Goal: Task Accomplishment & Management: Use online tool/utility

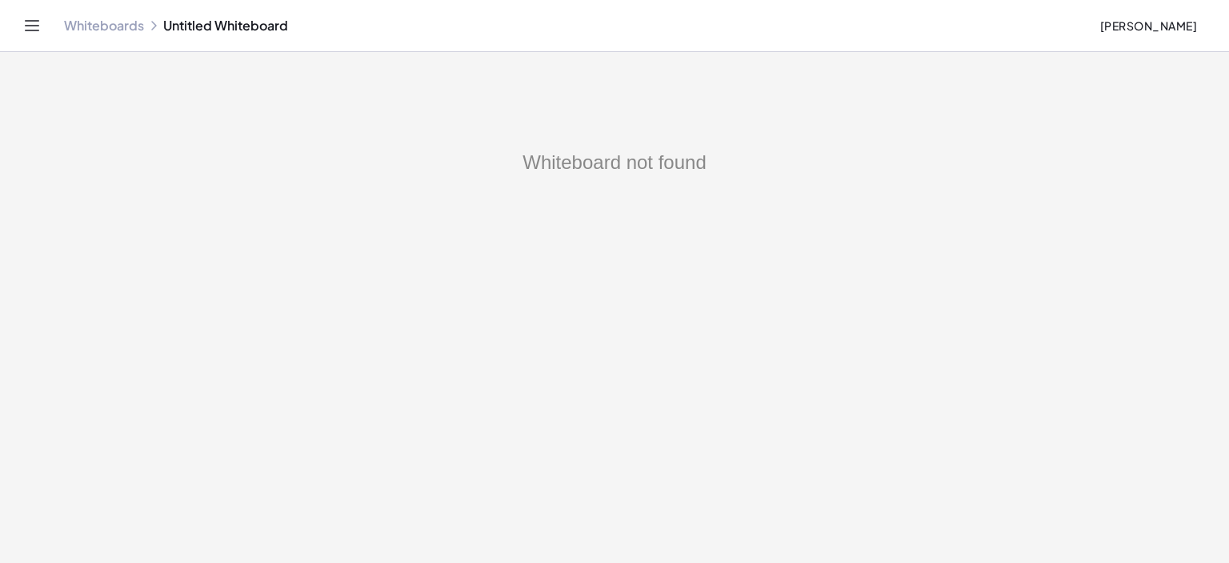
click at [97, 30] on link "Whiteboards" at bounding box center [104, 26] width 80 height 16
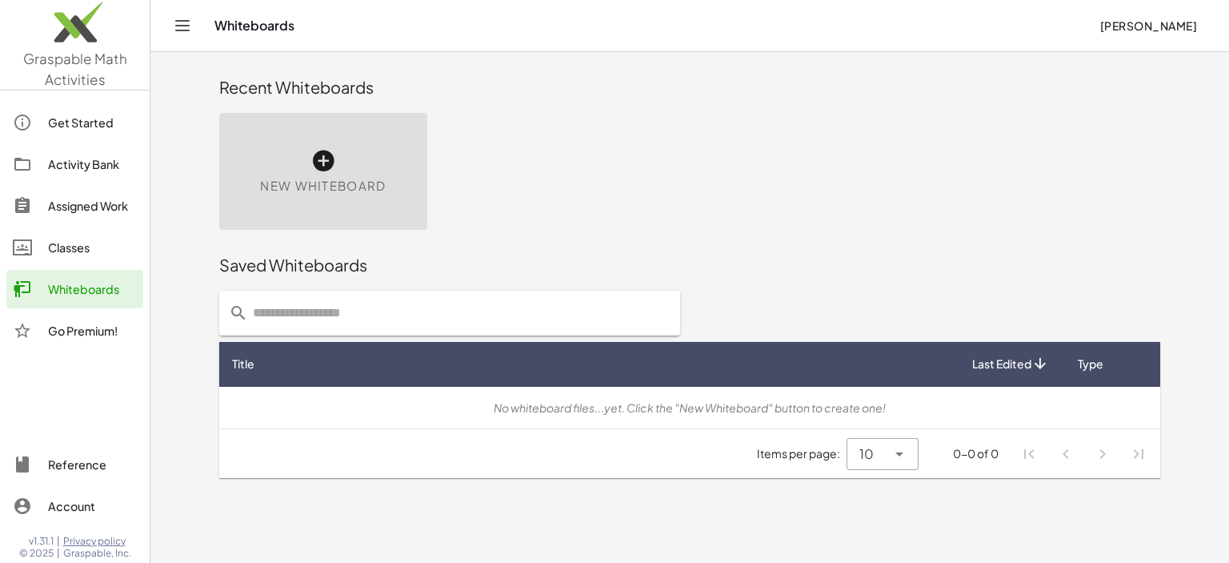
click at [315, 159] on icon at bounding box center [324, 161] width 26 height 26
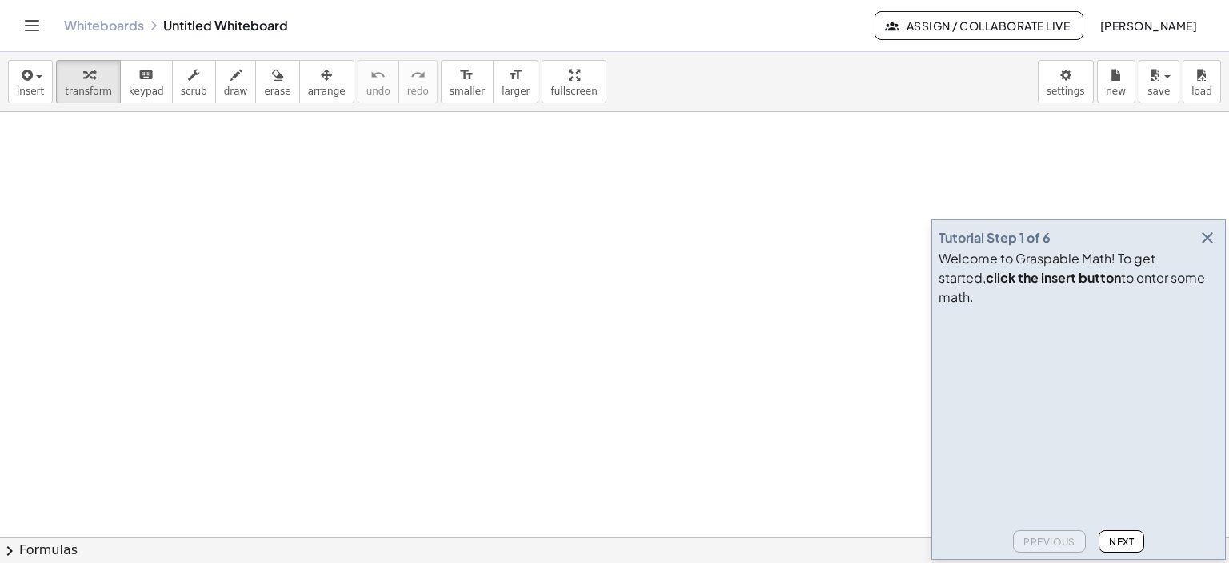
click at [603, 201] on div at bounding box center [614, 538] width 1229 height 852
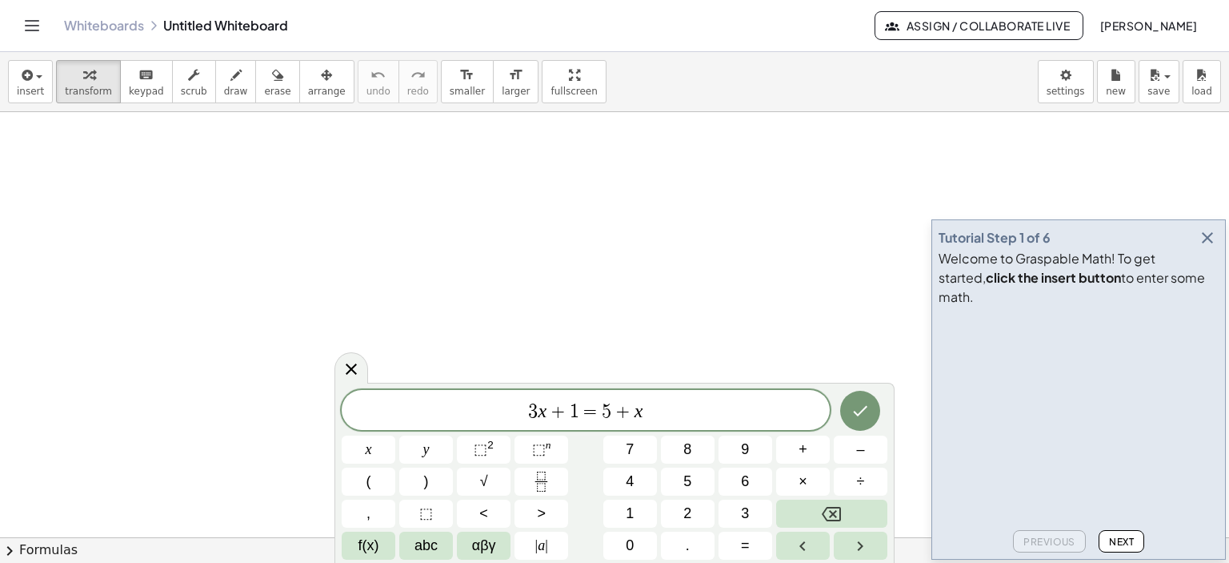
click at [321, 156] on div at bounding box center [614, 538] width 1229 height 852
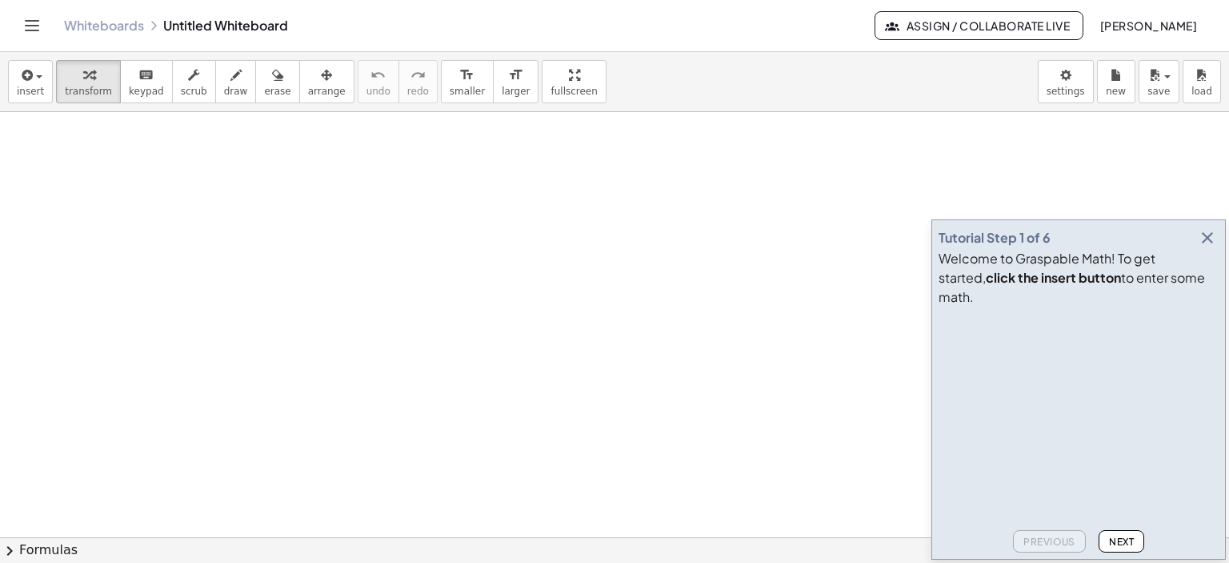
click at [336, 150] on div at bounding box center [614, 538] width 1229 height 852
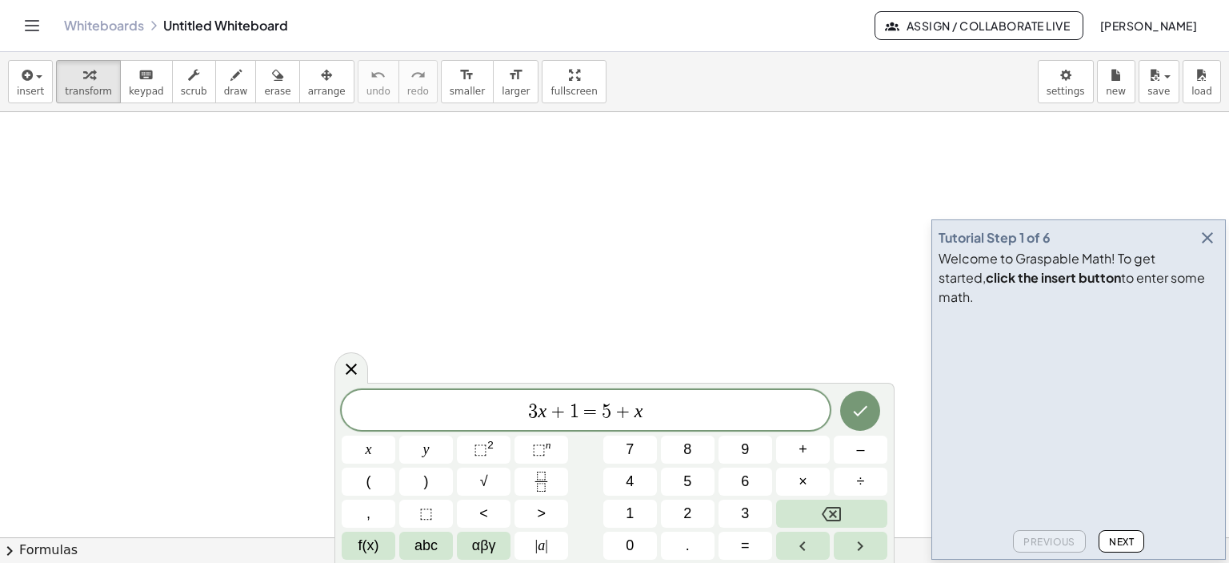
click at [330, 159] on div at bounding box center [614, 538] width 1229 height 852
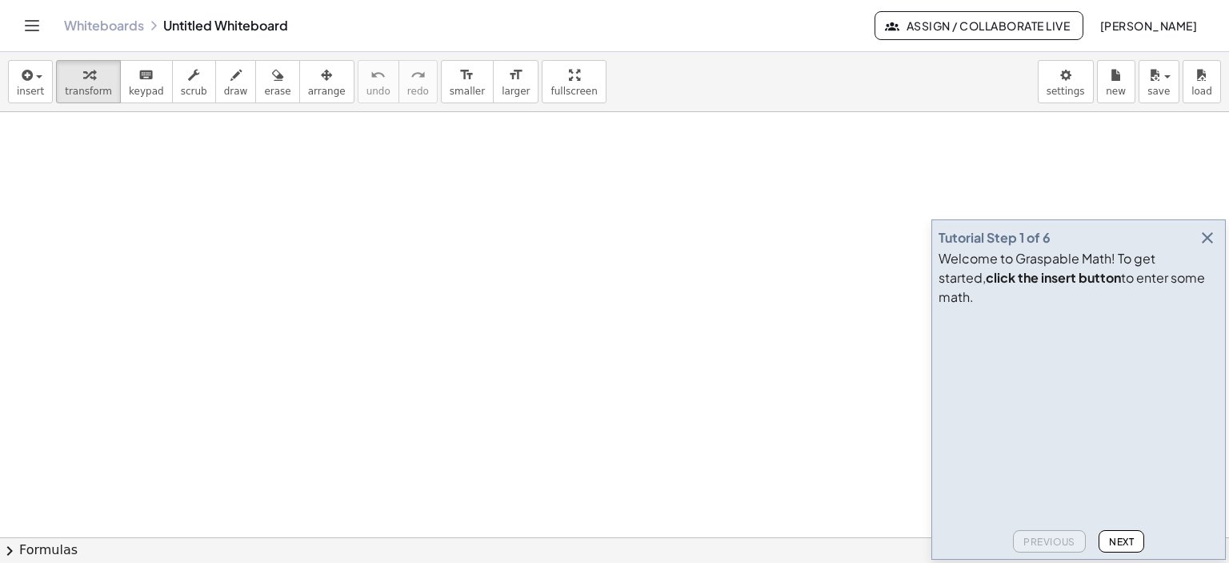
click at [1210, 247] on icon "button" at bounding box center [1207, 237] width 19 height 19
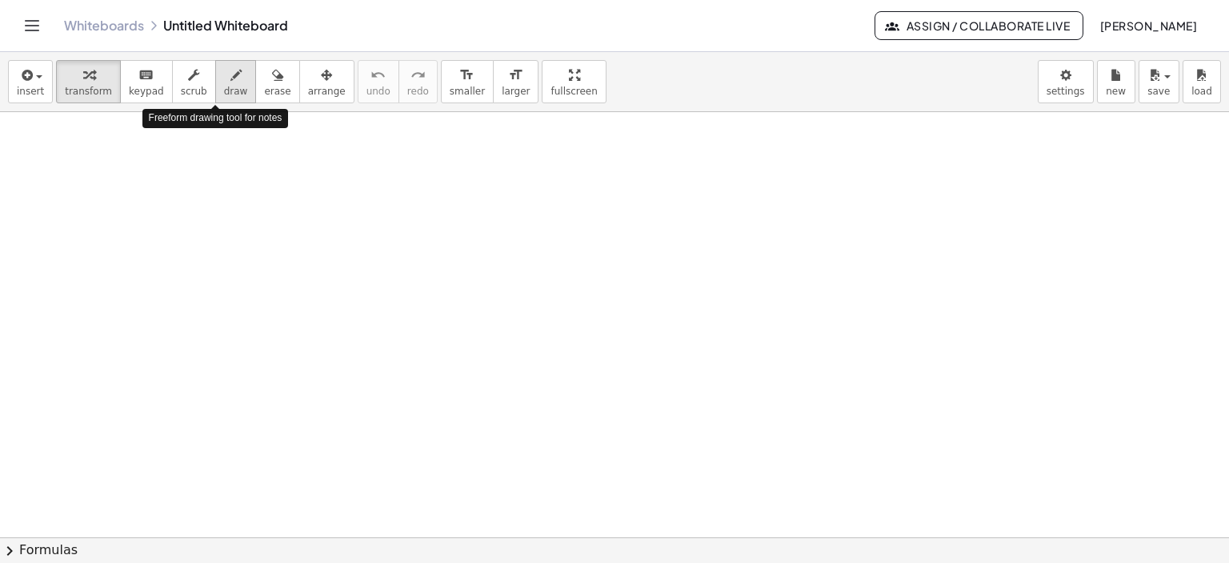
click at [230, 75] on icon "button" at bounding box center [235, 75] width 11 height 19
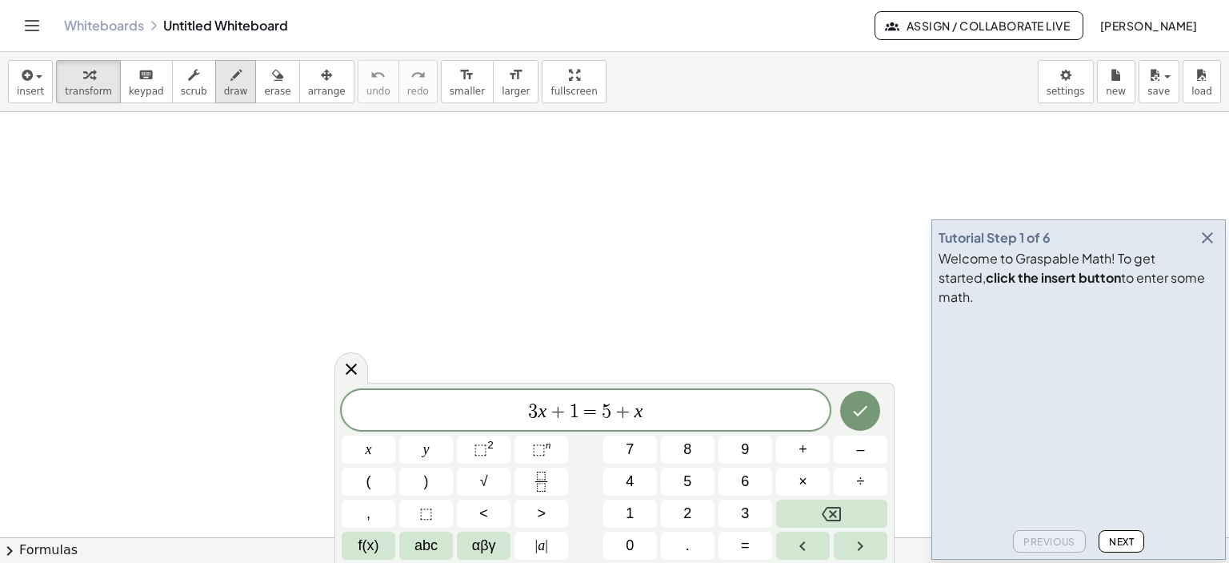
click at [230, 72] on icon "button" at bounding box center [235, 75] width 11 height 19
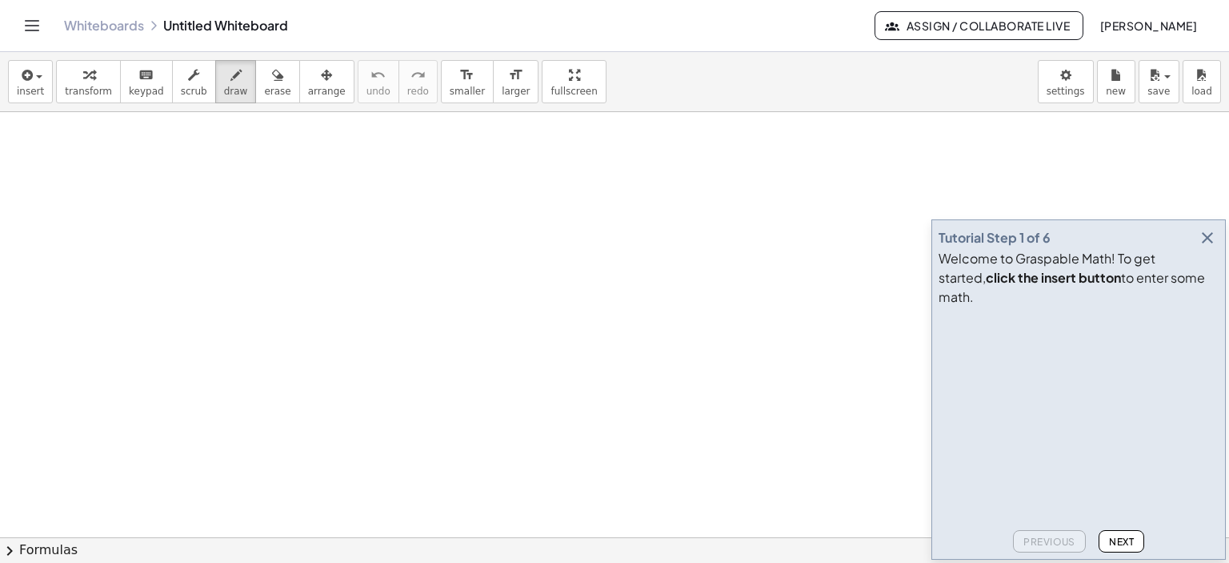
click at [1212, 247] on icon "button" at bounding box center [1207, 237] width 19 height 19
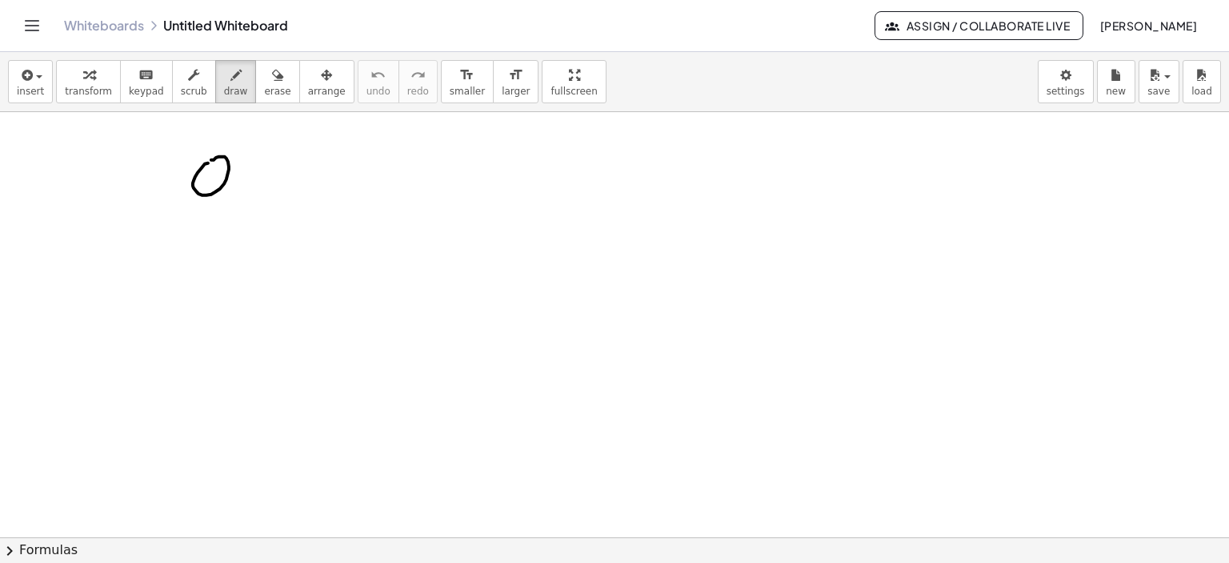
drag, startPoint x: 208, startPoint y: 162, endPoint x: 221, endPoint y: 177, distance: 19.3
drag, startPoint x: 235, startPoint y: 198, endPoint x: 227, endPoint y: 211, distance: 15.1
drag, startPoint x: 259, startPoint y: 156, endPoint x: 259, endPoint y: 182, distance: 26.4
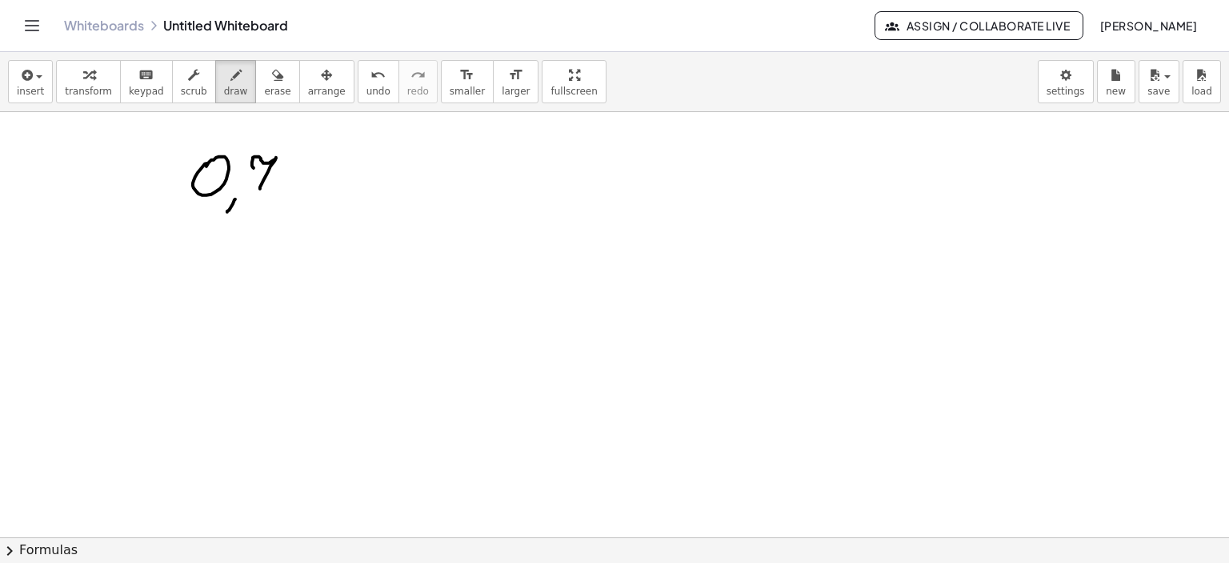
drag, startPoint x: 257, startPoint y: 177, endPoint x: 275, endPoint y: 175, distance: 18.5
drag, startPoint x: 298, startPoint y: 169, endPoint x: 294, endPoint y: 180, distance: 11.9
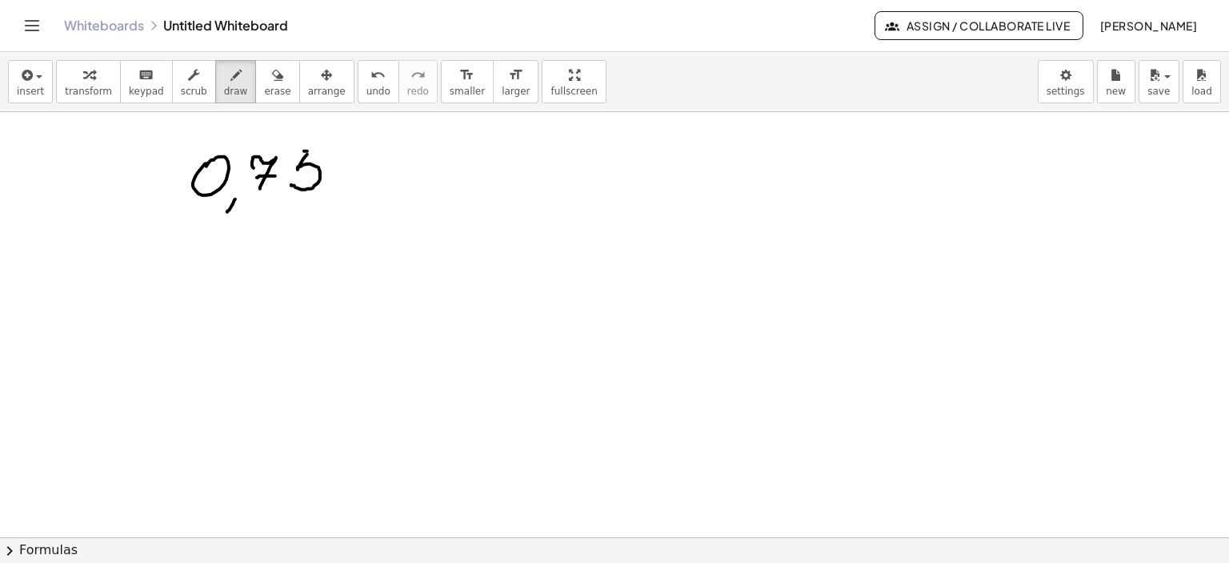
drag, startPoint x: 304, startPoint y: 150, endPoint x: 330, endPoint y: 152, distance: 25.7
drag, startPoint x: 351, startPoint y: 167, endPoint x: 386, endPoint y: 167, distance: 34.4
drag, startPoint x: 352, startPoint y: 184, endPoint x: 416, endPoint y: 165, distance: 66.8
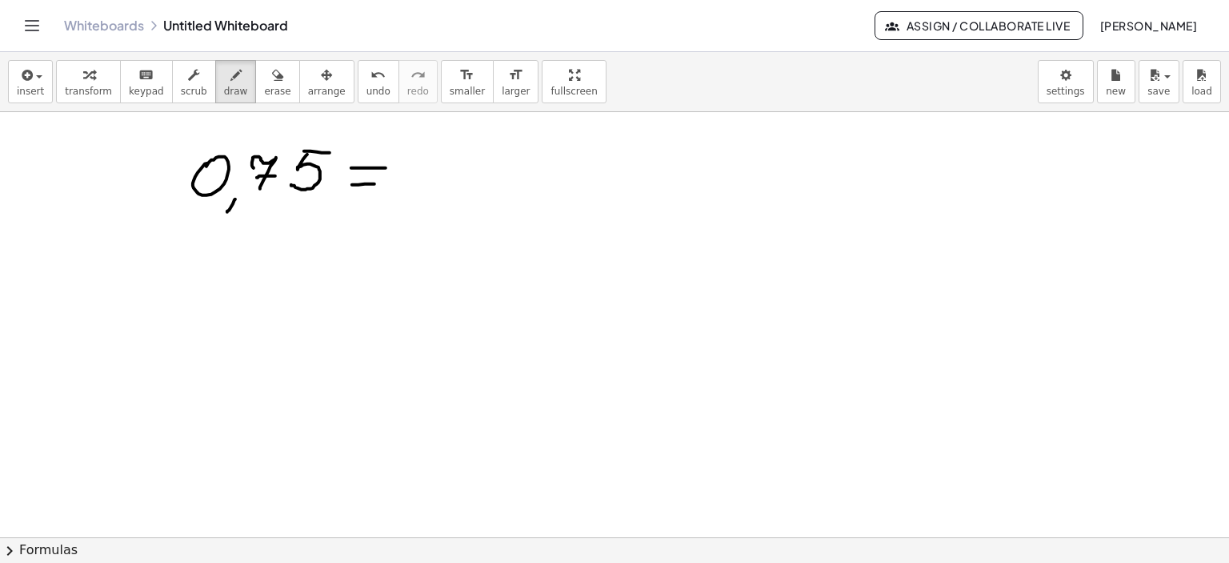
drag, startPoint x: 428, startPoint y: 150, endPoint x: 444, endPoint y: 156, distance: 17.2
drag, startPoint x: 444, startPoint y: 155, endPoint x: 490, endPoint y: 145, distance: 46.8
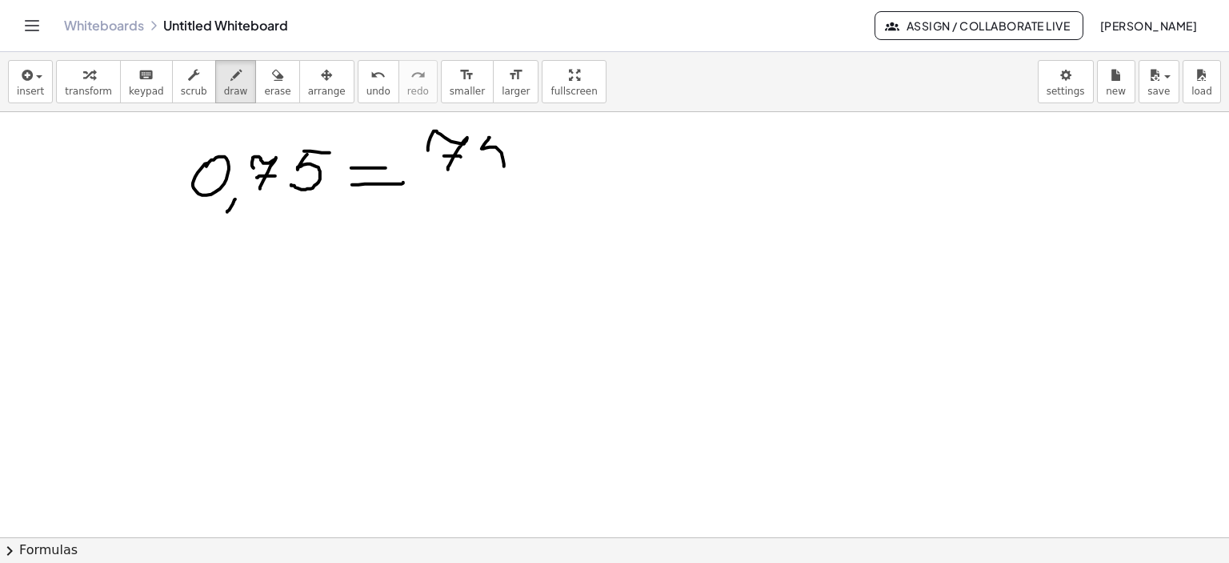
drag, startPoint x: 490, startPoint y: 137, endPoint x: 473, endPoint y: 164, distance: 32.0
drag, startPoint x: 490, startPoint y: 137, endPoint x: 514, endPoint y: 135, distance: 24.1
drag, startPoint x: 431, startPoint y: 179, endPoint x: 530, endPoint y: 178, distance: 98.4
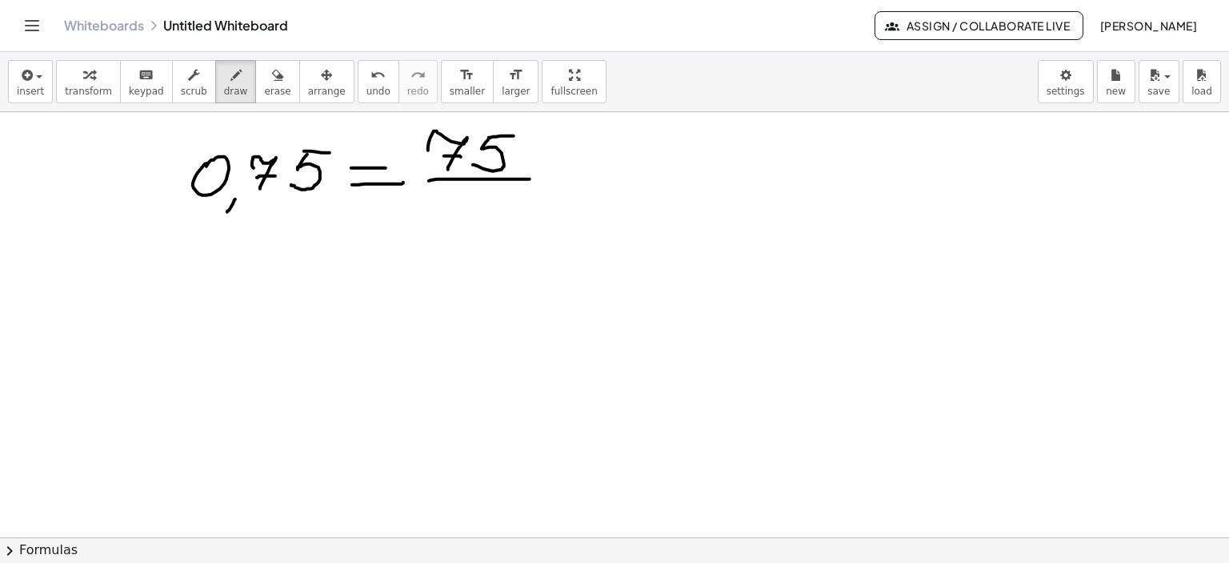
drag, startPoint x: 448, startPoint y: 192, endPoint x: 435, endPoint y: 222, distance: 33.0
drag, startPoint x: 503, startPoint y: 223, endPoint x: 557, endPoint y: 201, distance: 58.9
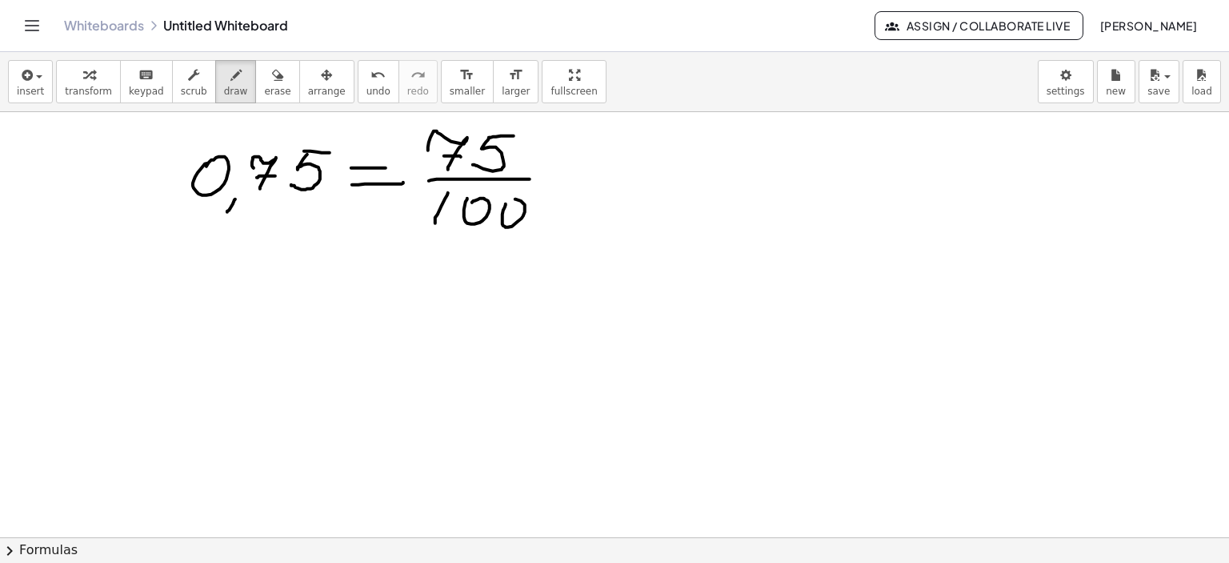
drag, startPoint x: 553, startPoint y: 169, endPoint x: 589, endPoint y: 169, distance: 36.0
drag, startPoint x: 555, startPoint y: 185, endPoint x: 592, endPoint y: 185, distance: 37.6
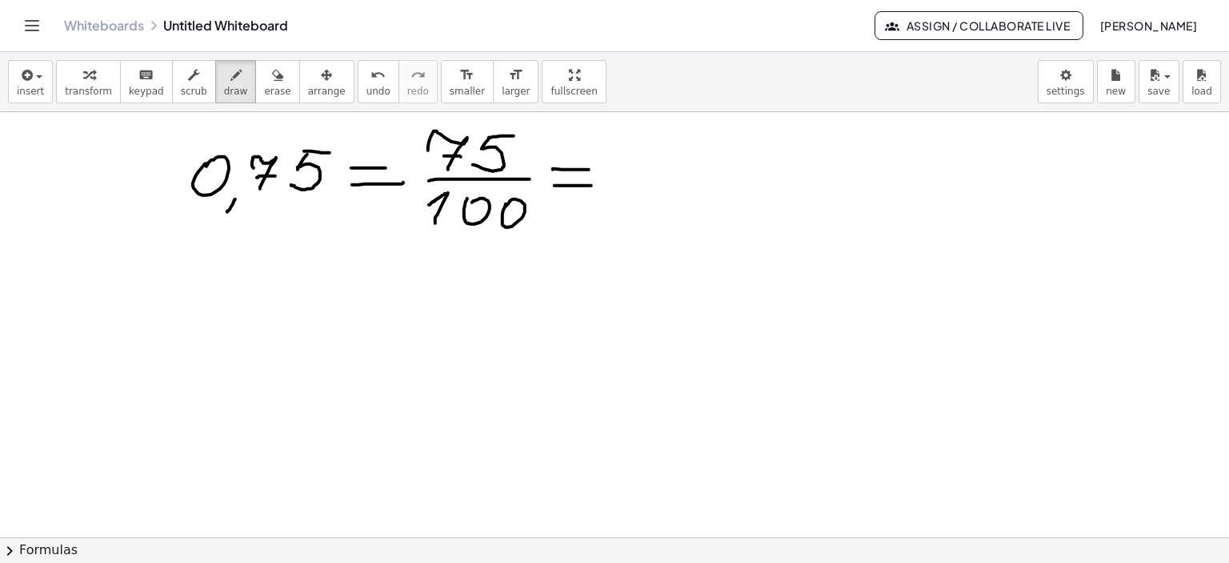
drag, startPoint x: 446, startPoint y: 193, endPoint x: 429, endPoint y: 204, distance: 20.2
drag, startPoint x: 620, startPoint y: 180, endPoint x: 761, endPoint y: 211, distance: 144.3
drag, startPoint x: 629, startPoint y: 159, endPoint x: 645, endPoint y: 160, distance: 16.0
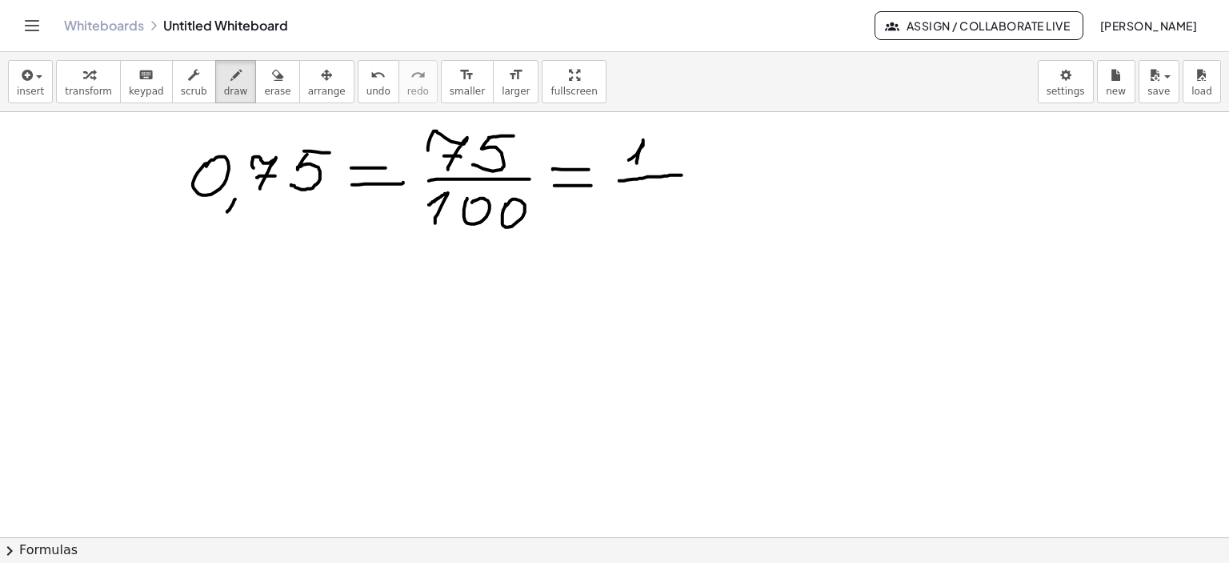
drag, startPoint x: 659, startPoint y: 136, endPoint x: 656, endPoint y: 162, distance: 26.6
drag, startPoint x: 663, startPoint y: 136, endPoint x: 683, endPoint y: 134, distance: 20.2
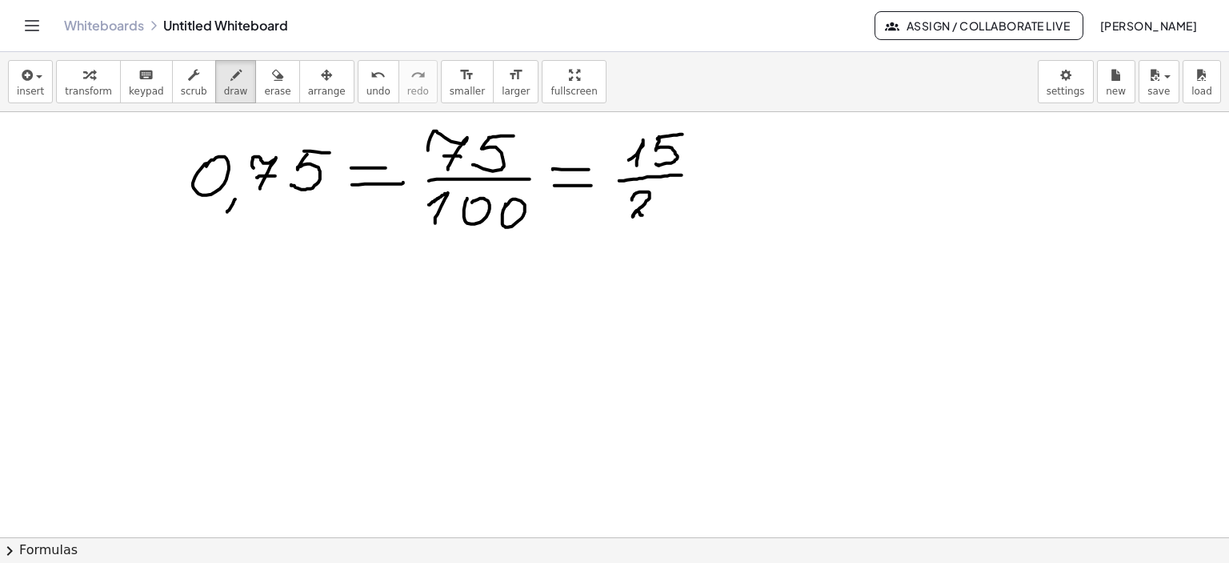
drag, startPoint x: 632, startPoint y: 199, endPoint x: 656, endPoint y: 208, distance: 25.6
drag, startPoint x: 666, startPoint y: 191, endPoint x: 717, endPoint y: 180, distance: 52.4
drag, startPoint x: 717, startPoint y: 162, endPoint x: 727, endPoint y: 162, distance: 10.4
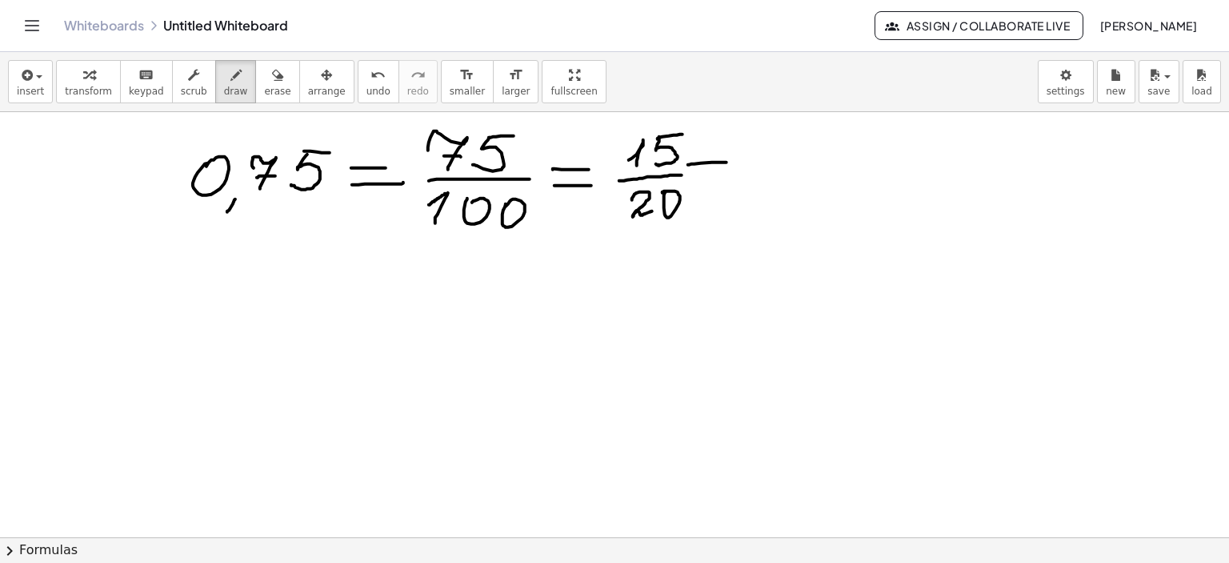
drag, startPoint x: 696, startPoint y: 183, endPoint x: 731, endPoint y: 177, distance: 35.0
drag, startPoint x: 752, startPoint y: 174, endPoint x: 792, endPoint y: 174, distance: 39.2
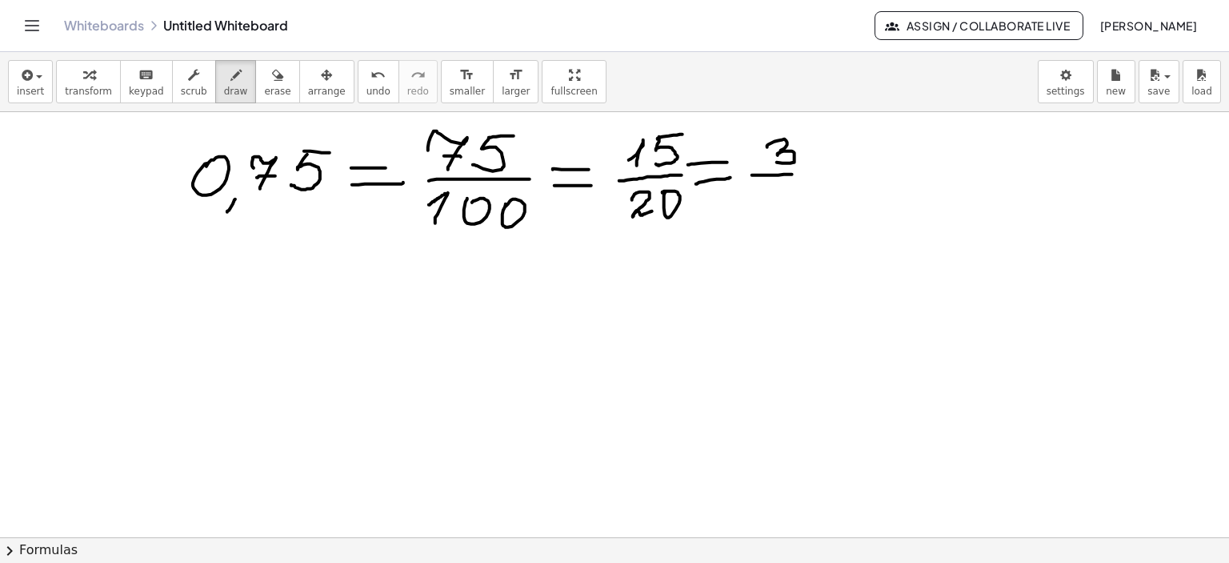
drag, startPoint x: 768, startPoint y: 146, endPoint x: 768, endPoint y: 162, distance: 16.0
drag, startPoint x: 776, startPoint y: 188, endPoint x: 781, endPoint y: 209, distance: 21.4
drag, startPoint x: 784, startPoint y: 200, endPoint x: 780, endPoint y: 218, distance: 18.8
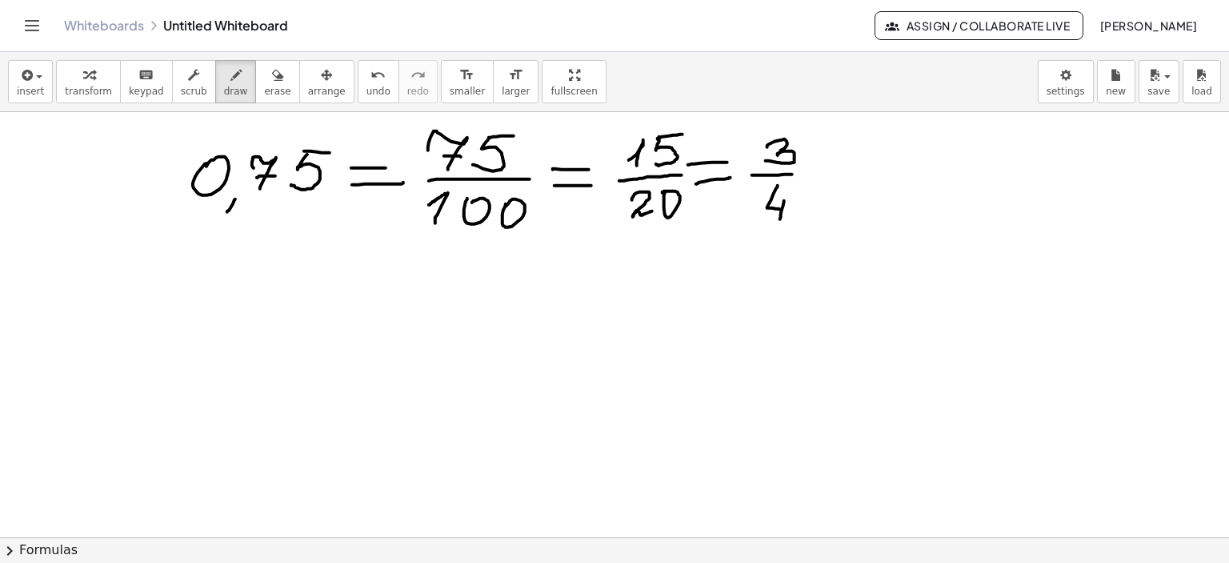
drag, startPoint x: 291, startPoint y: 271, endPoint x: 291, endPoint y: 289, distance: 17.6
drag, startPoint x: 283, startPoint y: 303, endPoint x: 339, endPoint y: 300, distance: 55.3
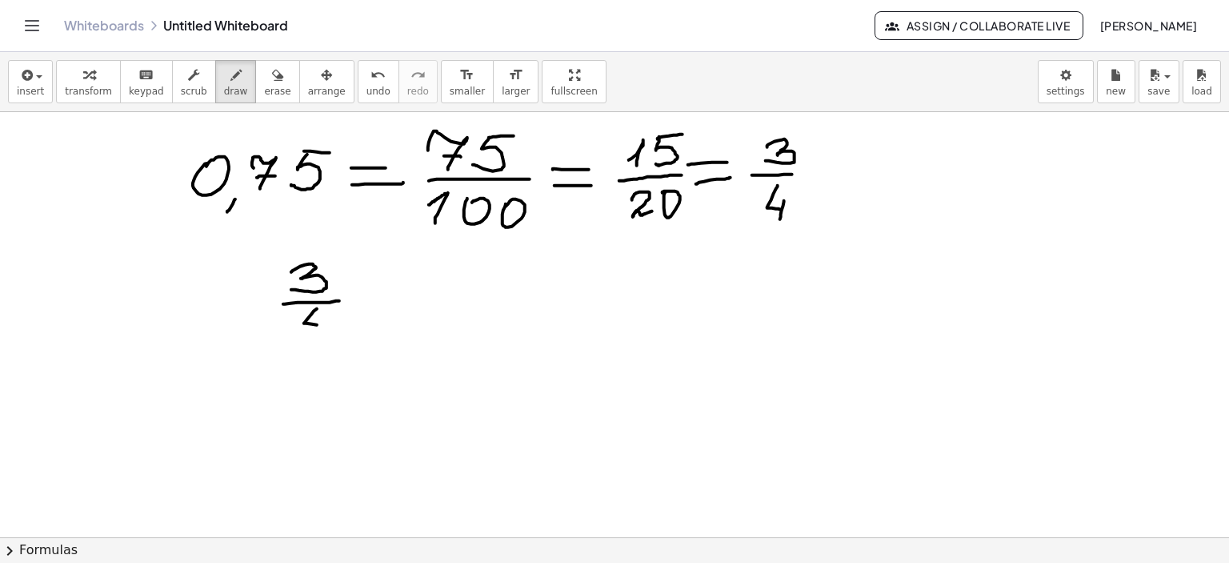
drag, startPoint x: 317, startPoint y: 308, endPoint x: 323, endPoint y: 325, distance: 17.7
drag, startPoint x: 330, startPoint y: 315, endPoint x: 323, endPoint y: 340, distance: 25.8
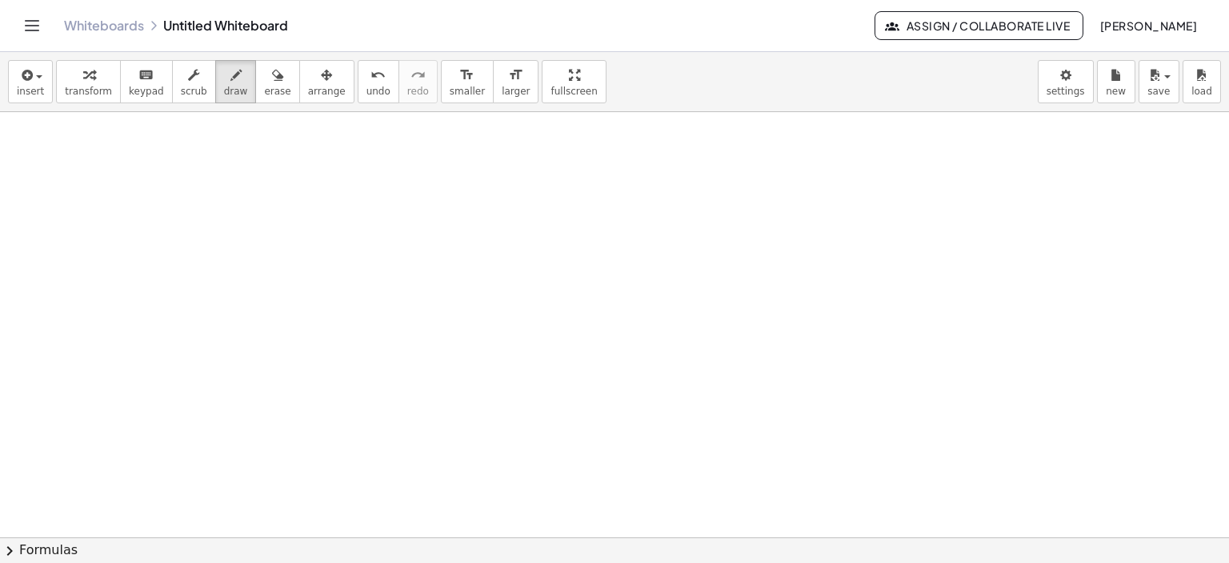
scroll to position [400, 0]
drag, startPoint x: 231, startPoint y: 189, endPoint x: 247, endPoint y: 205, distance: 22.1
click at [234, 189] on div at bounding box center [614, 190] width 1229 height 956
drag, startPoint x: 263, startPoint y: 214, endPoint x: 279, endPoint y: 202, distance: 20.7
click at [257, 227] on div at bounding box center [614, 190] width 1229 height 956
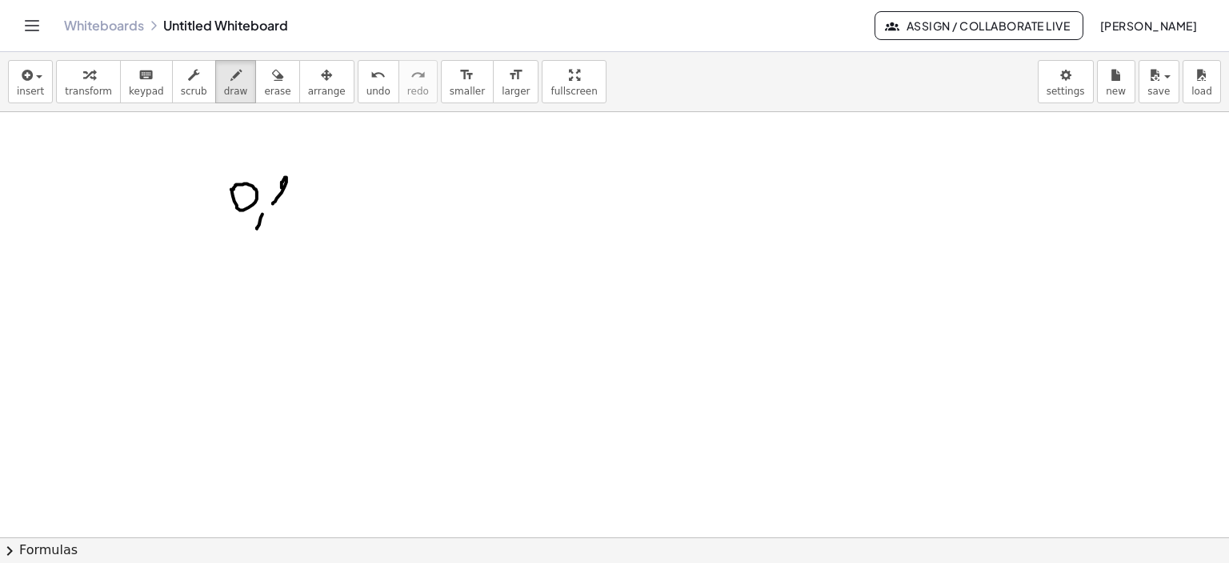
drag, startPoint x: 273, startPoint y: 203, endPoint x: 280, endPoint y: 212, distance: 11.4
click at [279, 214] on div at bounding box center [614, 190] width 1229 height 956
click at [292, 197] on div at bounding box center [614, 190] width 1229 height 956
drag, startPoint x: 317, startPoint y: 198, endPoint x: 322, endPoint y: 210, distance: 12.2
click at [322, 210] on div at bounding box center [614, 190] width 1229 height 956
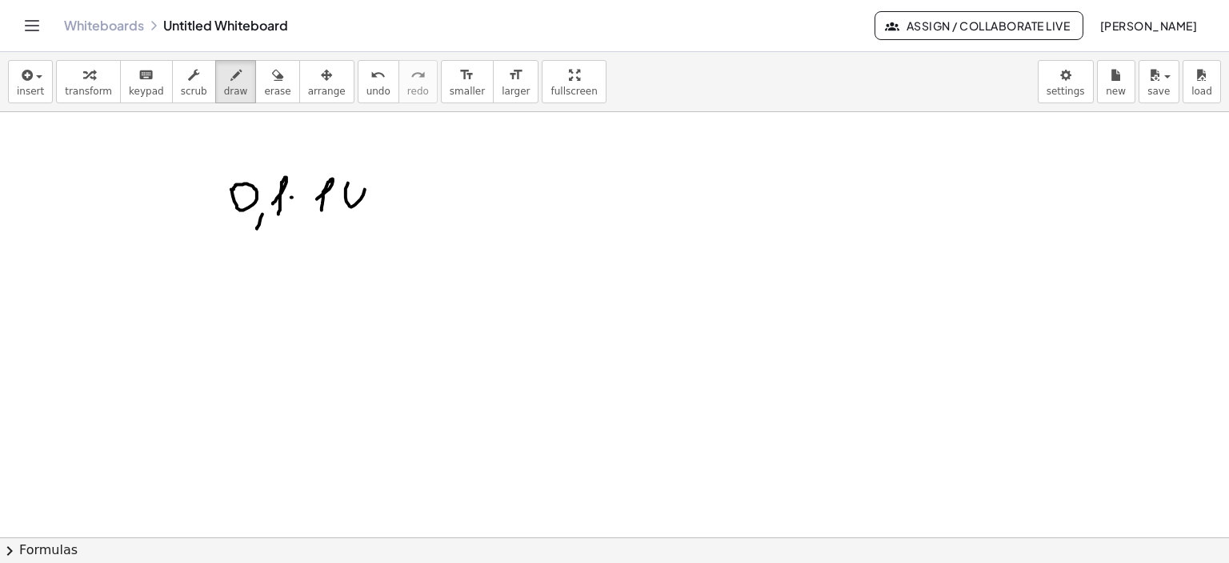
click at [353, 181] on div at bounding box center [614, 190] width 1229 height 956
drag, startPoint x: 381, startPoint y: 200, endPoint x: 416, endPoint y: 195, distance: 35.5
click at [387, 189] on div at bounding box center [614, 190] width 1229 height 956
drag, startPoint x: 427, startPoint y: 188, endPoint x: 467, endPoint y: 188, distance: 40.8
click at [467, 188] on div at bounding box center [614, 190] width 1229 height 956
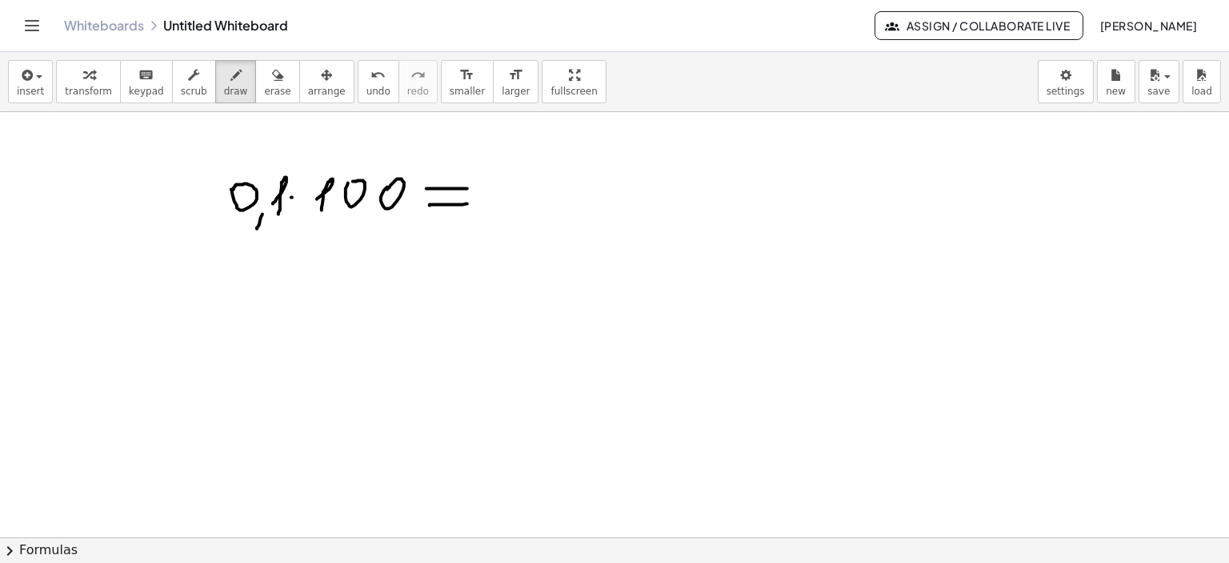
drag, startPoint x: 430, startPoint y: 205, endPoint x: 467, endPoint y: 203, distance: 37.6
click at [467, 203] on div at bounding box center [614, 190] width 1229 height 956
drag, startPoint x: 499, startPoint y: 202, endPoint x: 534, endPoint y: 183, distance: 39.7
click at [501, 217] on div at bounding box center [614, 190] width 1229 height 956
drag, startPoint x: 524, startPoint y: 207, endPoint x: 528, endPoint y: 197, distance: 11.1
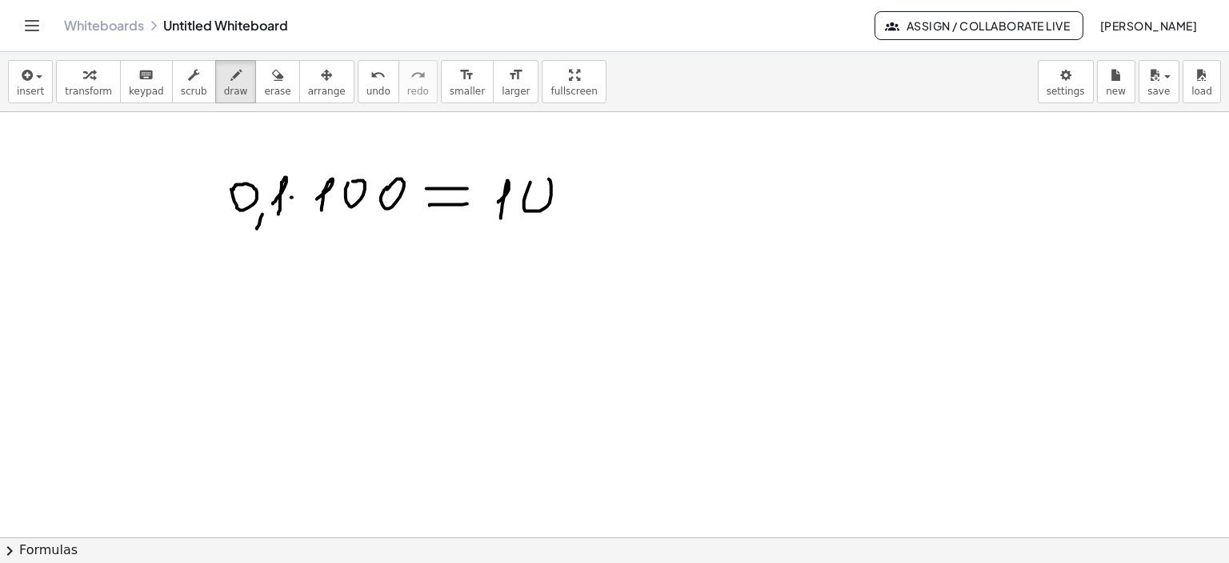
click at [529, 189] on div at bounding box center [614, 190] width 1229 height 956
drag, startPoint x: 583, startPoint y: 176, endPoint x: 599, endPoint y: 175, distance: 16.0
click at [582, 174] on div at bounding box center [614, 190] width 1229 height 956
drag, startPoint x: 610, startPoint y: 162, endPoint x: 595, endPoint y: 208, distance: 48.6
click at [589, 209] on div at bounding box center [614, 190] width 1229 height 956
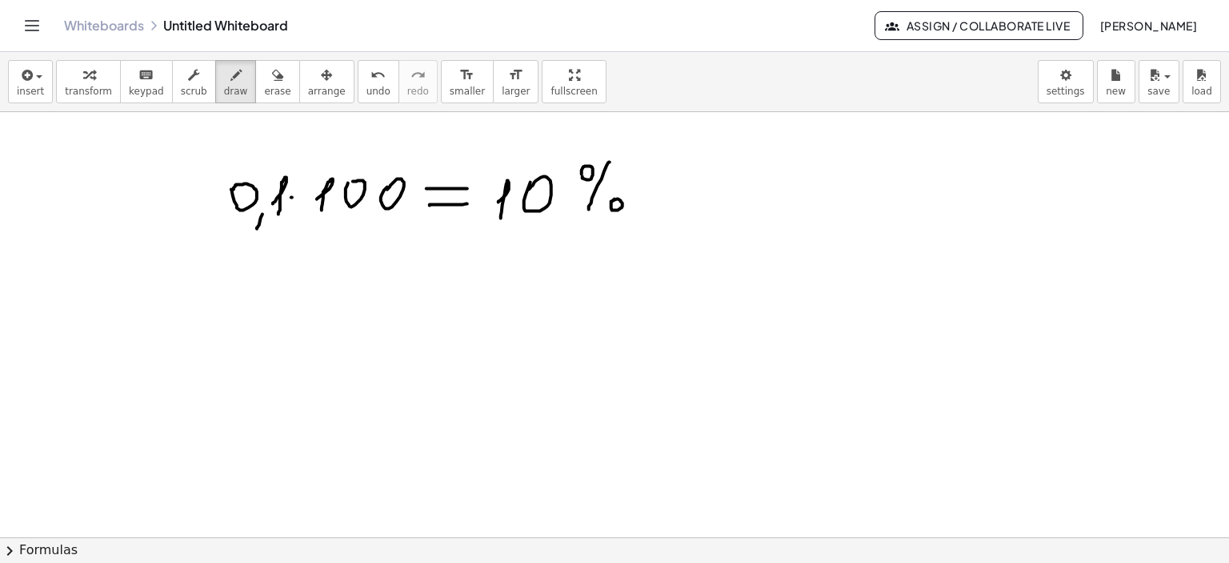
drag, startPoint x: 615, startPoint y: 198, endPoint x: 598, endPoint y: 273, distance: 76.3
click at [605, 205] on div at bounding box center [614, 190] width 1229 height 956
drag, startPoint x: 215, startPoint y: 273, endPoint x: 221, endPoint y: 294, distance: 21.5
click at [217, 298] on div at bounding box center [614, 190] width 1229 height 956
drag, startPoint x: 221, startPoint y: 291, endPoint x: 241, endPoint y: 294, distance: 20.3
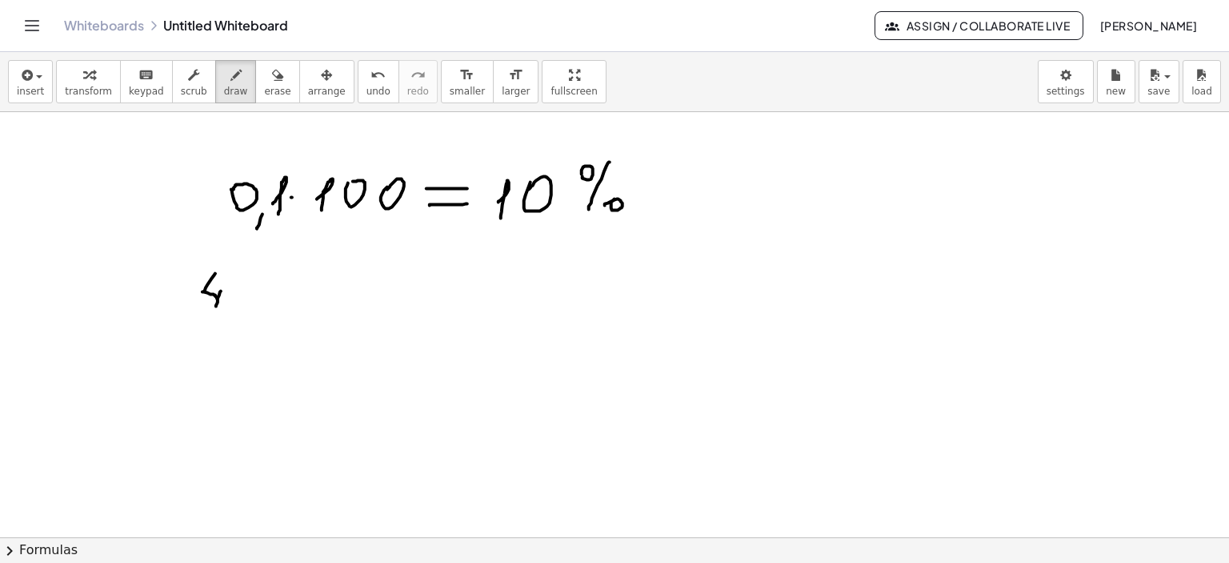
click at [216, 307] on div at bounding box center [614, 190] width 1229 height 956
drag, startPoint x: 242, startPoint y: 303, endPoint x: 238, endPoint y: 320, distance: 17.5
click at [242, 283] on div at bounding box center [614, 190] width 1229 height 956
drag, startPoint x: 202, startPoint y: 318, endPoint x: 276, endPoint y: 316, distance: 74.4
click at [276, 316] on div at bounding box center [614, 190] width 1229 height 956
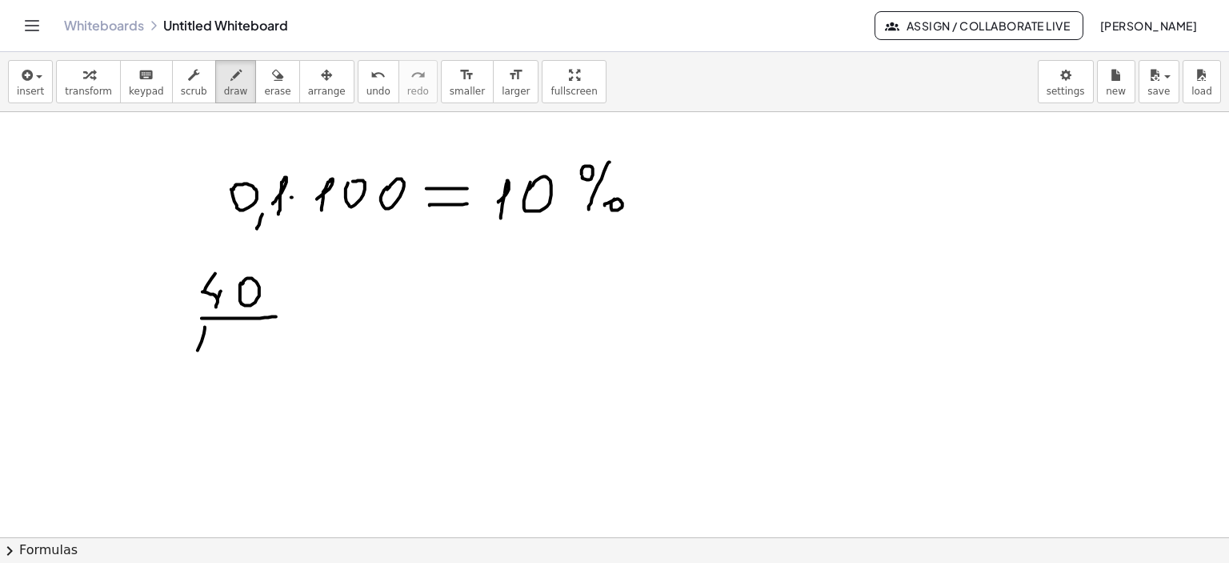
drag, startPoint x: 198, startPoint y: 350, endPoint x: 198, endPoint y: 358, distance: 8.0
click at [194, 360] on div at bounding box center [614, 190] width 1229 height 956
drag, startPoint x: 215, startPoint y: 347, endPoint x: 234, endPoint y: 348, distance: 18.5
click at [214, 345] on div at bounding box center [614, 190] width 1229 height 956
click at [257, 339] on div at bounding box center [614, 190] width 1229 height 956
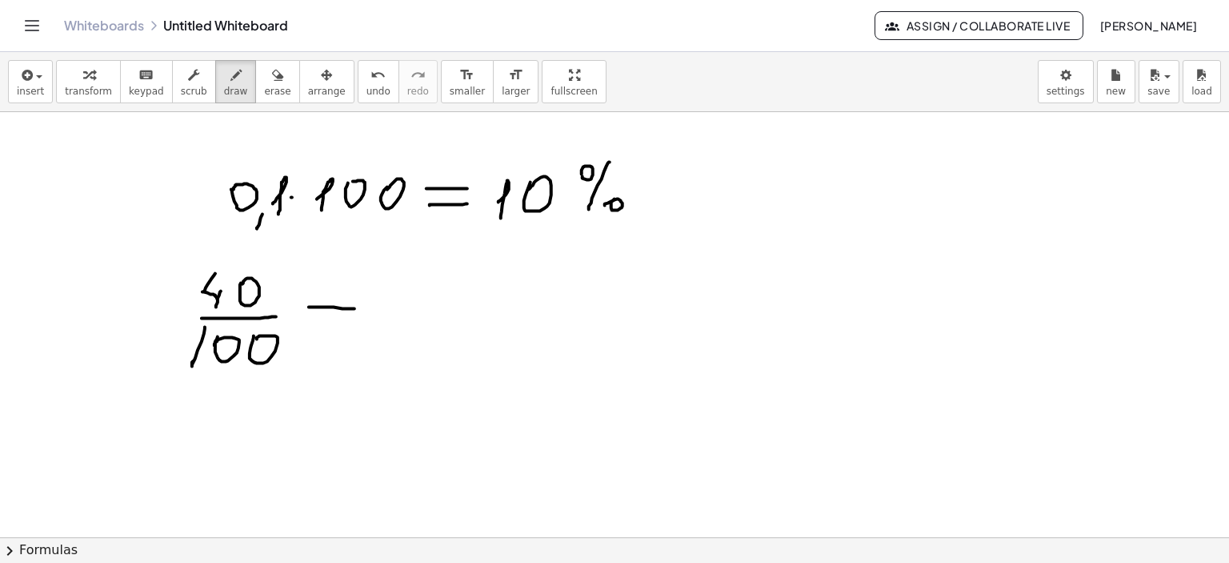
drag, startPoint x: 309, startPoint y: 307, endPoint x: 355, endPoint y: 308, distance: 45.6
click at [355, 308] on div at bounding box center [614, 190] width 1229 height 956
drag, startPoint x: 311, startPoint y: 326, endPoint x: 347, endPoint y: 326, distance: 36.8
click at [347, 326] on div at bounding box center [614, 190] width 1229 height 956
click at [383, 303] on div at bounding box center [614, 190] width 1229 height 956
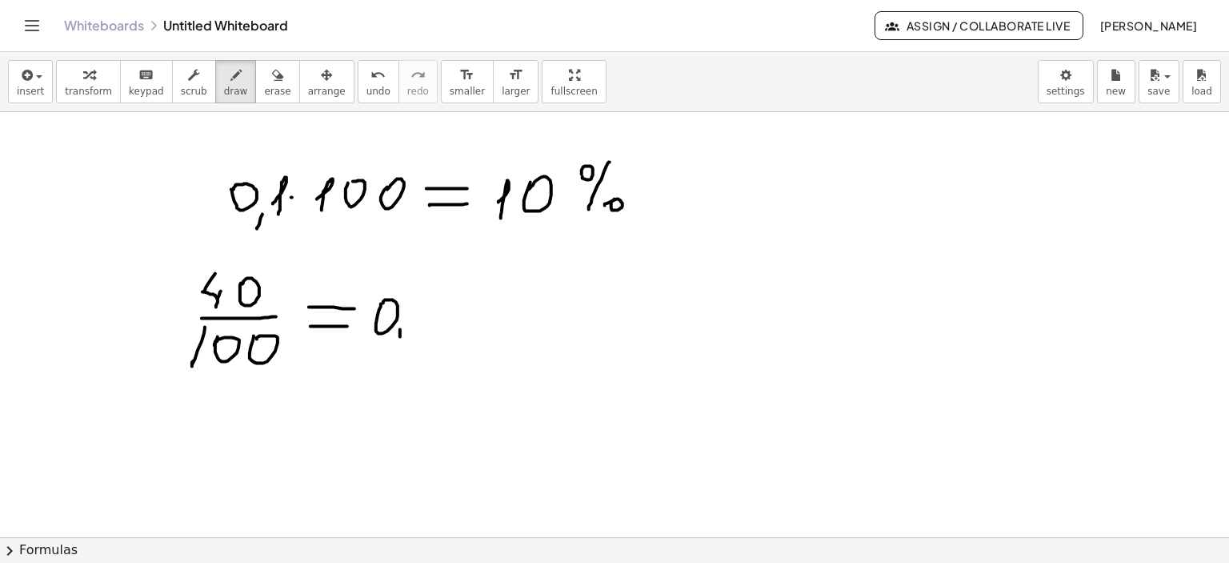
drag, startPoint x: 400, startPoint y: 329, endPoint x: 419, endPoint y: 306, distance: 30.1
click at [398, 342] on div at bounding box center [614, 190] width 1229 height 956
drag, startPoint x: 423, startPoint y: 291, endPoint x: 427, endPoint y: 318, distance: 26.7
click at [427, 318] on div at bounding box center [614, 190] width 1229 height 956
drag, startPoint x: 431, startPoint y: 307, endPoint x: 429, endPoint y: 327, distance: 20.1
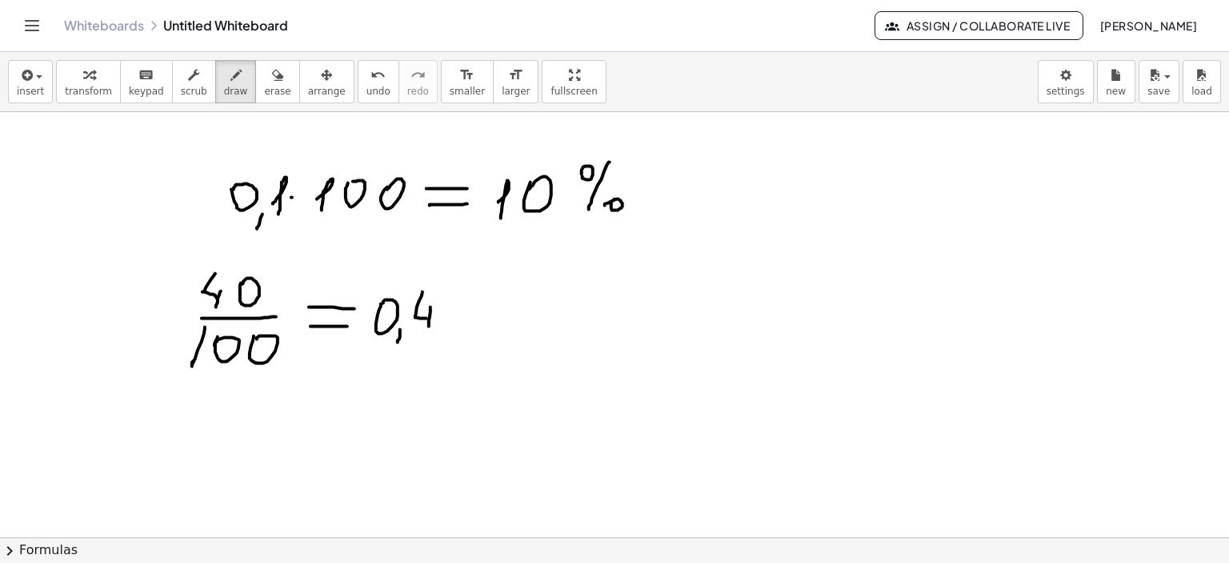
click at [429, 327] on div at bounding box center [614, 190] width 1229 height 956
drag, startPoint x: 230, startPoint y: 411, endPoint x: 260, endPoint y: 431, distance: 36.8
click at [230, 415] on div at bounding box center [614, 190] width 1229 height 956
drag, startPoint x: 256, startPoint y: 431, endPoint x: 282, endPoint y: 413, distance: 31.5
click at [253, 444] on div at bounding box center [614, 190] width 1229 height 956
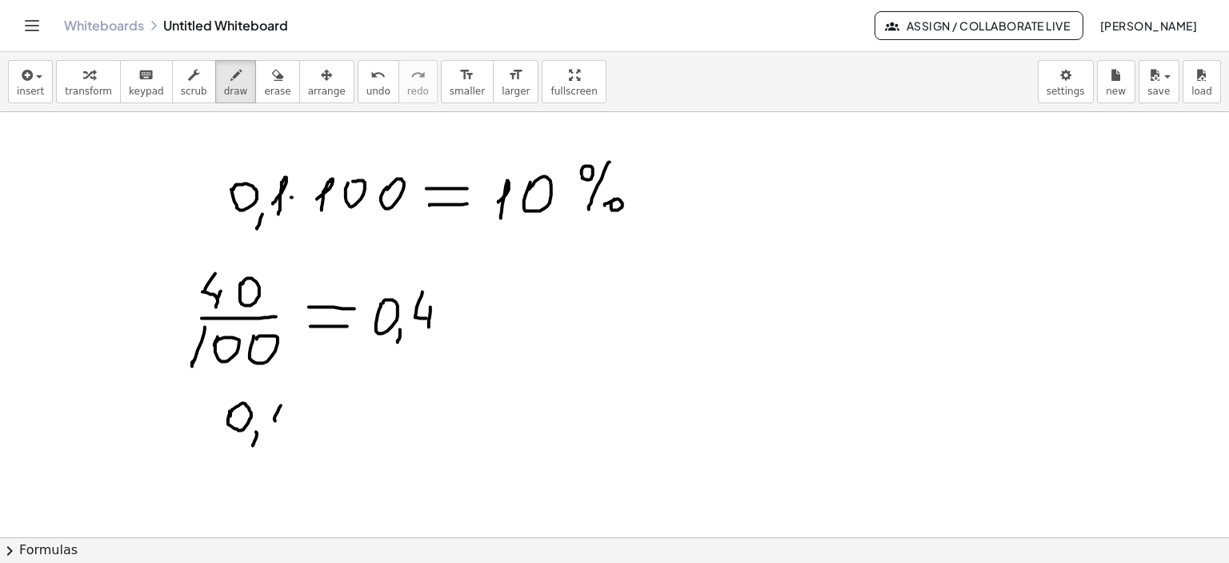
drag, startPoint x: 281, startPoint y: 405, endPoint x: 286, endPoint y: 422, distance: 17.5
click at [282, 422] on div at bounding box center [614, 190] width 1229 height 956
drag, startPoint x: 288, startPoint y: 415, endPoint x: 284, endPoint y: 432, distance: 18.1
click at [284, 432] on div at bounding box center [614, 190] width 1229 height 956
drag, startPoint x: 323, startPoint y: 410, endPoint x: 351, endPoint y: 409, distance: 27.2
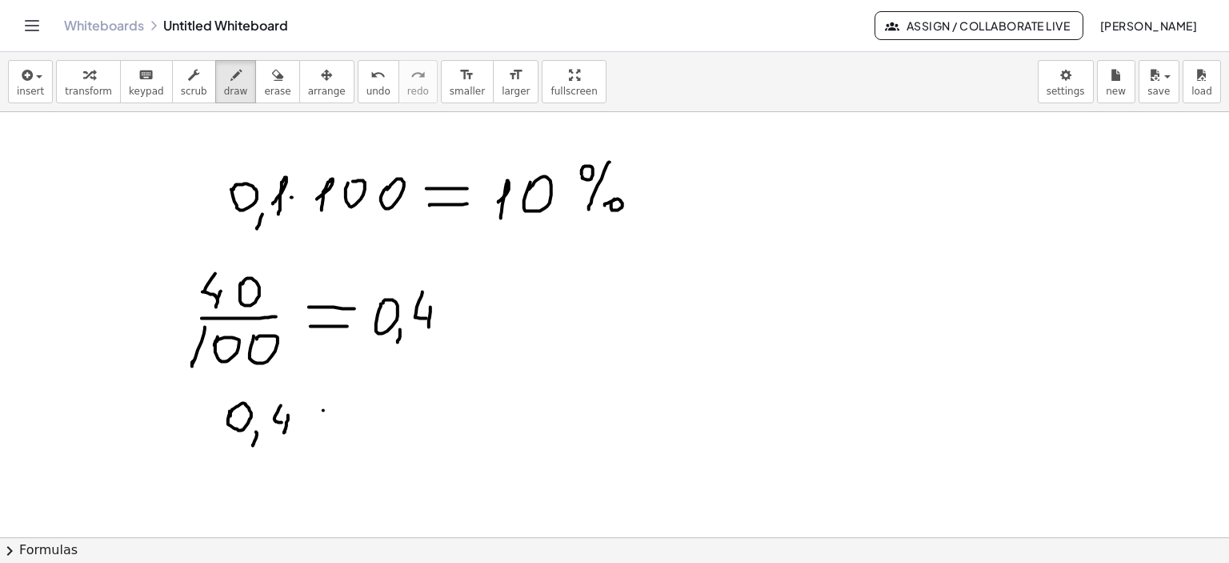
click at [352, 409] on div at bounding box center [614, 190] width 1229 height 956
drag, startPoint x: 328, startPoint y: 423, endPoint x: 353, endPoint y: 422, distance: 24.9
click at [353, 422] on div at bounding box center [614, 190] width 1229 height 956
drag, startPoint x: 423, startPoint y: 368, endPoint x: 429, endPoint y: 393, distance: 25.6
click at [427, 393] on div at bounding box center [614, 190] width 1229 height 956
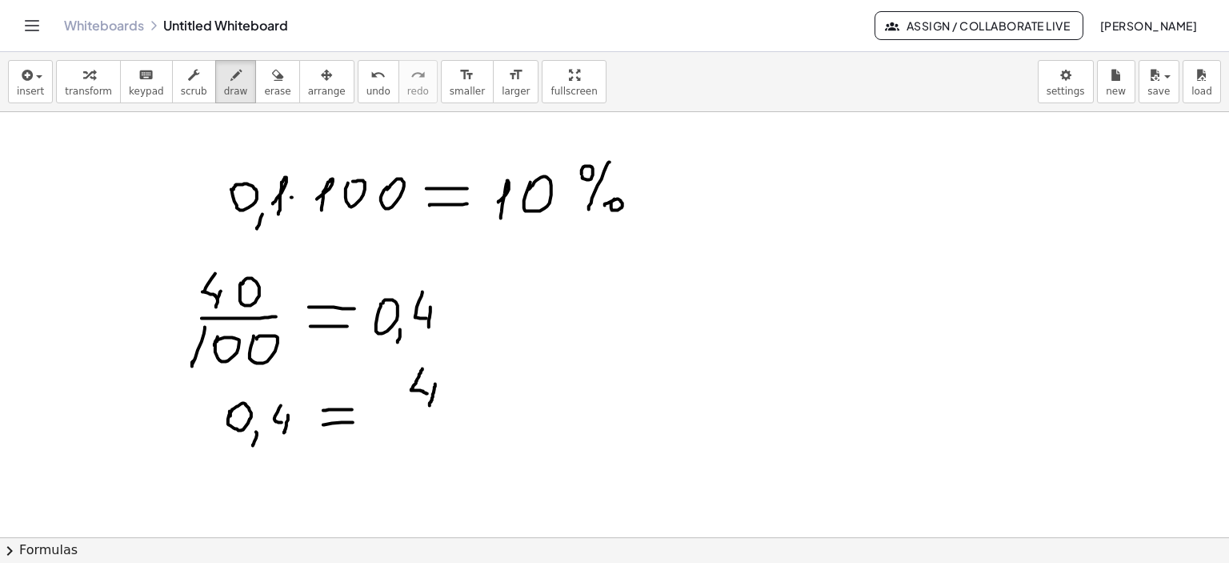
drag, startPoint x: 435, startPoint y: 383, endPoint x: 428, endPoint y: 406, distance: 23.5
click at [430, 406] on div at bounding box center [614, 190] width 1229 height 956
drag, startPoint x: 390, startPoint y: 419, endPoint x: 443, endPoint y: 422, distance: 53.7
click at [457, 412] on div at bounding box center [614, 190] width 1229 height 956
drag, startPoint x: 400, startPoint y: 446, endPoint x: 445, endPoint y: 431, distance: 47.3
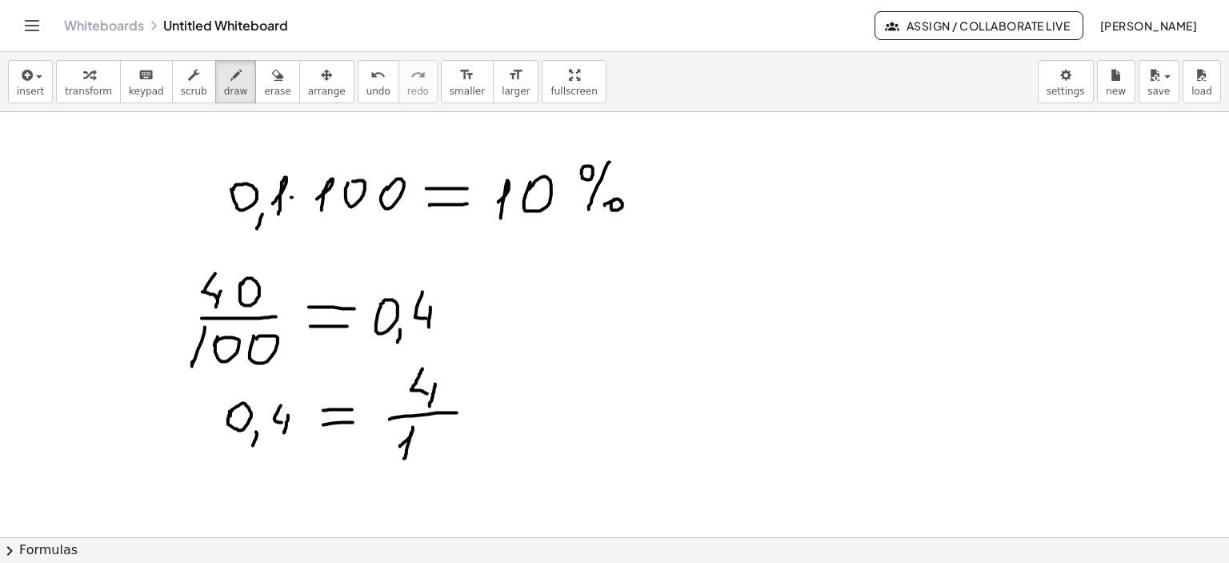
click at [405, 457] on div at bounding box center [614, 190] width 1229 height 956
click at [433, 432] on div at bounding box center [614, 190] width 1229 height 956
drag, startPoint x: 479, startPoint y: 403, endPoint x: 510, endPoint y: 401, distance: 30.5
click at [510, 401] on div at bounding box center [614, 190] width 1229 height 956
drag, startPoint x: 486, startPoint y: 415, endPoint x: 511, endPoint y: 411, distance: 25.8
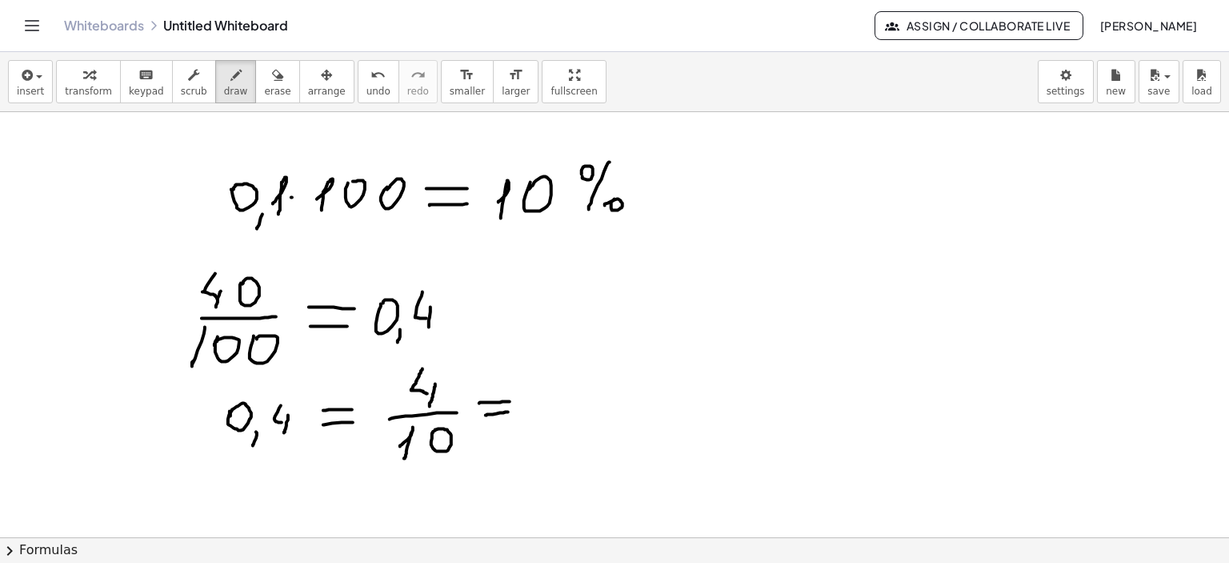
click at [511, 411] on div at bounding box center [614, 190] width 1229 height 956
drag, startPoint x: 549, startPoint y: 378, endPoint x: 601, endPoint y: 385, distance: 52.5
click at [599, 386] on div at bounding box center [614, 190] width 1229 height 956
click at [599, 409] on div at bounding box center [614, 190] width 1229 height 956
drag, startPoint x: 575, startPoint y: 422, endPoint x: 564, endPoint y: 444, distance: 25.1
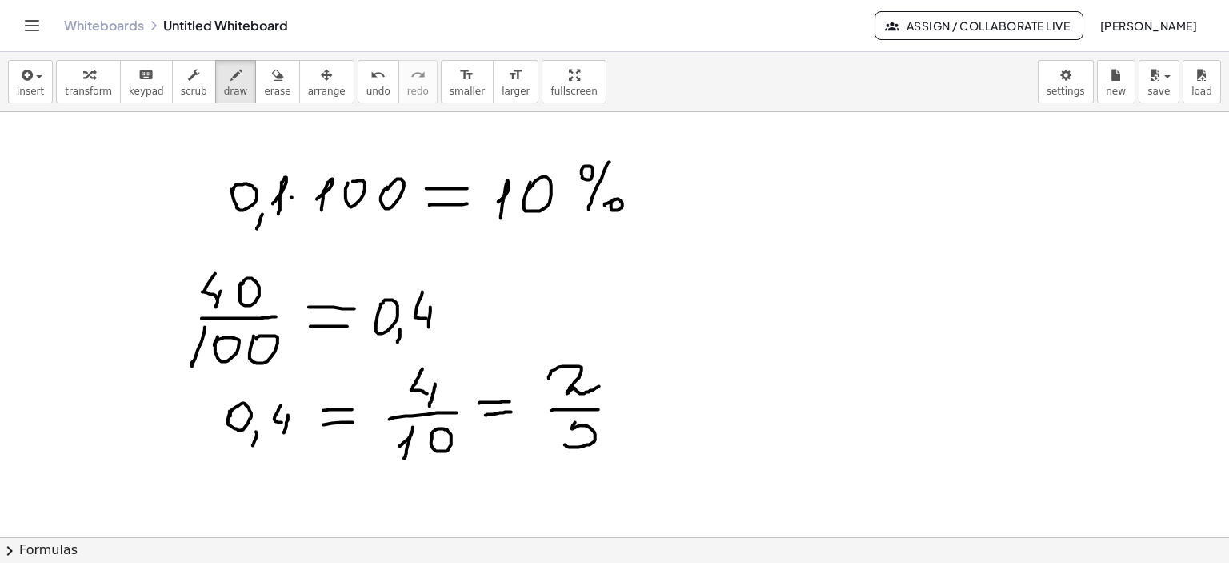
click at [564, 444] on div at bounding box center [614, 190] width 1229 height 956
drag, startPoint x: 576, startPoint y: 418, endPoint x: 602, endPoint y: 415, distance: 25.8
click at [602, 415] on div at bounding box center [614, 190] width 1229 height 956
click at [572, 426] on div at bounding box center [614, 190] width 1229 height 956
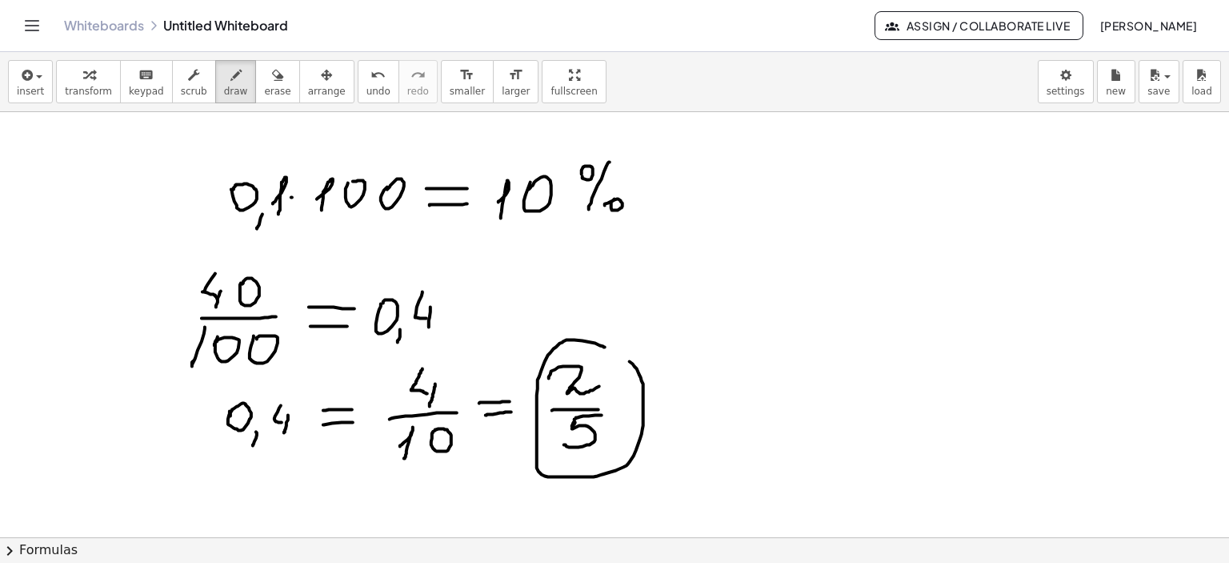
click at [607, 345] on div at bounding box center [614, 190] width 1229 height 956
drag, startPoint x: 679, startPoint y: 405, endPoint x: 711, endPoint y: 406, distance: 32.8
click at [711, 406] on div at bounding box center [614, 190] width 1229 height 956
drag, startPoint x: 685, startPoint y: 422, endPoint x: 756, endPoint y: 407, distance: 72.7
click at [717, 420] on div at bounding box center [614, 190] width 1229 height 956
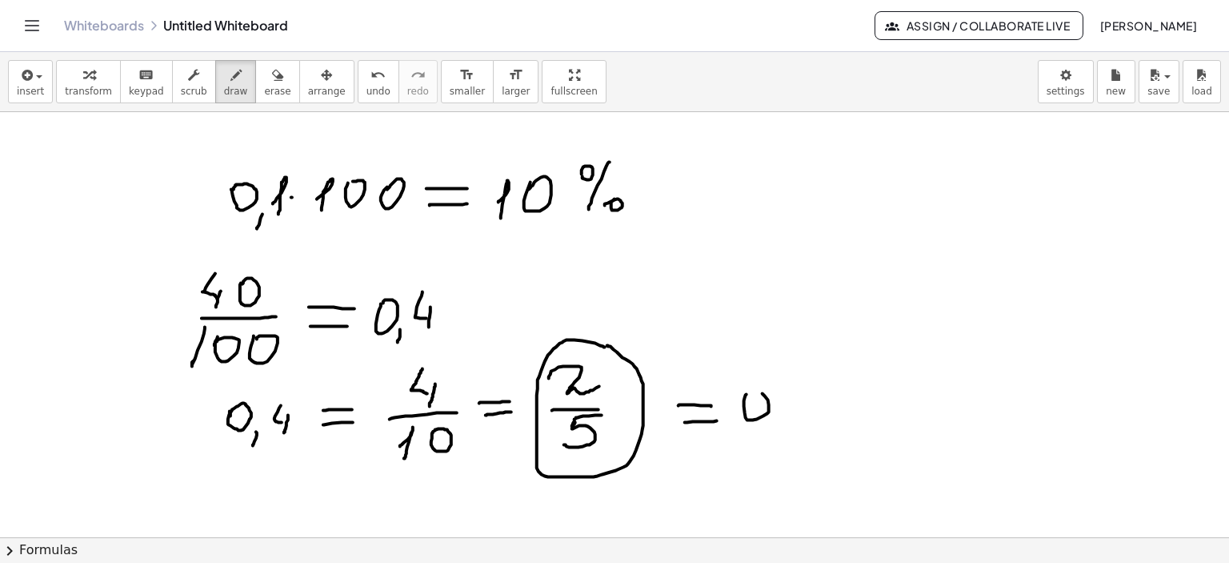
drag, startPoint x: 745, startPoint y: 397, endPoint x: 754, endPoint y: 415, distance: 20.4
click at [749, 403] on div at bounding box center [614, 190] width 1229 height 956
drag, startPoint x: 778, startPoint y: 424, endPoint x: 773, endPoint y: 438, distance: 14.4
click at [772, 439] on div at bounding box center [614, 190] width 1229 height 956
drag, startPoint x: 804, startPoint y: 380, endPoint x: 823, endPoint y: 403, distance: 29.0
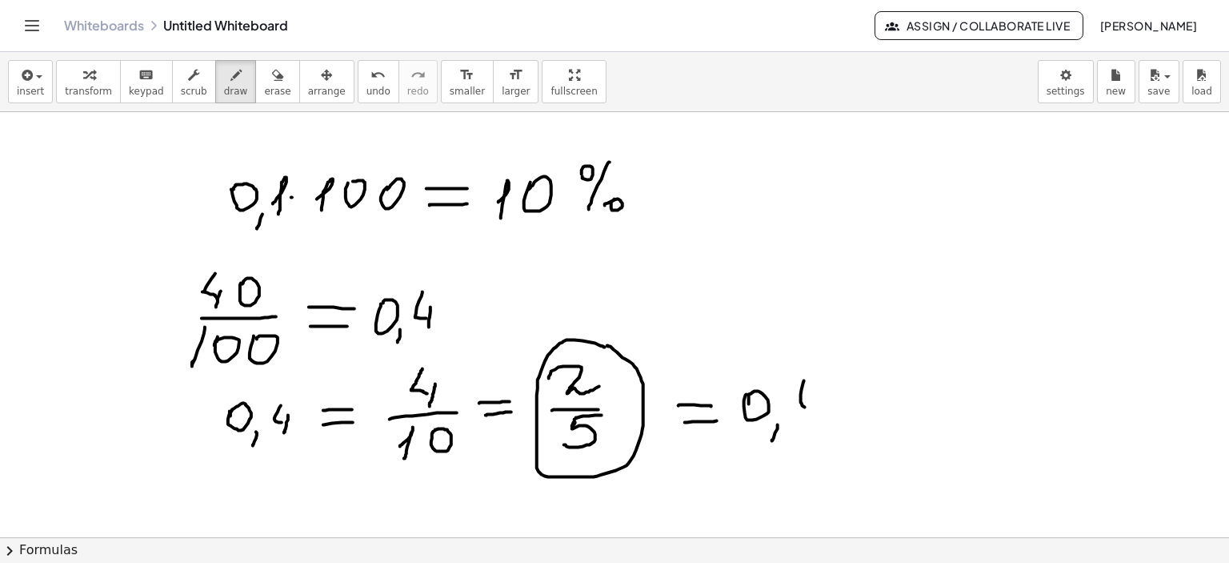
click at [820, 411] on div at bounding box center [614, 190] width 1229 height 956
drag, startPoint x: 821, startPoint y: 399, endPoint x: 819, endPoint y: 426, distance: 26.5
click at [819, 426] on div at bounding box center [614, 190] width 1229 height 956
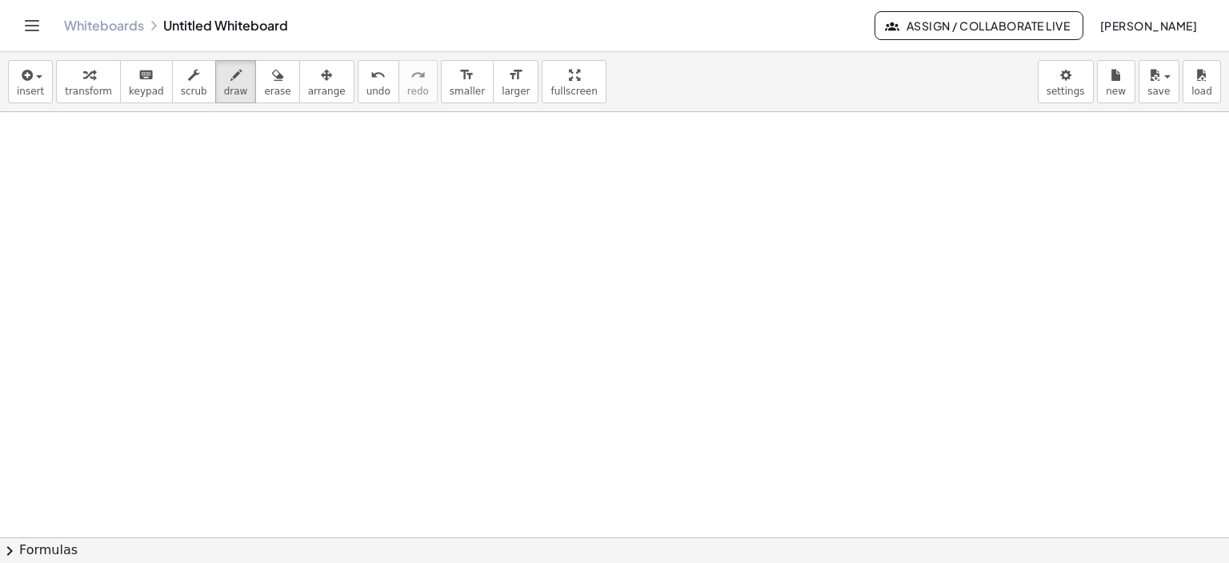
scroll to position [1169, 0]
drag, startPoint x: 160, startPoint y: 164, endPoint x: 168, endPoint y: 182, distance: 19.3
drag, startPoint x: 141, startPoint y: 195, endPoint x: 198, endPoint y: 192, distance: 57.7
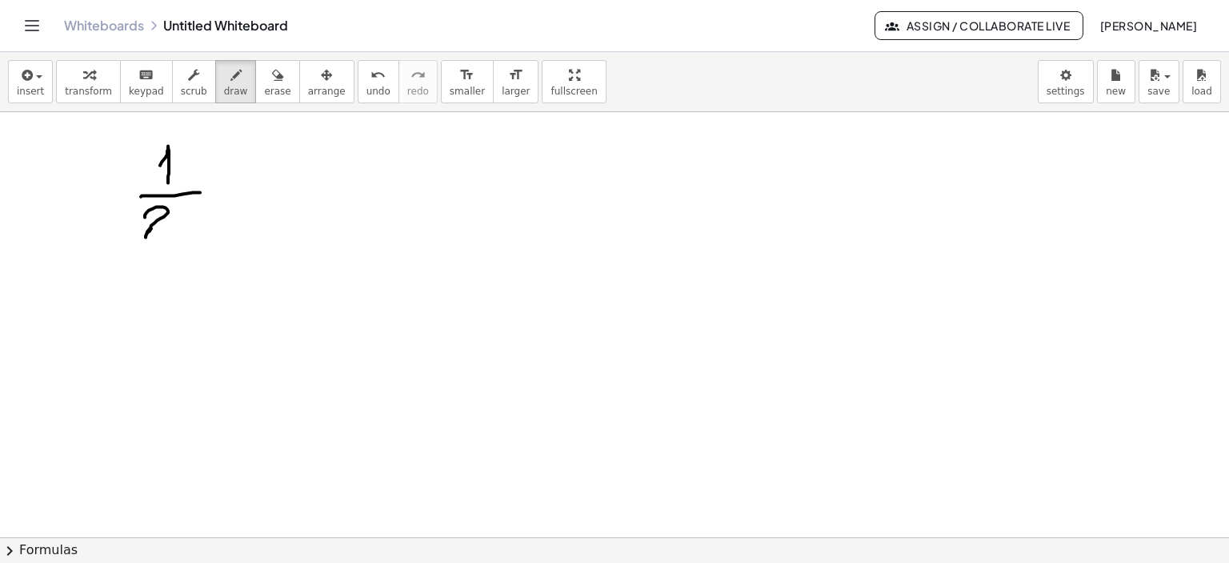
drag, startPoint x: 145, startPoint y: 216, endPoint x: 176, endPoint y: 227, distance: 33.2
drag, startPoint x: 820, startPoint y: 222, endPoint x: 835, endPoint y: 242, distance: 24.5
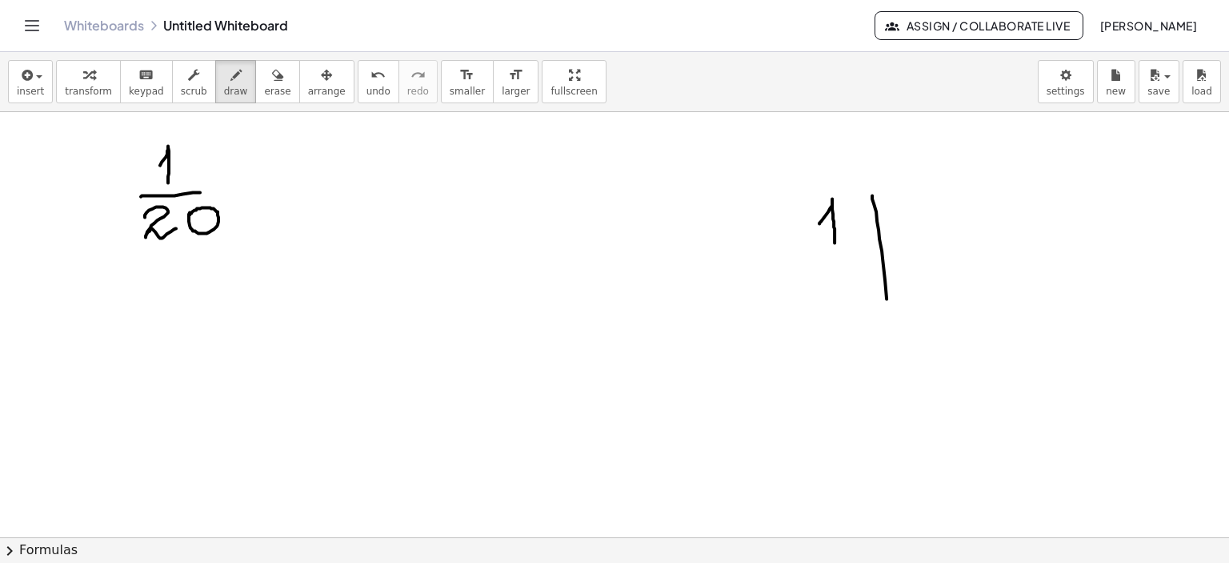
drag, startPoint x: 872, startPoint y: 194, endPoint x: 896, endPoint y: 274, distance: 82.6
drag, startPoint x: 880, startPoint y: 243, endPoint x: 989, endPoint y: 241, distance: 109.7
drag, startPoint x: 897, startPoint y: 204, endPoint x: 938, endPoint y: 218, distance: 43.0
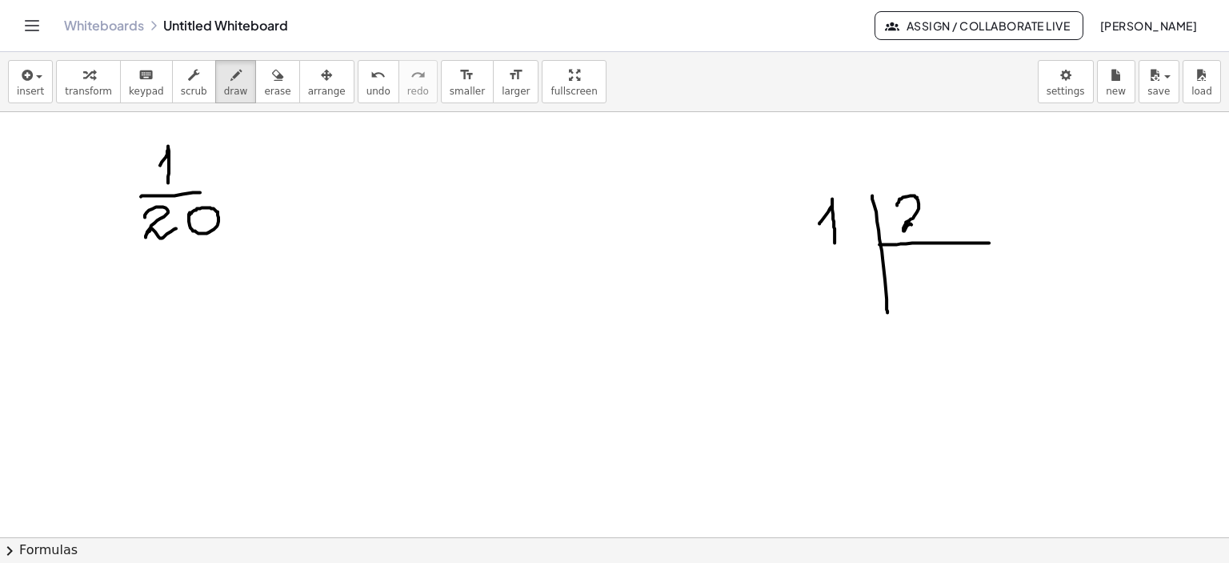
drag, startPoint x: 938, startPoint y: 304, endPoint x: 938, endPoint y: 319, distance: 15.2
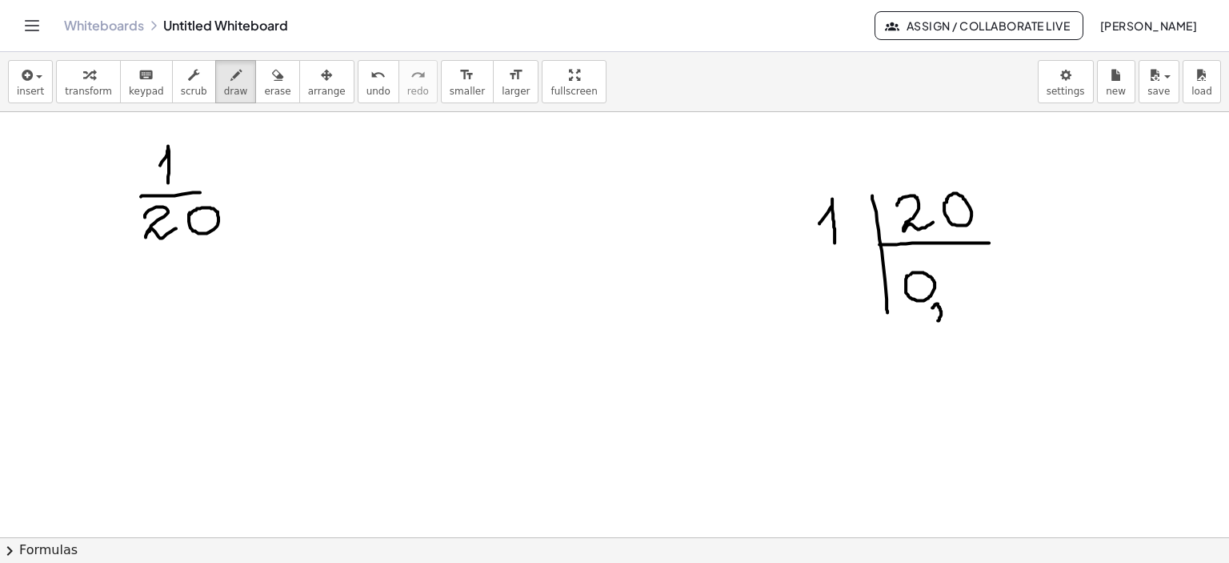
drag, startPoint x: 938, startPoint y: 303, endPoint x: 989, endPoint y: 315, distance: 52.6
drag, startPoint x: 808, startPoint y: 288, endPoint x: 815, endPoint y: 300, distance: 14.0
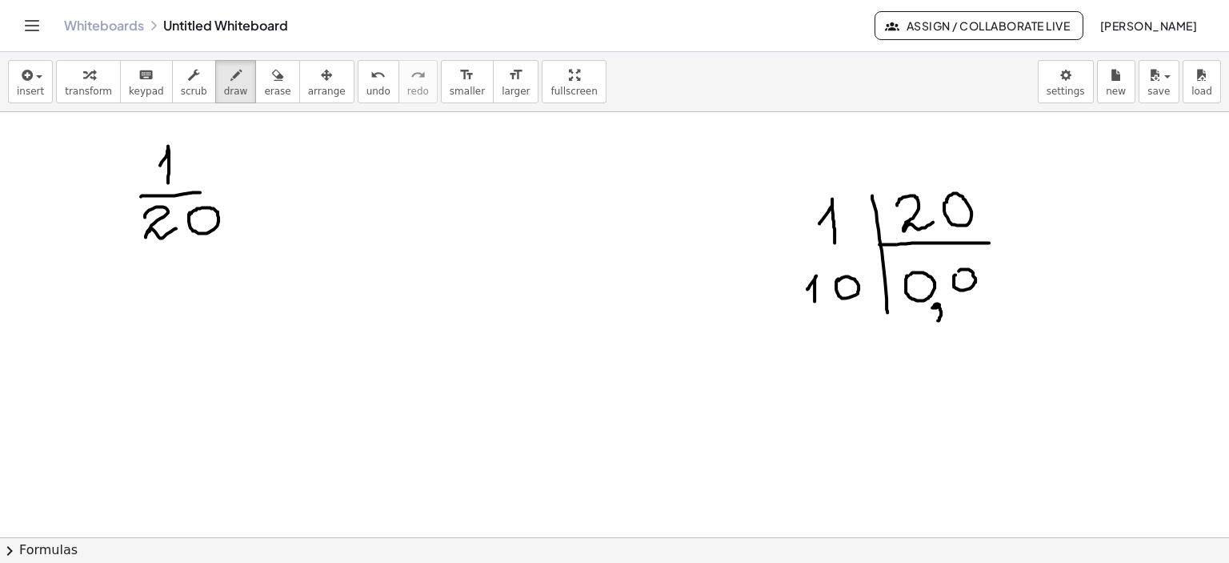
drag, startPoint x: 956, startPoint y: 274, endPoint x: 967, endPoint y: 283, distance: 14.2
drag, startPoint x: 999, startPoint y: 265, endPoint x: 986, endPoint y: 291, distance: 28.6
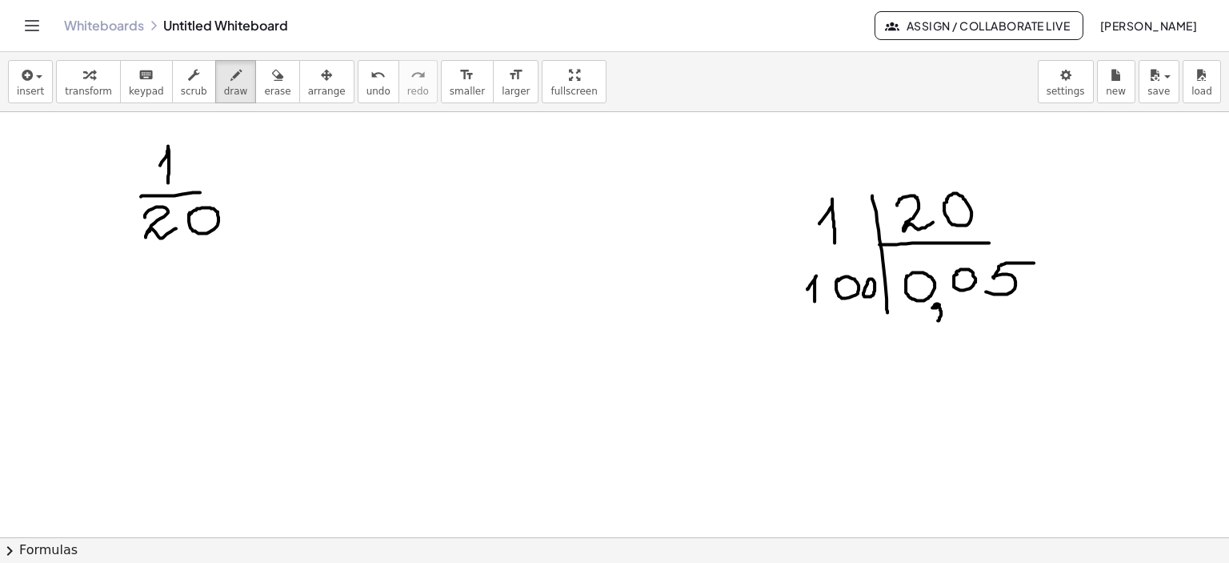
drag, startPoint x: 1001, startPoint y: 263, endPoint x: 712, endPoint y: 259, distance: 288.9
drag, startPoint x: 247, startPoint y: 185, endPoint x: 282, endPoint y: 184, distance: 34.4
drag, startPoint x: 256, startPoint y: 200, endPoint x: 280, endPoint y: 199, distance: 24.0
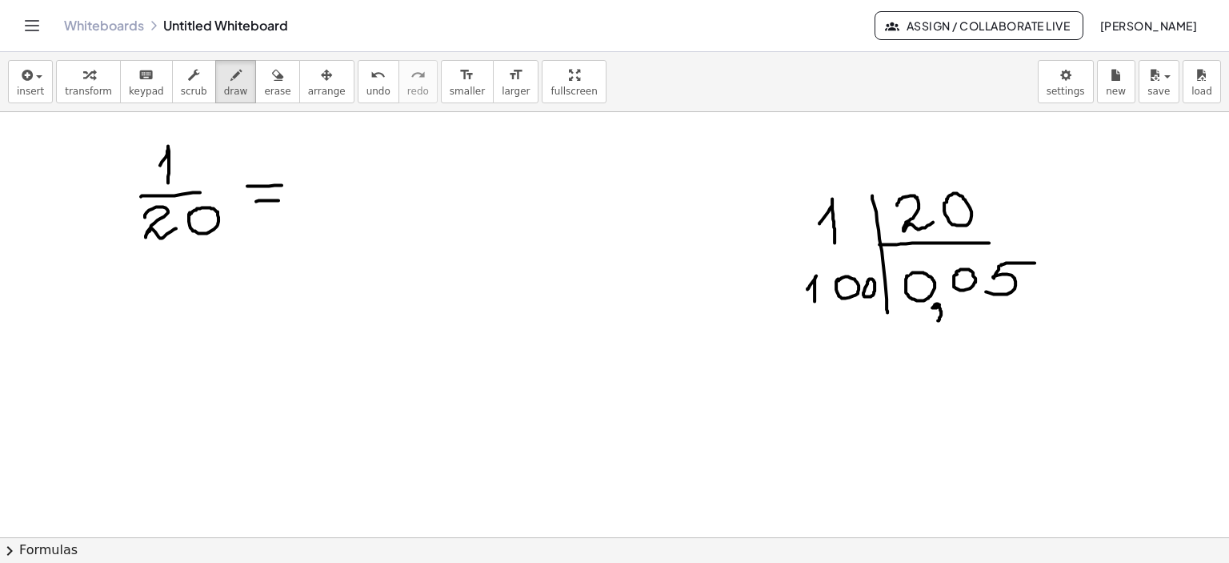
drag, startPoint x: 352, startPoint y: 205, endPoint x: 368, endPoint y: 204, distance: 16.0
drag, startPoint x: 379, startPoint y: 178, endPoint x: 383, endPoint y: 188, distance: 10.9
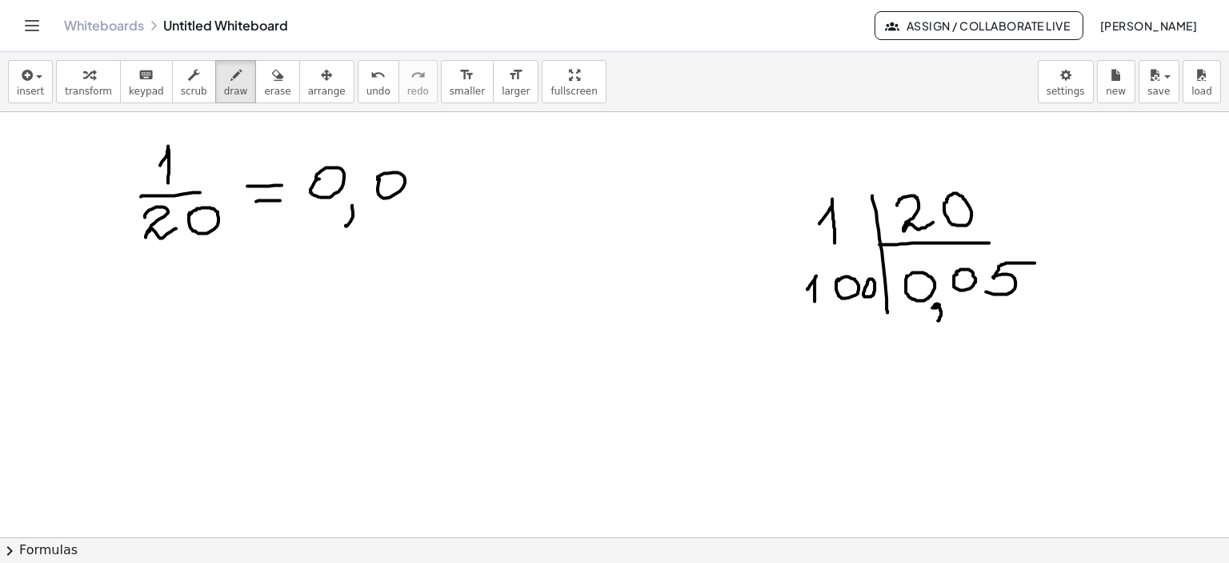
drag, startPoint x: 431, startPoint y: 166, endPoint x: 413, endPoint y: 192, distance: 31.5
drag, startPoint x: 429, startPoint y: 166, endPoint x: 456, endPoint y: 162, distance: 27.4
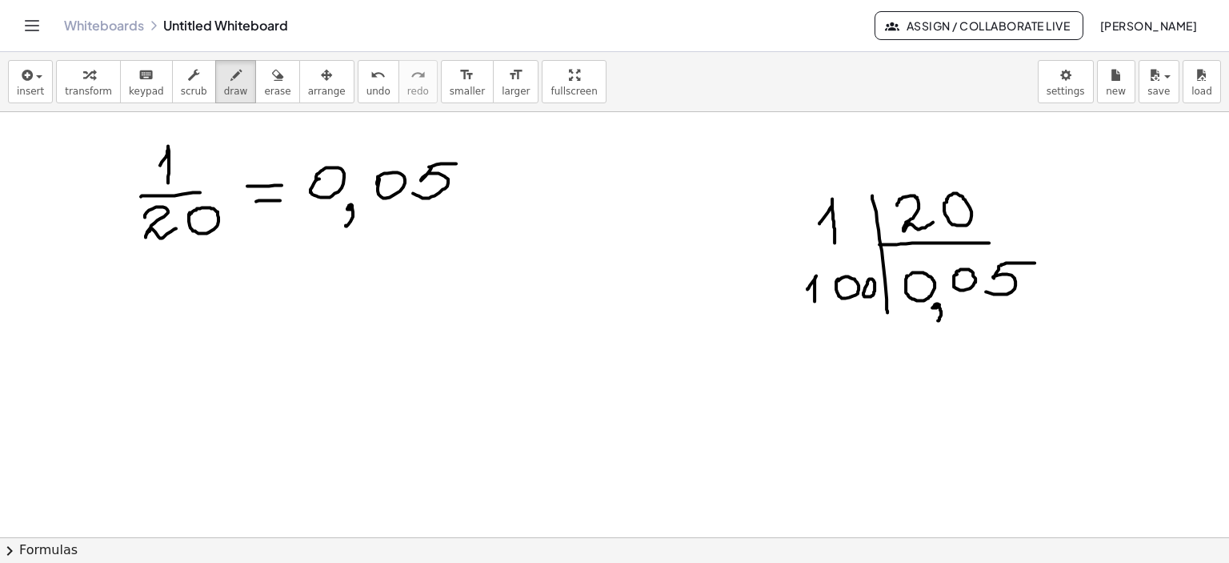
drag, startPoint x: 135, startPoint y: 345, endPoint x: 136, endPoint y: 364, distance: 19.2
drag, startPoint x: 163, startPoint y: 314, endPoint x: 170, endPoint y: 321, distance: 9.6
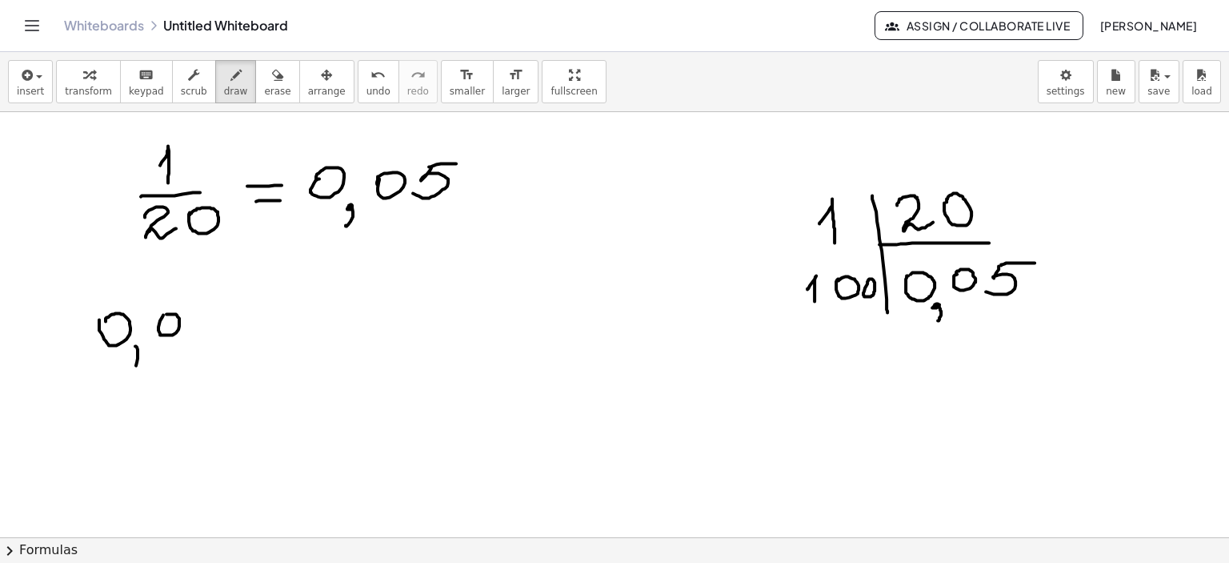
drag, startPoint x: 197, startPoint y: 307, endPoint x: 208, endPoint y: 308, distance: 11.2
drag, startPoint x: 199, startPoint y: 305, endPoint x: 221, endPoint y: 303, distance: 21.7
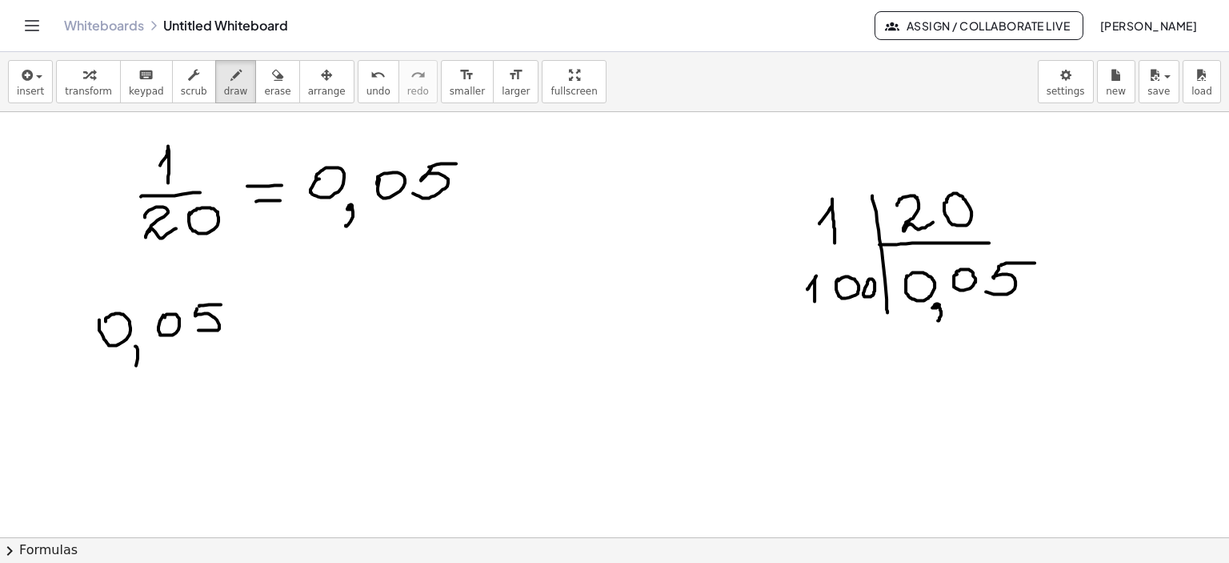
drag, startPoint x: 277, startPoint y: 297, endPoint x: 270, endPoint y: 328, distance: 32.0
drag, startPoint x: 288, startPoint y: 307, endPoint x: 307, endPoint y: 310, distance: 18.7
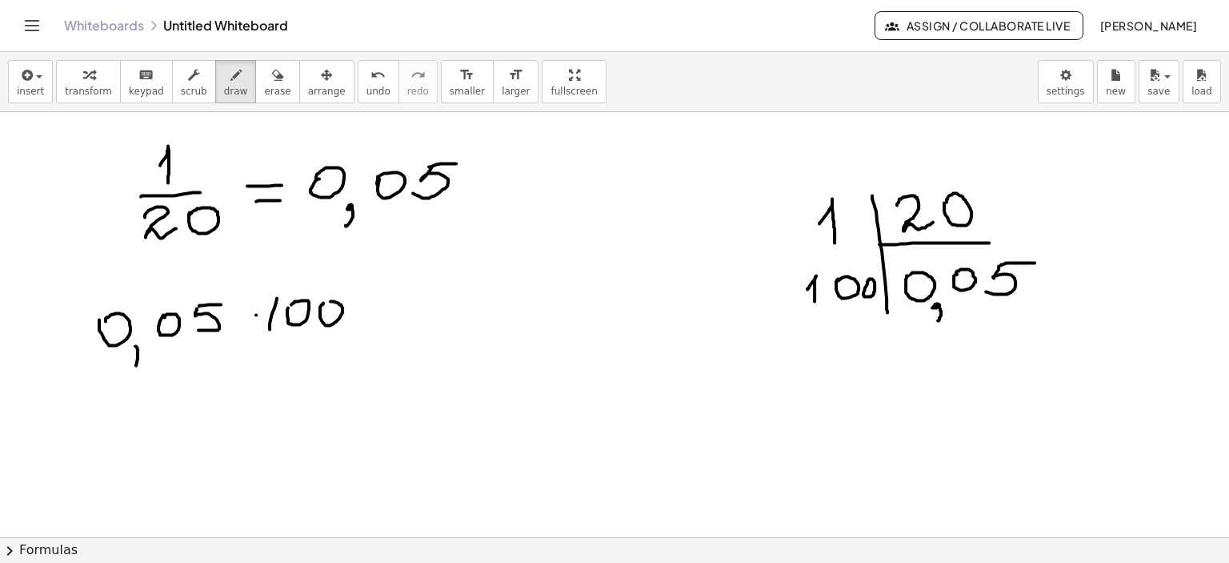
drag, startPoint x: 363, startPoint y: 287, endPoint x: 398, endPoint y: 291, distance: 35.4
drag, startPoint x: 371, startPoint y: 331, endPoint x: 386, endPoint y: 330, distance: 15.2
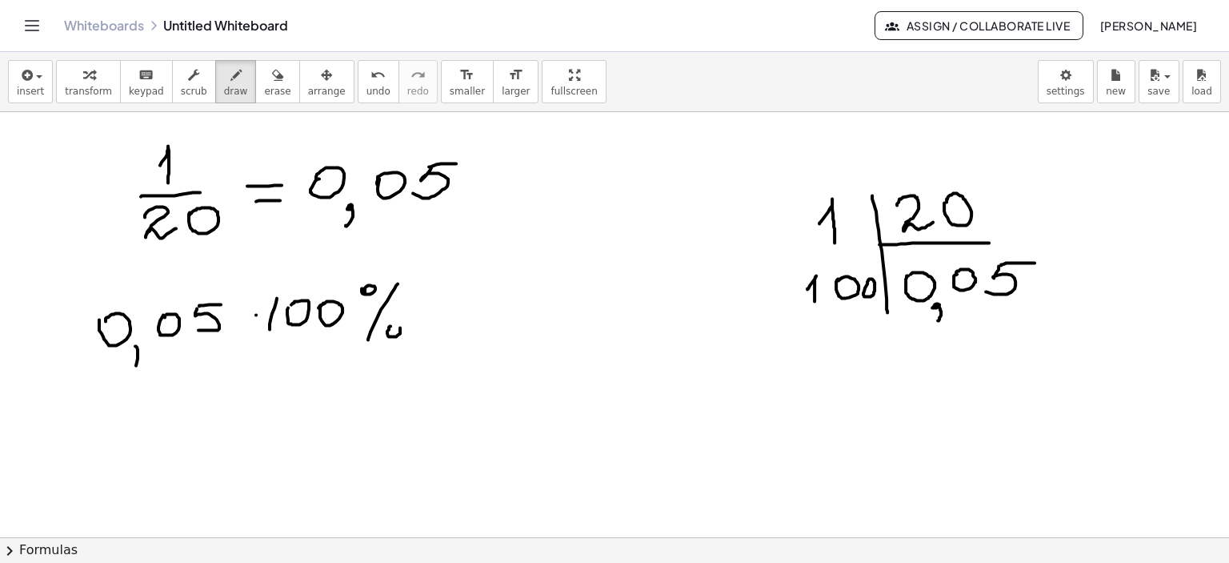
drag, startPoint x: 391, startPoint y: 325, endPoint x: 428, endPoint y: 323, distance: 37.7
drag, startPoint x: 411, startPoint y: 307, endPoint x: 457, endPoint y: 305, distance: 46.4
drag, startPoint x: 418, startPoint y: 319, endPoint x: 460, endPoint y: 318, distance: 42.4
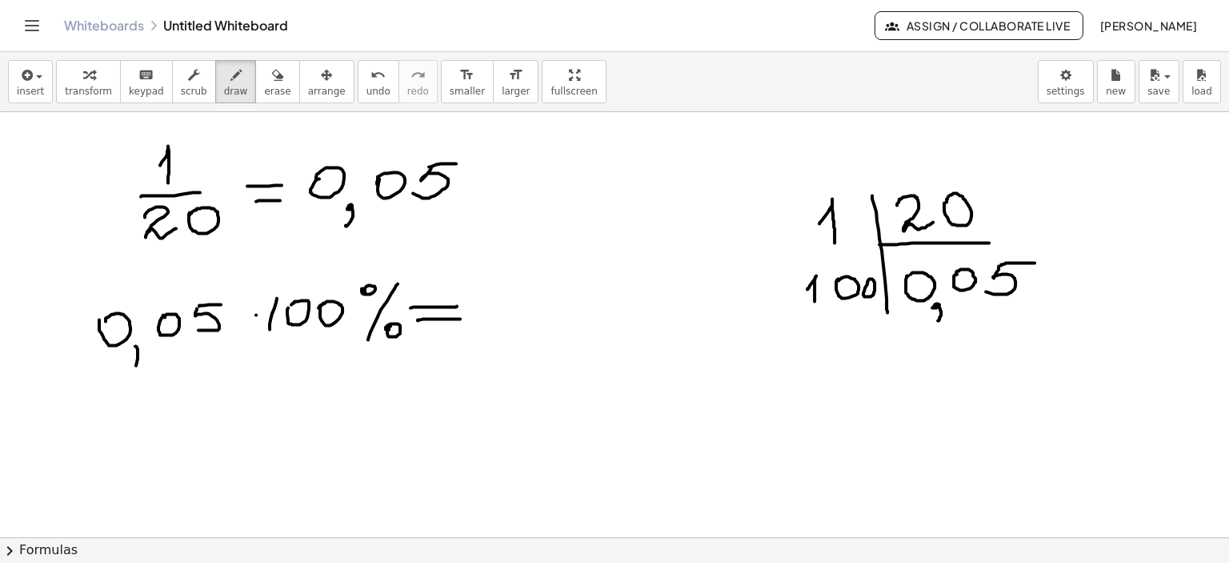
drag, startPoint x: 515, startPoint y: 282, endPoint x: 511, endPoint y: 305, distance: 23.6
drag, startPoint x: 519, startPoint y: 283, endPoint x: 538, endPoint y: 281, distance: 19.3
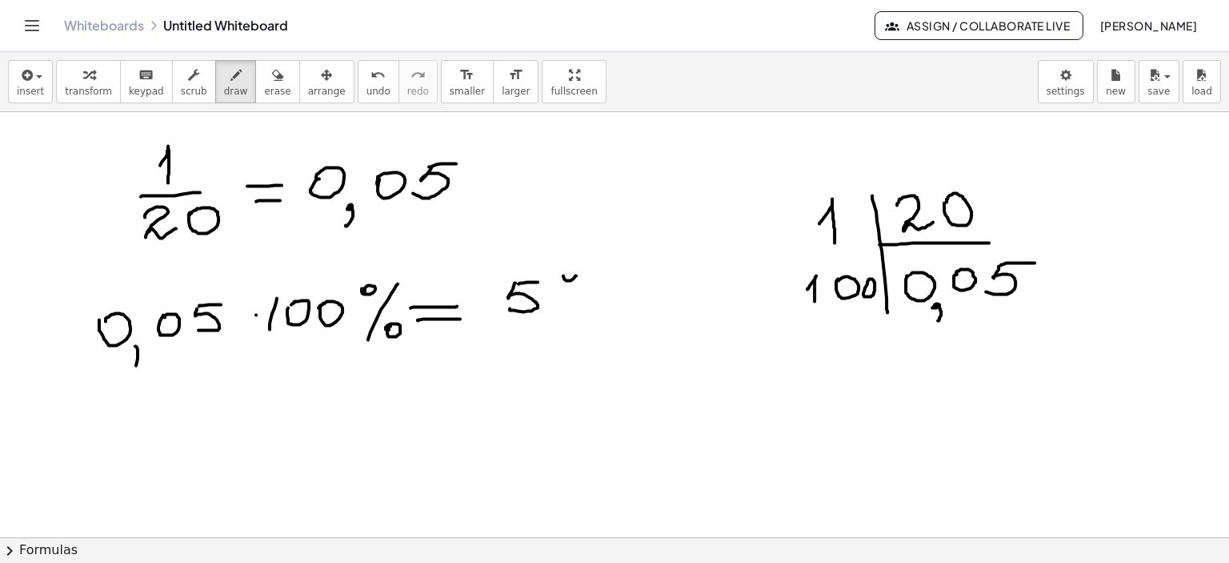
drag, startPoint x: 583, startPoint y: 271, endPoint x: 562, endPoint y: 317, distance: 50.1
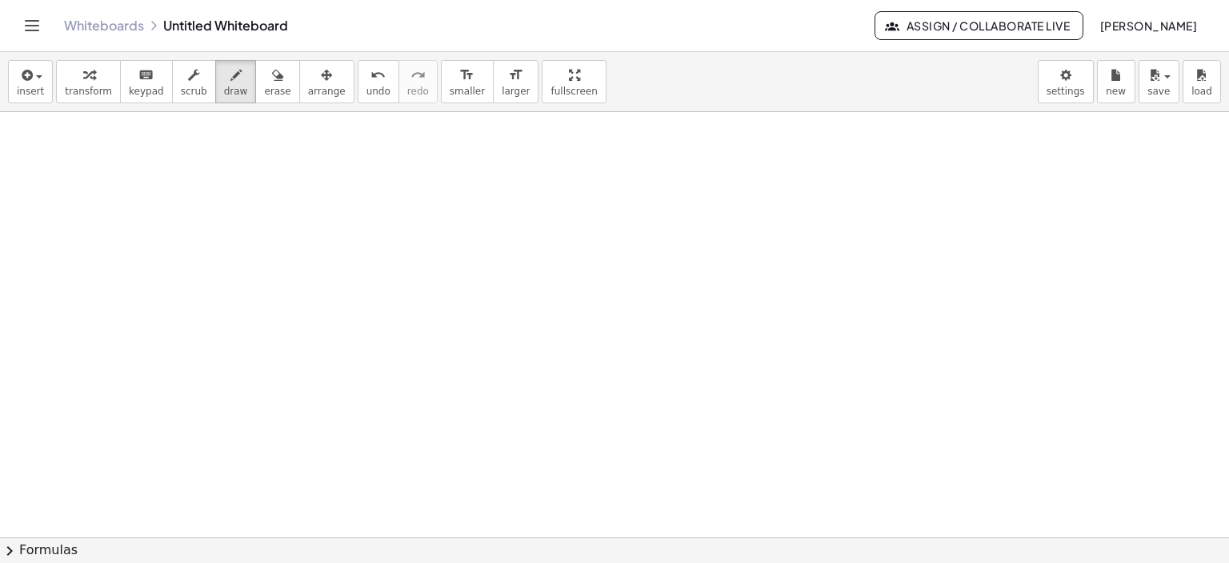
scroll to position [1597, 0]
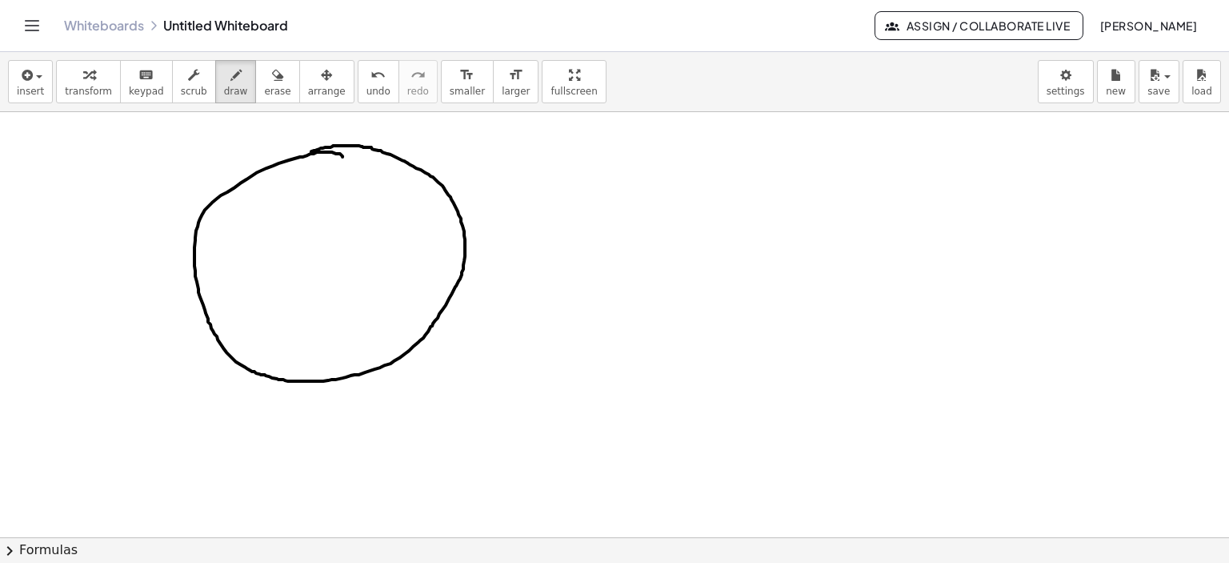
drag, startPoint x: 343, startPoint y: 156, endPoint x: 298, endPoint y: 156, distance: 44.8
drag, startPoint x: 502, startPoint y: 168, endPoint x: 491, endPoint y: 197, distance: 30.9
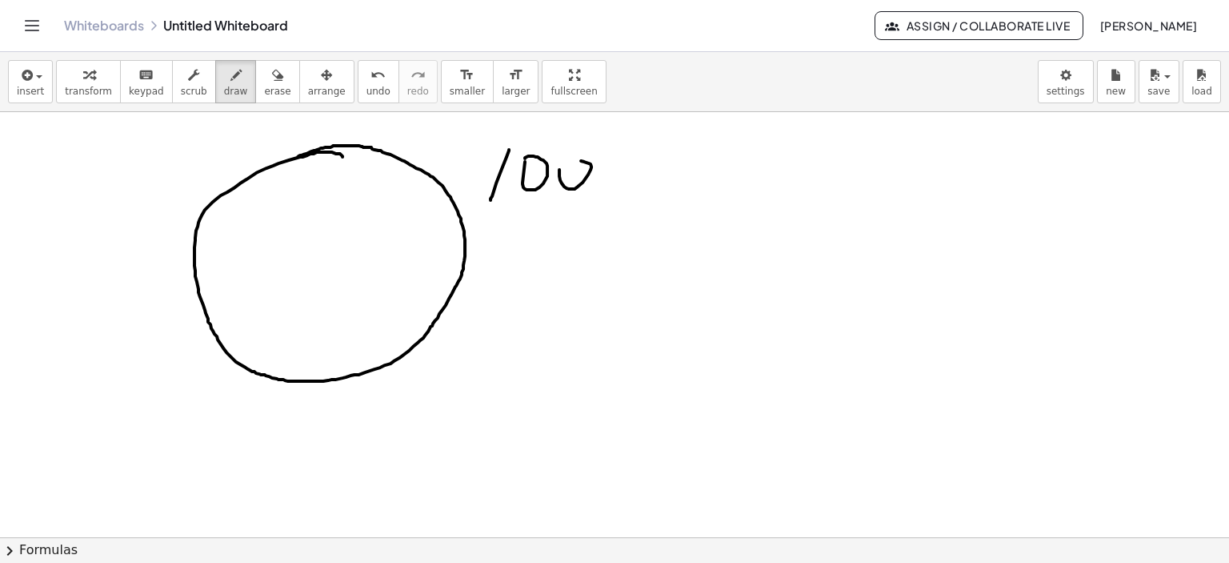
drag, startPoint x: 559, startPoint y: 169, endPoint x: 583, endPoint y: 171, distance: 23.3
drag, startPoint x: 677, startPoint y: 142, endPoint x: 637, endPoint y: 201, distance: 71.5
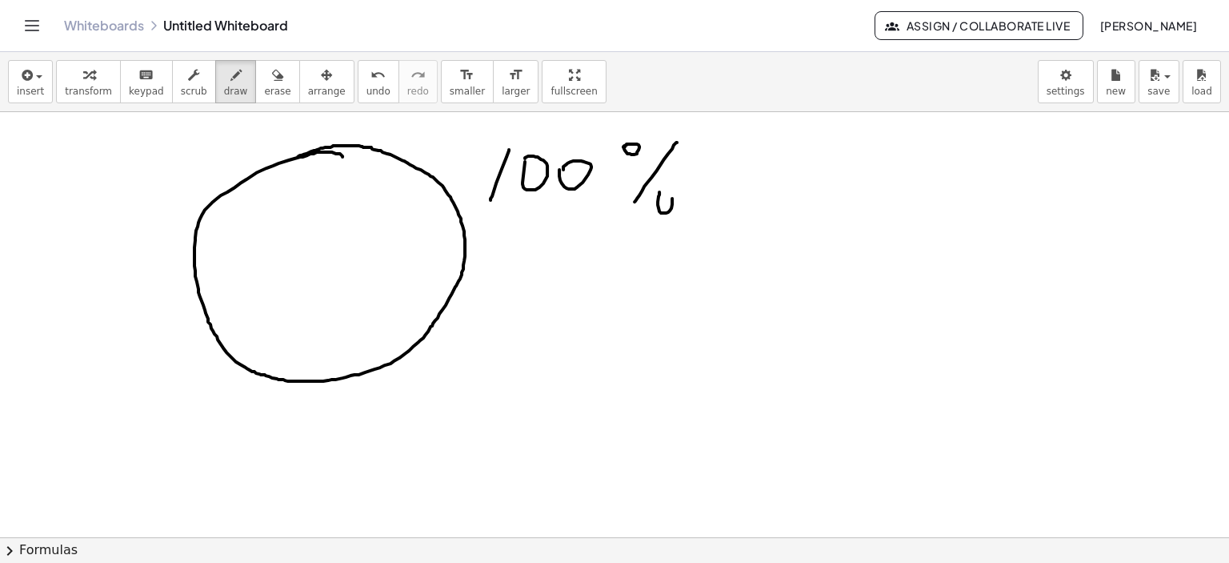
drag, startPoint x: 781, startPoint y: 191, endPoint x: 856, endPoint y: 191, distance: 75.2
drag, startPoint x: 871, startPoint y: 191, endPoint x: 880, endPoint y: 206, distance: 18.0
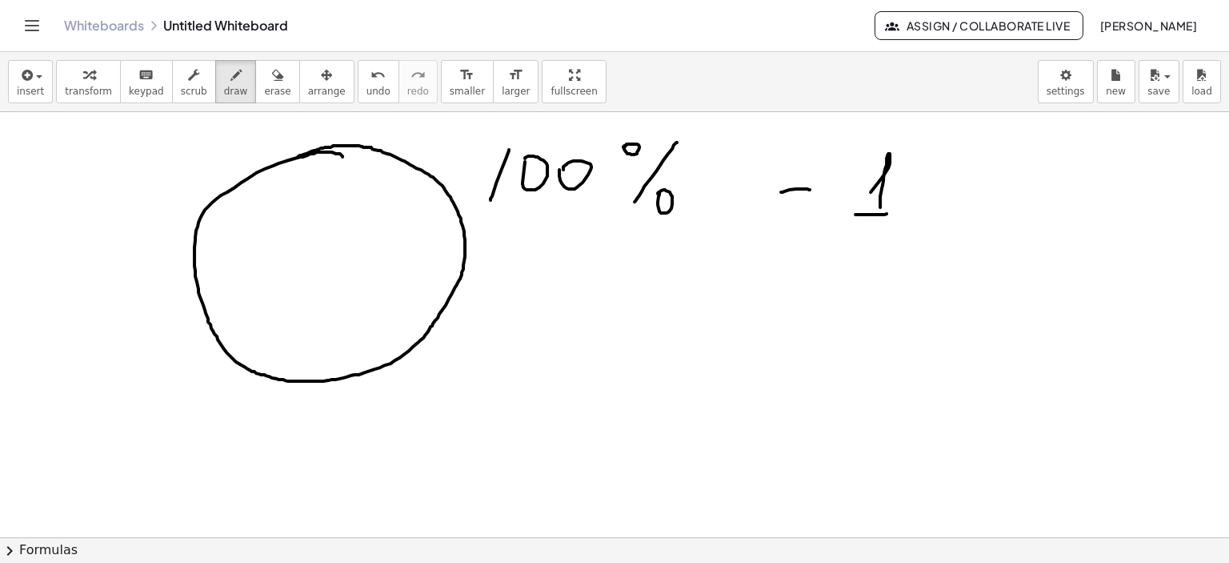
drag, startPoint x: 877, startPoint y: 214, endPoint x: 900, endPoint y: 212, distance: 23.3
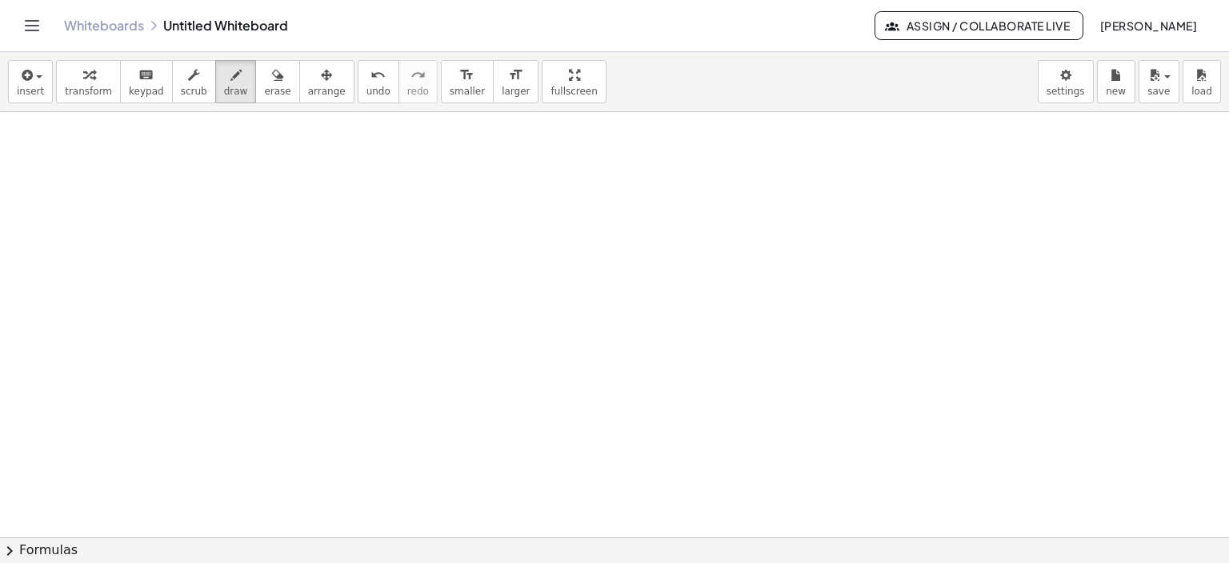
scroll to position [2129, 0]
drag, startPoint x: 196, startPoint y: 161, endPoint x: 198, endPoint y: 151, distance: 9.7
drag, startPoint x: 225, startPoint y: 185, endPoint x: 221, endPoint y: 198, distance: 13.4
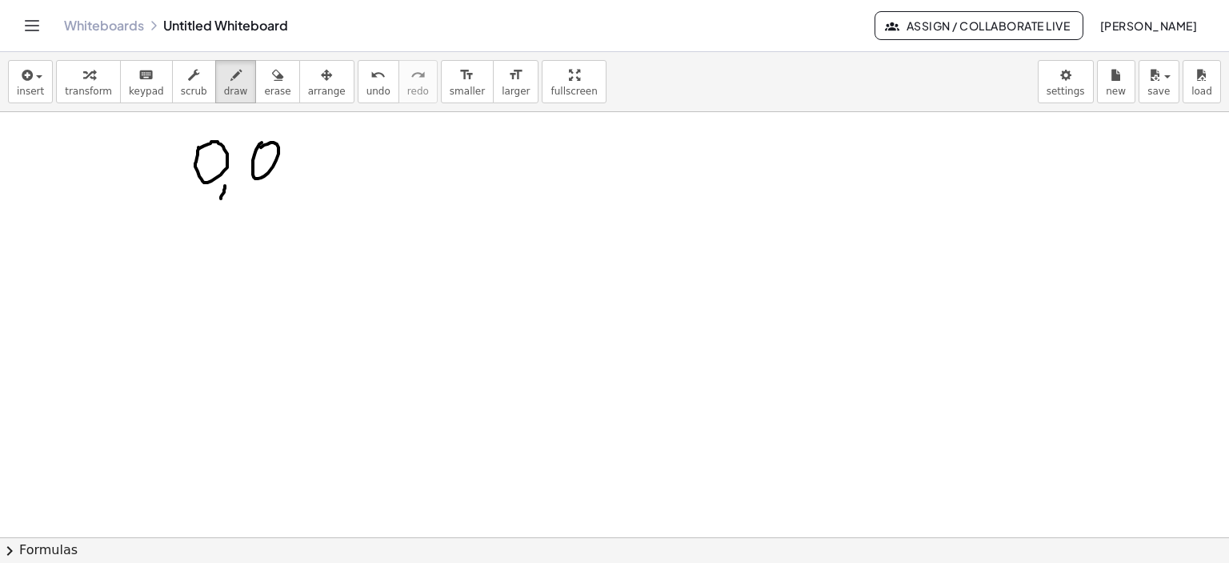
drag, startPoint x: 262, startPoint y: 142, endPoint x: 256, endPoint y: 151, distance: 11.1
drag, startPoint x: 289, startPoint y: 143, endPoint x: 293, endPoint y: 171, distance: 28.3
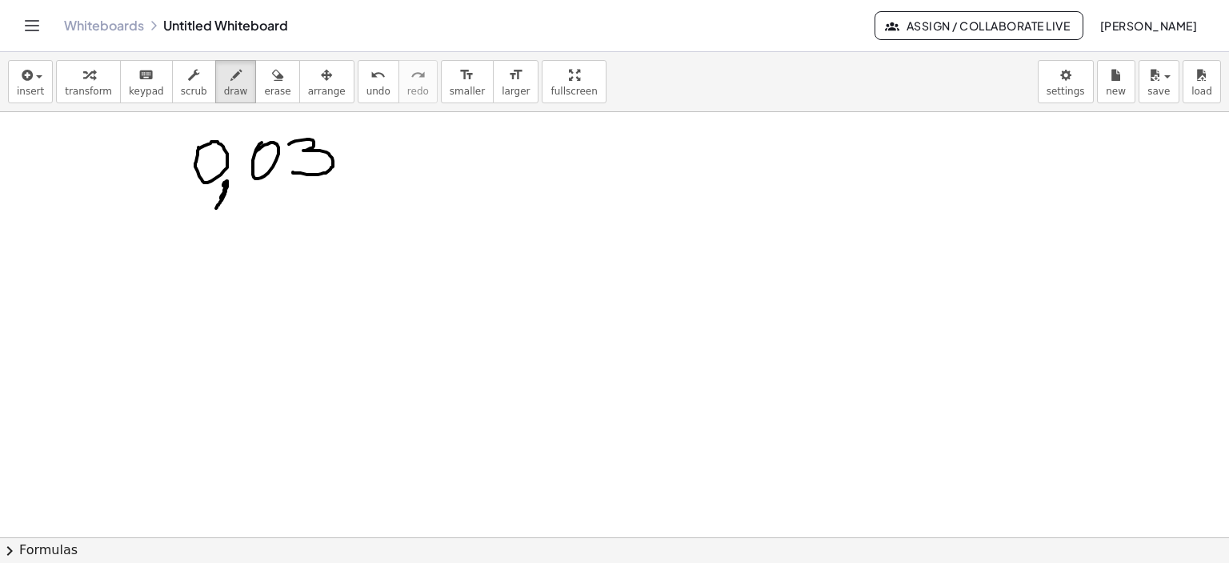
drag, startPoint x: 227, startPoint y: 180, endPoint x: 324, endPoint y: 229, distance: 108.4
drag, startPoint x: 359, startPoint y: 156, endPoint x: 395, endPoint y: 159, distance: 37.0
drag, startPoint x: 361, startPoint y: 174, endPoint x: 407, endPoint y: 174, distance: 46.4
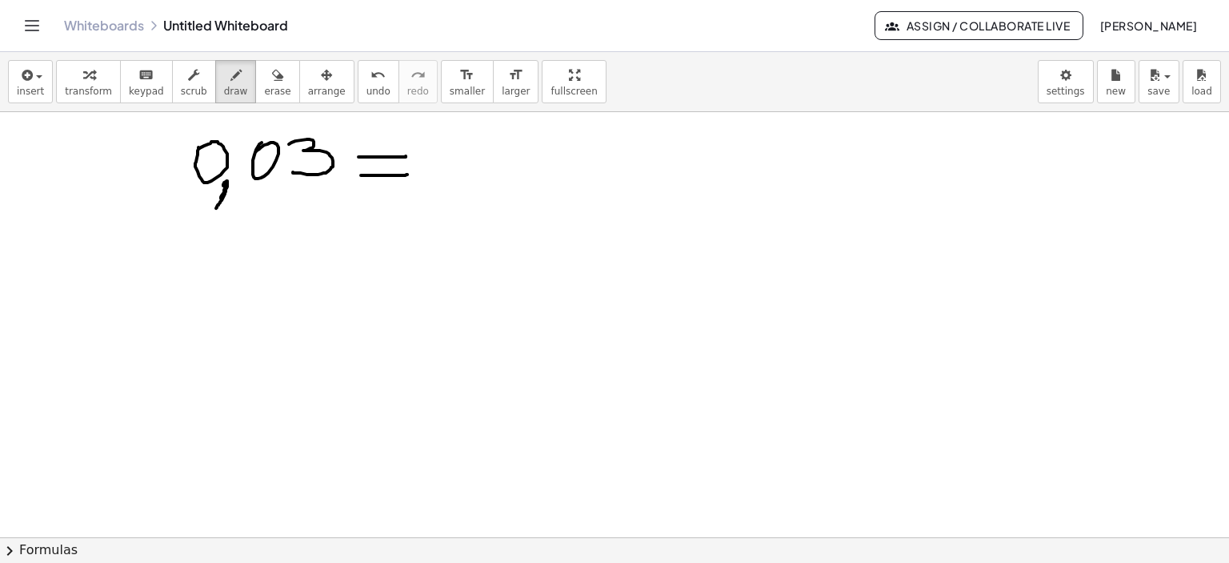
drag, startPoint x: 442, startPoint y: 170, endPoint x: 517, endPoint y: 166, distance: 75.3
drag, startPoint x: 467, startPoint y: 131, endPoint x: 468, endPoint y: 151, distance: 20.0
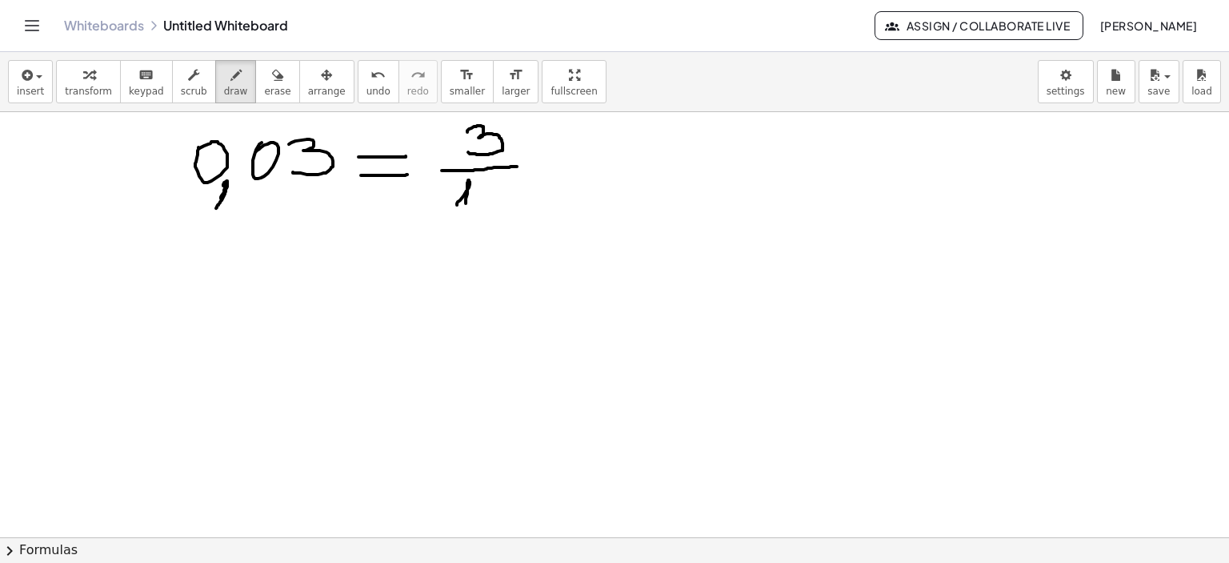
drag, startPoint x: 457, startPoint y: 204, endPoint x: 467, endPoint y: 217, distance: 16.5
drag, startPoint x: 487, startPoint y: 185, endPoint x: 484, endPoint y: 201, distance: 16.2
drag, startPoint x: 519, startPoint y: 184, endPoint x: 548, endPoint y: 230, distance: 55.1
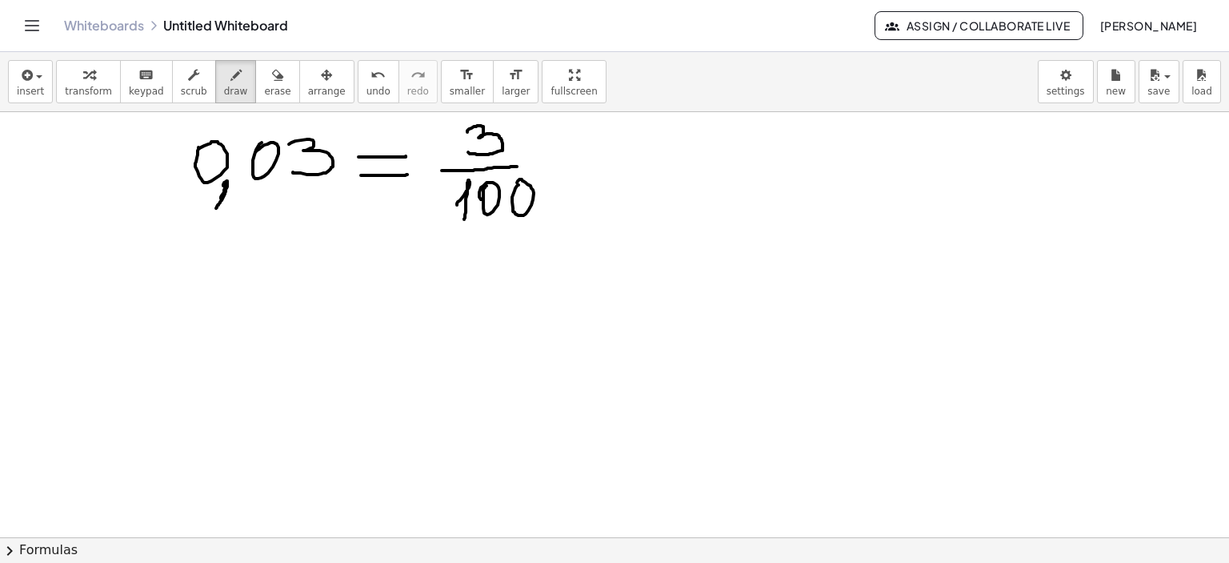
drag, startPoint x: 188, startPoint y: 275, endPoint x: 234, endPoint y: 322, distance: 65.1
drag, startPoint x: 218, startPoint y: 318, endPoint x: 213, endPoint y: 332, distance: 15.5
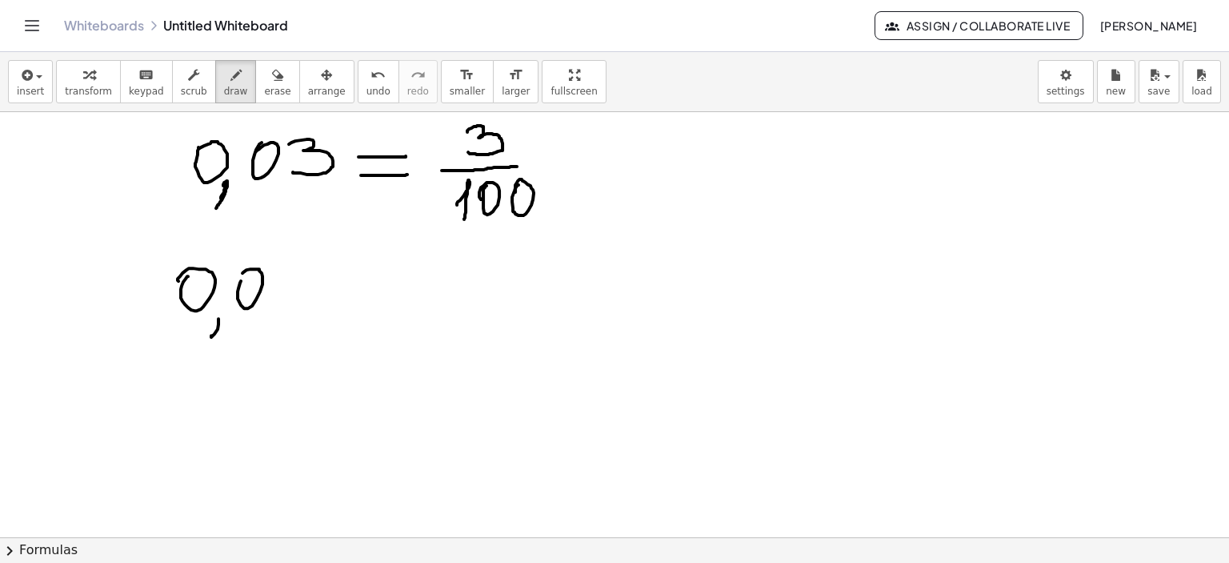
drag, startPoint x: 238, startPoint y: 298, endPoint x: 256, endPoint y: 281, distance: 24.9
drag, startPoint x: 275, startPoint y: 272, endPoint x: 275, endPoint y: 299, distance: 26.4
drag, startPoint x: 336, startPoint y: 285, endPoint x: 373, endPoint y: 287, distance: 36.9
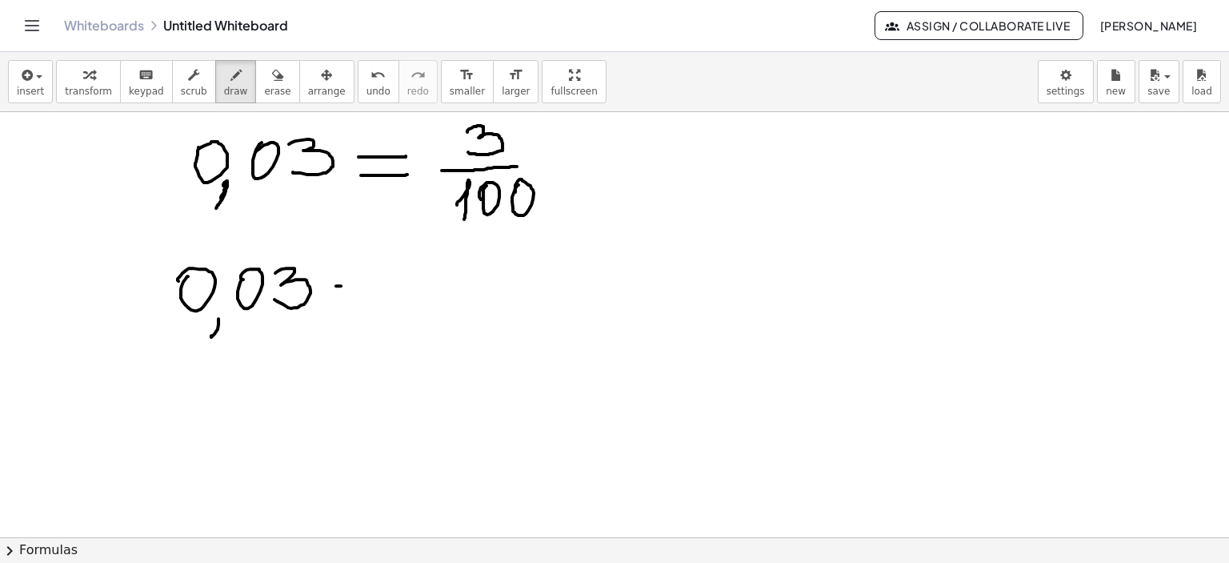
drag, startPoint x: 336, startPoint y: 299, endPoint x: 375, endPoint y: 299, distance: 38.4
drag, startPoint x: 427, startPoint y: 271, endPoint x: 422, endPoint y: 301, distance: 30.8
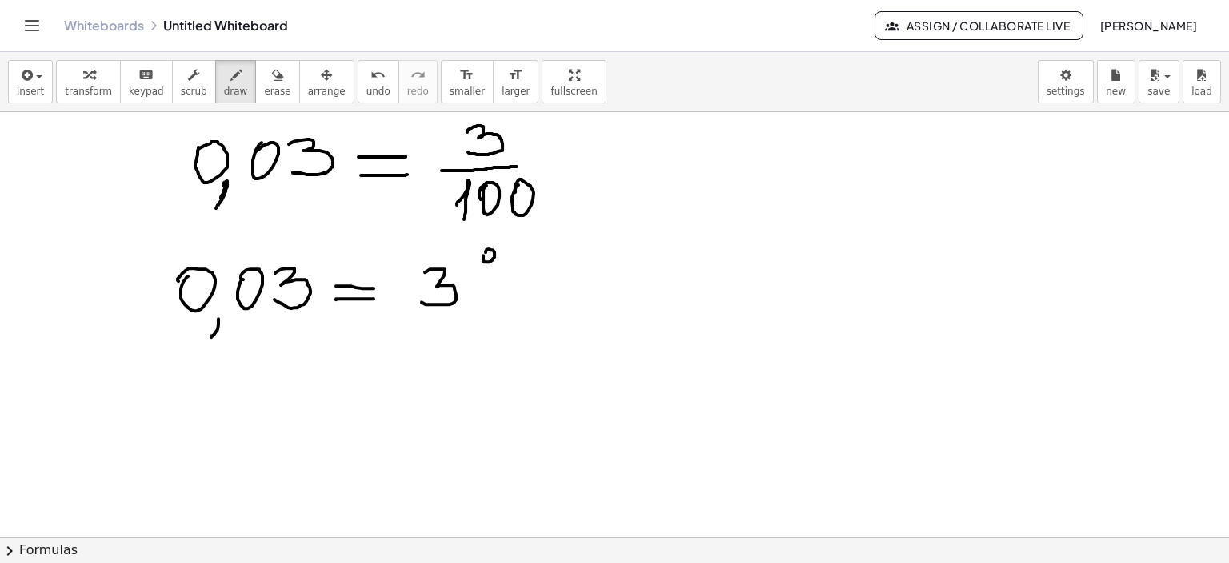
drag, startPoint x: 483, startPoint y: 255, endPoint x: 496, endPoint y: 255, distance: 12.8
drag, startPoint x: 514, startPoint y: 246, endPoint x: 494, endPoint y: 296, distance: 54.2
drag, startPoint x: 514, startPoint y: 297, endPoint x: 519, endPoint y: 287, distance: 11.1
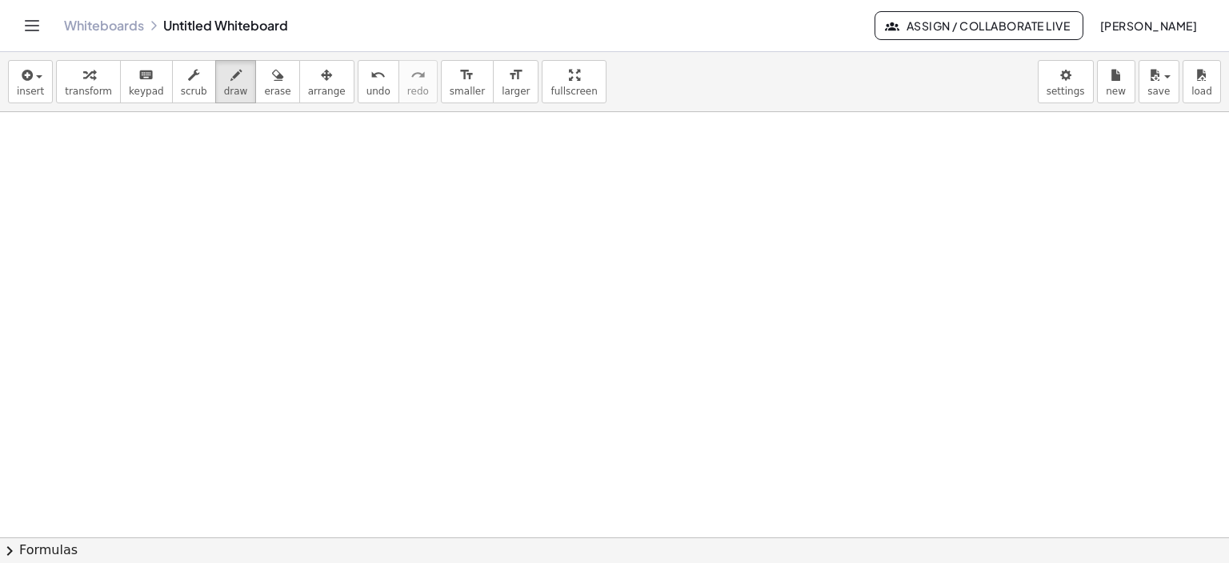
scroll to position [2529, 0]
drag, startPoint x: 253, startPoint y: 207, endPoint x: 263, endPoint y: 226, distance: 21.5
drag, startPoint x: 239, startPoint y: 232, endPoint x: 304, endPoint y: 230, distance: 64.8
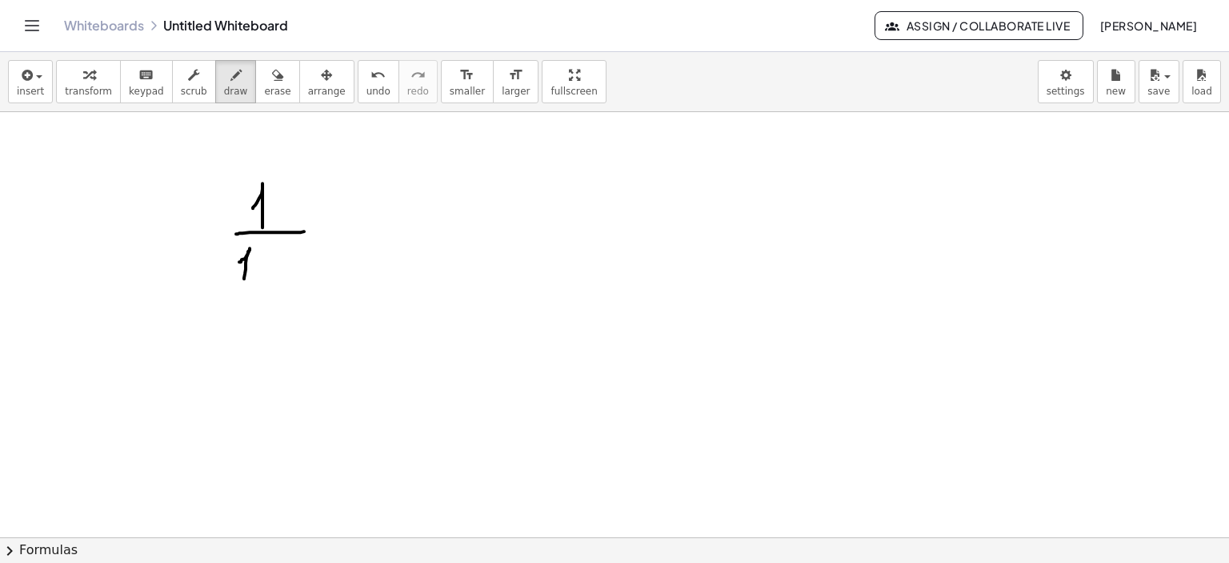
drag, startPoint x: 250, startPoint y: 247, endPoint x: 267, endPoint y: 252, distance: 18.3
drag, startPoint x: 263, startPoint y: 262, endPoint x: 271, endPoint y: 259, distance: 9.1
drag, startPoint x: 295, startPoint y: 251, endPoint x: 340, endPoint y: 239, distance: 46.2
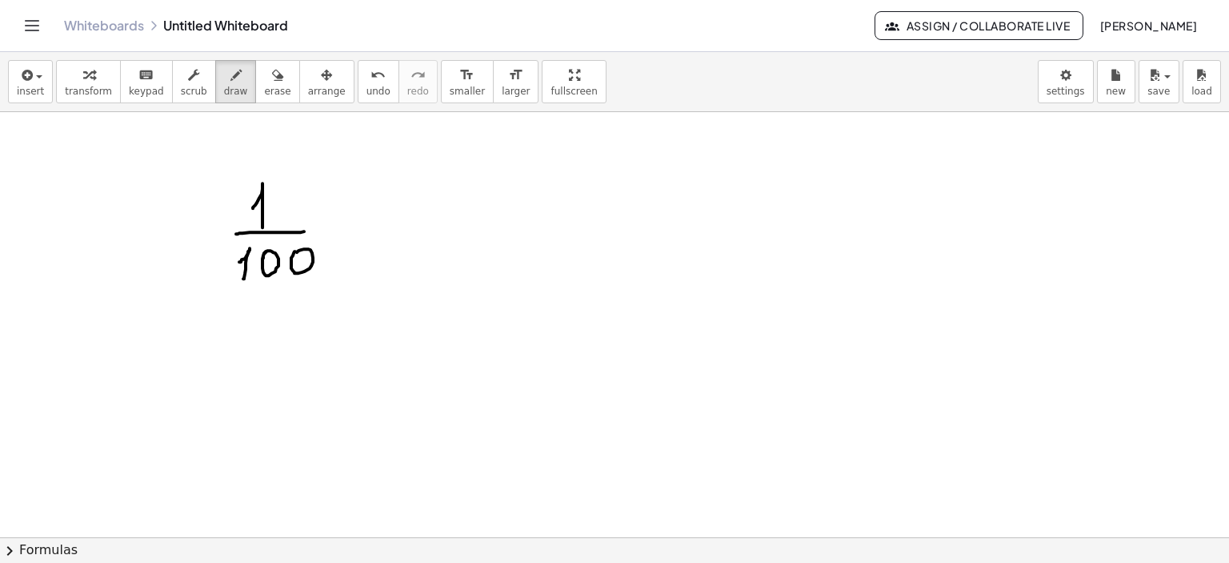
drag, startPoint x: 334, startPoint y: 227, endPoint x: 368, endPoint y: 224, distance: 34.6
drag, startPoint x: 337, startPoint y: 239, endPoint x: 371, endPoint y: 239, distance: 34.4
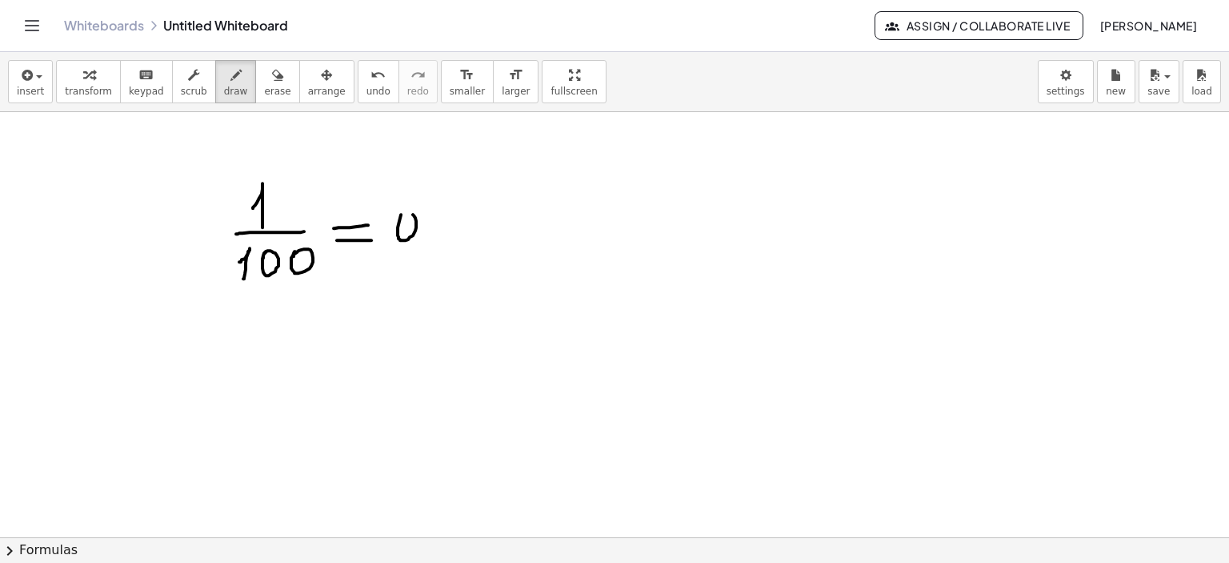
drag, startPoint x: 423, startPoint y: 248, endPoint x: 419, endPoint y: 267, distance: 19.5
drag, startPoint x: 468, startPoint y: 225, endPoint x: 477, endPoint y: 237, distance: 14.9
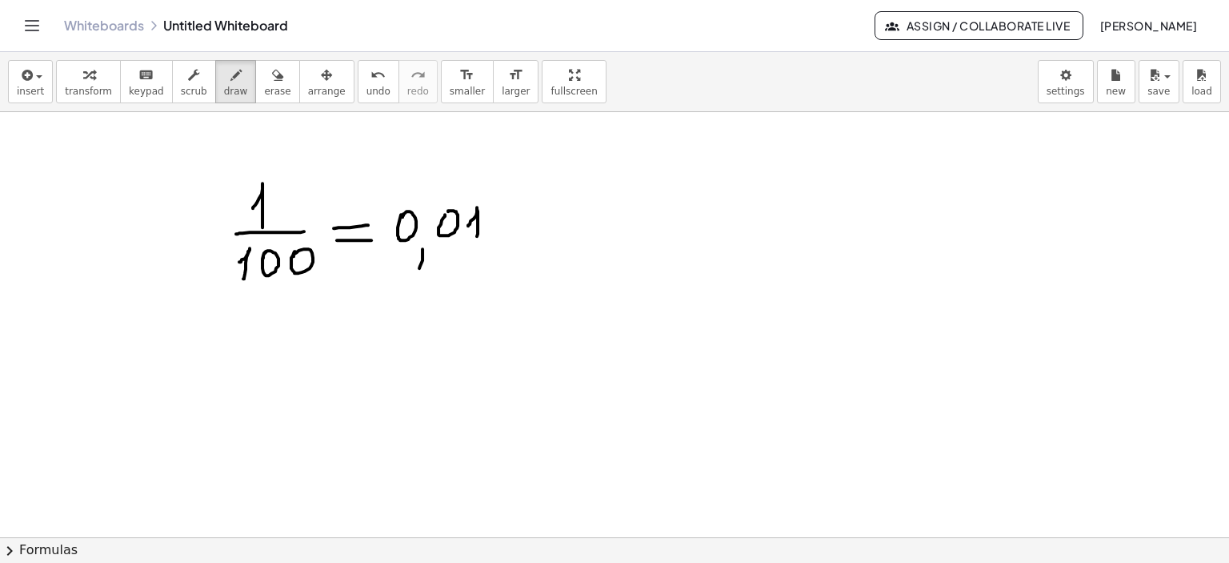
drag, startPoint x: 296, startPoint y: 167, endPoint x: 321, endPoint y: 275, distance: 110.1
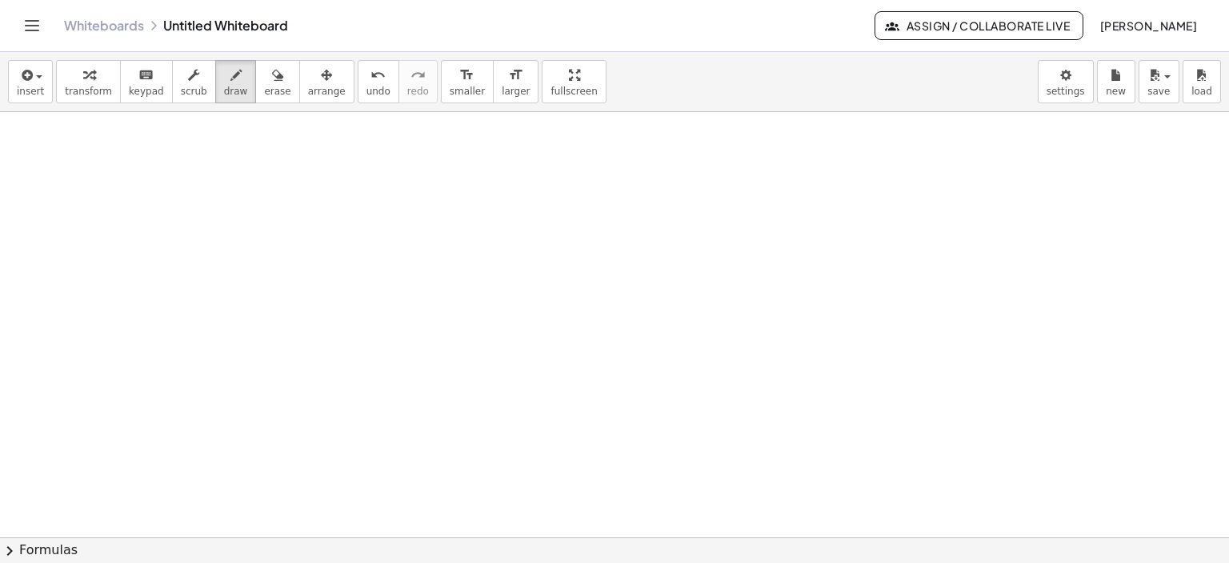
scroll to position [2980, 0]
drag, startPoint x: 285, startPoint y: 159, endPoint x: 303, endPoint y: 174, distance: 23.3
drag, startPoint x: 375, startPoint y: 125, endPoint x: 364, endPoint y: 181, distance: 57.0
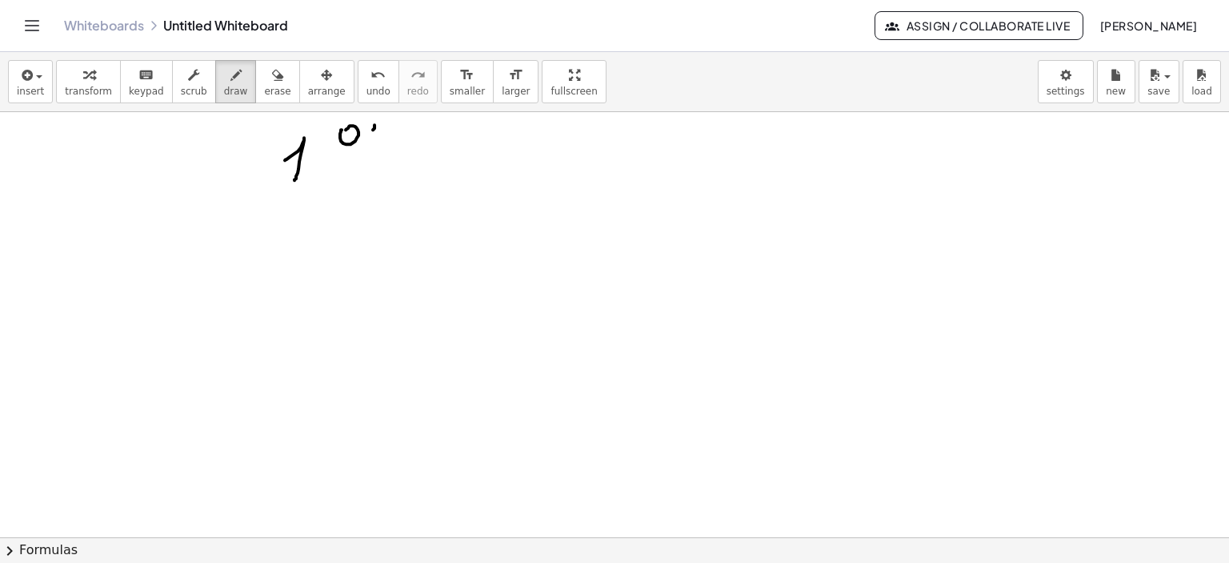
drag, startPoint x: 379, startPoint y: 172, endPoint x: 463, endPoint y: 175, distance: 84.1
drag, startPoint x: 609, startPoint y: 153, endPoint x: 623, endPoint y: 158, distance: 14.7
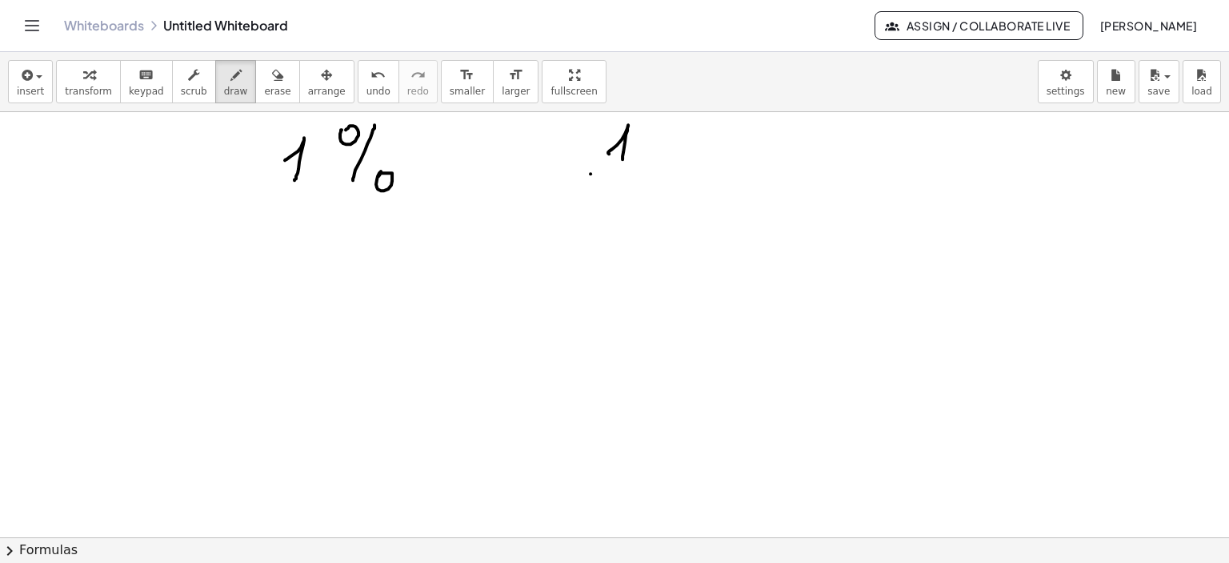
drag, startPoint x: 591, startPoint y: 173, endPoint x: 687, endPoint y: 169, distance: 96.1
drag, startPoint x: 592, startPoint y: 206, endPoint x: 611, endPoint y: 210, distance: 18.7
drag, startPoint x: 623, startPoint y: 218, endPoint x: 621, endPoint y: 202, distance: 16.9
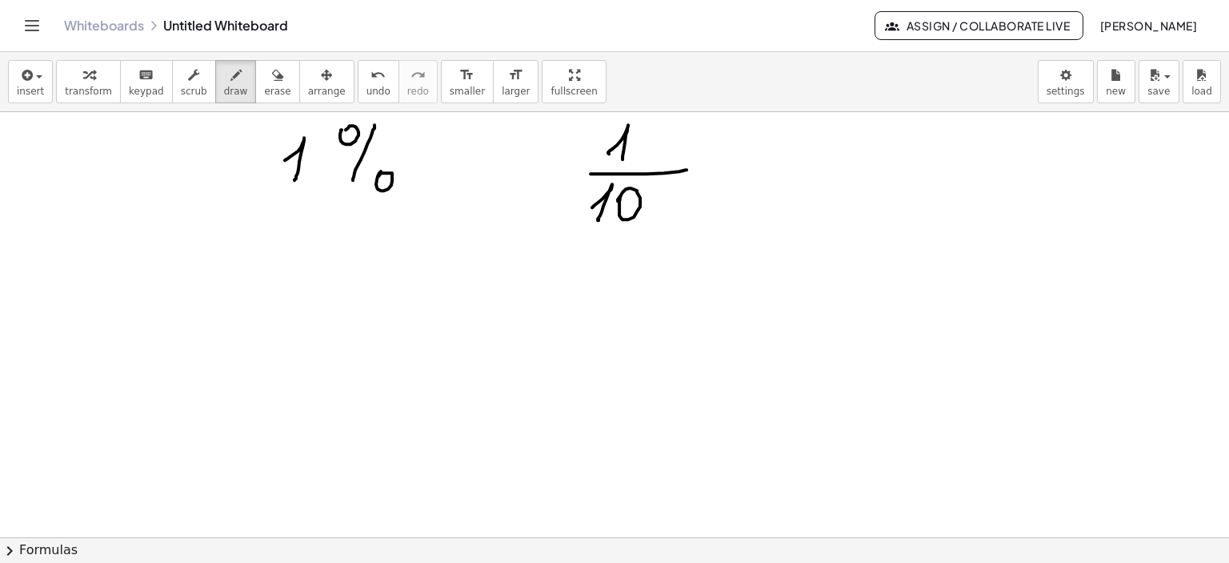
drag, startPoint x: 90, startPoint y: 234, endPoint x: 99, endPoint y: 263, distance: 30.4
drag, startPoint x: 103, startPoint y: 251, endPoint x: 106, endPoint y: 271, distance: 20.2
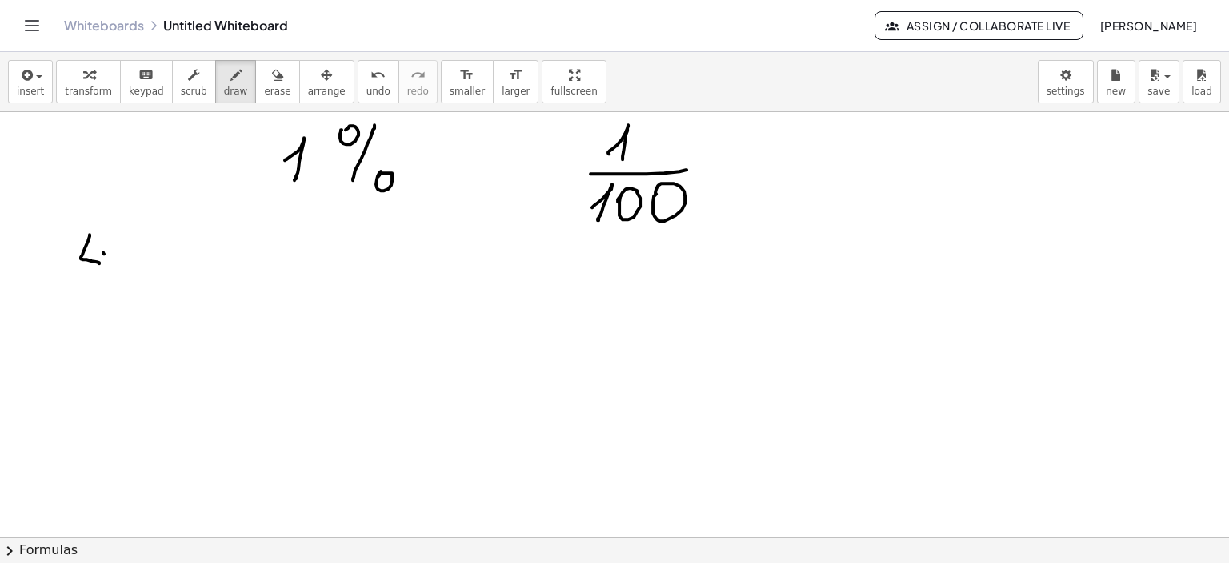
drag, startPoint x: 158, startPoint y: 251, endPoint x: 186, endPoint y: 253, distance: 28.1
drag, startPoint x: 86, startPoint y: 289, endPoint x: 201, endPoint y: 286, distance: 114.5
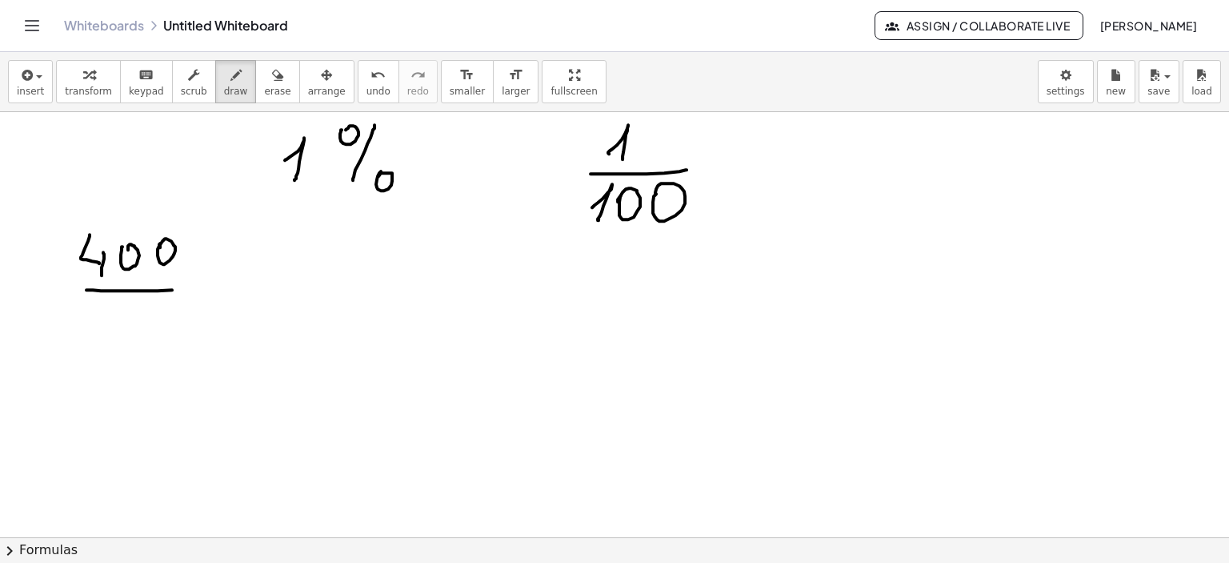
drag, startPoint x: 97, startPoint y: 319, endPoint x: 99, endPoint y: 333, distance: 13.8
drag, startPoint x: 123, startPoint y: 311, endPoint x: 149, endPoint y: 316, distance: 26.2
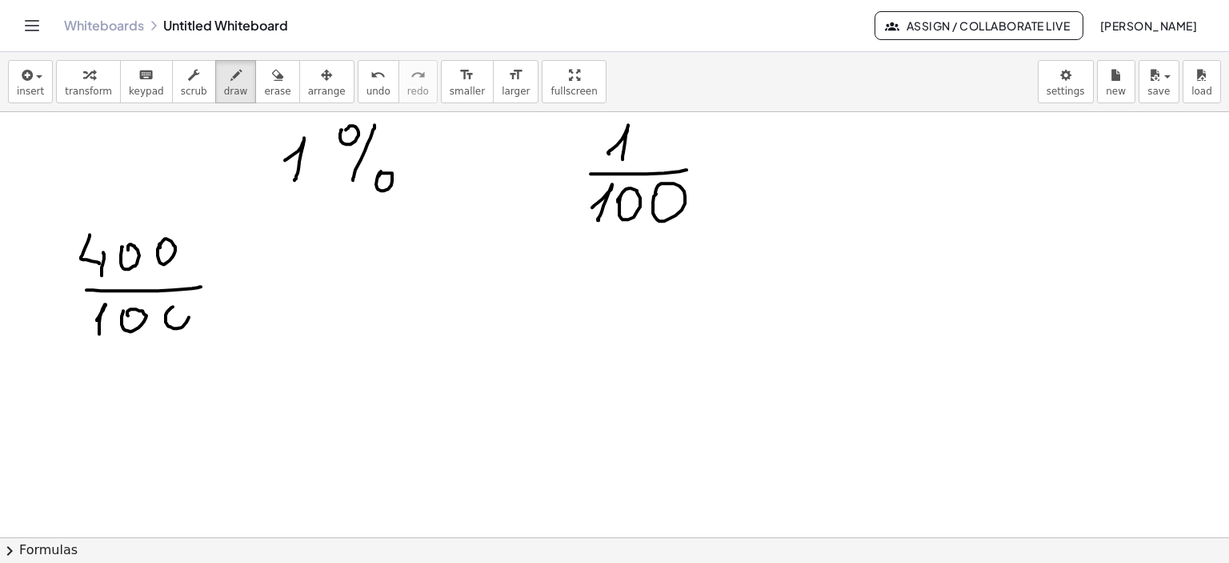
drag, startPoint x: 167, startPoint y: 311, endPoint x: 178, endPoint y: 311, distance: 11.2
drag, startPoint x: 244, startPoint y: 282, endPoint x: 282, endPoint y: 283, distance: 37.6
drag, startPoint x: 242, startPoint y: 297, endPoint x: 288, endPoint y: 297, distance: 45.6
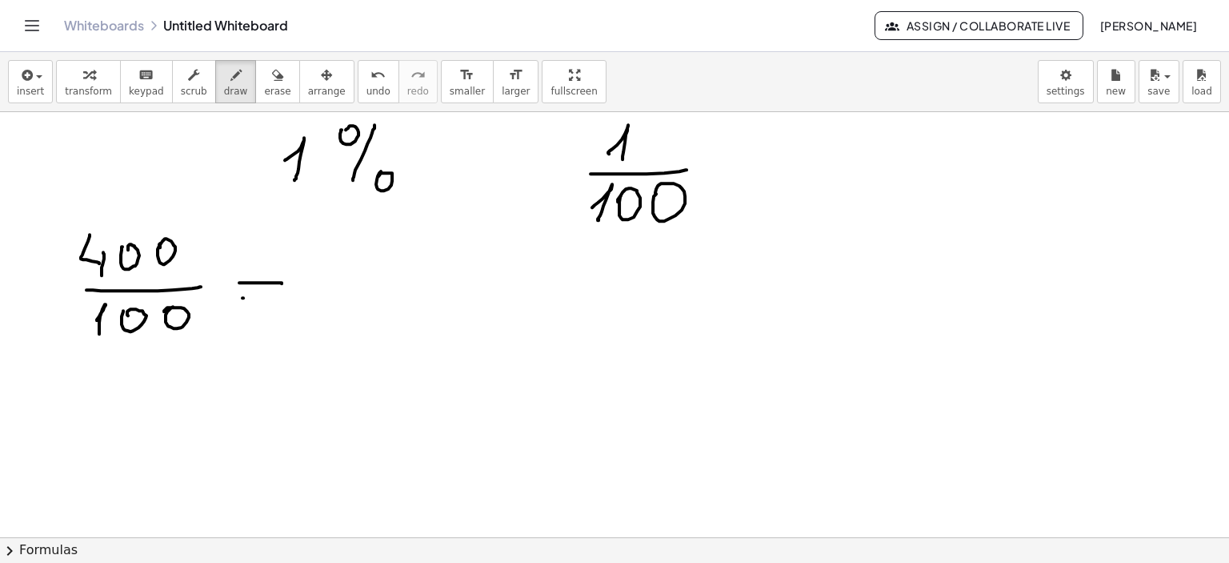
drag, startPoint x: 30, startPoint y: 259, endPoint x: 46, endPoint y: 263, distance: 16.7
drag, startPoint x: 30, startPoint y: 228, endPoint x: 48, endPoint y: 313, distance: 86.6
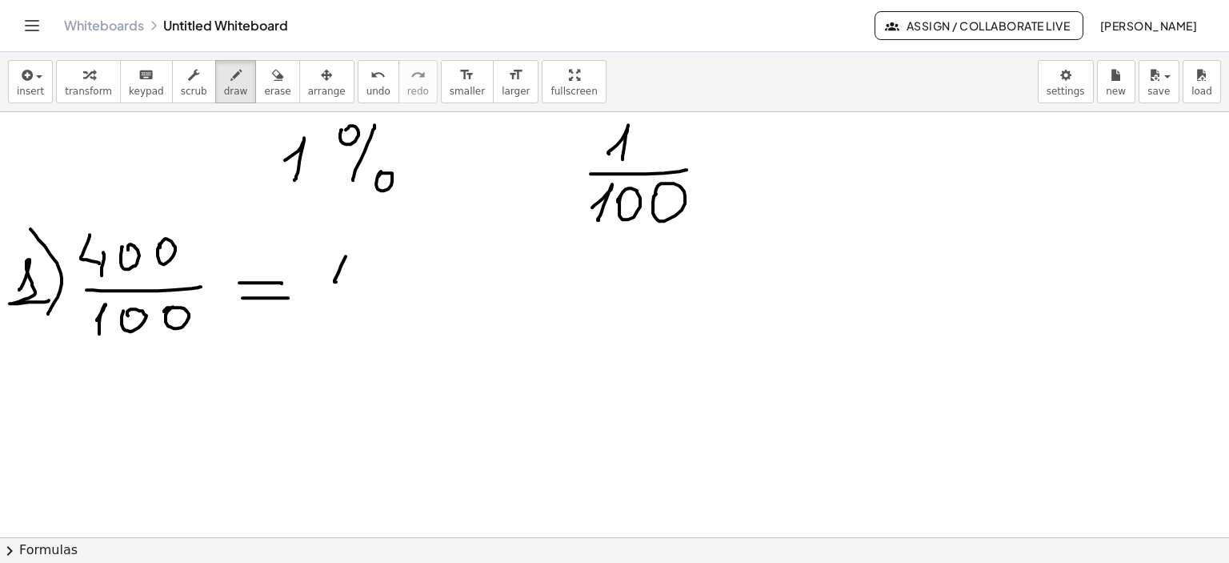
drag, startPoint x: 346, startPoint y: 255, endPoint x: 357, endPoint y: 284, distance: 30.9
drag, startPoint x: 359, startPoint y: 270, endPoint x: 414, endPoint y: 293, distance: 59.9
drag, startPoint x: 410, startPoint y: 280, endPoint x: 493, endPoint y: 297, distance: 84.9
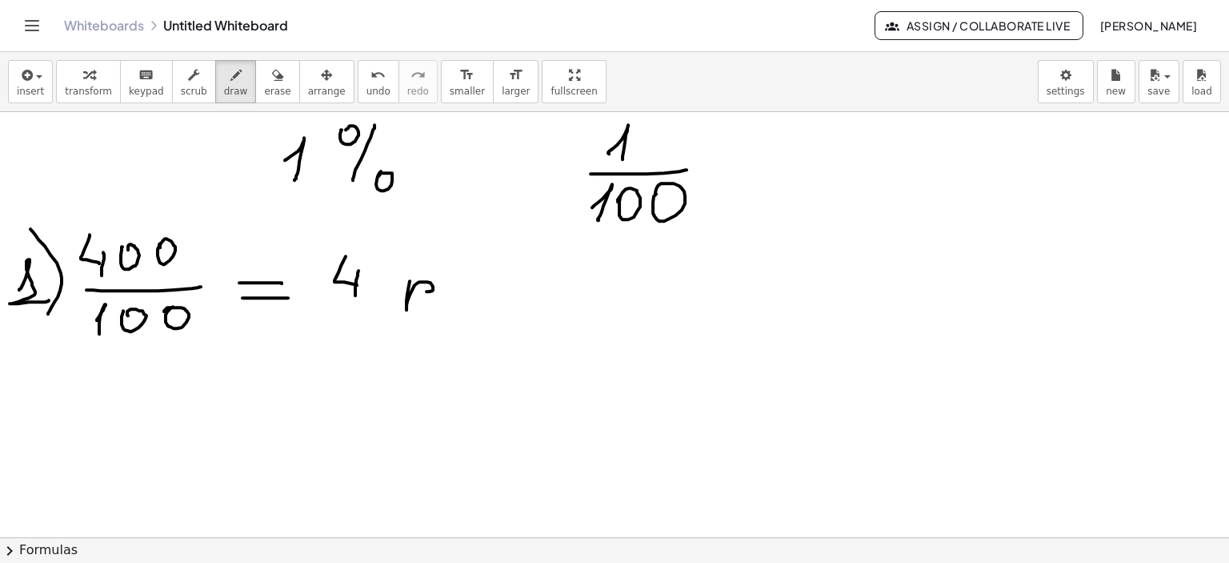
drag, startPoint x: 471, startPoint y: 285, endPoint x: 495, endPoint y: 283, distance: 24.1
drag, startPoint x: 559, startPoint y: 270, endPoint x: 675, endPoint y: 279, distance: 116.4
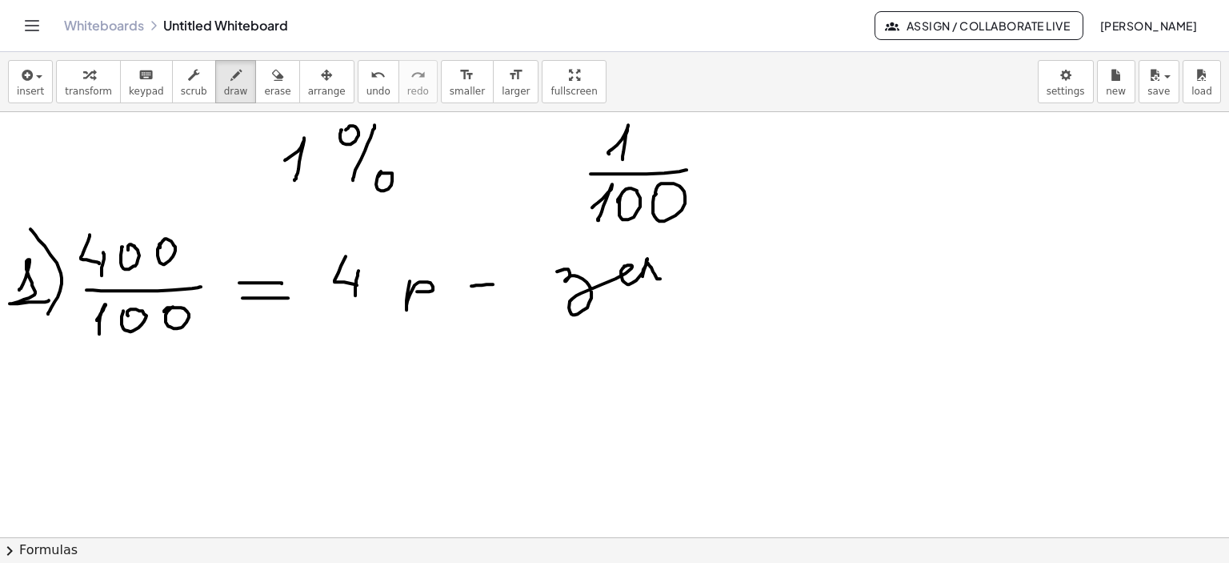
drag, startPoint x: 26, startPoint y: 383, endPoint x: 62, endPoint y: 392, distance: 37.9
drag, startPoint x: 43, startPoint y: 364, endPoint x: 173, endPoint y: 407, distance: 136.4
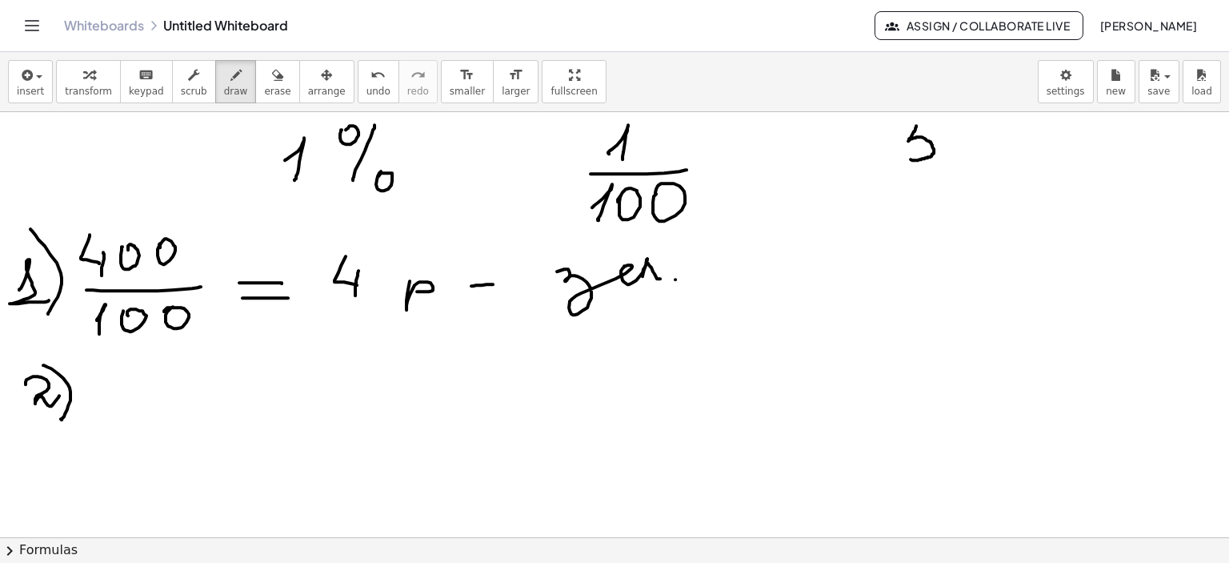
drag, startPoint x: 916, startPoint y: 125, endPoint x: 906, endPoint y: 156, distance: 32.9
drag, startPoint x: 916, startPoint y: 122, endPoint x: 940, endPoint y: 122, distance: 24.0
drag, startPoint x: 881, startPoint y: 171, endPoint x: 950, endPoint y: 168, distance: 68.9
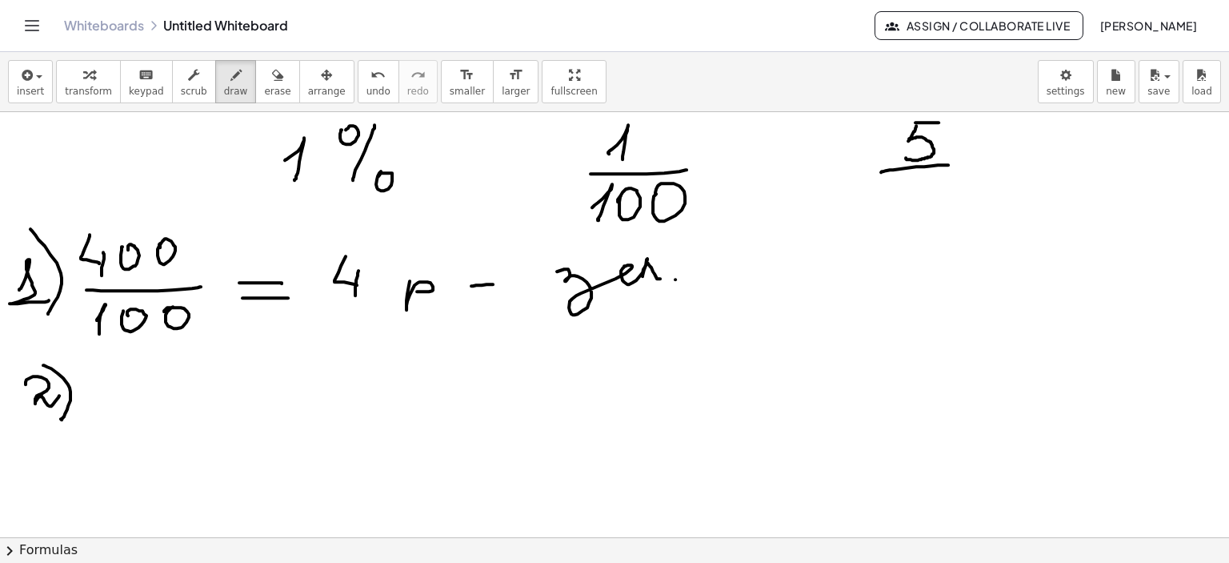
drag, startPoint x: 902, startPoint y: 185, endPoint x: 892, endPoint y: 203, distance: 20.8
drag, startPoint x: 914, startPoint y: 204, endPoint x: 935, endPoint y: 193, distance: 23.6
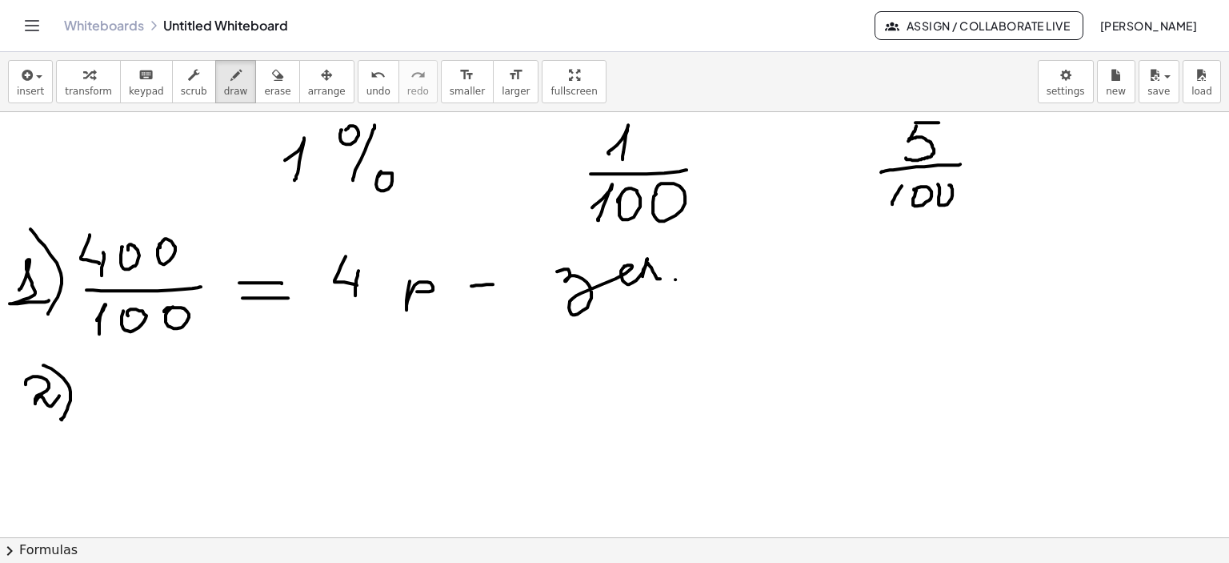
drag, startPoint x: 900, startPoint y: 182, endPoint x: 884, endPoint y: 192, distance: 19.8
drag, startPoint x: 131, startPoint y: 364, endPoint x: 141, endPoint y: 379, distance: 18.0
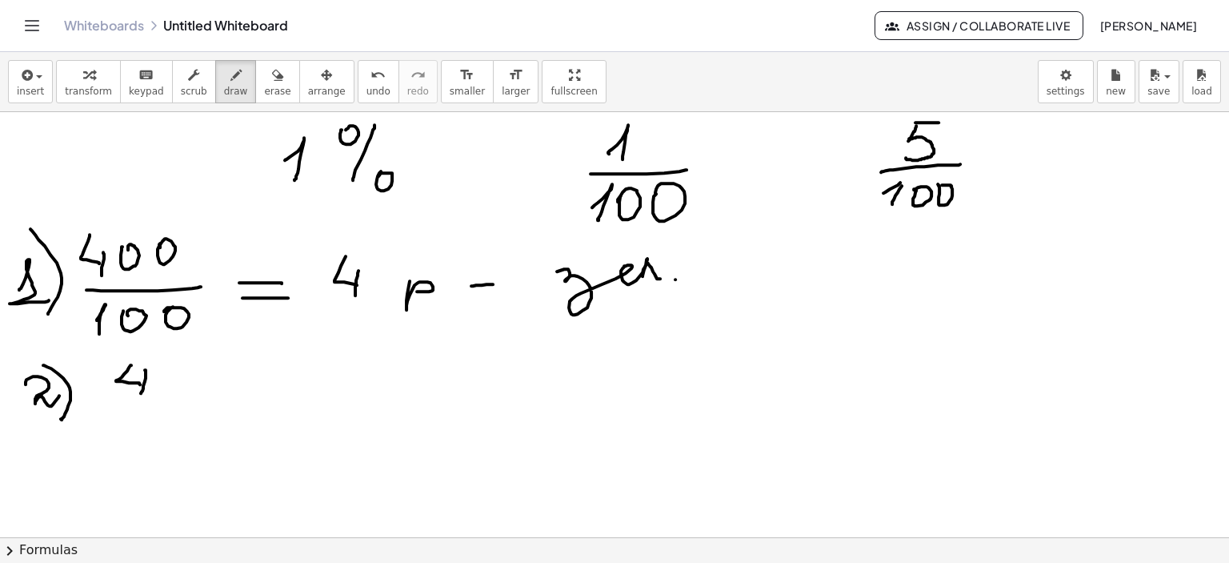
drag, startPoint x: 145, startPoint y: 369, endPoint x: 140, endPoint y: 395, distance: 26.8
drag, startPoint x: 168, startPoint y: 394, endPoint x: 173, endPoint y: 367, distance: 26.8
drag, startPoint x: 173, startPoint y: 367, endPoint x: 176, endPoint y: 394, distance: 27.4
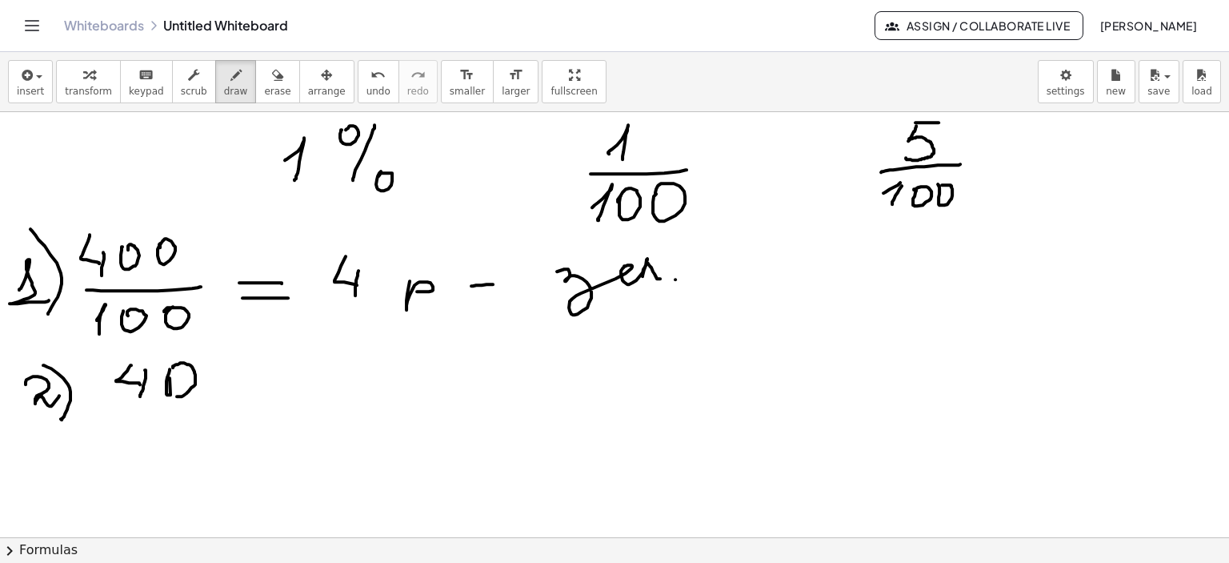
drag, startPoint x: 244, startPoint y: 380, endPoint x: 291, endPoint y: 375, distance: 47.5
drag, startPoint x: 298, startPoint y: 347, endPoint x: 314, endPoint y: 353, distance: 17.2
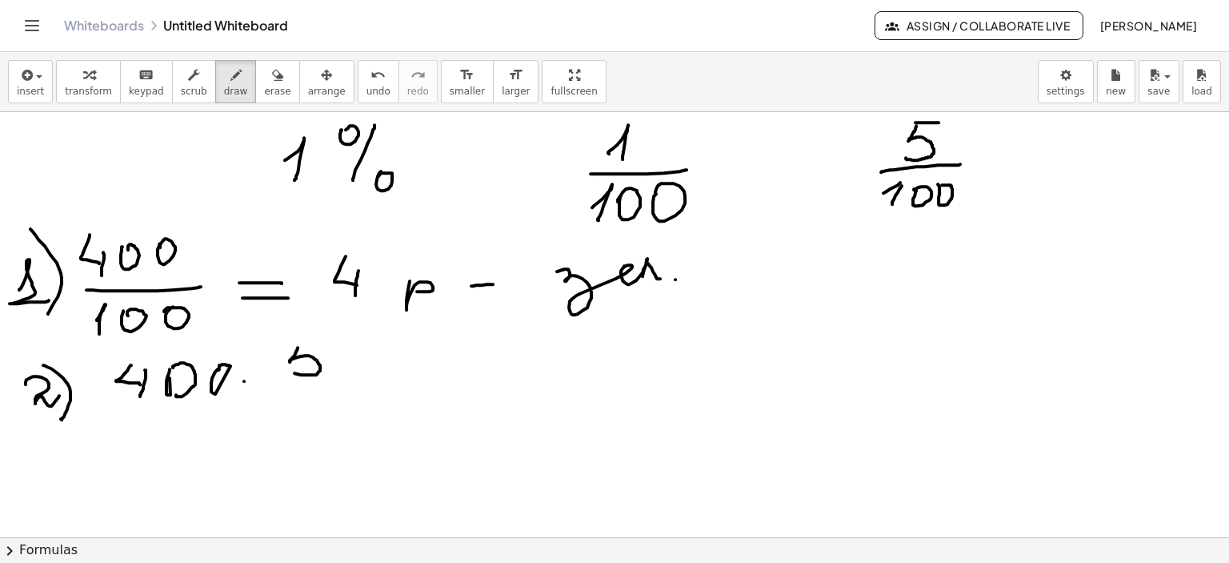
drag, startPoint x: 300, startPoint y: 347, endPoint x: 327, endPoint y: 345, distance: 26.5
drag, startPoint x: 277, startPoint y: 385, endPoint x: 352, endPoint y: 381, distance: 75.3
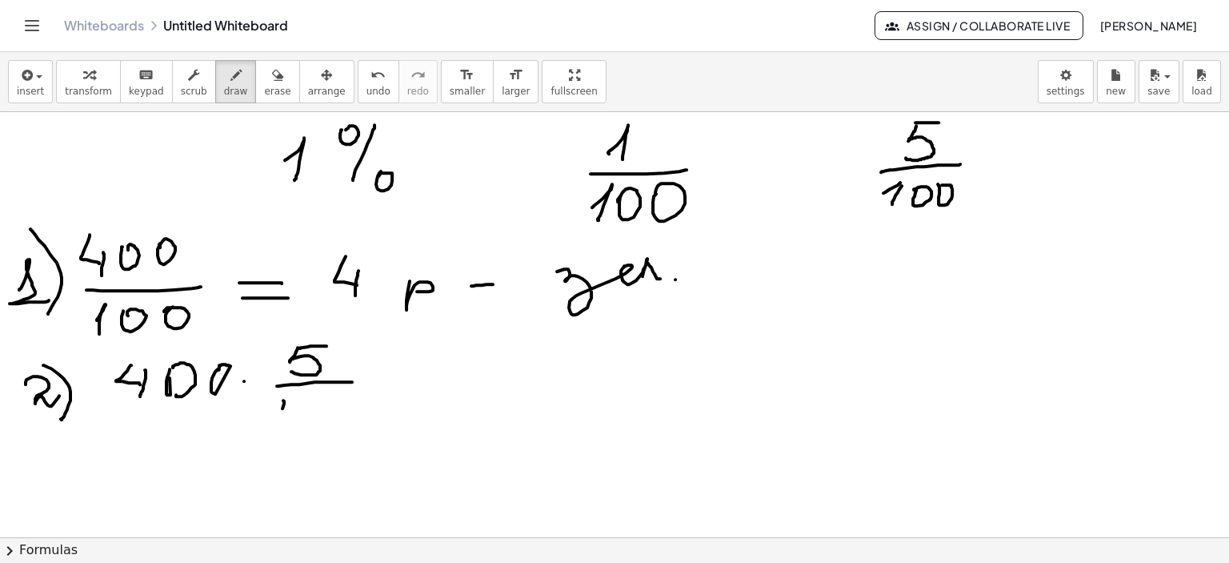
drag, startPoint x: 283, startPoint y: 399, endPoint x: 279, endPoint y: 420, distance: 21.4
drag, startPoint x: 299, startPoint y: 406, endPoint x: 308, endPoint y: 403, distance: 9.4
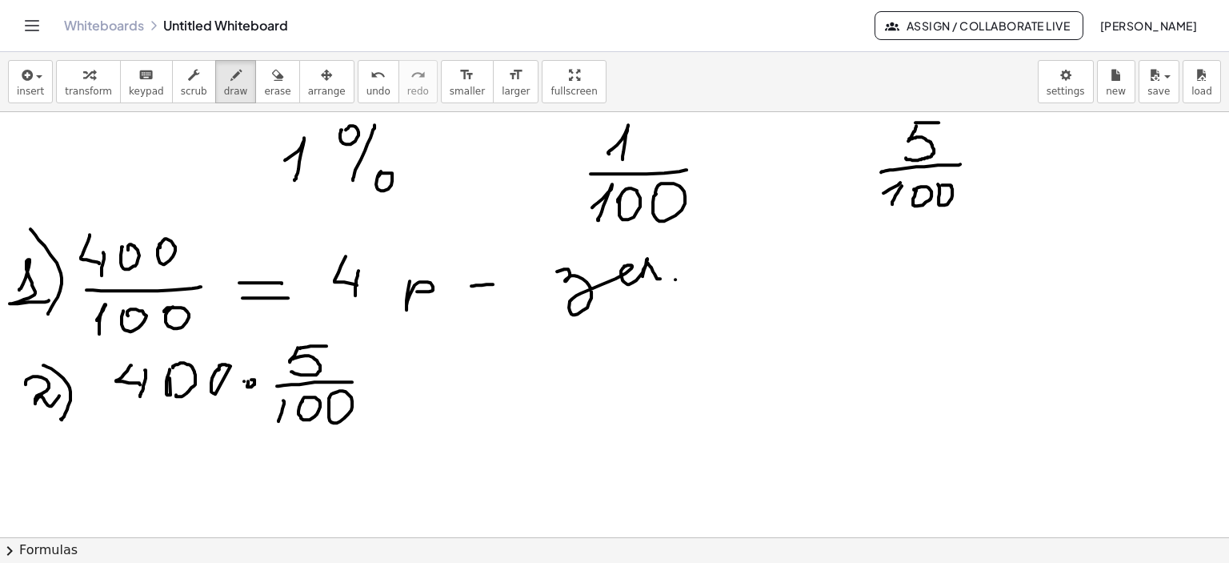
drag, startPoint x: 248, startPoint y: 380, endPoint x: 257, endPoint y: 392, distance: 14.9
drag, startPoint x: 374, startPoint y: 377, endPoint x: 408, endPoint y: 379, distance: 34.5
drag, startPoint x: 382, startPoint y: 391, endPoint x: 424, endPoint y: 391, distance: 42.4
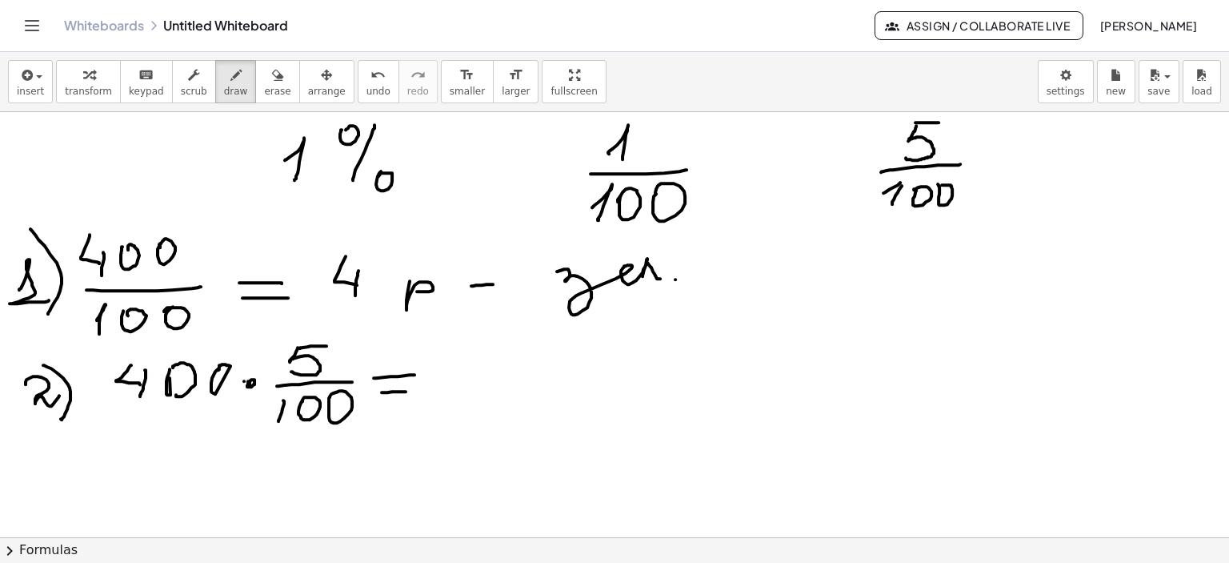
drag, startPoint x: 463, startPoint y: 355, endPoint x: 507, endPoint y: 356, distance: 44.0
drag, startPoint x: 538, startPoint y: 350, endPoint x: 554, endPoint y: 361, distance: 19.5
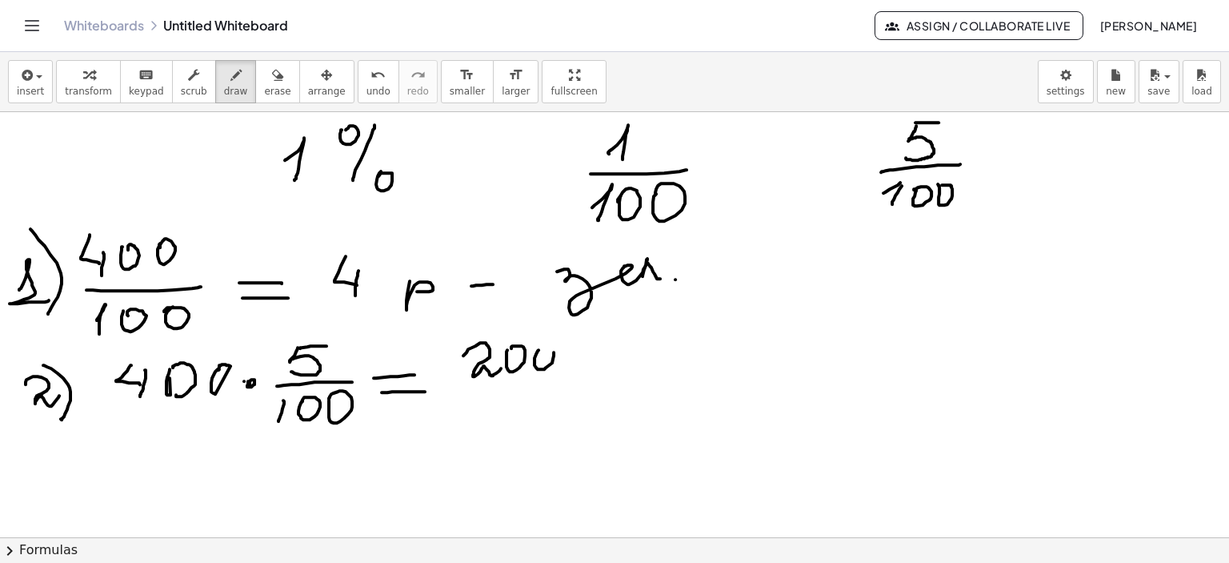
drag, startPoint x: 486, startPoint y: 391, endPoint x: 589, endPoint y: 388, distance: 103.3
drag, startPoint x: 502, startPoint y: 419, endPoint x: 515, endPoint y: 416, distance: 13.0
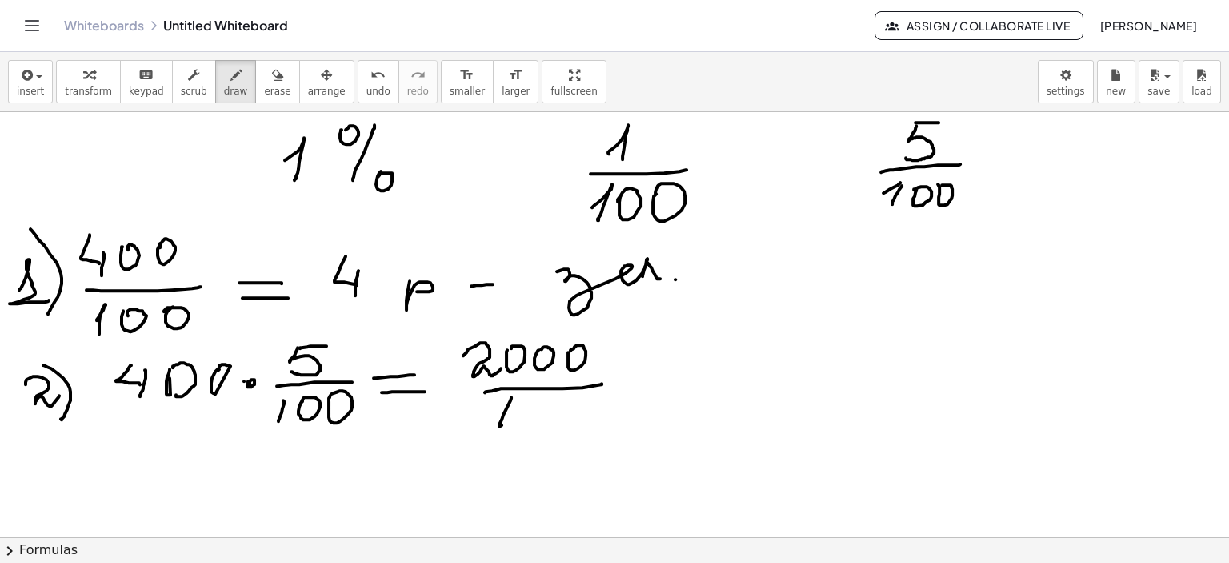
drag, startPoint x: 565, startPoint y: 411, endPoint x: 647, endPoint y: 396, distance: 82.9
drag, startPoint x: 627, startPoint y: 371, endPoint x: 667, endPoint y: 367, distance: 40.1
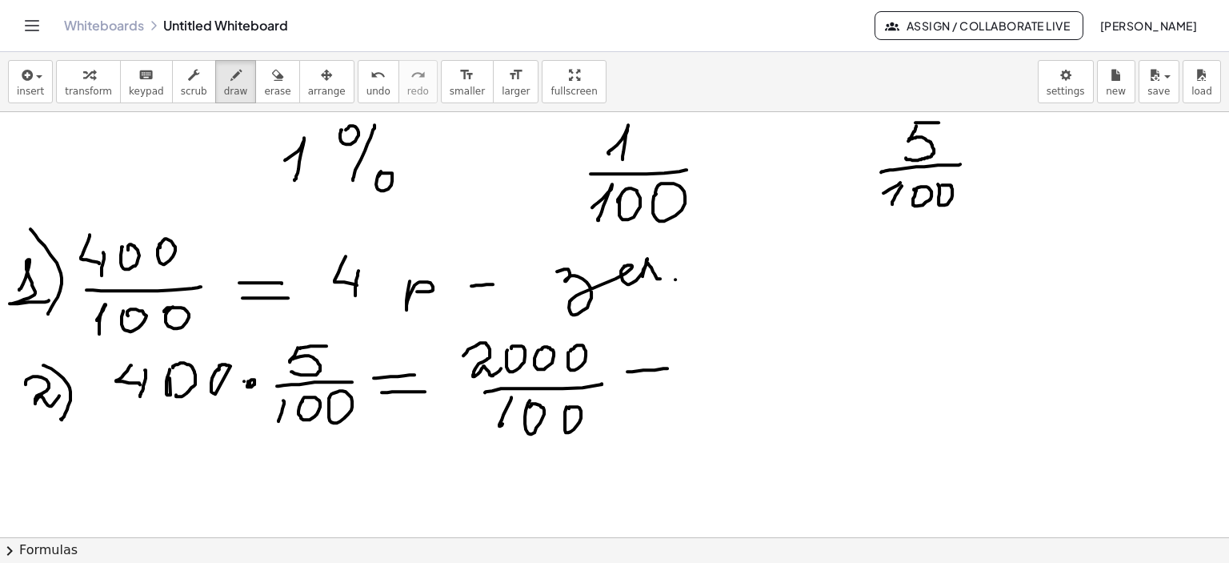
drag, startPoint x: 635, startPoint y: 387, endPoint x: 667, endPoint y: 382, distance: 32.4
drag, startPoint x: 698, startPoint y: 363, endPoint x: 756, endPoint y: 377, distance: 59.4
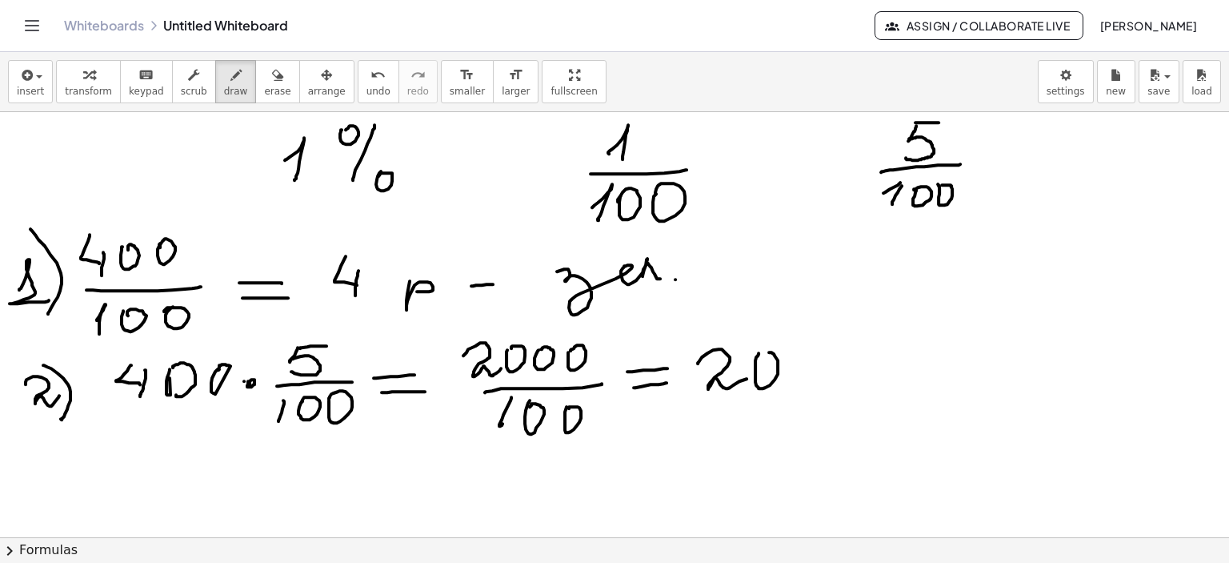
drag, startPoint x: 817, startPoint y: 367, endPoint x: 848, endPoint y: 367, distance: 30.4
drag, startPoint x: 882, startPoint y: 358, endPoint x: 892, endPoint y: 368, distance: 14.2
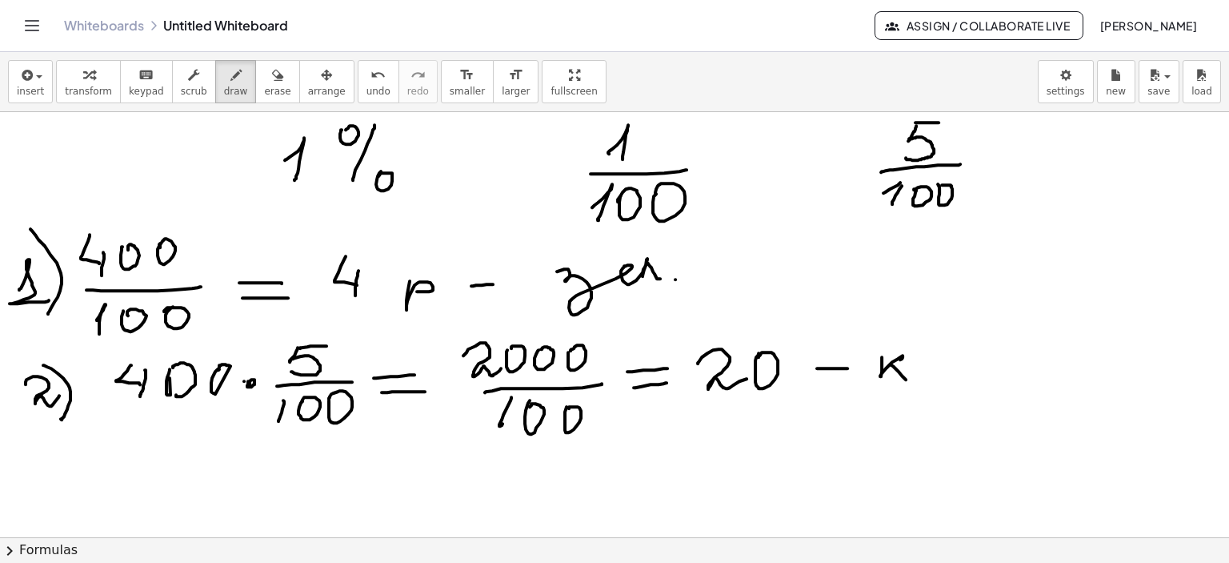
drag, startPoint x: 892, startPoint y: 364, endPoint x: 921, endPoint y: 355, distance: 30.9
drag, startPoint x: 921, startPoint y: 355, endPoint x: 930, endPoint y: 374, distance: 21.1
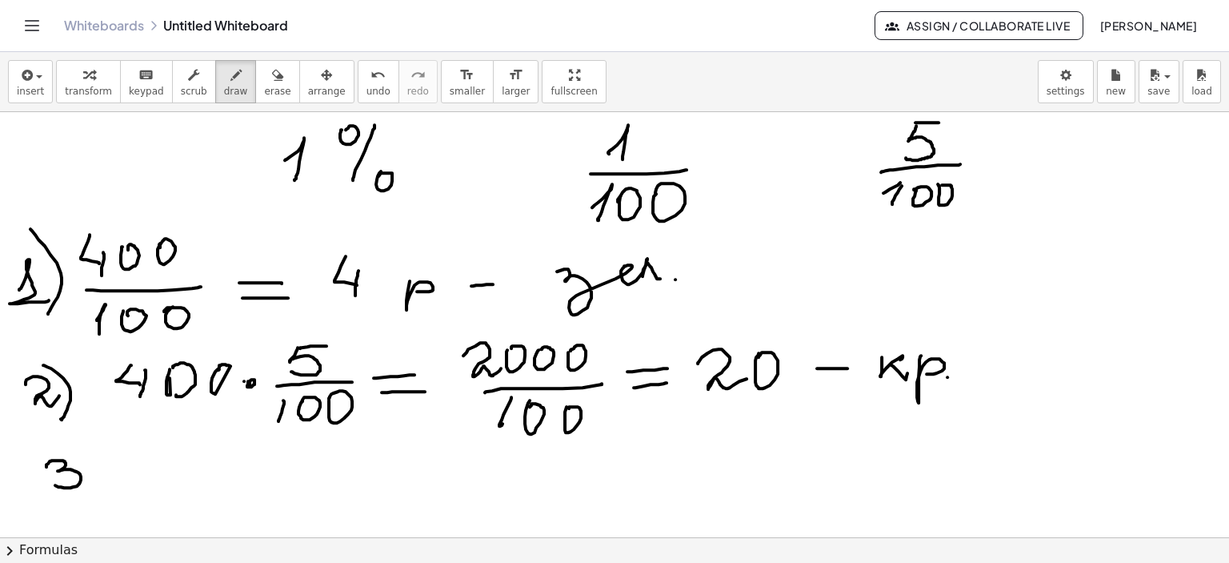
drag, startPoint x: 46, startPoint y: 466, endPoint x: 49, endPoint y: 483, distance: 17.8
drag, startPoint x: 74, startPoint y: 447, endPoint x: 87, endPoint y: 507, distance: 60.8
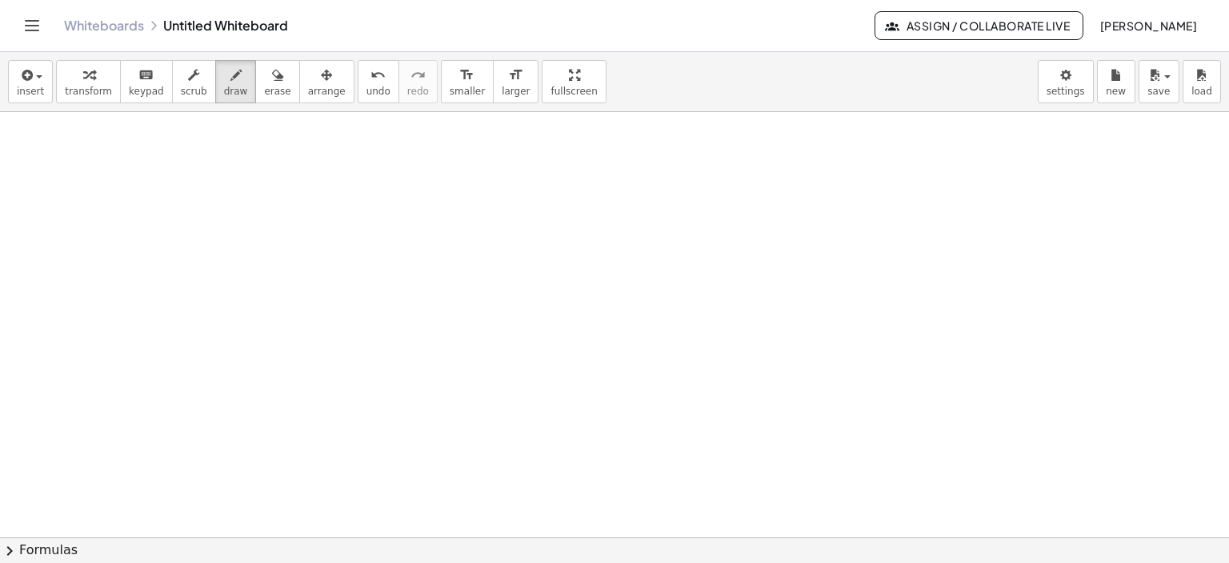
scroll to position [3566, 0]
drag, startPoint x: 121, startPoint y: 146, endPoint x: 126, endPoint y: 242, distance: 96.2
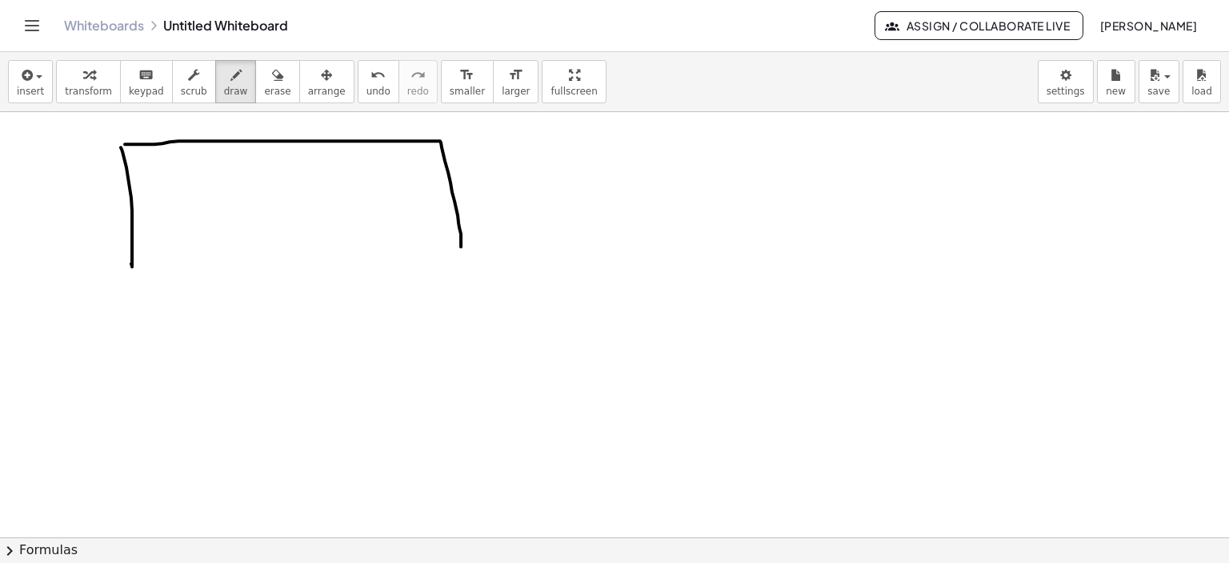
drag, startPoint x: 125, startPoint y: 143, endPoint x: 465, endPoint y: 272, distance: 363.7
drag, startPoint x: 133, startPoint y: 269, endPoint x: 279, endPoint y: 218, distance: 154.4
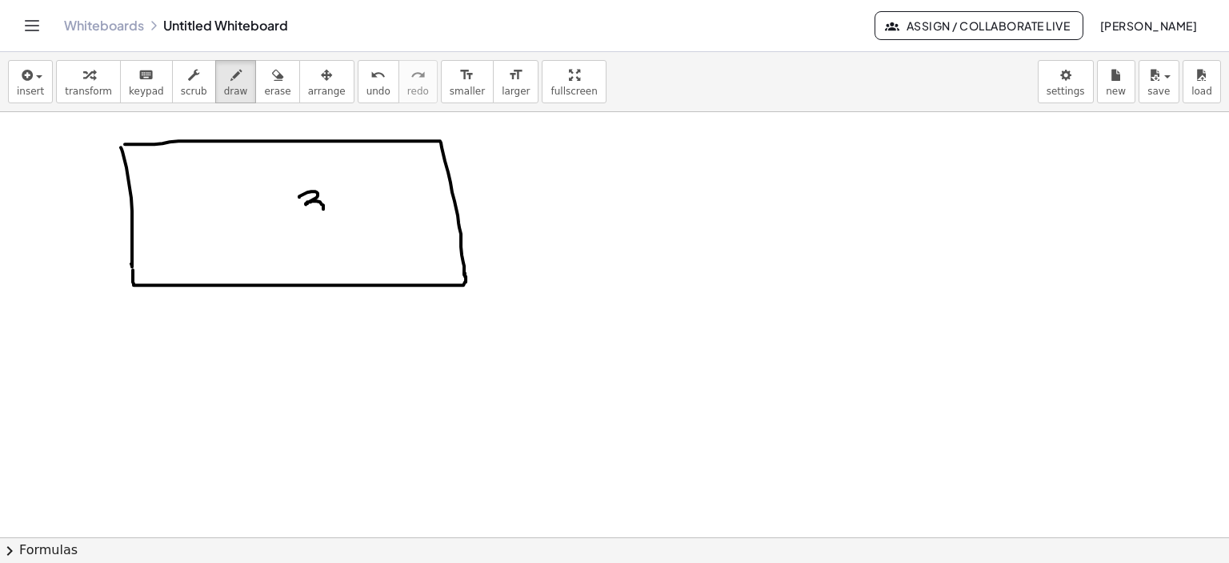
drag, startPoint x: 299, startPoint y: 196, endPoint x: 300, endPoint y: 213, distance: 16.8
drag, startPoint x: 331, startPoint y: 187, endPoint x: 343, endPoint y: 205, distance: 21.3
drag, startPoint x: 343, startPoint y: 198, endPoint x: 343, endPoint y: 214, distance: 16.8
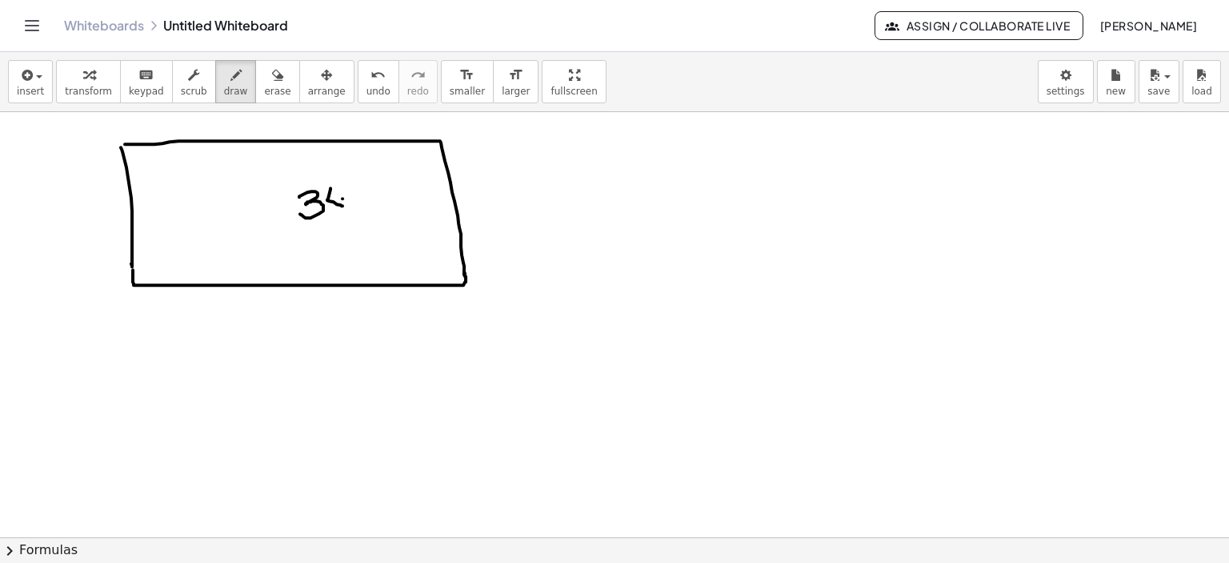
drag, startPoint x: 361, startPoint y: 191, endPoint x: 378, endPoint y: 208, distance: 23.8
drag, startPoint x: 388, startPoint y: 198, endPoint x: 413, endPoint y: 202, distance: 25.1
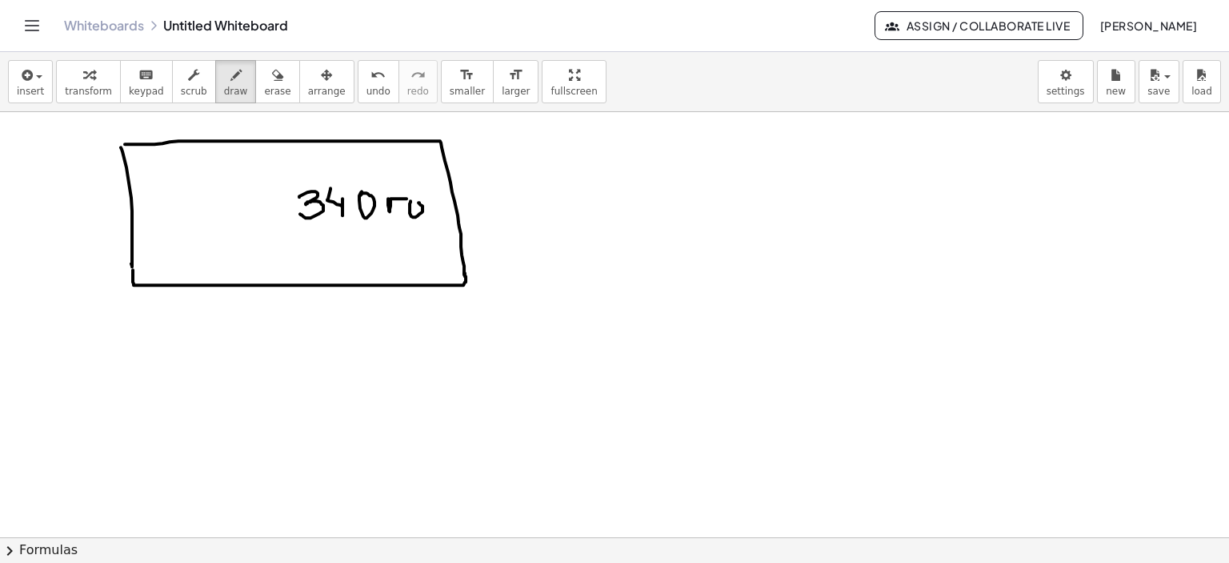
drag, startPoint x: 410, startPoint y: 206, endPoint x: 422, endPoint y: 209, distance: 12.4
drag, startPoint x: 618, startPoint y: 145, endPoint x: 686, endPoint y: 142, distance: 68.1
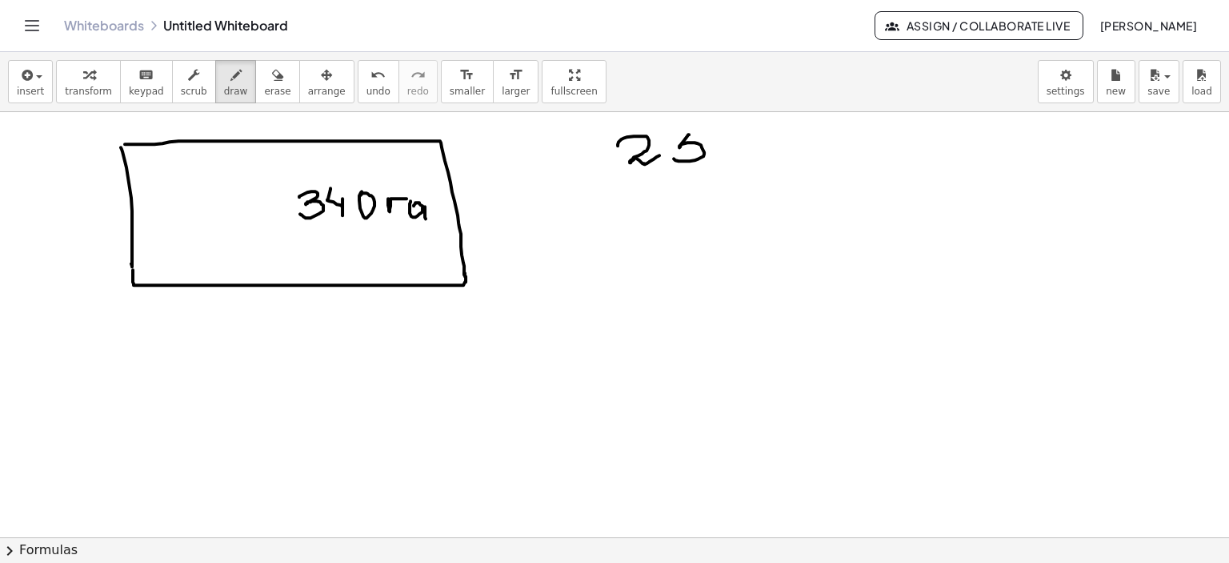
drag, startPoint x: 689, startPoint y: 134, endPoint x: 669, endPoint y: 155, distance: 29.4
drag, startPoint x: 687, startPoint y: 132, endPoint x: 707, endPoint y: 130, distance: 20.1
drag, startPoint x: 730, startPoint y: 126, endPoint x: 764, endPoint y: 126, distance: 33.6
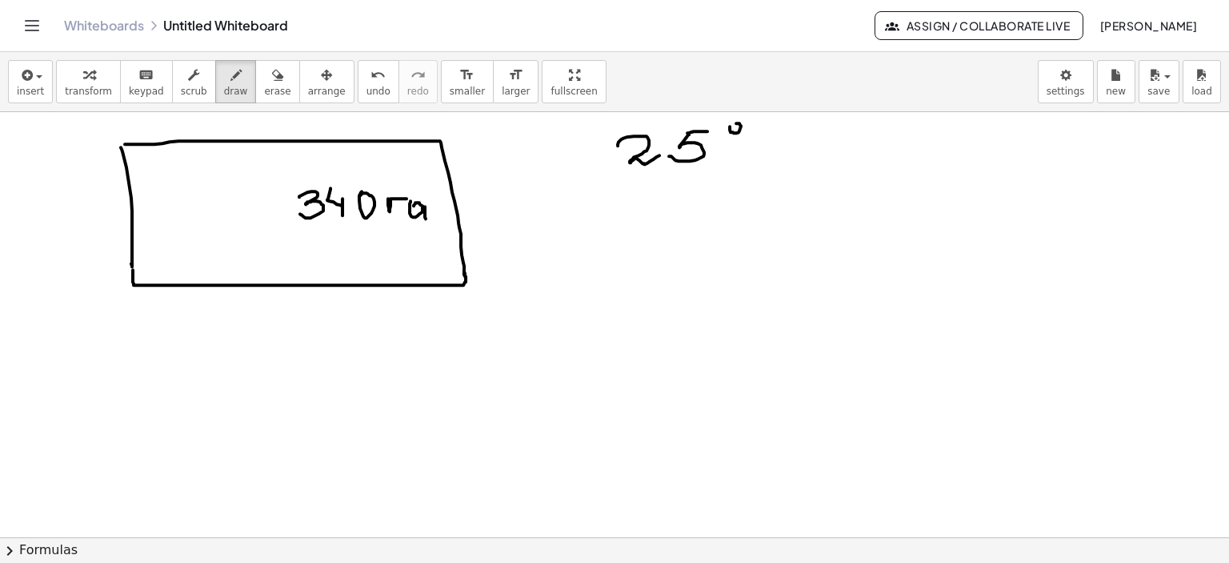
drag, startPoint x: 764, startPoint y: 124, endPoint x: 757, endPoint y: 158, distance: 35.0
drag, startPoint x: 541, startPoint y: 212, endPoint x: 547, endPoint y: 237, distance: 25.6
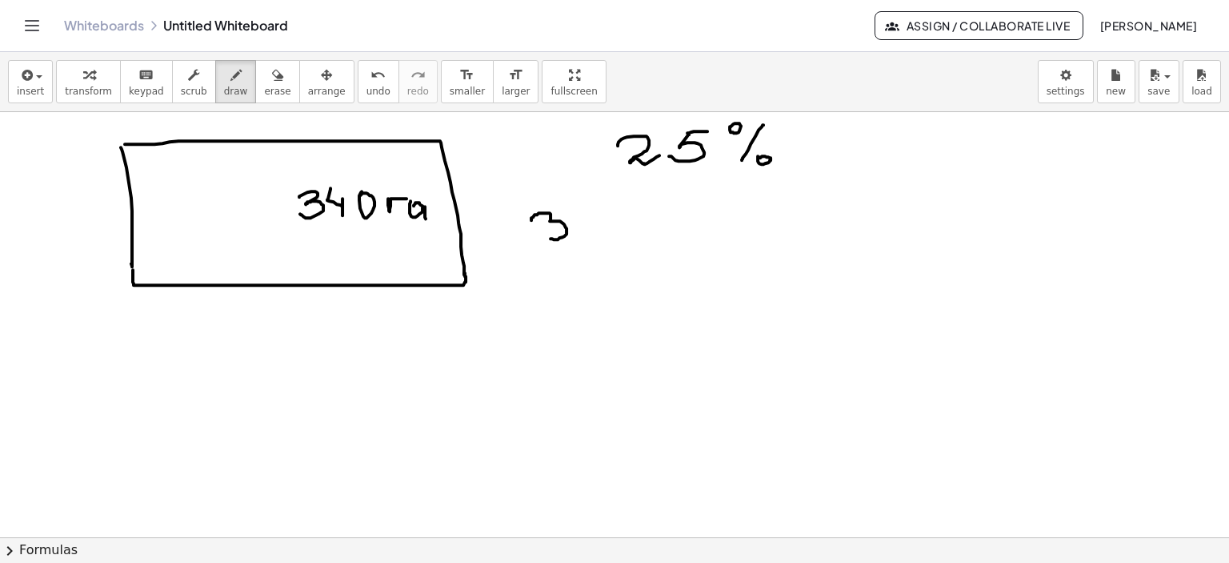
drag, startPoint x: 579, startPoint y: 210, endPoint x: 592, endPoint y: 229, distance: 22.4
drag, startPoint x: 594, startPoint y: 217, endPoint x: 608, endPoint y: 227, distance: 17.8
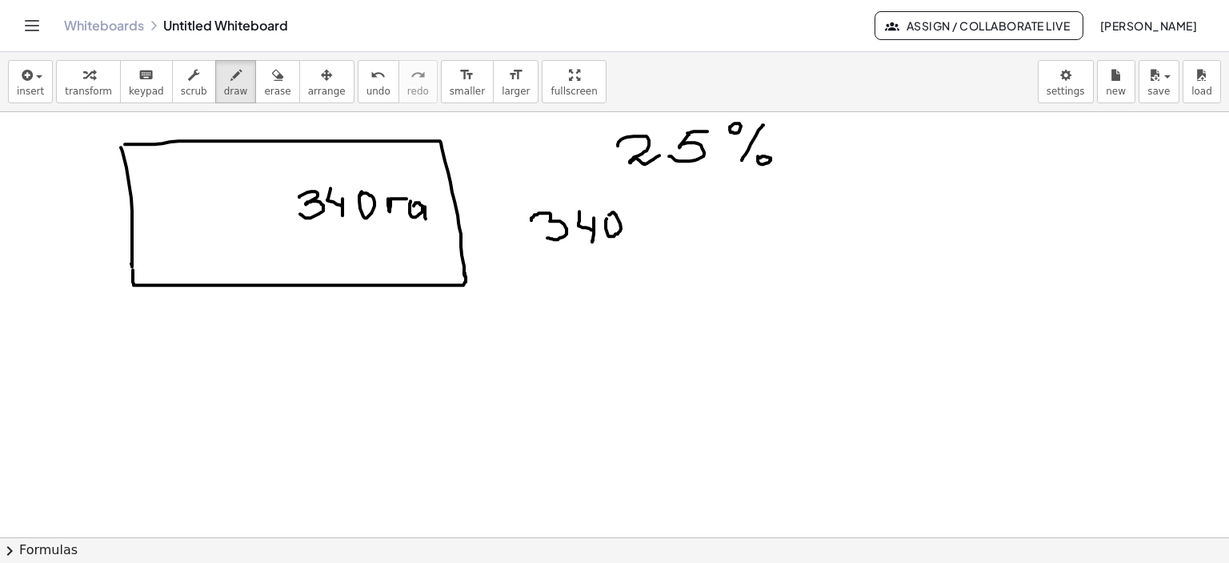
drag, startPoint x: 607, startPoint y: 218, endPoint x: 615, endPoint y: 220, distance: 9.1
drag, startPoint x: 663, startPoint y: 203, endPoint x: 675, endPoint y: 226, distance: 26.5
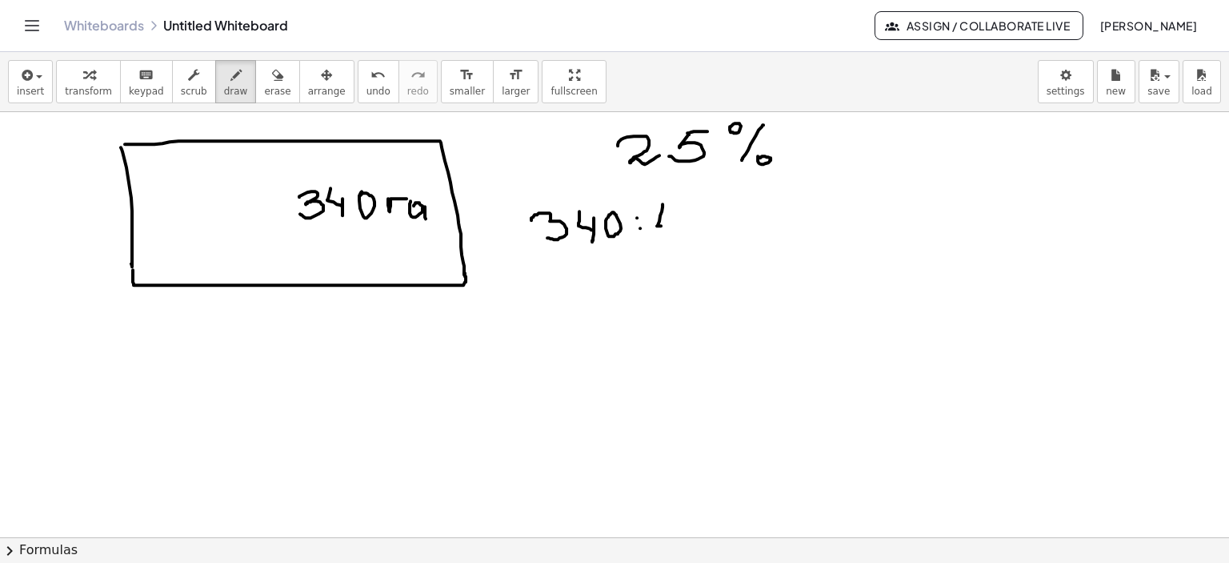
drag, startPoint x: 675, startPoint y: 217, endPoint x: 695, endPoint y: 225, distance: 20.8
drag, startPoint x: 695, startPoint y: 221, endPoint x: 715, endPoint y: 218, distance: 21.1
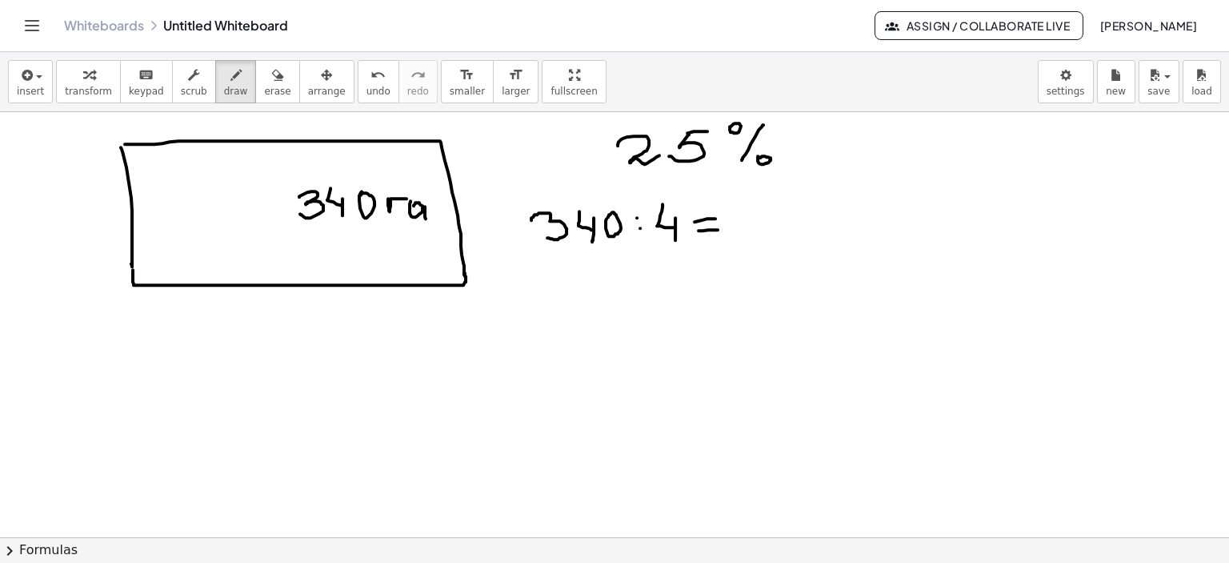
drag, startPoint x: 699, startPoint y: 230, endPoint x: 718, endPoint y: 229, distance: 19.2
drag, startPoint x: 766, startPoint y: 201, endPoint x: 748, endPoint y: 232, distance: 35.8
drag, startPoint x: 761, startPoint y: 198, endPoint x: 768, endPoint y: 224, distance: 26.4
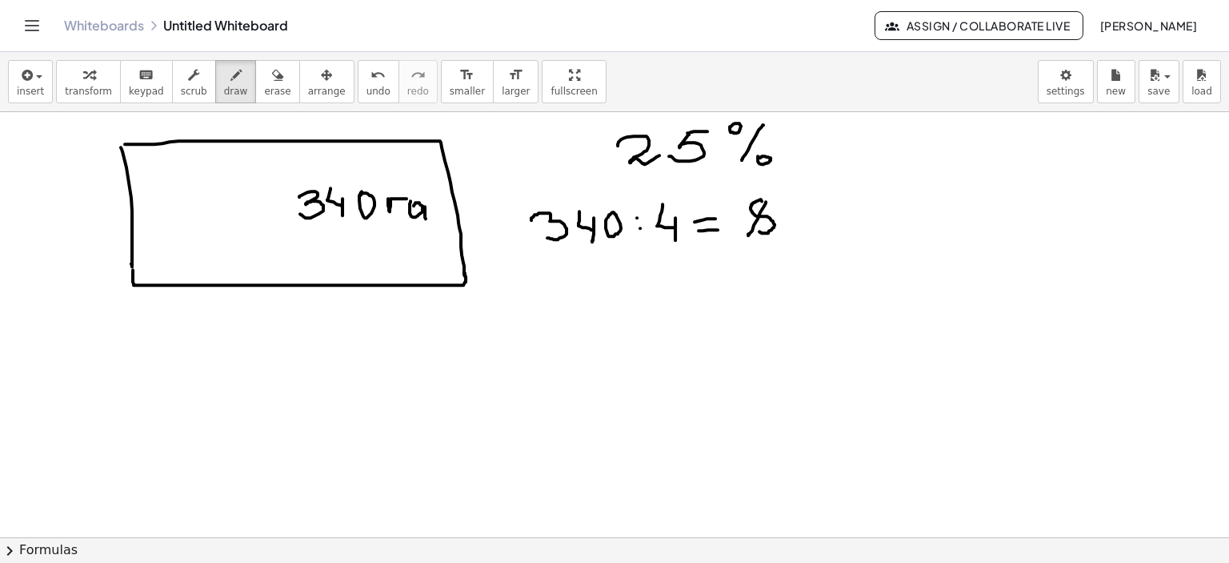
drag, startPoint x: 792, startPoint y: 202, endPoint x: 787, endPoint y: 218, distance: 17.0
drag, startPoint x: 792, startPoint y: 200, endPoint x: 810, endPoint y: 197, distance: 17.9
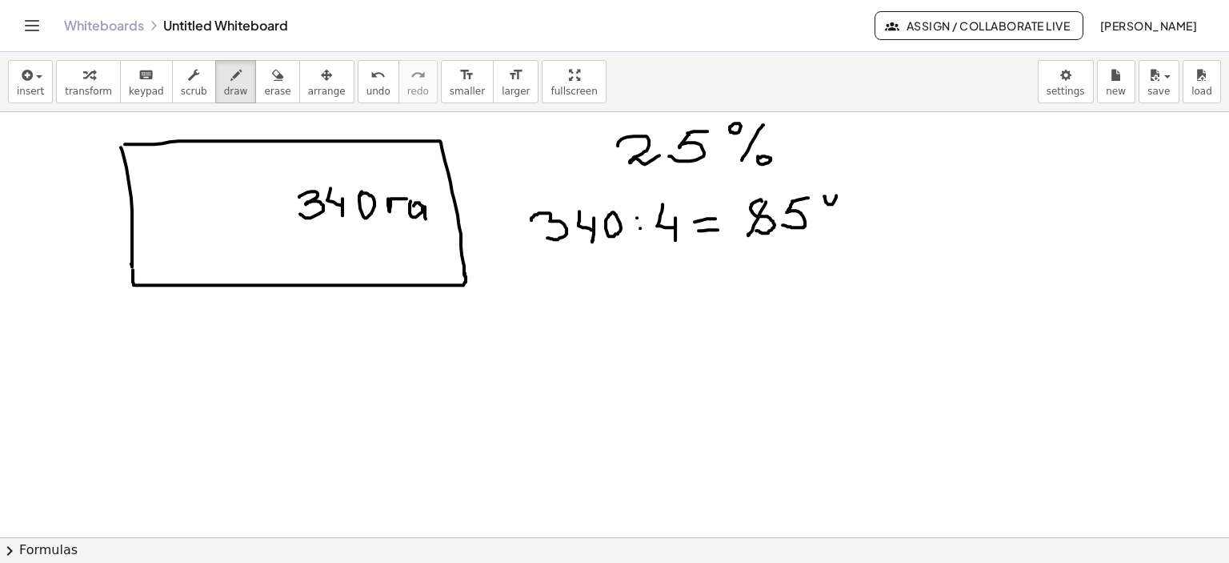
drag, startPoint x: 824, startPoint y: 195, endPoint x: 852, endPoint y: 202, distance: 28.1
click at [272, 74] on icon "button" at bounding box center [277, 75] width 11 height 19
drag, startPoint x: 854, startPoint y: 220, endPoint x: 330, endPoint y: 63, distance: 547.2
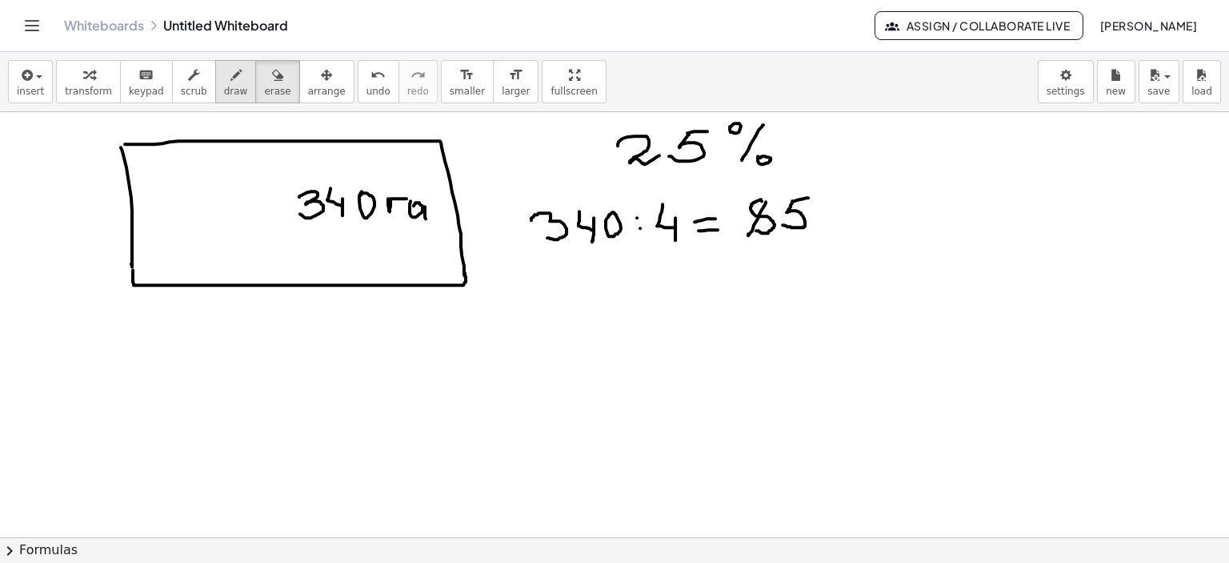
click at [230, 73] on icon "button" at bounding box center [235, 75] width 11 height 19
drag, startPoint x: 834, startPoint y: 206, endPoint x: 875, endPoint y: 214, distance: 41.4
drag, startPoint x: 881, startPoint y: 211, endPoint x: 898, endPoint y: 217, distance: 17.7
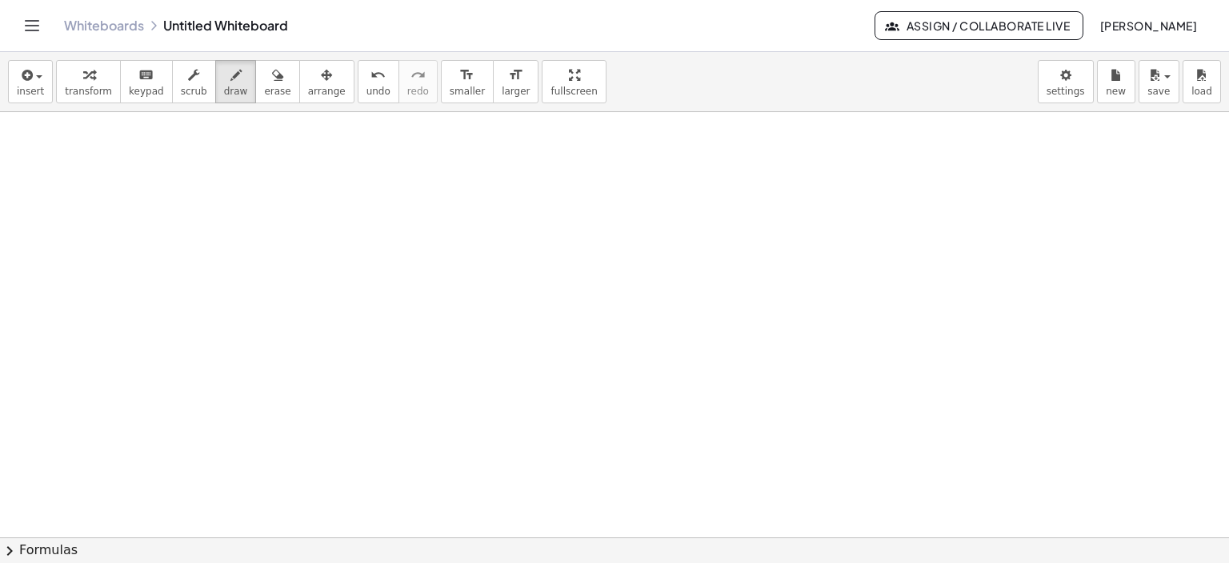
scroll to position [4072, 0]
drag, startPoint x: 123, startPoint y: 152, endPoint x: 131, endPoint y: 167, distance: 17.2
drag, startPoint x: 121, startPoint y: 178, endPoint x: 150, endPoint y: 190, distance: 32.0
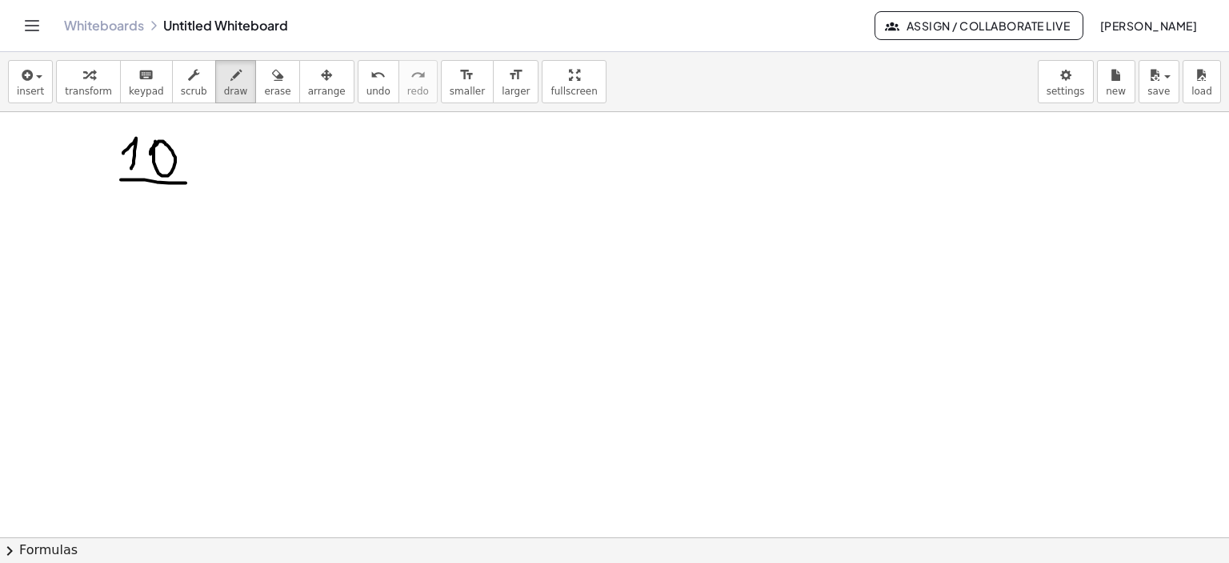
drag, startPoint x: 127, startPoint y: 198, endPoint x: 127, endPoint y: 217, distance: 19.2
drag, startPoint x: 140, startPoint y: 202, endPoint x: 149, endPoint y: 207, distance: 10.0
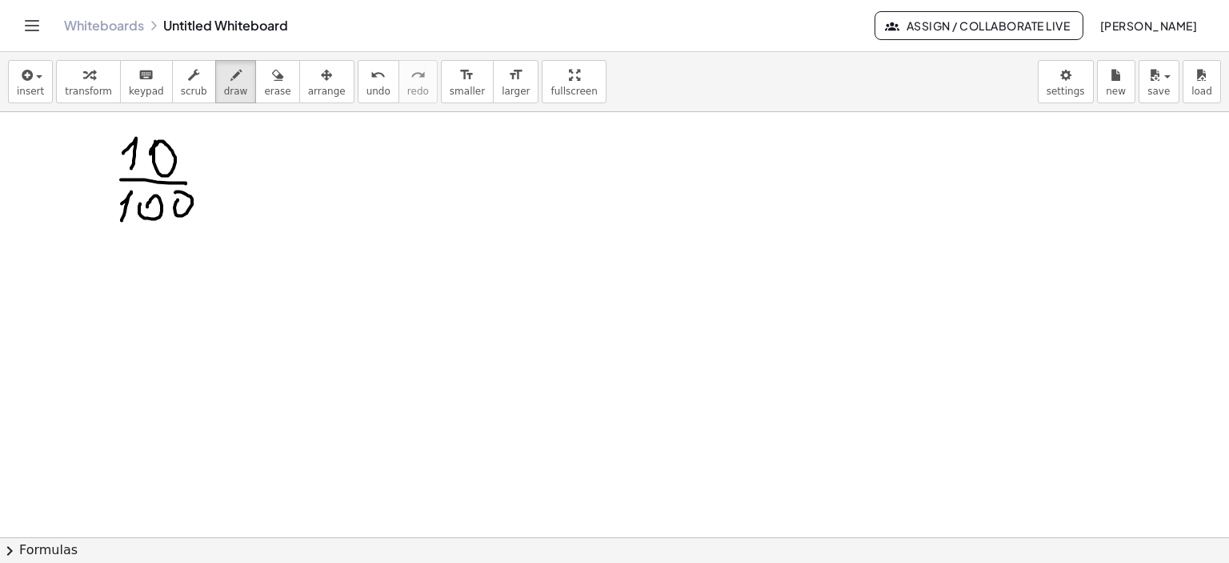
drag, startPoint x: 175, startPoint y: 211, endPoint x: 243, endPoint y: 177, distance: 76.2
drag, startPoint x: 220, startPoint y: 175, endPoint x: 255, endPoint y: 174, distance: 35.2
drag, startPoint x: 225, startPoint y: 188, endPoint x: 271, endPoint y: 188, distance: 45.6
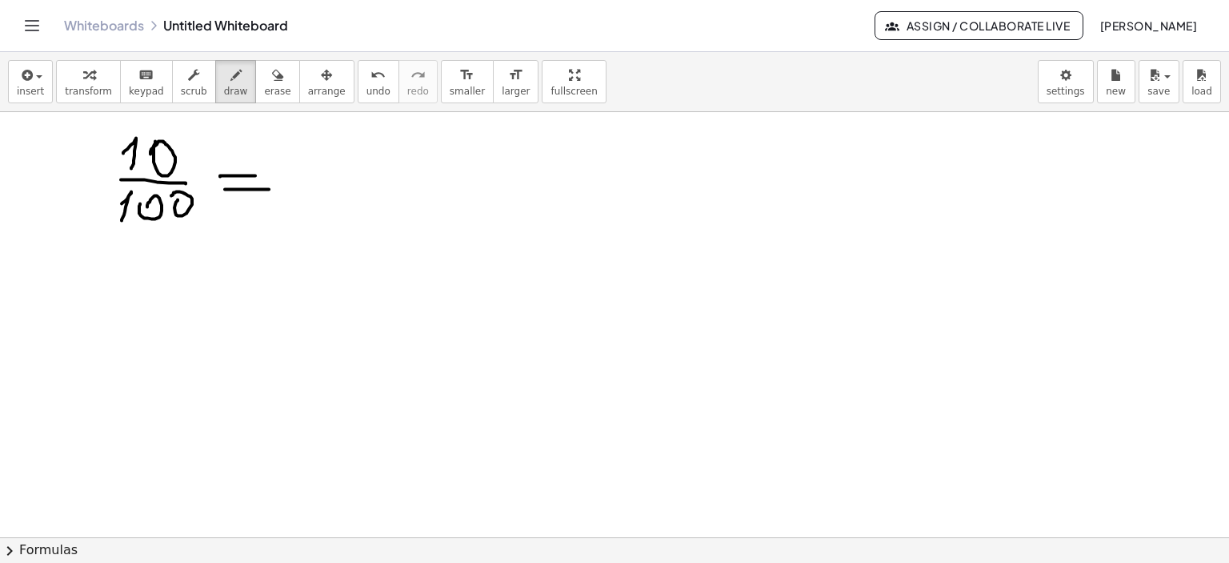
drag, startPoint x: 329, startPoint y: 162, endPoint x: 339, endPoint y: 172, distance: 14.2
drag, startPoint x: 319, startPoint y: 178, endPoint x: 373, endPoint y: 174, distance: 53.8
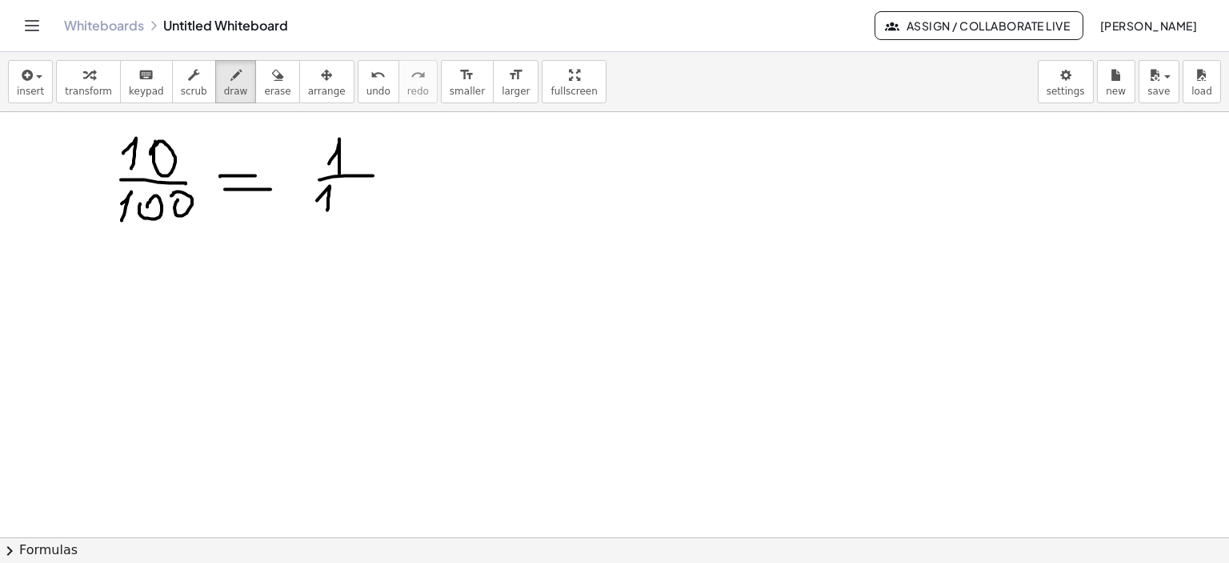
drag, startPoint x: 317, startPoint y: 199, endPoint x: 326, endPoint y: 217, distance: 19.7
drag, startPoint x: 344, startPoint y: 194, endPoint x: 359, endPoint y: 203, distance: 16.9
drag, startPoint x: 628, startPoint y: 139, endPoint x: 612, endPoint y: 157, distance: 23.8
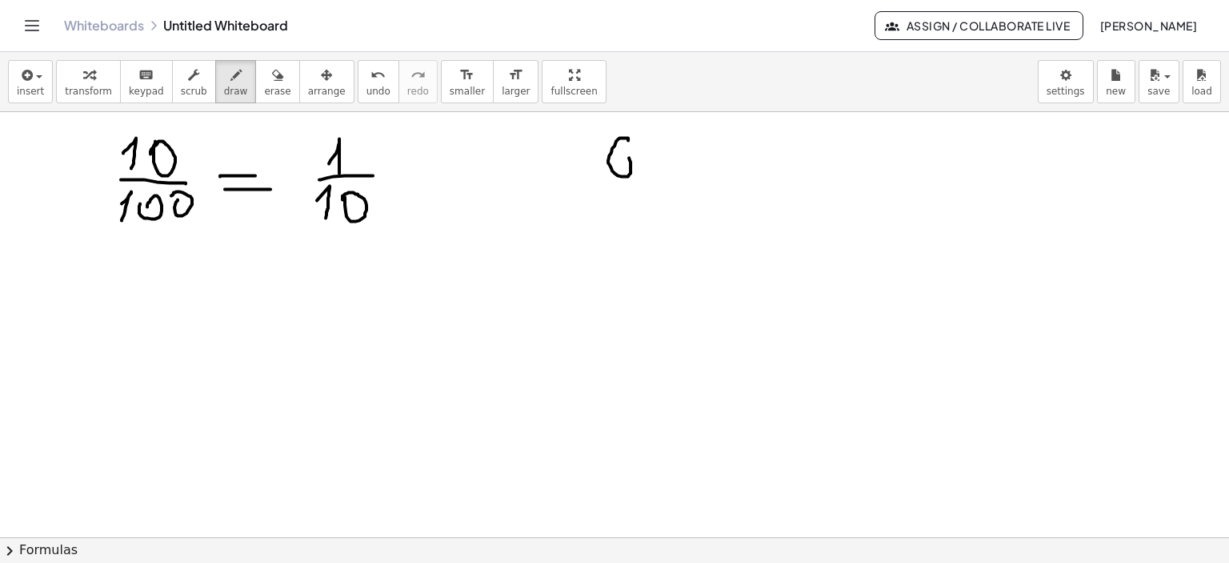
drag, startPoint x: 644, startPoint y: 150, endPoint x: 659, endPoint y: 173, distance: 27.7
drag, startPoint x: 653, startPoint y: 155, endPoint x: 667, endPoint y: 154, distance: 13.7
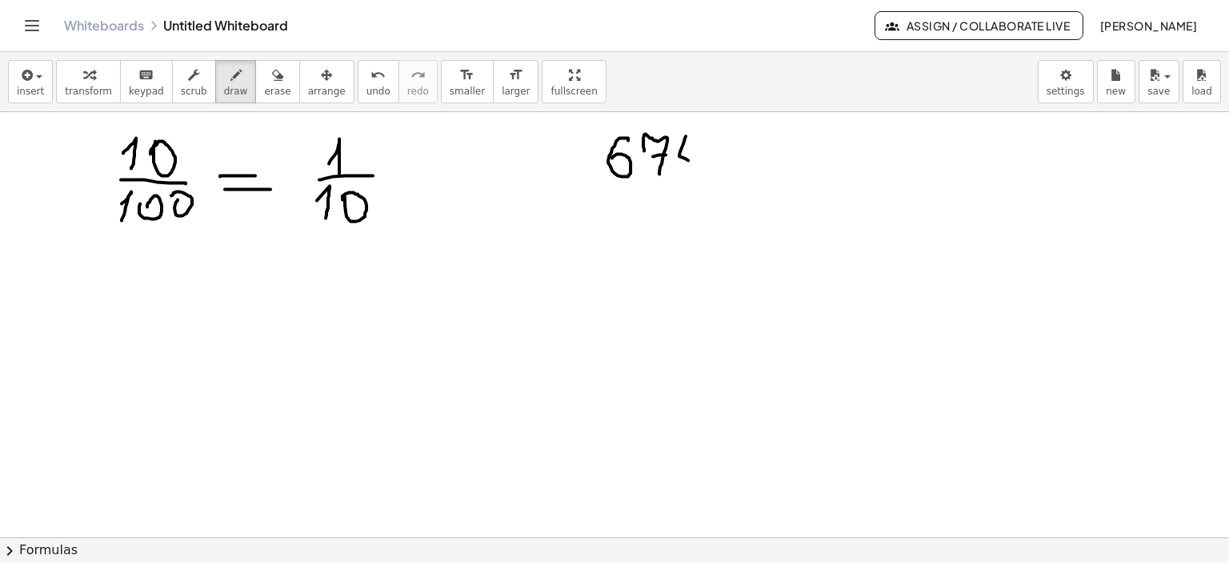
drag, startPoint x: 686, startPoint y: 135, endPoint x: 693, endPoint y: 158, distance: 23.5
drag, startPoint x: 693, startPoint y: 155, endPoint x: 693, endPoint y: 170, distance: 15.2
drag, startPoint x: 719, startPoint y: 146, endPoint x: 731, endPoint y: 152, distance: 12.5
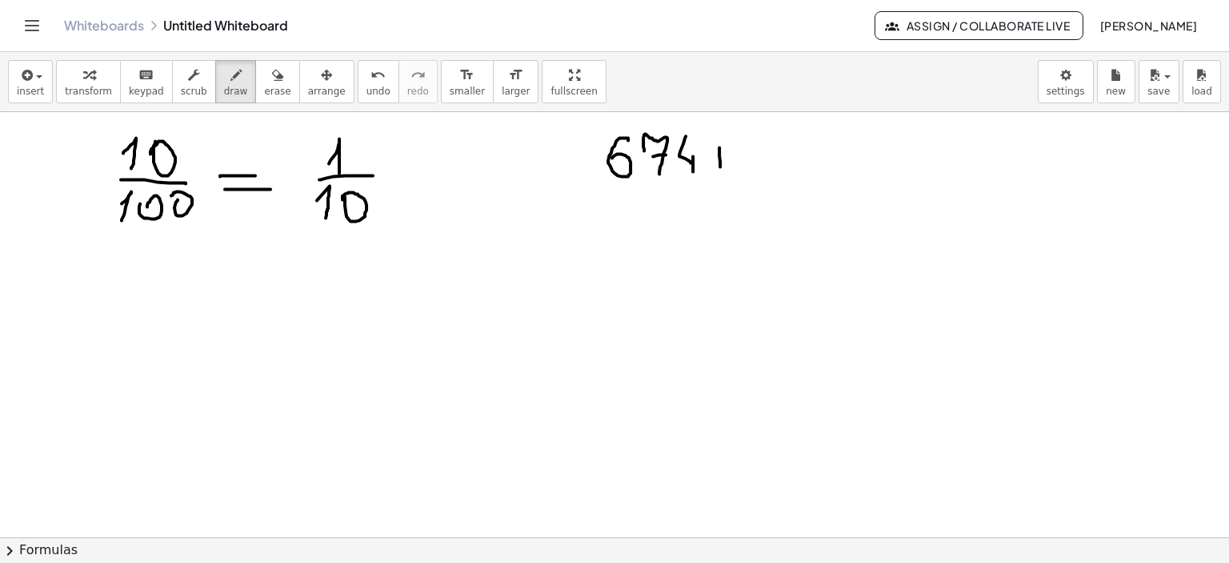
drag, startPoint x: 727, startPoint y: 160, endPoint x: 736, endPoint y: 167, distance: 12.0
drag, startPoint x: 743, startPoint y: 162, endPoint x: 777, endPoint y: 170, distance: 35.5
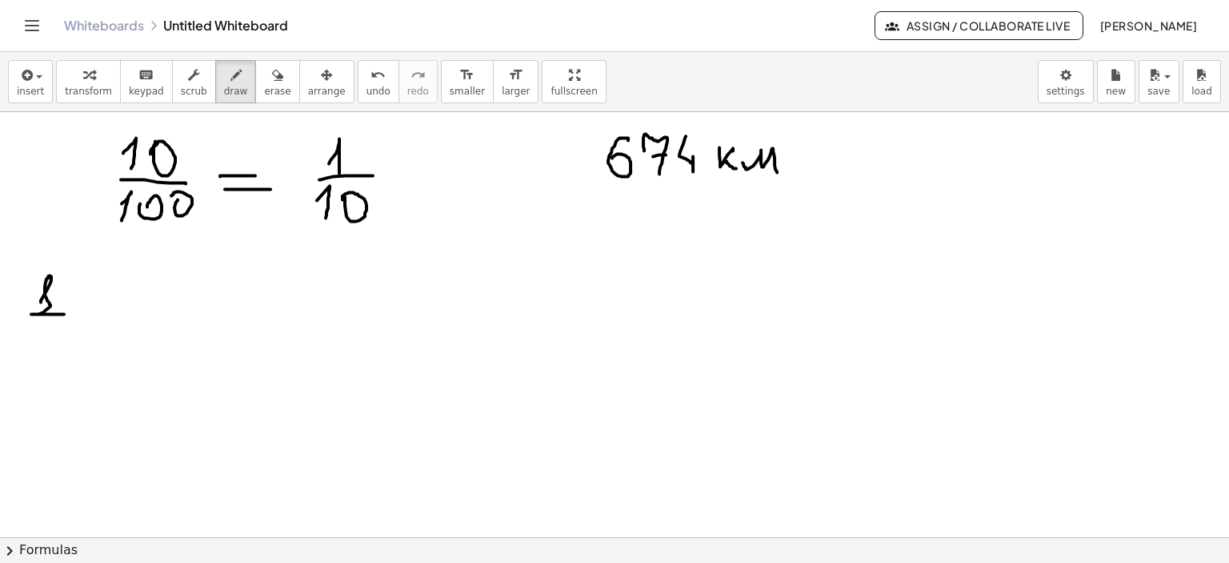
drag, startPoint x: 41, startPoint y: 300, endPoint x: 62, endPoint y: 294, distance: 21.8
drag, startPoint x: 58, startPoint y: 257, endPoint x: 77, endPoint y: 323, distance: 69.1
drag, startPoint x: 140, startPoint y: 273, endPoint x: 133, endPoint y: 295, distance: 22.8
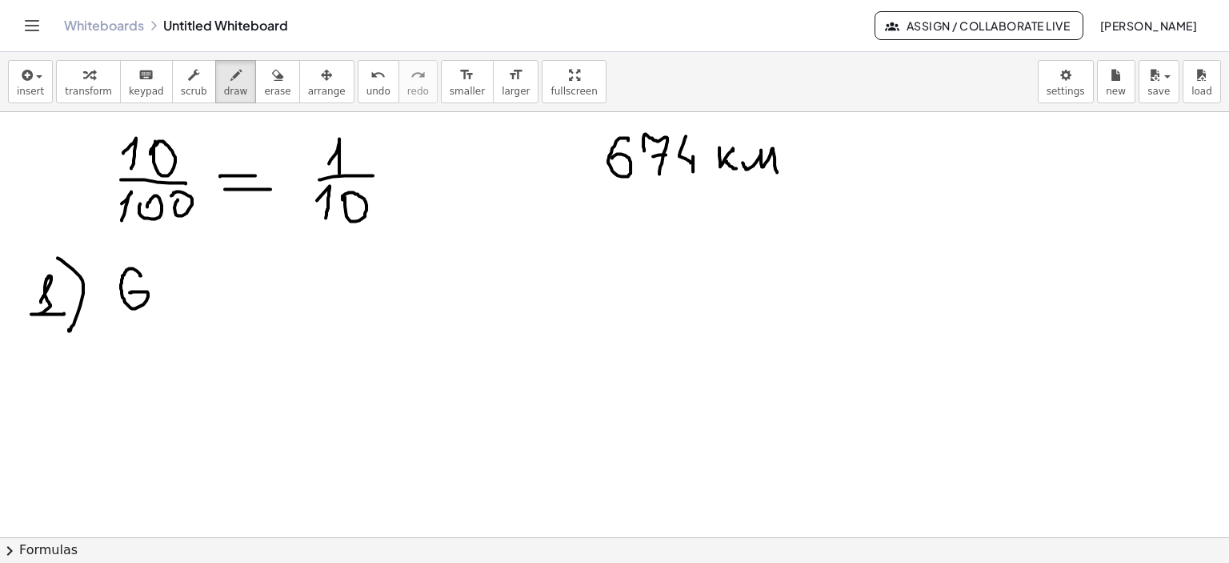
drag, startPoint x: 170, startPoint y: 277, endPoint x: 174, endPoint y: 291, distance: 15.2
drag, startPoint x: 216, startPoint y: 268, endPoint x: 226, endPoint y: 287, distance: 21.5
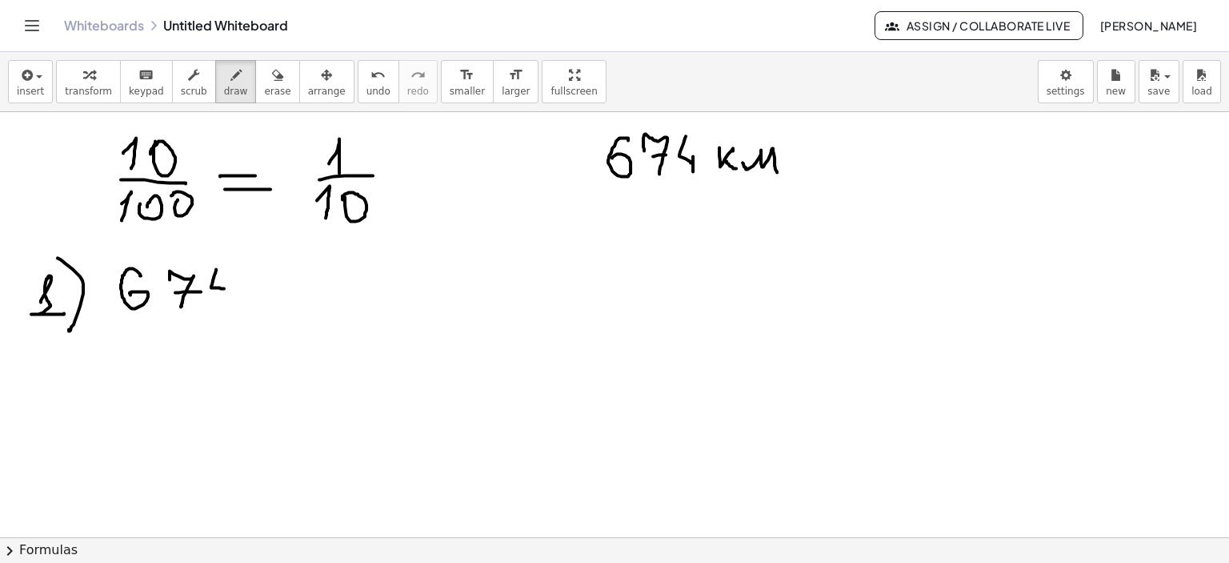
drag, startPoint x: 230, startPoint y: 279, endPoint x: 229, endPoint y: 303, distance: 24.0
drag, startPoint x: 253, startPoint y: 283, endPoint x: 295, endPoint y: 269, distance: 44.0
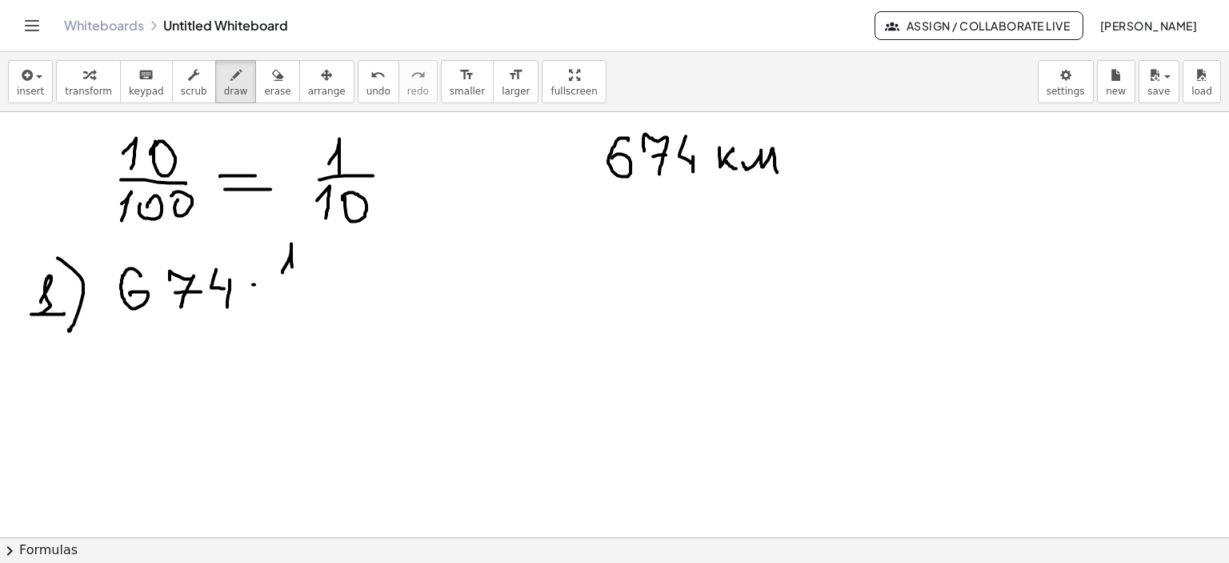
drag, startPoint x: 283, startPoint y: 271, endPoint x: 288, endPoint y: 285, distance: 14.7
drag, startPoint x: 279, startPoint y: 291, endPoint x: 322, endPoint y: 287, distance: 42.6
drag, startPoint x: 282, startPoint y: 307, endPoint x: 283, endPoint y: 326, distance: 19.3
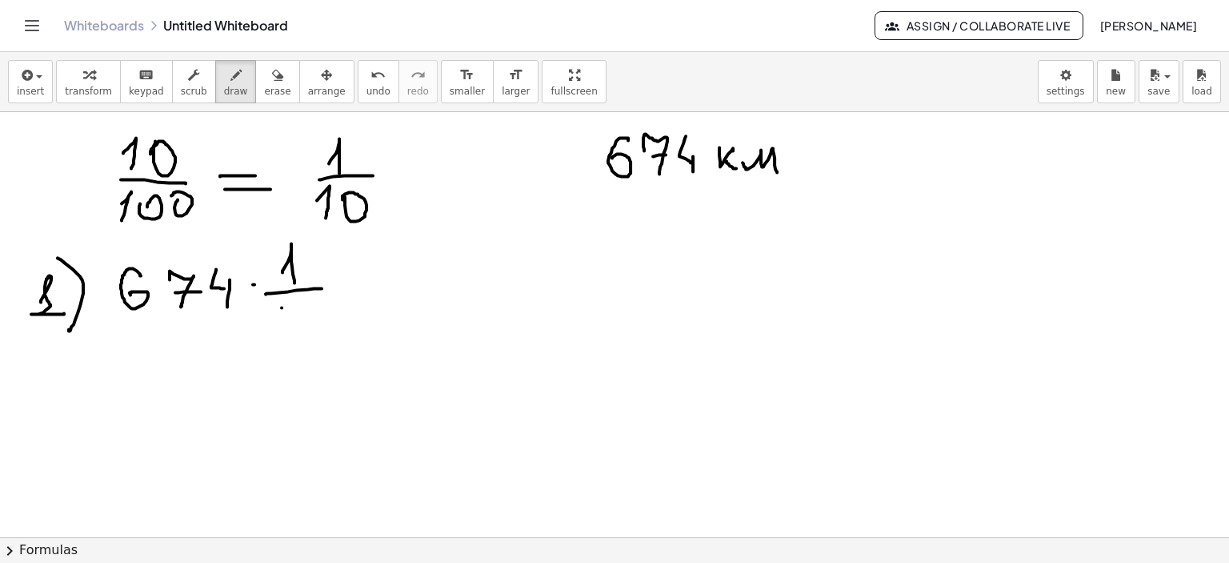
drag, startPoint x: 302, startPoint y: 320, endPoint x: 386, endPoint y: 283, distance: 91.7
drag
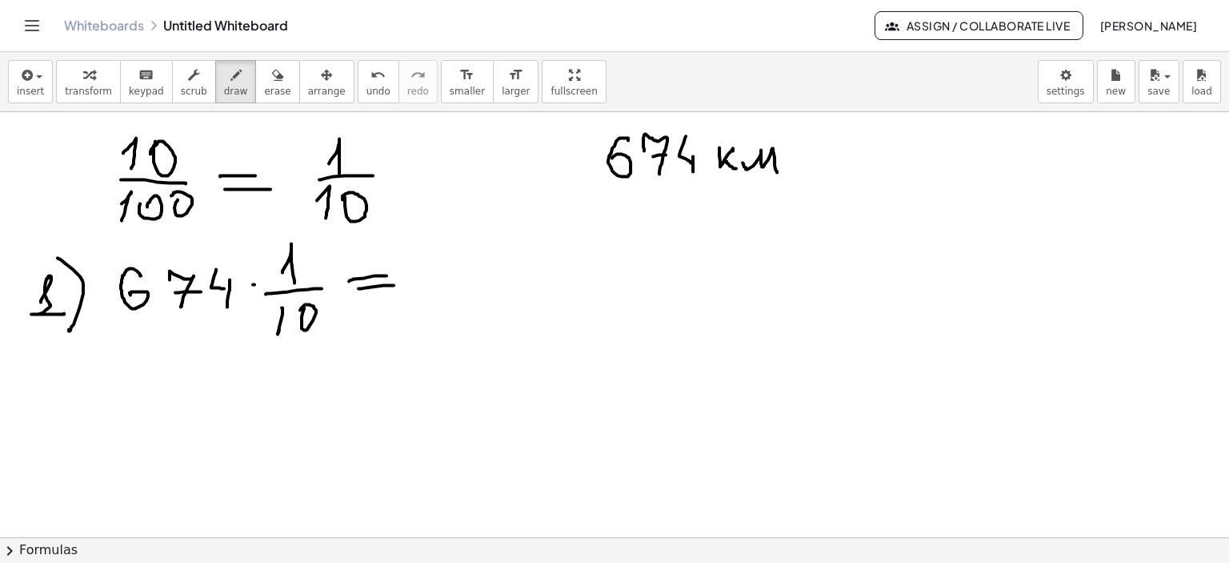
click at [272, 71] on icon "button" at bounding box center [277, 75] width 11 height 19
click at [230, 81] on icon "button" at bounding box center [235, 75] width 11 height 19
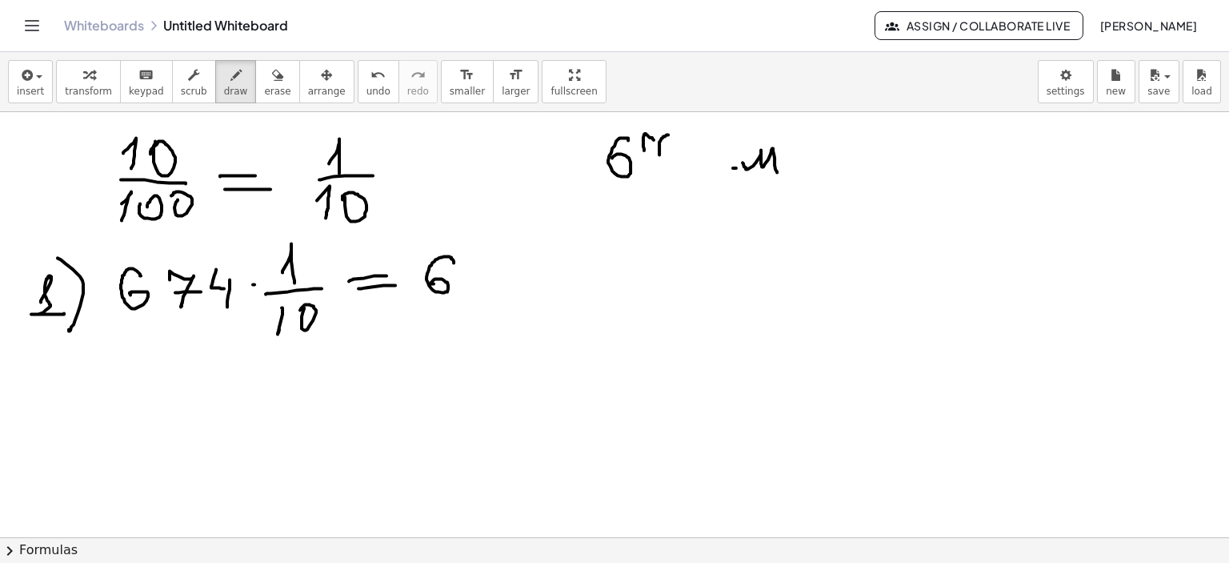
drag, startPoint x: 668, startPoint y: 134, endPoint x: 657, endPoint y: 170, distance: 37.7
drag, startPoint x: 663, startPoint y: 155, endPoint x: 674, endPoint y: 156, distance: 11.2
drag, startPoint x: 688, startPoint y: 142, endPoint x: 695, endPoint y: 161, distance: 20.2
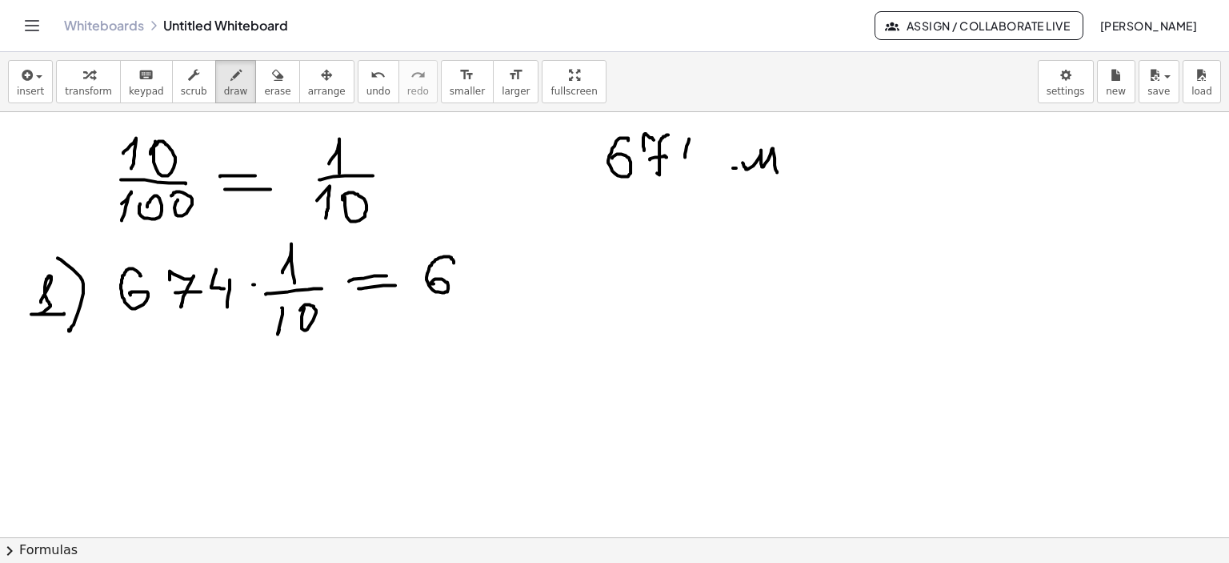
drag, startPoint x: 698, startPoint y: 150, endPoint x: 698, endPoint y: 176, distance: 25.6
drag, startPoint x: 467, startPoint y: 267, endPoint x: 470, endPoint y: 275, distance: 8.4
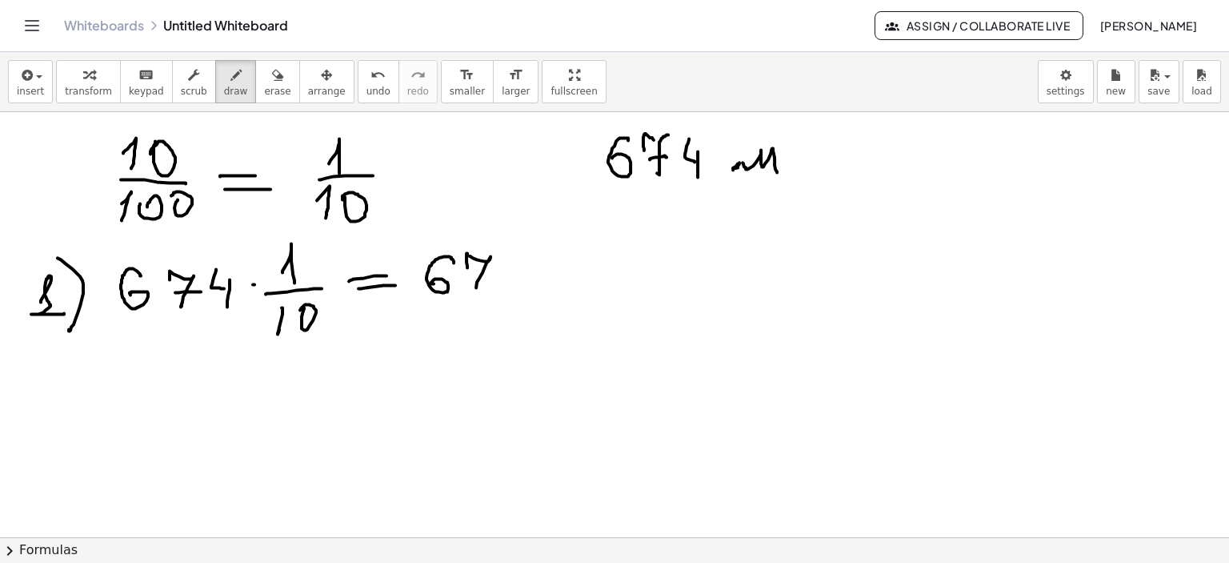
drag, startPoint x: 470, startPoint y: 275, endPoint x: 487, endPoint y: 277, distance: 17.0
drag, startPoint x: 488, startPoint y: 295, endPoint x: 482, endPoint y: 307, distance: 13.6
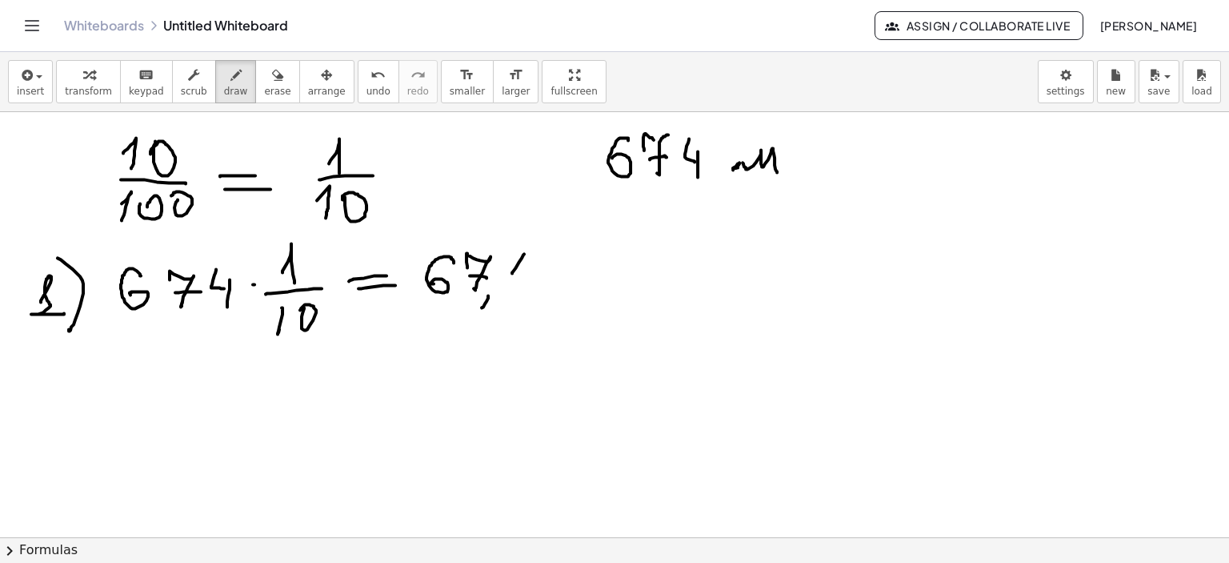
drag, startPoint x: 519, startPoint y: 262, endPoint x: 527, endPoint y: 279, distance: 18.6
drag, startPoint x: 531, startPoint y: 272, endPoint x: 526, endPoint y: 294, distance: 22.3
drag, startPoint x: 42, startPoint y: 377, endPoint x: 67, endPoint y: 398, distance: 33.0
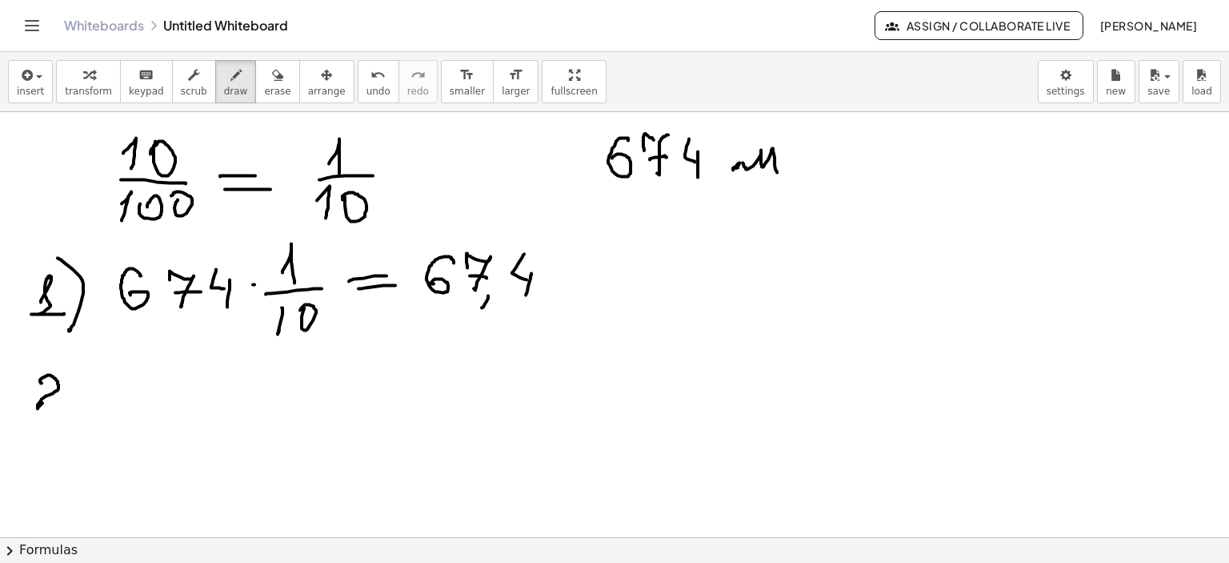
drag, startPoint x: 61, startPoint y: 361, endPoint x: 74, endPoint y: 422, distance: 62.3
click at [272, 73] on icon "button" at bounding box center [277, 75] width 11 height 19
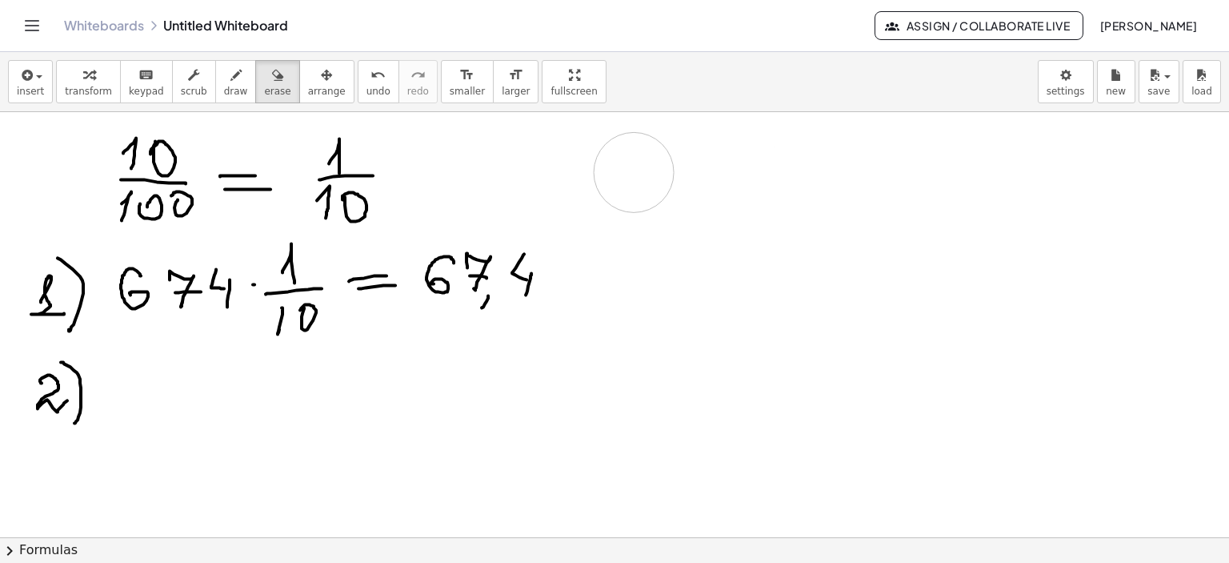
drag, startPoint x: 760, startPoint y: 215, endPoint x: 224, endPoint y: 47, distance: 561.9
click at [230, 76] on icon "button" at bounding box center [235, 75] width 11 height 19
drag, startPoint x: 867, startPoint y: 149, endPoint x: 847, endPoint y: 166, distance: 26.1
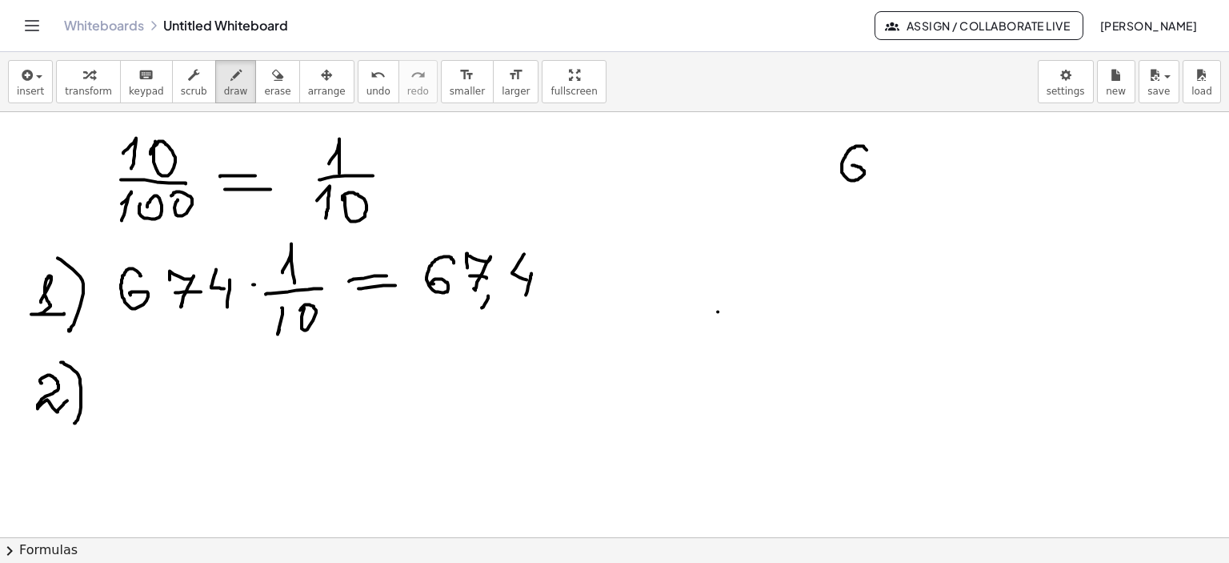
drag, startPoint x: 877, startPoint y: 147, endPoint x: 887, endPoint y: 182, distance: 35.7
drag, startPoint x: 878, startPoint y: 170, endPoint x: 902, endPoint y: 169, distance: 24.1
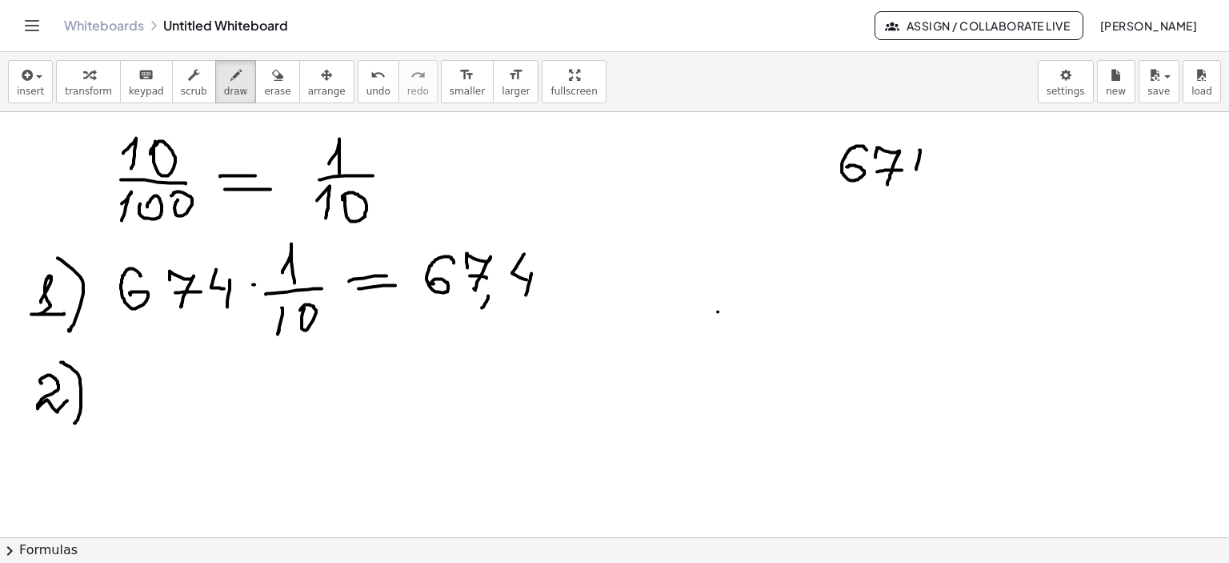
drag, startPoint x: 919, startPoint y: 159, endPoint x: 932, endPoint y: 172, distance: 18.1
drag, startPoint x: 935, startPoint y: 162, endPoint x: 931, endPoint y: 189, distance: 27.5
drag, startPoint x: 964, startPoint y: 171, endPoint x: 975, endPoint y: 166, distance: 11.8
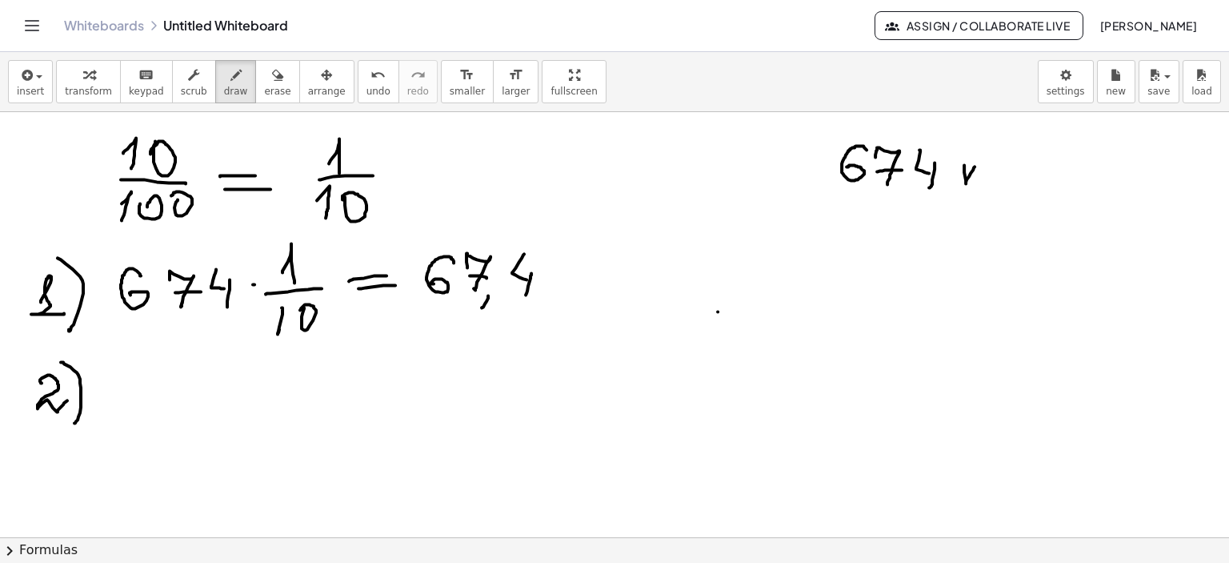
drag, startPoint x: 972, startPoint y: 171, endPoint x: 979, endPoint y: 183, distance: 14.0
drag, startPoint x: 985, startPoint y: 183, endPoint x: 941, endPoint y: 205, distance: 49.0
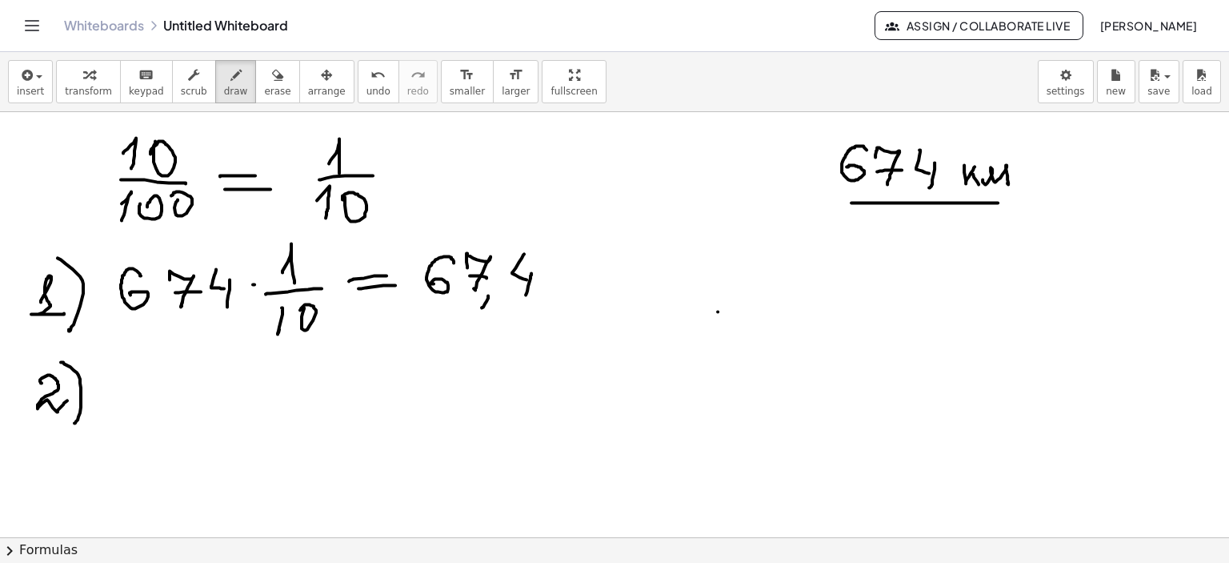
drag, startPoint x: 852, startPoint y: 202, endPoint x: 999, endPoint y: 202, distance: 147.3
drag, startPoint x: 816, startPoint y: 130, endPoint x: 859, endPoint y: 200, distance: 81.5
drag, startPoint x: 483, startPoint y: 142, endPoint x: 519, endPoint y: 150, distance: 36.7
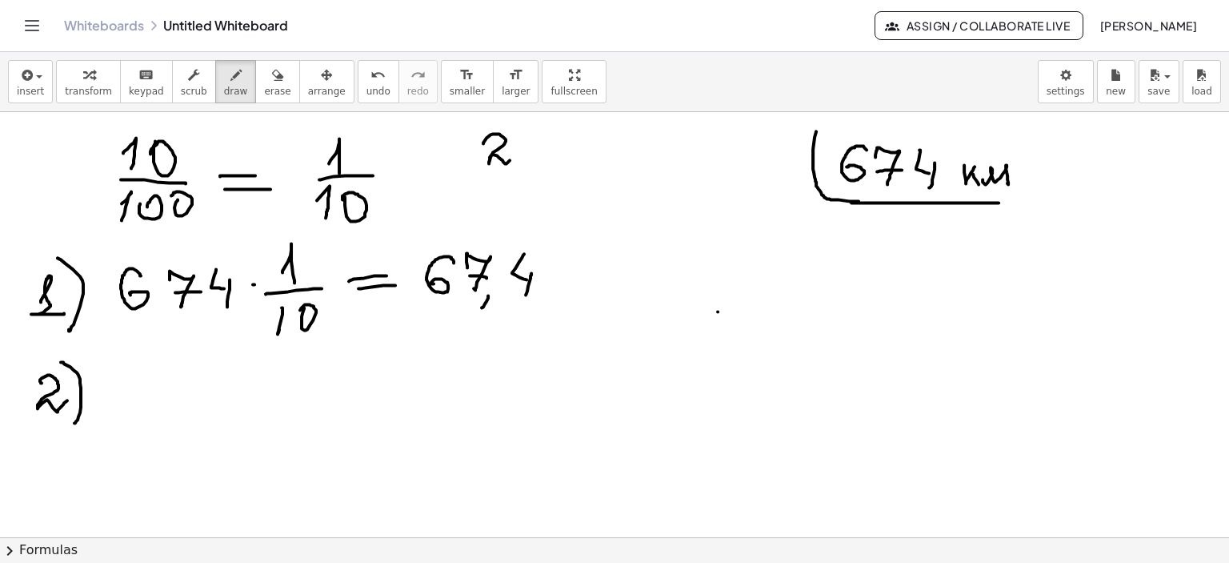
drag, startPoint x: 528, startPoint y: 130, endPoint x: 522, endPoint y: 151, distance: 21.8
drag, startPoint x: 524, startPoint y: 130, endPoint x: 547, endPoint y: 128, distance: 22.5
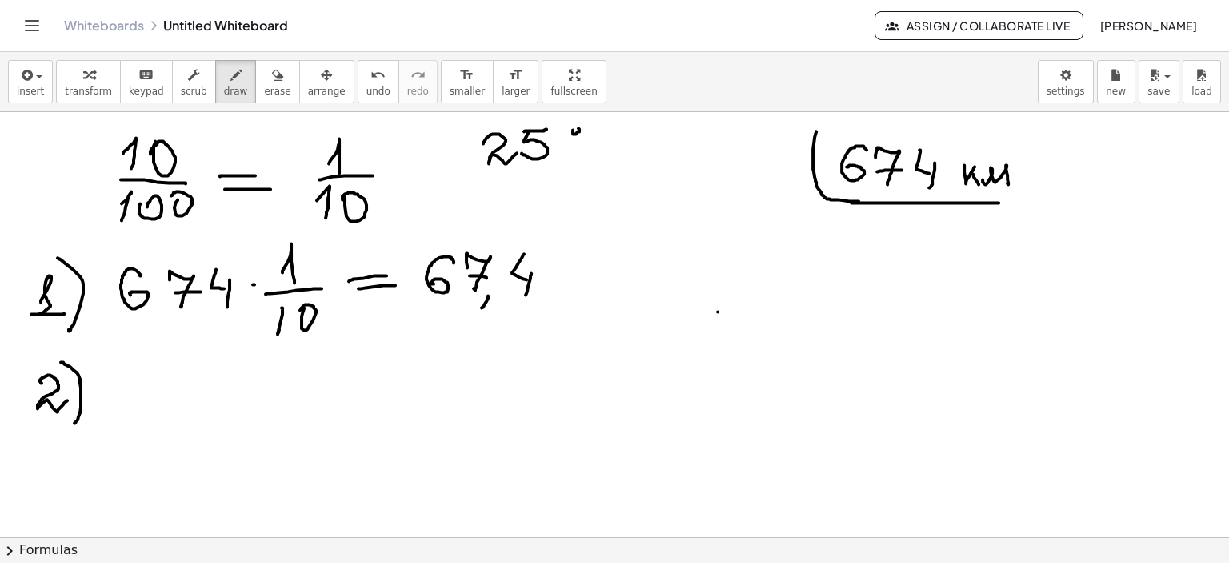
drag, startPoint x: 573, startPoint y: 129, endPoint x: 617, endPoint y: 128, distance: 44.0
drag, startPoint x: 607, startPoint y: 128, endPoint x: 599, endPoint y: 155, distance: 28.1
drag, startPoint x: 603, startPoint y: 157, endPoint x: 611, endPoint y: 154, distance: 9.4
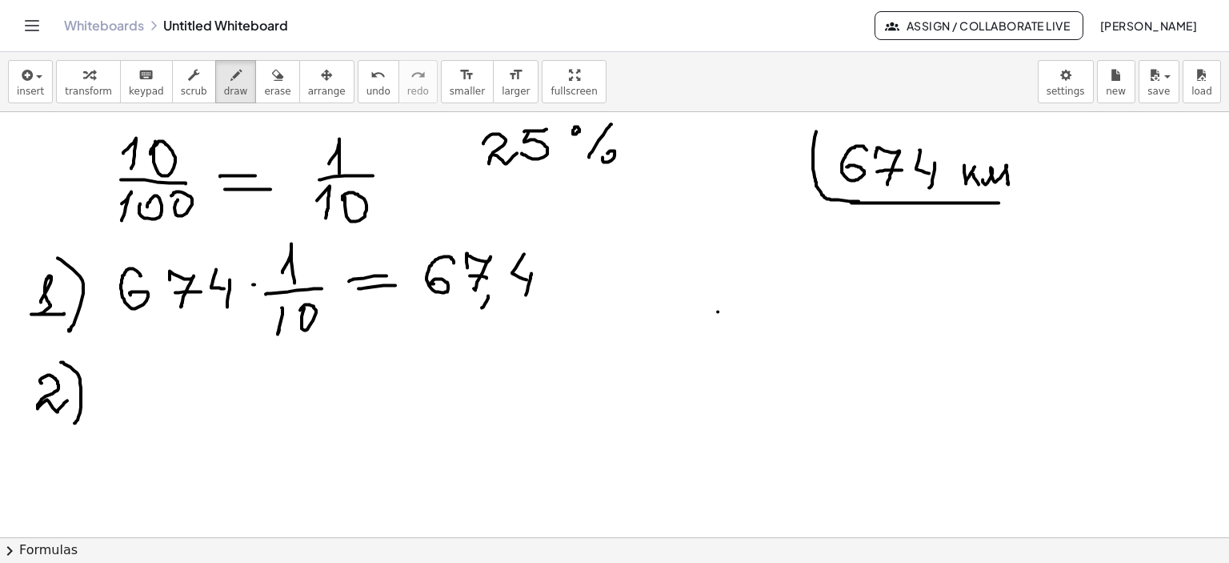
drag, startPoint x: 159, startPoint y: 370, endPoint x: 154, endPoint y: 386, distance: 17.0
drag, startPoint x: 176, startPoint y: 374, endPoint x: 192, endPoint y: 394, distance: 25.6
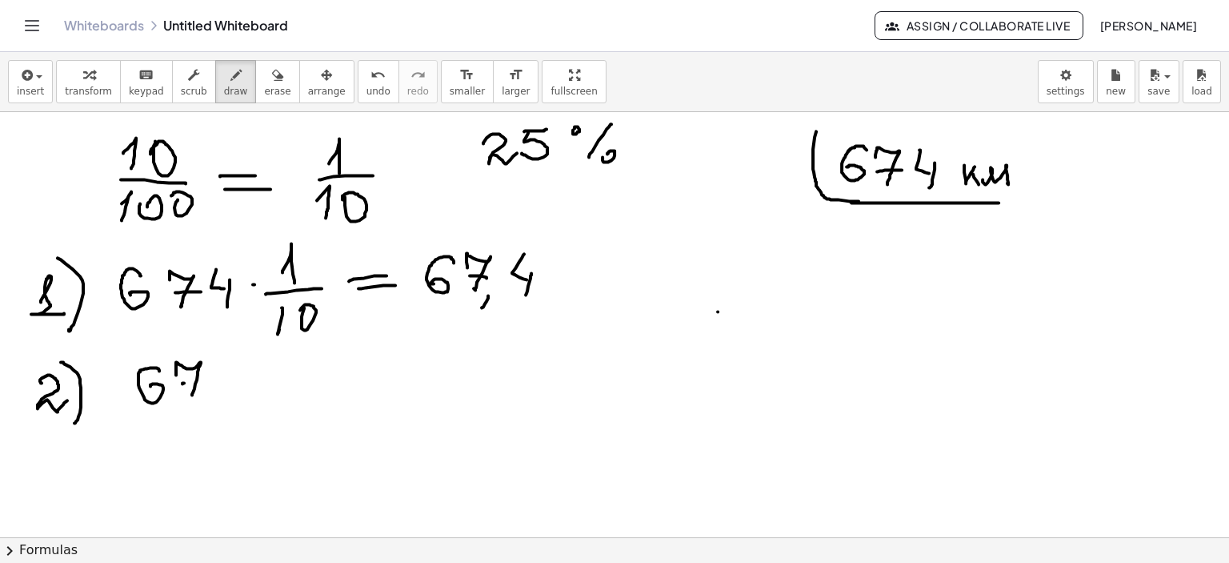
drag, startPoint x: 184, startPoint y: 382, endPoint x: 205, endPoint y: 382, distance: 20.8
drag, startPoint x: 217, startPoint y: 359, endPoint x: 230, endPoint y: 371, distance: 17.6
drag, startPoint x: 230, startPoint y: 371, endPoint x: 274, endPoint y: 377, distance: 43.7
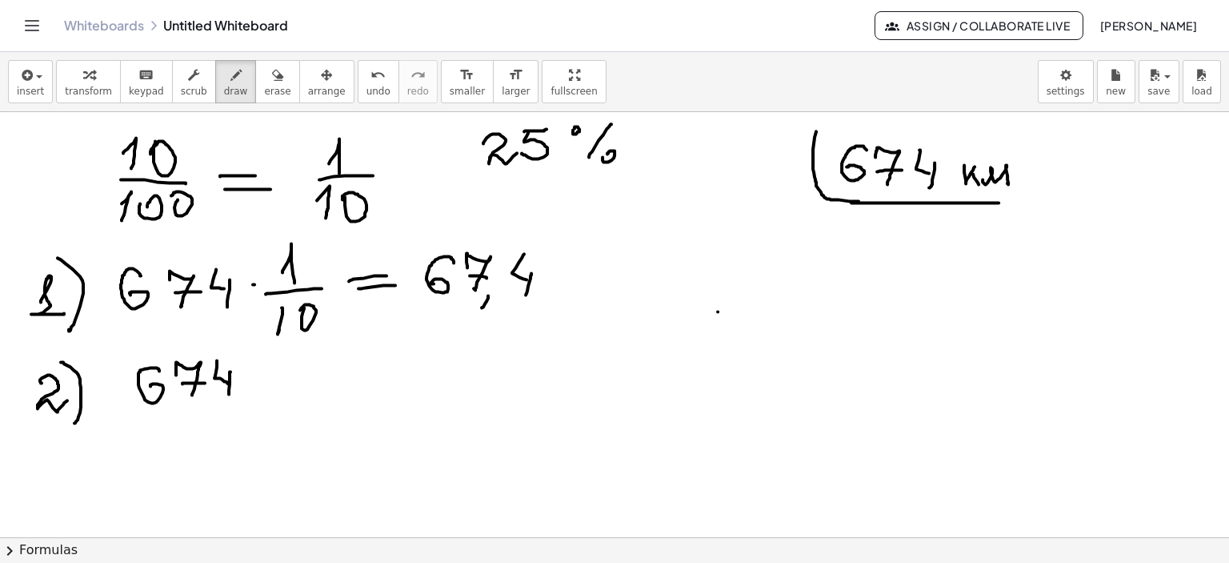
drag, startPoint x: 263, startPoint y: 367, endPoint x: 266, endPoint y: 387, distance: 19.5
drag, startPoint x: 265, startPoint y: 384, endPoint x: 298, endPoint y: 379, distance: 33.2
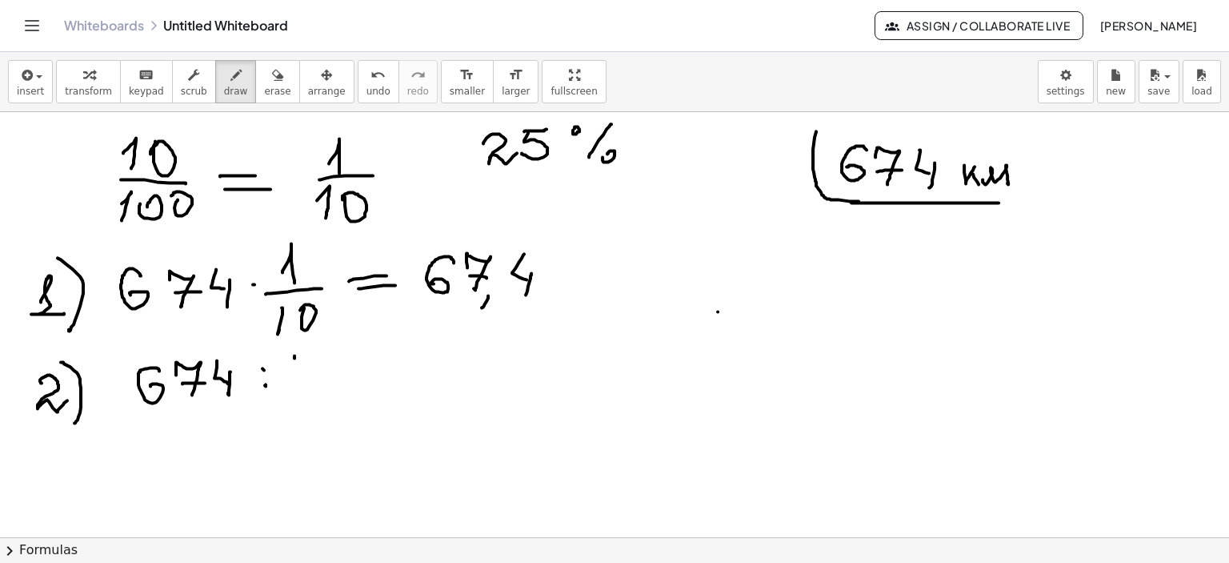
drag, startPoint x: 295, startPoint y: 355, endPoint x: 307, endPoint y: 380, distance: 28.6
drag, startPoint x: 308, startPoint y: 368, endPoint x: 336, endPoint y: 382, distance: 31.1
drag, startPoint x: 349, startPoint y: 367, endPoint x: 384, endPoint y: 369, distance: 35.3
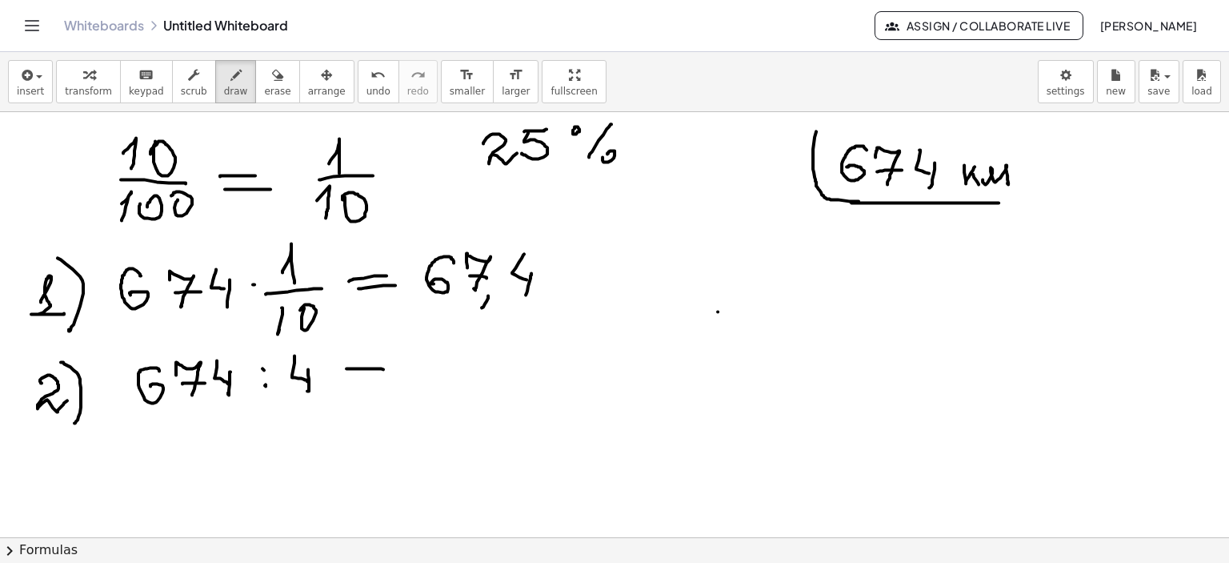
drag, startPoint x: 354, startPoint y: 385, endPoint x: 388, endPoint y: 385, distance: 34.4
drag, startPoint x: 426, startPoint y: 374, endPoint x: 463, endPoint y: 374, distance: 36.8
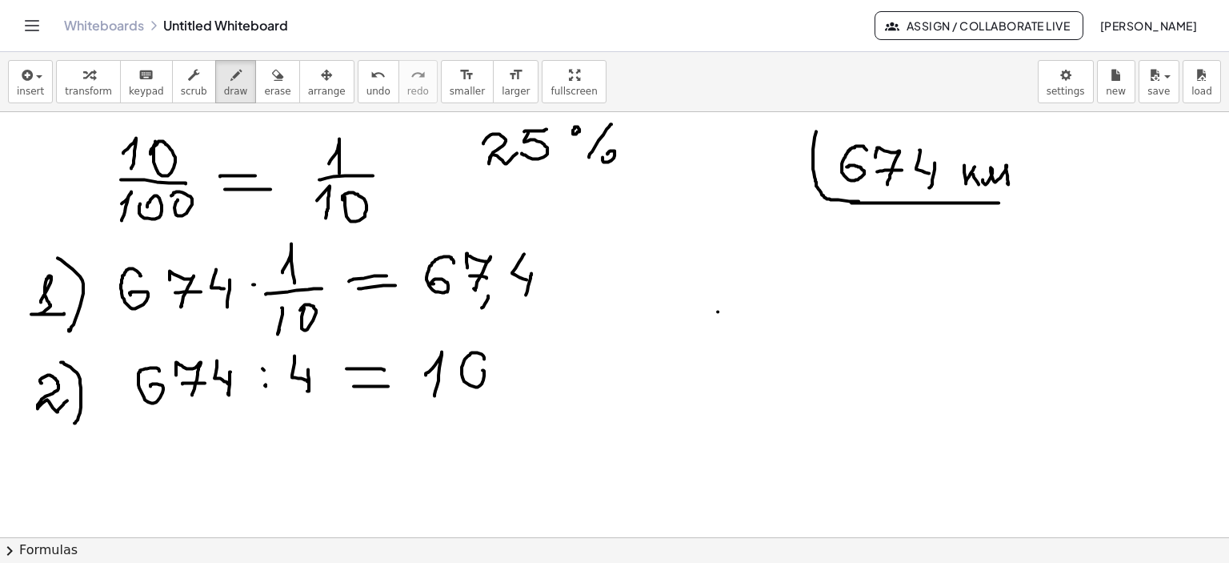
drag, startPoint x: 484, startPoint y: 356, endPoint x: 493, endPoint y: 374, distance: 19.7
drag, startPoint x: 507, startPoint y: 358, endPoint x: 530, endPoint y: 378, distance: 30.6
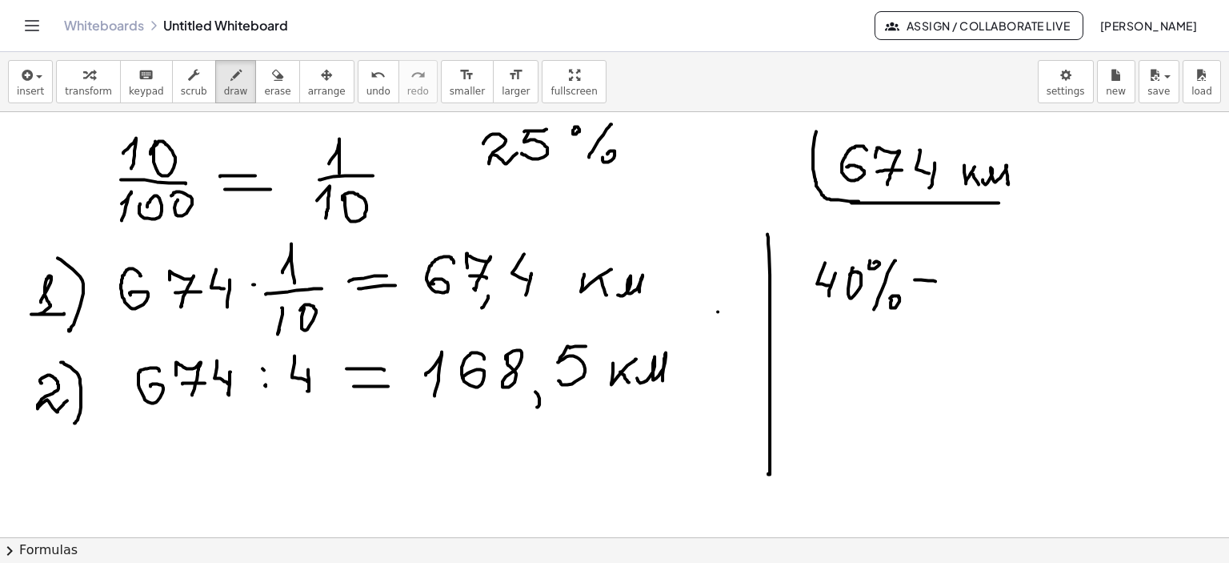
drag, startPoint x: 915, startPoint y: 279, endPoint x: 935, endPoint y: 284, distance: 20.8
drag, startPoint x: 923, startPoint y: 294, endPoint x: 944, endPoint y: 291, distance: 21.7
drag, startPoint x: 989, startPoint y: 239, endPoint x: 991, endPoint y: 260, distance: 20.9
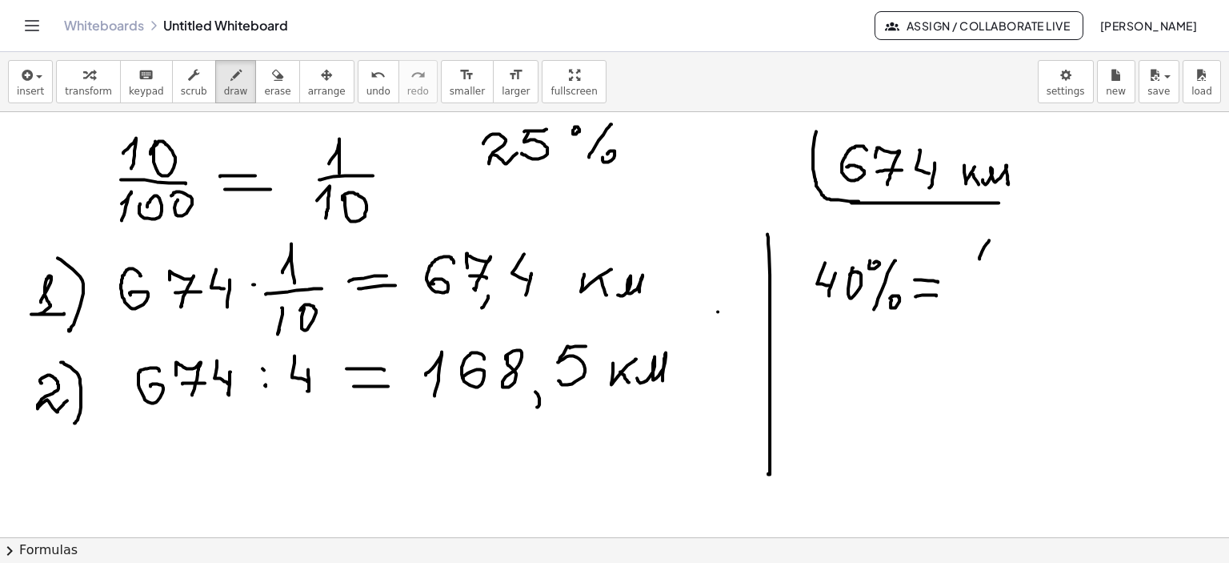
drag, startPoint x: 996, startPoint y: 249, endPoint x: 991, endPoint y: 274, distance: 25.4
drag, startPoint x: 970, startPoint y: 283, endPoint x: 1059, endPoint y: 271, distance: 89.6
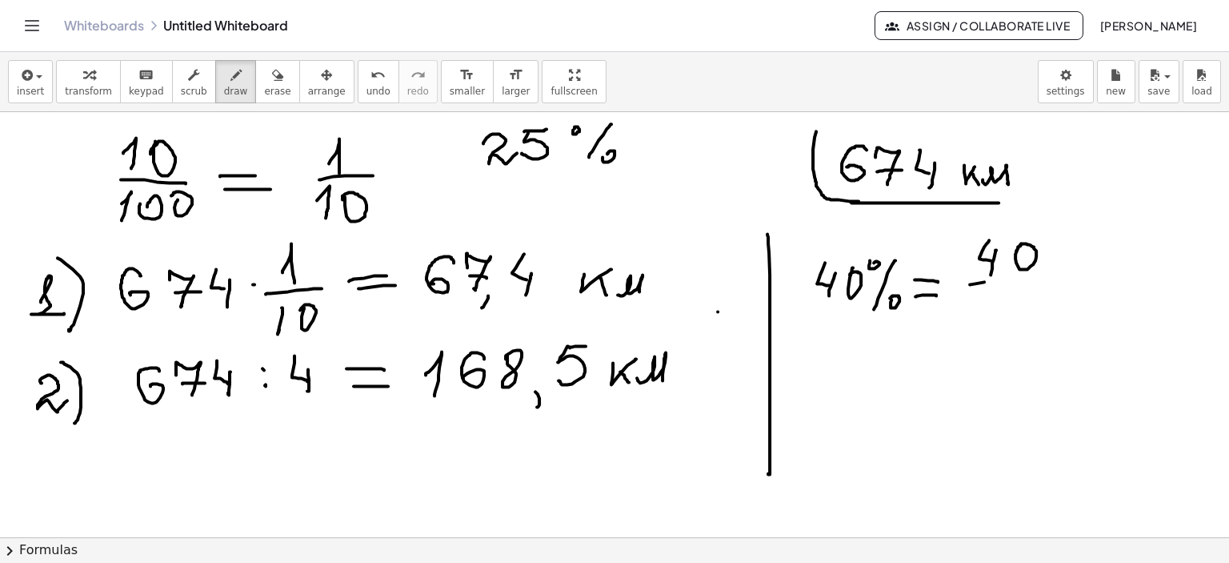
drag, startPoint x: 983, startPoint y: 306, endPoint x: 980, endPoint y: 316, distance: 10.7
drag, startPoint x: 1002, startPoint y: 301, endPoint x: 1020, endPoint y: 310, distance: 19.7
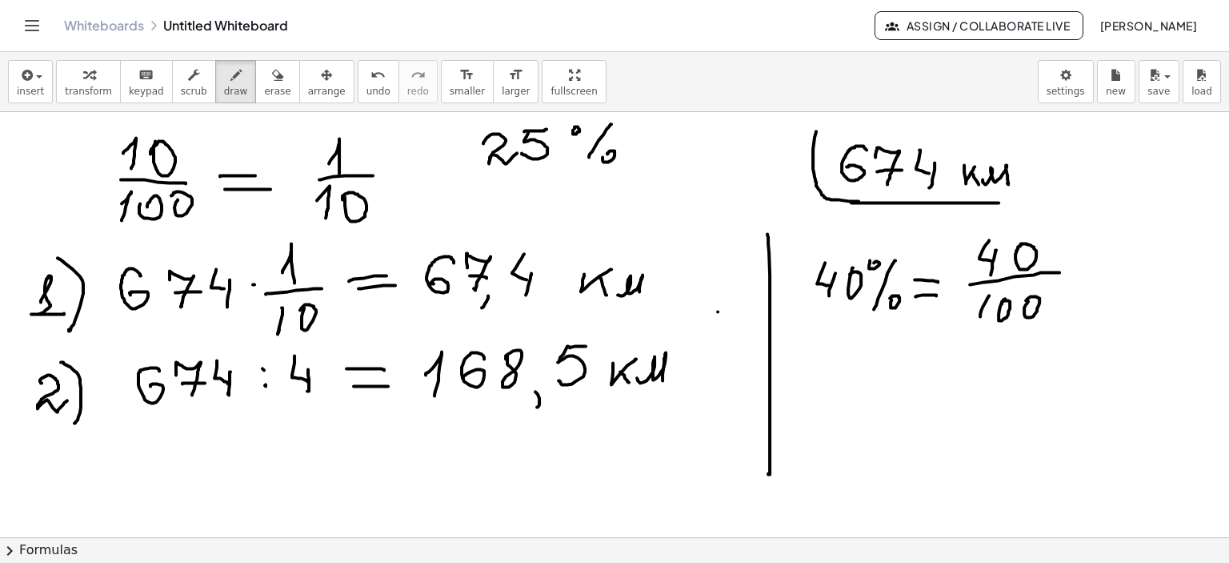
drag, startPoint x: 1072, startPoint y: 270, endPoint x: 1055, endPoint y: 269, distance: 17.6
drag, startPoint x: 1118, startPoint y: 263, endPoint x: 1133, endPoint y: 266, distance: 15.4
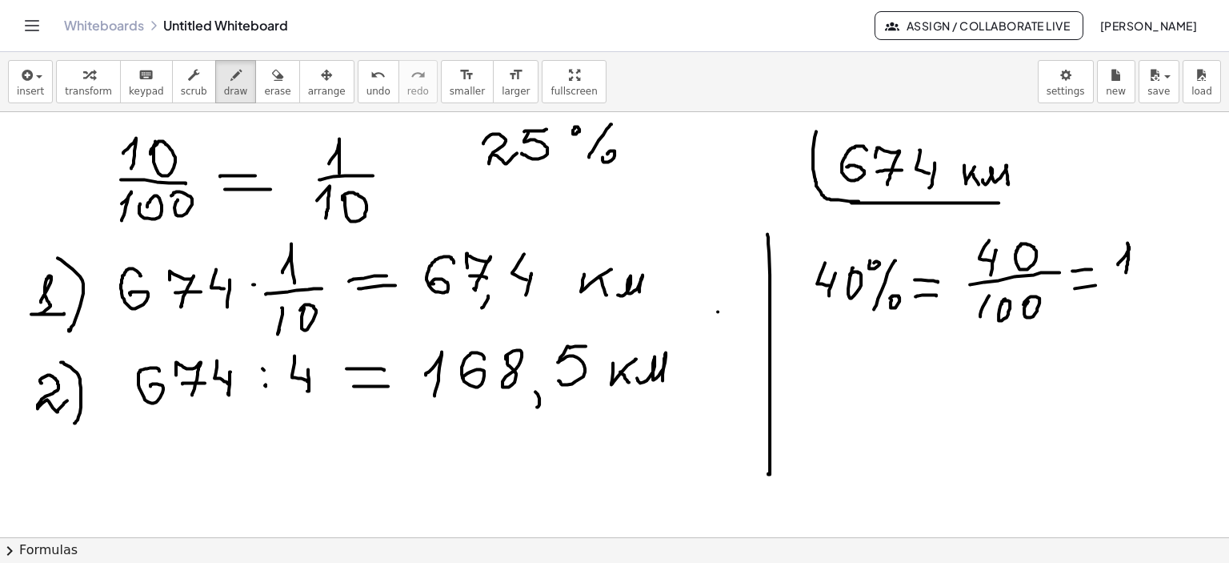
drag, startPoint x: 1121, startPoint y: 276, endPoint x: 1162, endPoint y: 273, distance: 40.9
drag, startPoint x: 1118, startPoint y: 295, endPoint x: 1153, endPoint y: 287, distance: 36.1
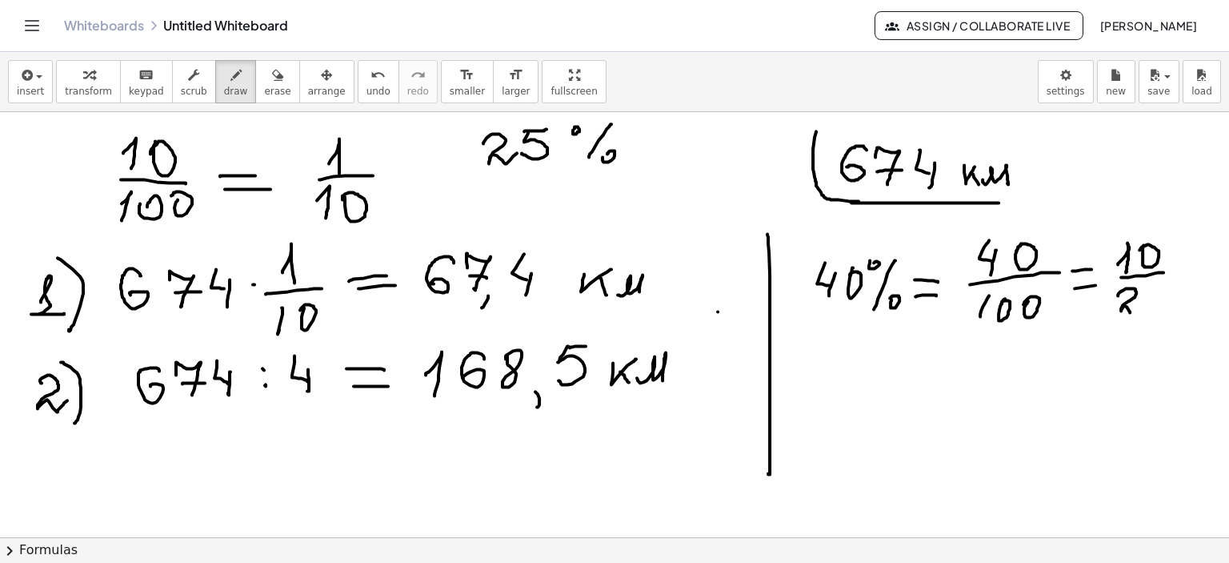
drag, startPoint x: 1152, startPoint y: 284, endPoint x: 1168, endPoint y: 282, distance: 16.2
drag, startPoint x: 1178, startPoint y: 270, endPoint x: 1200, endPoint y: 272, distance: 21.7
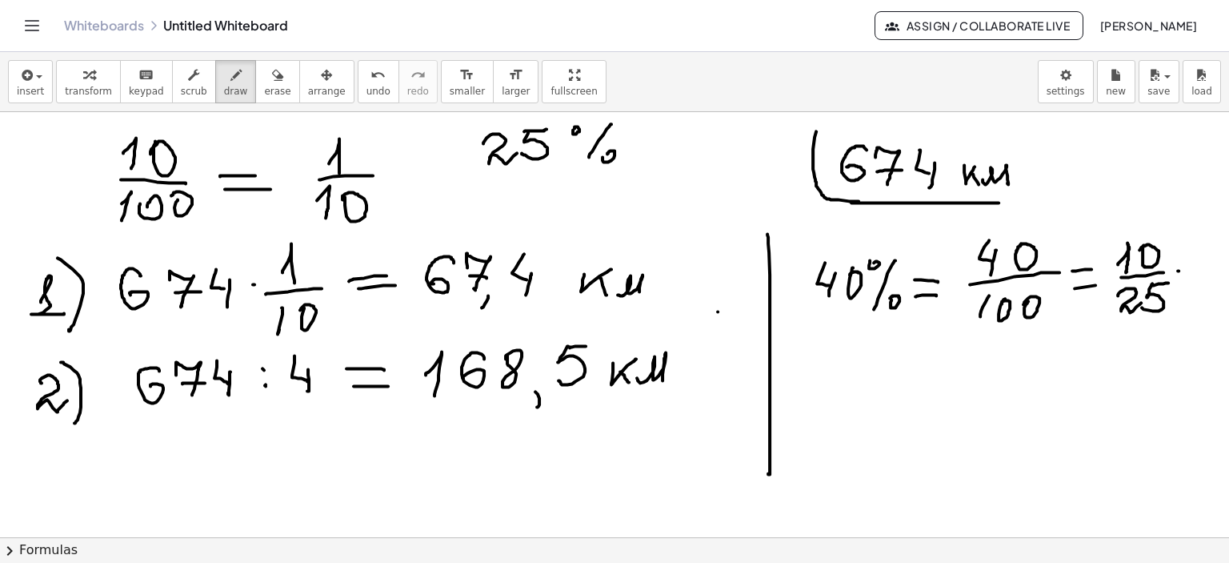
drag, startPoint x: 1186, startPoint y: 279, endPoint x: 1172, endPoint y: 295, distance: 20.9
drag, startPoint x: 915, startPoint y: 369, endPoint x: 965, endPoint y: 367, distance: 50.4
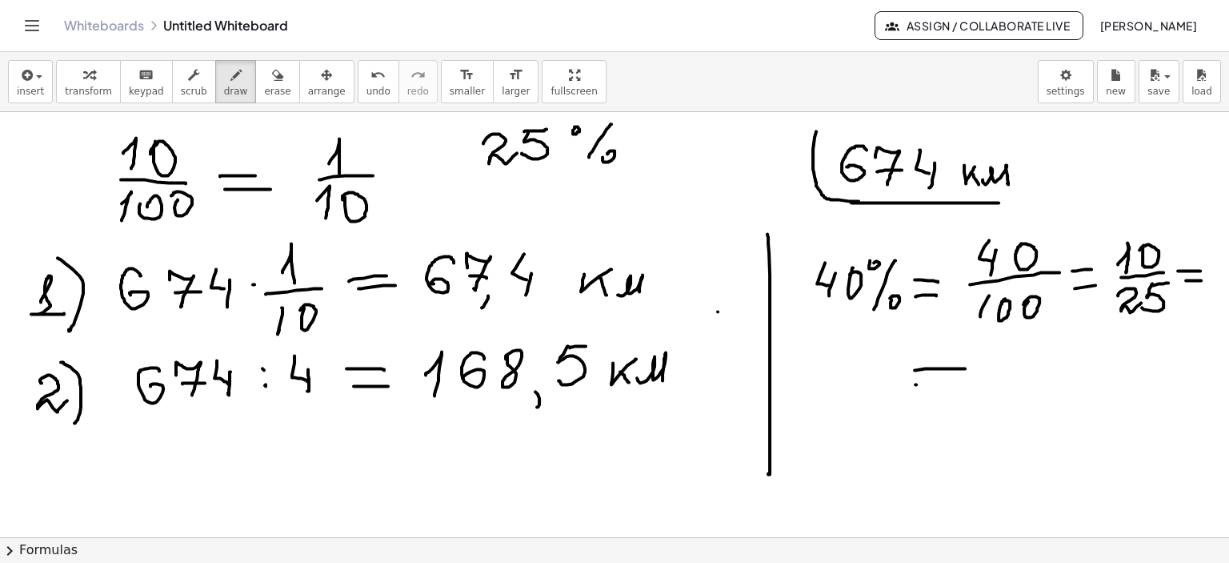
drag, startPoint x: 916, startPoint y: 383, endPoint x: 967, endPoint y: 381, distance: 51.3
drag, startPoint x: 1008, startPoint y: 349, endPoint x: 1047, endPoint y: 364, distance: 41.3
drag, startPoint x: 1011, startPoint y: 376, endPoint x: 1062, endPoint y: 374, distance: 51.3
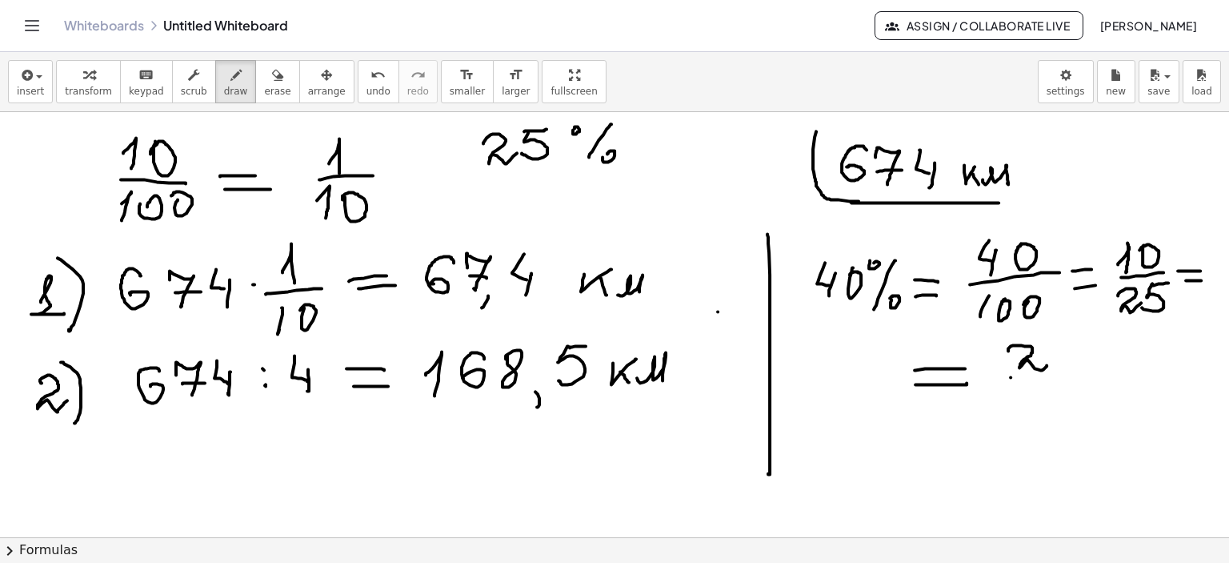
drag, startPoint x: 1028, startPoint y: 388, endPoint x: 1021, endPoint y: 405, distance: 18.0
drag, startPoint x: 1024, startPoint y: 387, endPoint x: 1050, endPoint y: 386, distance: 25.7
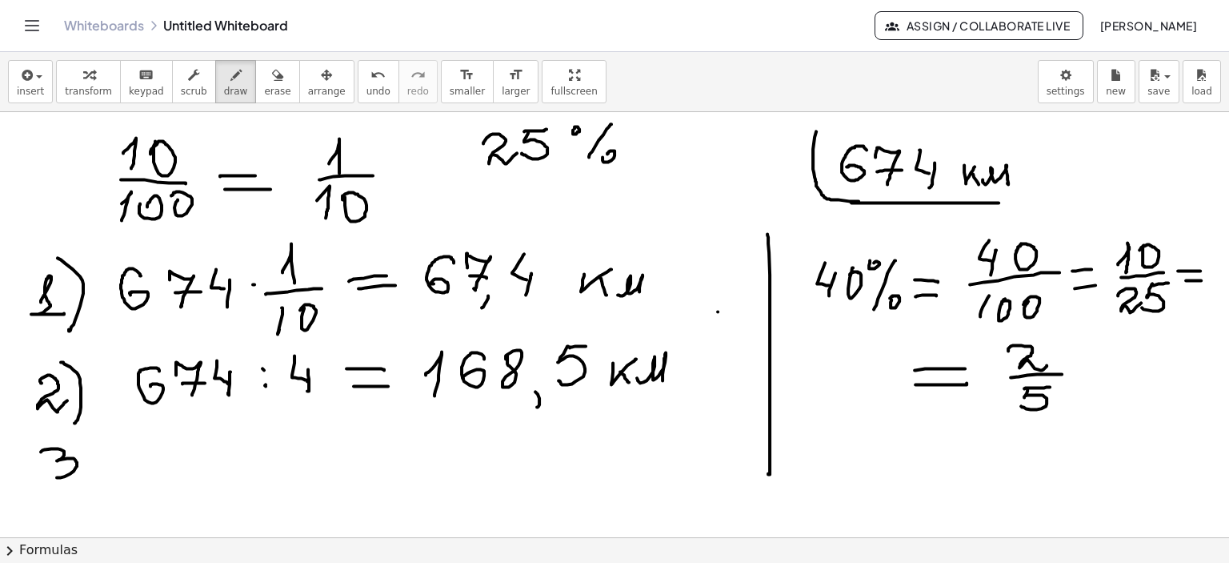
drag, startPoint x: 53, startPoint y: 447, endPoint x: 42, endPoint y: 475, distance: 29.4
drag, startPoint x: 74, startPoint y: 434, endPoint x: 80, endPoint y: 489, distance: 55.5
drag, startPoint x: 172, startPoint y: 428, endPoint x: 158, endPoint y: 450, distance: 26.0
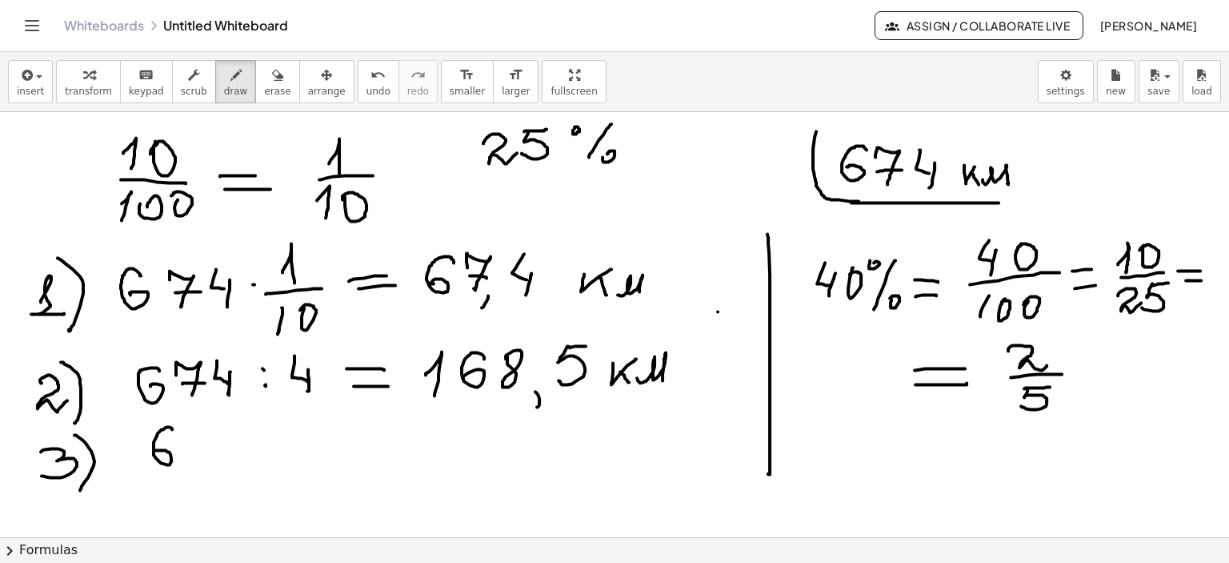
drag, startPoint x: 190, startPoint y: 435, endPoint x: 202, endPoint y: 457, distance: 25.1
drag, startPoint x: 194, startPoint y: 450, endPoint x: 229, endPoint y: 431, distance: 39.0
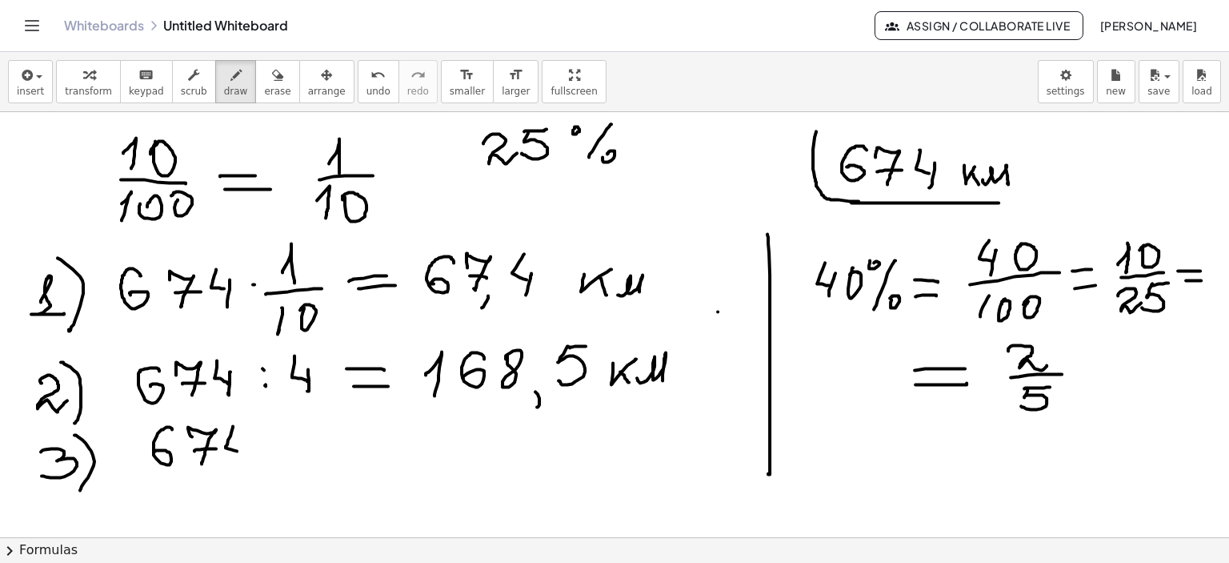
drag, startPoint x: 231, startPoint y: 431, endPoint x: 237, endPoint y: 450, distance: 19.2
drag, startPoint x: 246, startPoint y: 438, endPoint x: 246, endPoint y: 461, distance: 23.2
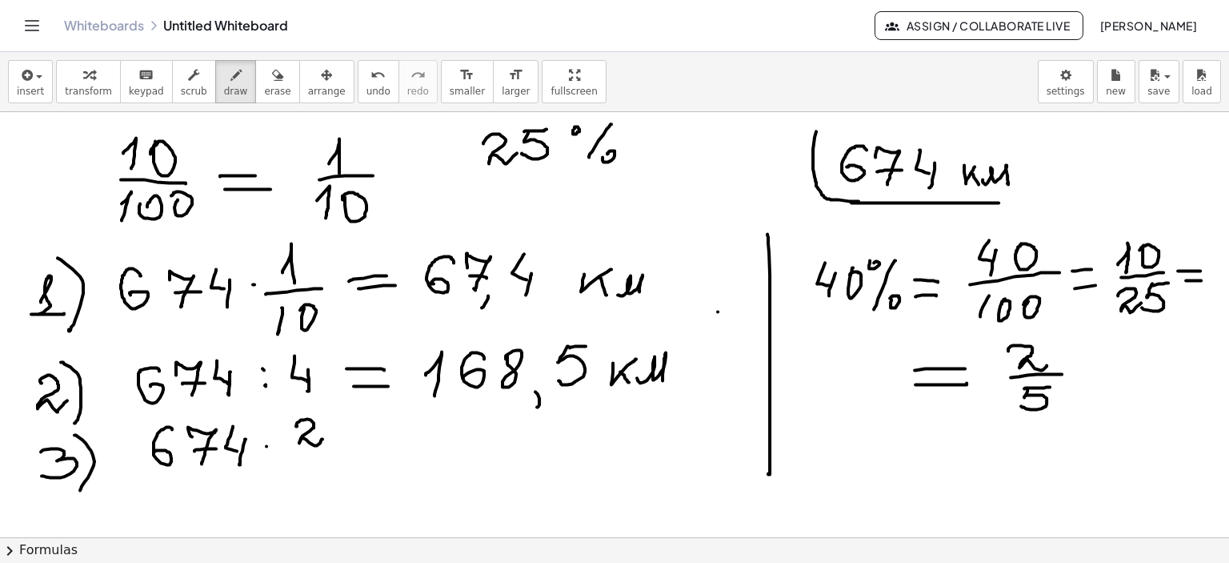
drag, startPoint x: 296, startPoint y: 425, endPoint x: 292, endPoint y: 457, distance: 32.3
drag, startPoint x: 288, startPoint y: 454, endPoint x: 346, endPoint y: 450, distance: 57.8
drag, startPoint x: 304, startPoint y: 471, endPoint x: 296, endPoint y: 489, distance: 20.1
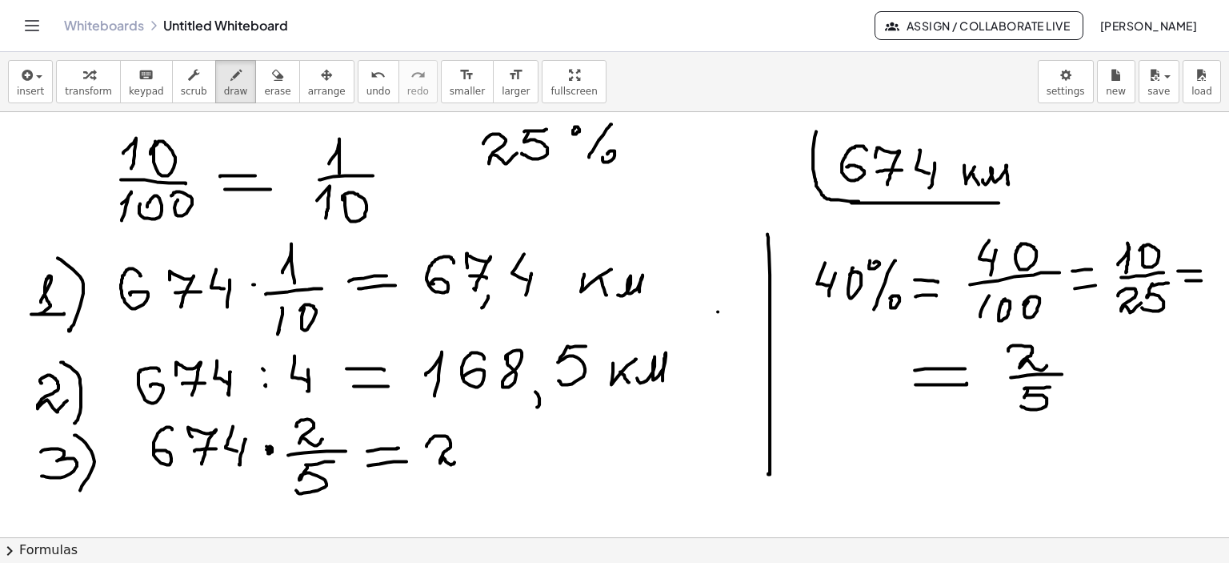
drag, startPoint x: 427, startPoint y: 444, endPoint x: 464, endPoint y: 457, distance: 39.7
drag, startPoint x: 471, startPoint y: 436, endPoint x: 491, endPoint y: 433, distance: 20.3
drag, startPoint x: 499, startPoint y: 429, endPoint x: 504, endPoint y: 444, distance: 15.9
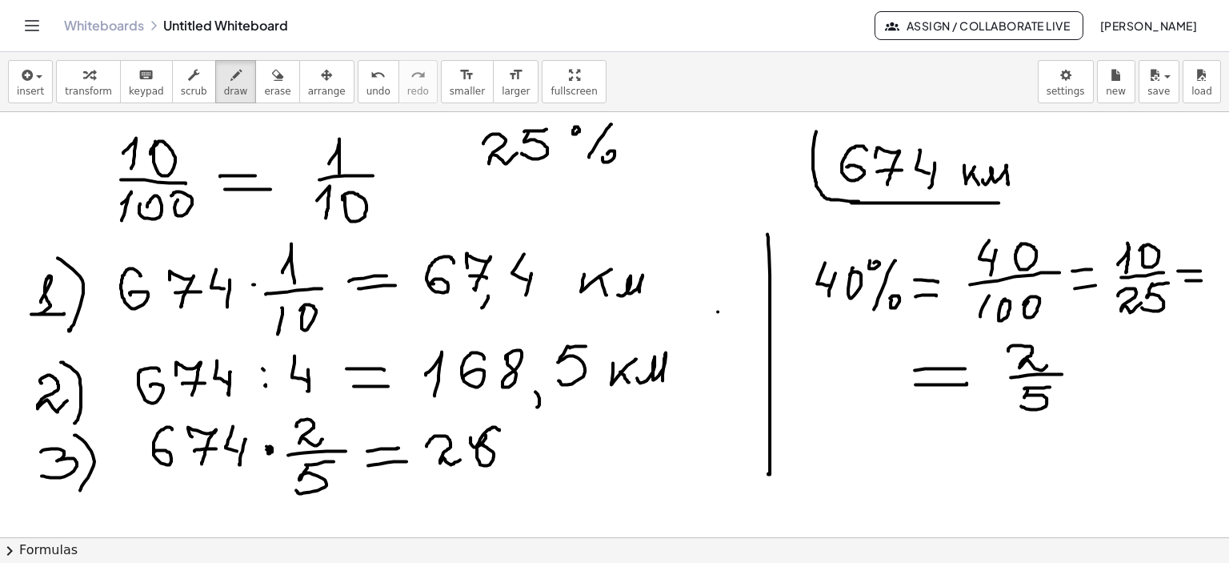
drag, startPoint x: 509, startPoint y: 437, endPoint x: 524, endPoint y: 438, distance: 15.2
drag, startPoint x: 524, startPoint y: 437, endPoint x: 524, endPoint y: 463, distance: 25.6
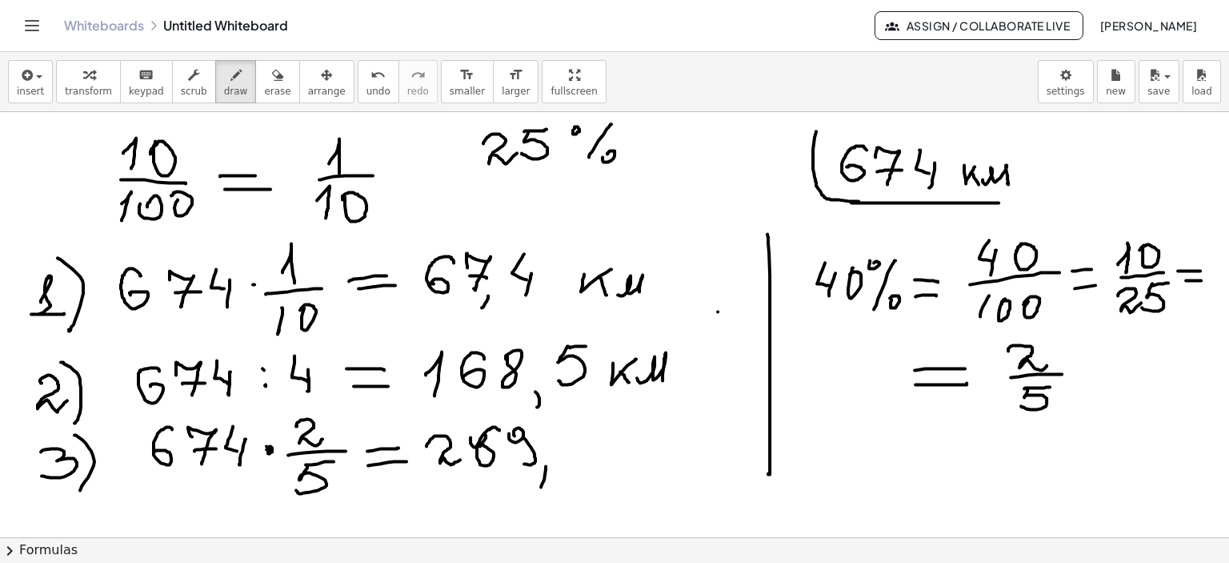
drag, startPoint x: 546, startPoint y: 465, endPoint x: 541, endPoint y: 483, distance: 18.3
drag, startPoint x: 583, startPoint y: 425, endPoint x: 589, endPoint y: 451, distance: 26.4
drag, startPoint x: 629, startPoint y: 435, endPoint x: 637, endPoint y: 444, distance: 12.5
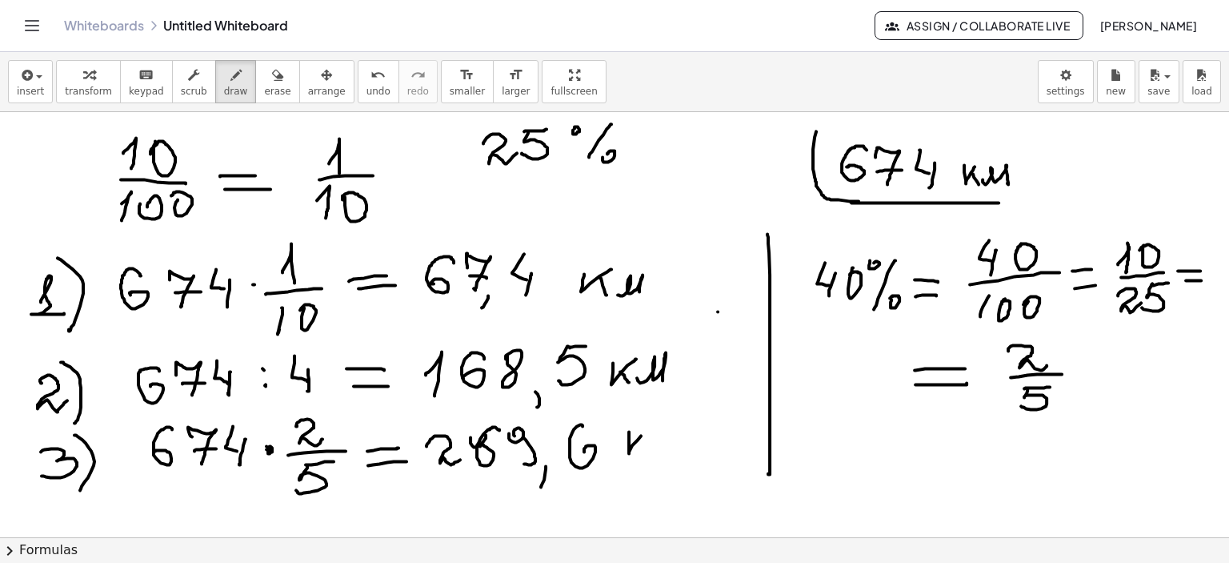
drag, startPoint x: 636, startPoint y: 444, endPoint x: 647, endPoint y: 453, distance: 13.6
drag, startPoint x: 653, startPoint y: 451, endPoint x: 679, endPoint y: 454, distance: 26.5
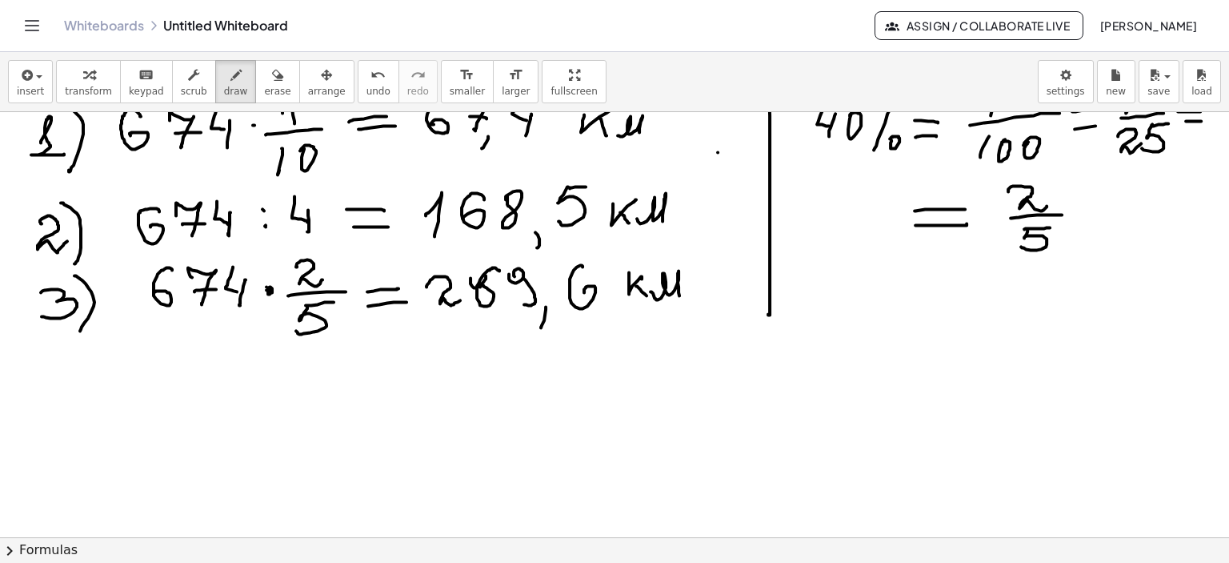
scroll to position [4232, 0]
drag, startPoint x: 54, startPoint y: 372, endPoint x: 62, endPoint y: 396, distance: 25.1
drag, startPoint x: 66, startPoint y: 385, endPoint x: 60, endPoint y: 409, distance: 24.7
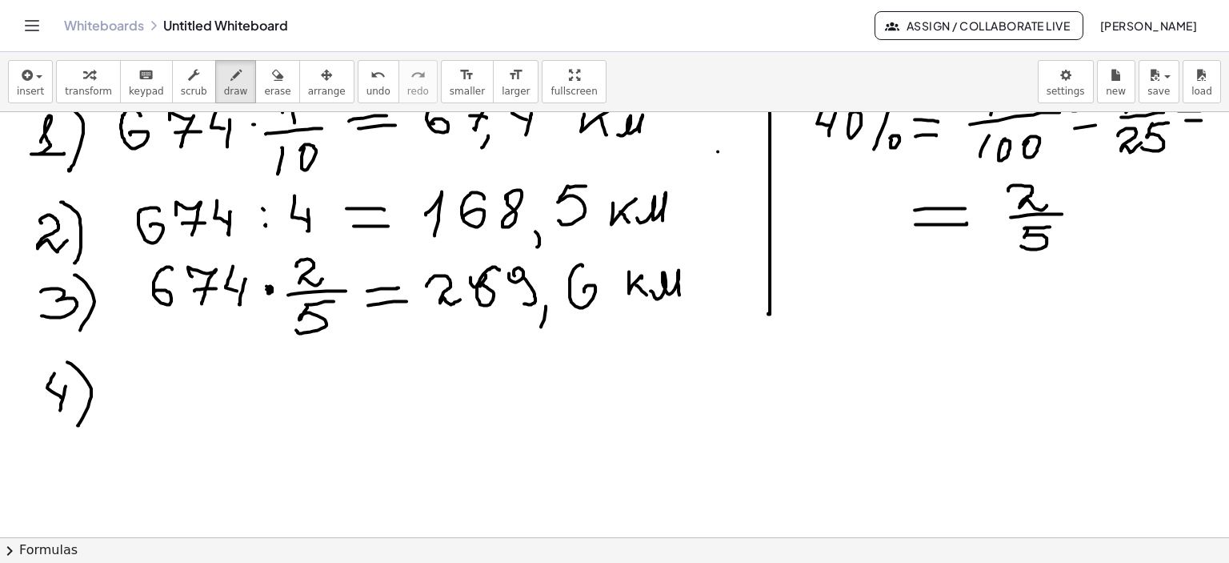
drag, startPoint x: 67, startPoint y: 361, endPoint x: 144, endPoint y: 395, distance: 84.2
drag, startPoint x: 770, startPoint y: 311, endPoint x: 770, endPoint y: 390, distance: 78.4
drag, startPoint x: 808, startPoint y: 271, endPoint x: 811, endPoint y: 282, distance: 11.7
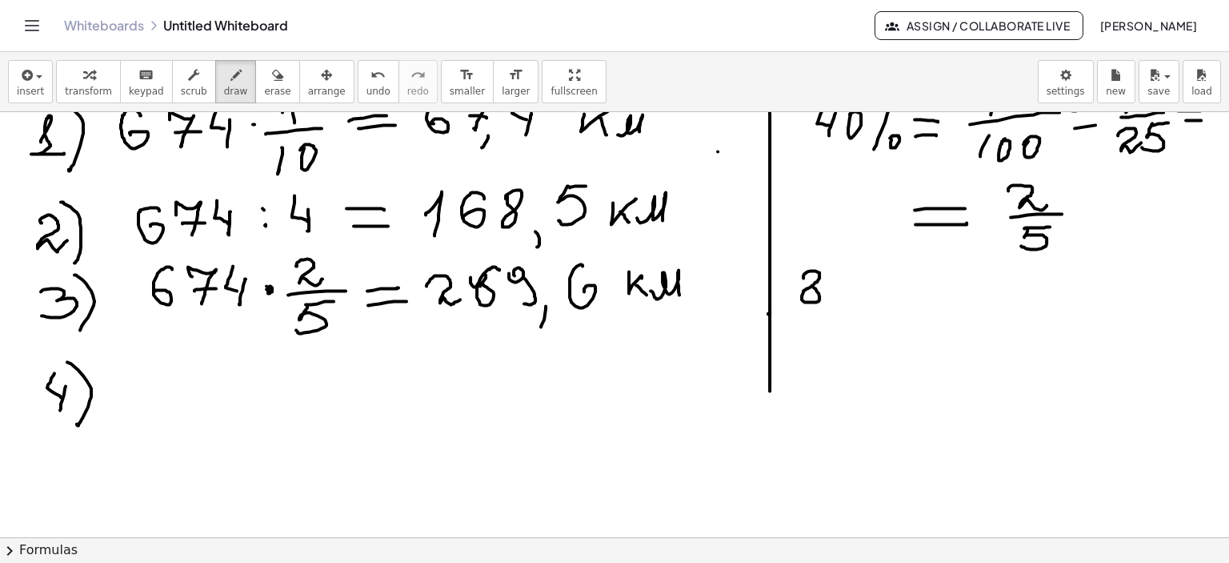
drag, startPoint x: 832, startPoint y: 279, endPoint x: 840, endPoint y: 283, distance: 8.2
drag, startPoint x: 852, startPoint y: 269, endPoint x: 873, endPoint y: 279, distance: 23.6
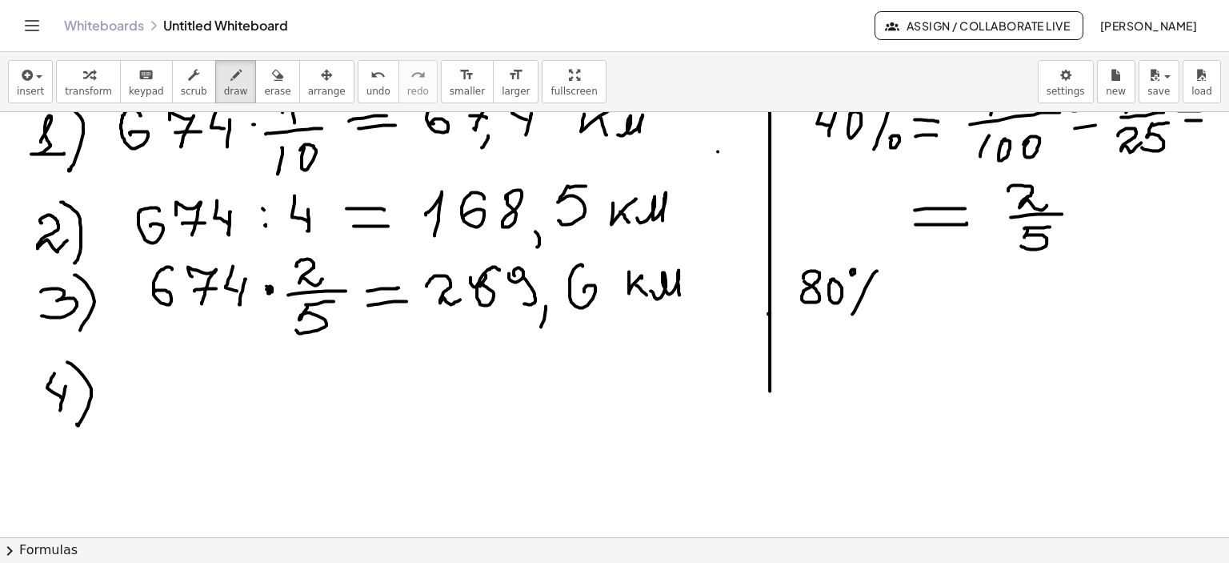
drag, startPoint x: 877, startPoint y: 270, endPoint x: 852, endPoint y: 314, distance: 50.5
drag, startPoint x: 891, startPoint y: 292, endPoint x: 907, endPoint y: 291, distance: 16.0
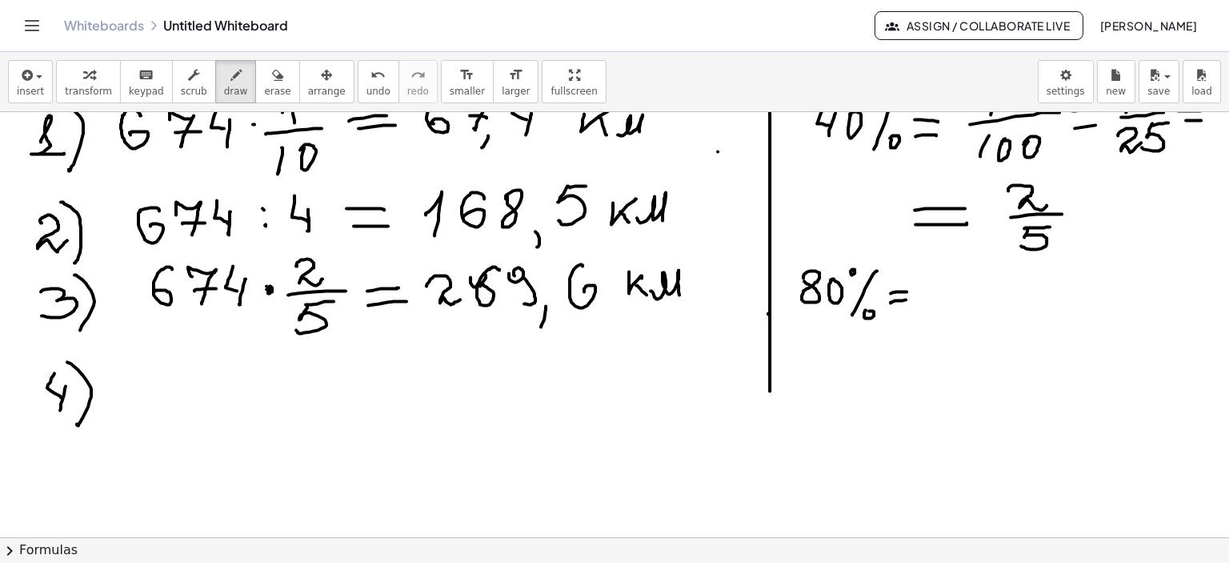
drag, startPoint x: 891, startPoint y: 302, endPoint x: 908, endPoint y: 298, distance: 18.1
drag, startPoint x: 959, startPoint y: 268, endPoint x: 960, endPoint y: 277, distance: 8.8
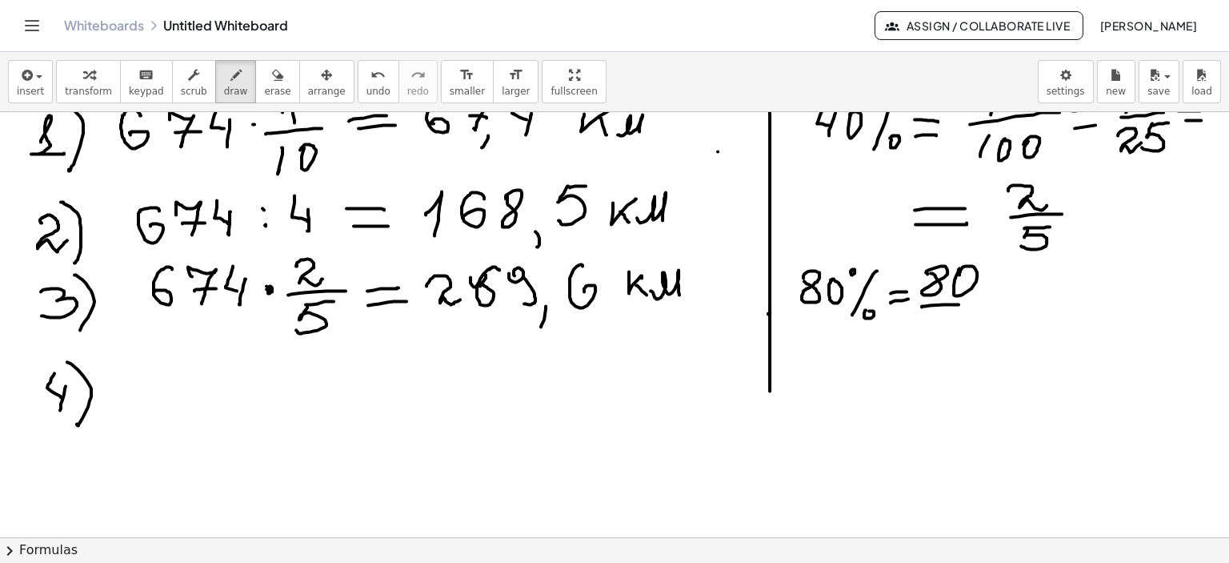
drag, startPoint x: 925, startPoint y: 305, endPoint x: 972, endPoint y: 303, distance: 47.3
drag, startPoint x: 916, startPoint y: 319, endPoint x: 925, endPoint y: 332, distance: 16.0
drag, startPoint x: 928, startPoint y: 326, endPoint x: 957, endPoint y: 327, distance: 28.8
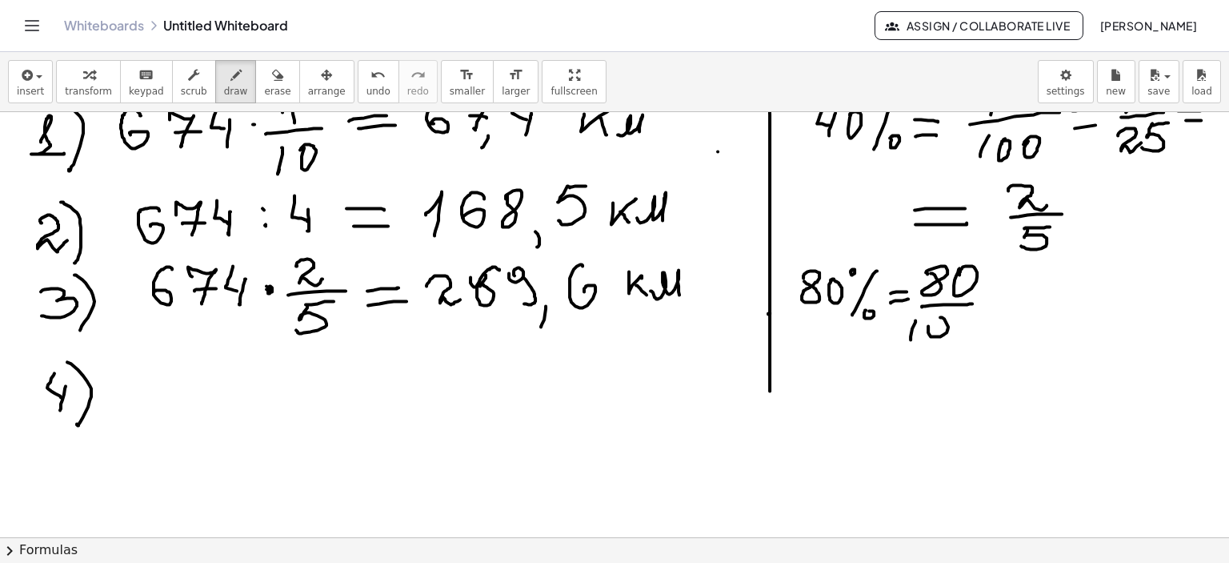
drag, startPoint x: 959, startPoint y: 329, endPoint x: 959, endPoint y: 319, distance: 9.6
drag, startPoint x: 991, startPoint y: 298, endPoint x: 996, endPoint y: 313, distance: 15.9
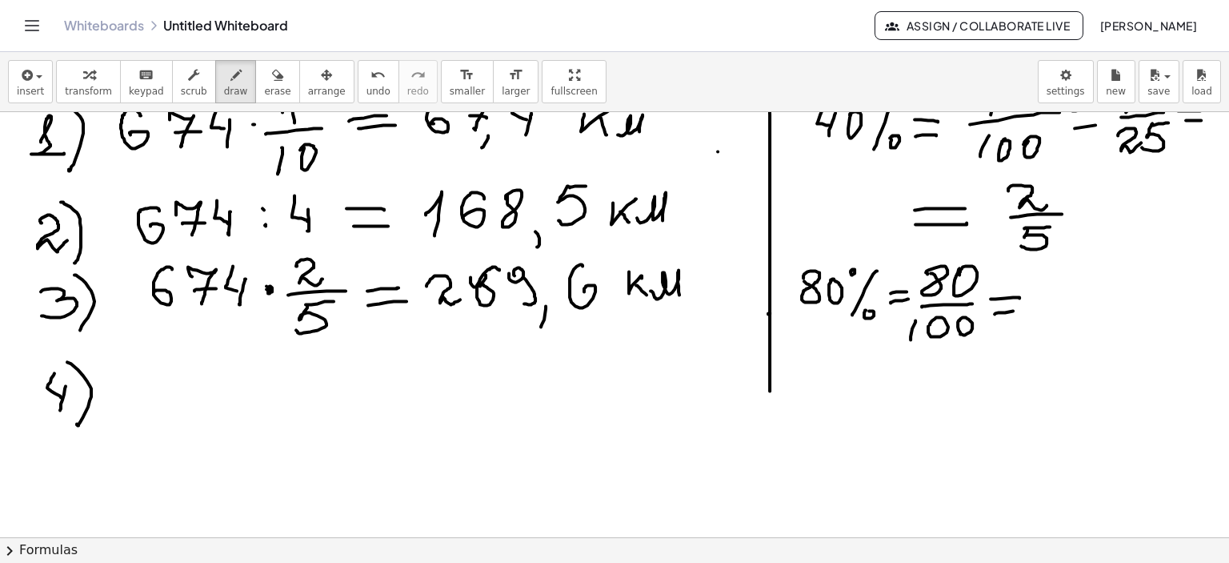
drag, startPoint x: 995, startPoint y: 313, endPoint x: 1025, endPoint y: 310, distance: 30.6
drag, startPoint x: 1048, startPoint y: 278, endPoint x: 1088, endPoint y: 288, distance: 42.1
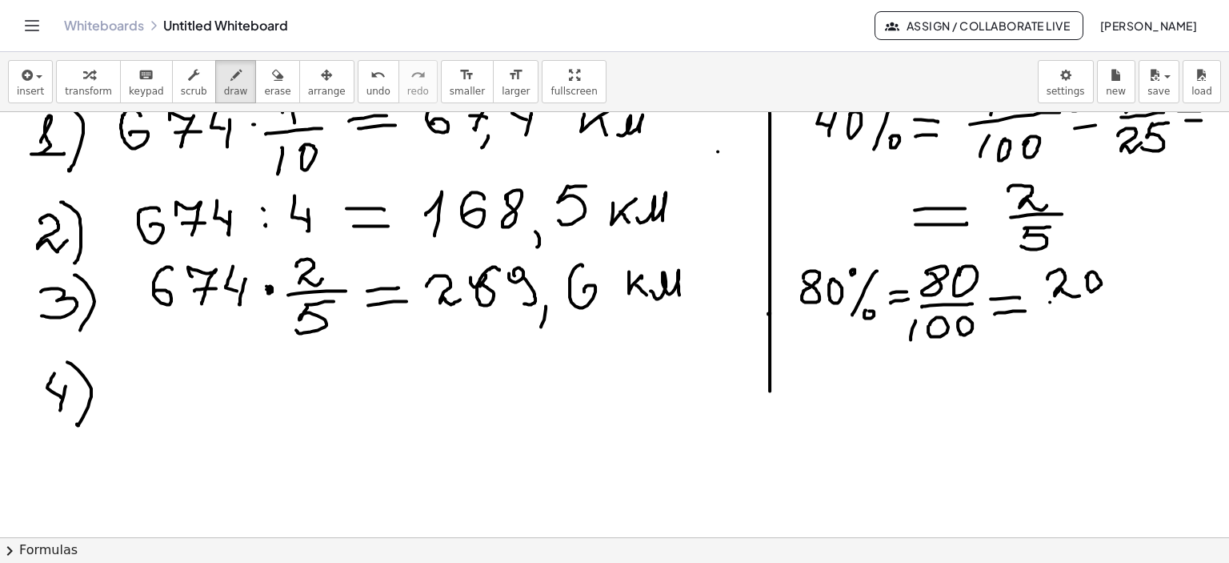
drag, startPoint x: 1050, startPoint y: 301, endPoint x: 1096, endPoint y: 301, distance: 45.6
drag, startPoint x: 1043, startPoint y: 323, endPoint x: 1083, endPoint y: 322, distance: 40.0
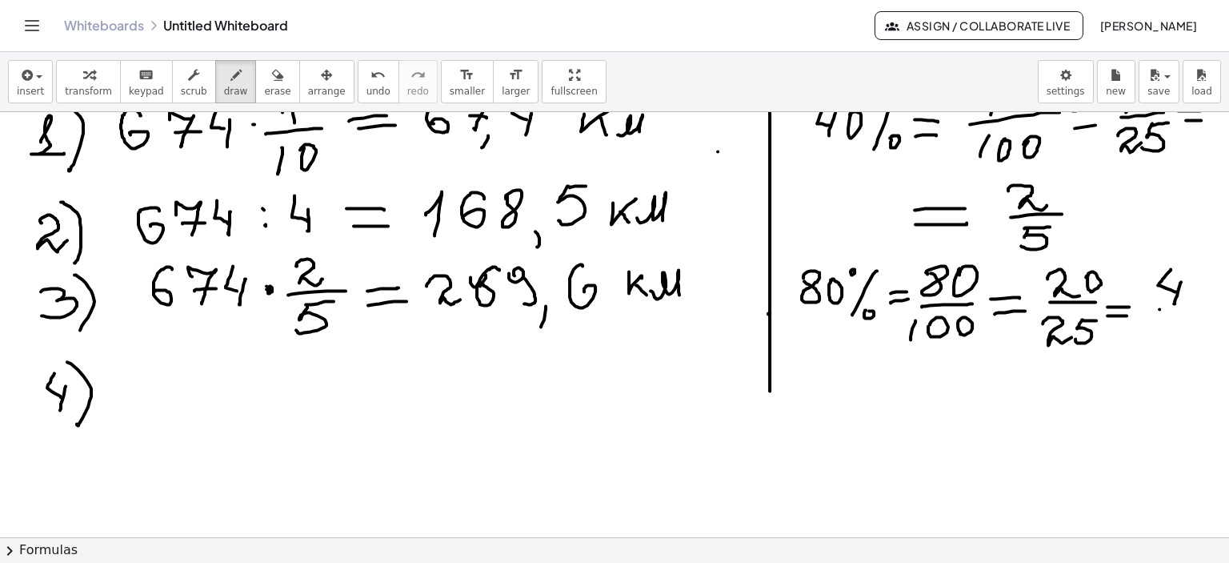
drag, startPoint x: 152, startPoint y: 371, endPoint x: 158, endPoint y: 393, distance: 23.1
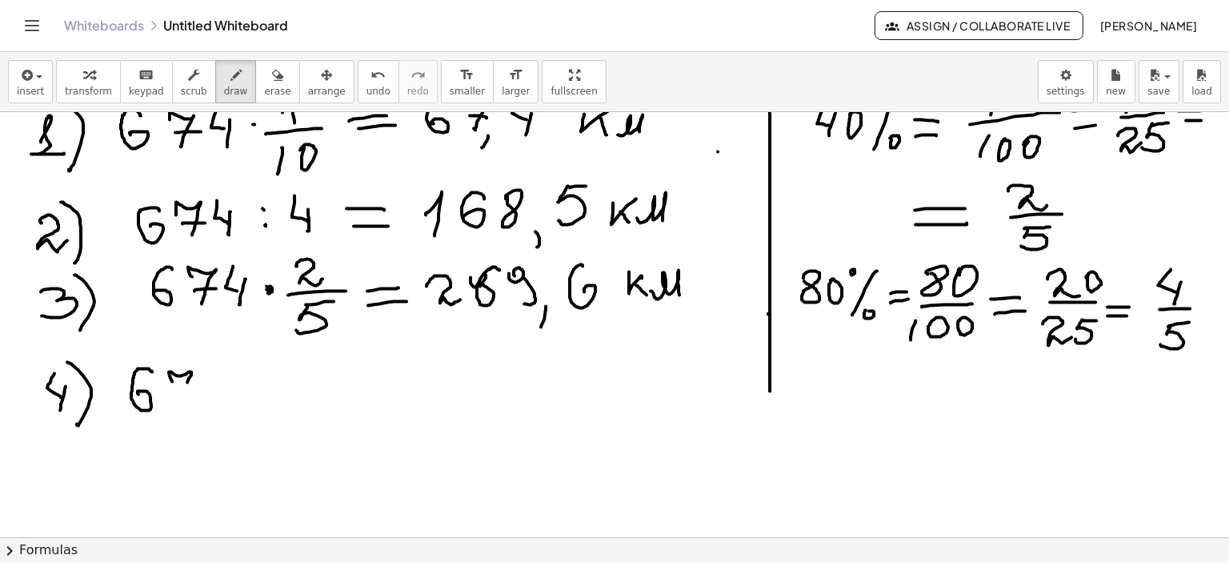
drag, startPoint x: 172, startPoint y: 379, endPoint x: 176, endPoint y: 403, distance: 23.6
drag, startPoint x: 174, startPoint y: 394, endPoint x: 200, endPoint y: 393, distance: 26.4
drag, startPoint x: 222, startPoint y: 371, endPoint x: 229, endPoint y: 396, distance: 26.6
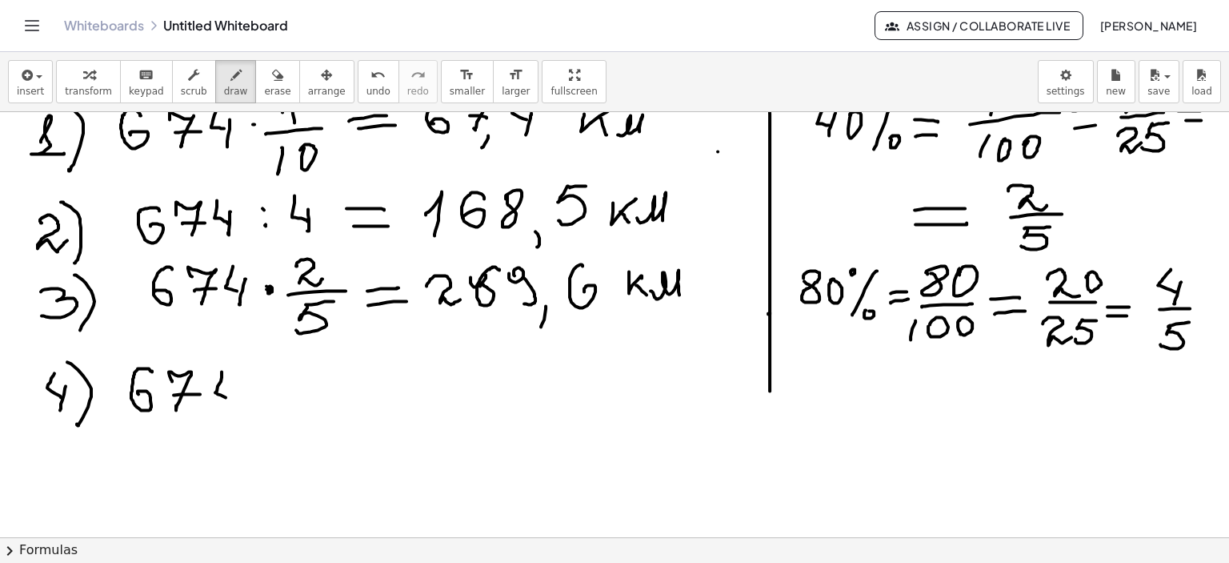
drag, startPoint x: 263, startPoint y: 391, endPoint x: 283, endPoint y: 395, distance: 21.4
drag, startPoint x: 311, startPoint y: 358, endPoint x: 317, endPoint y: 381, distance: 24.1
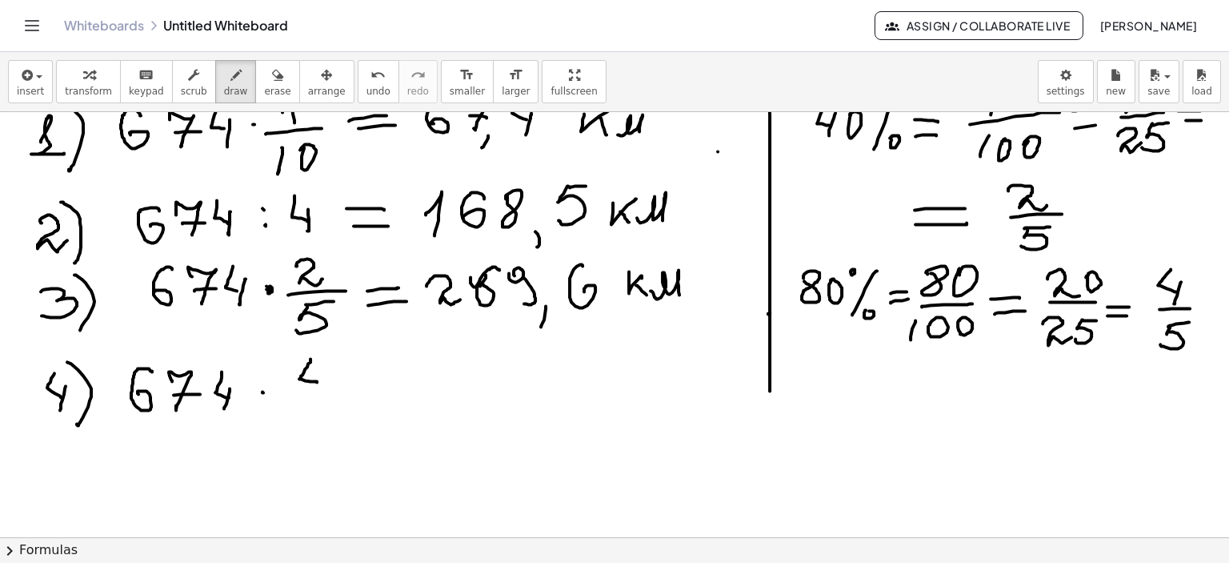
drag, startPoint x: 321, startPoint y: 370, endPoint x: 309, endPoint y: 391, distance: 24.7
drag, startPoint x: 297, startPoint y: 393, endPoint x: 334, endPoint y: 393, distance: 36.8
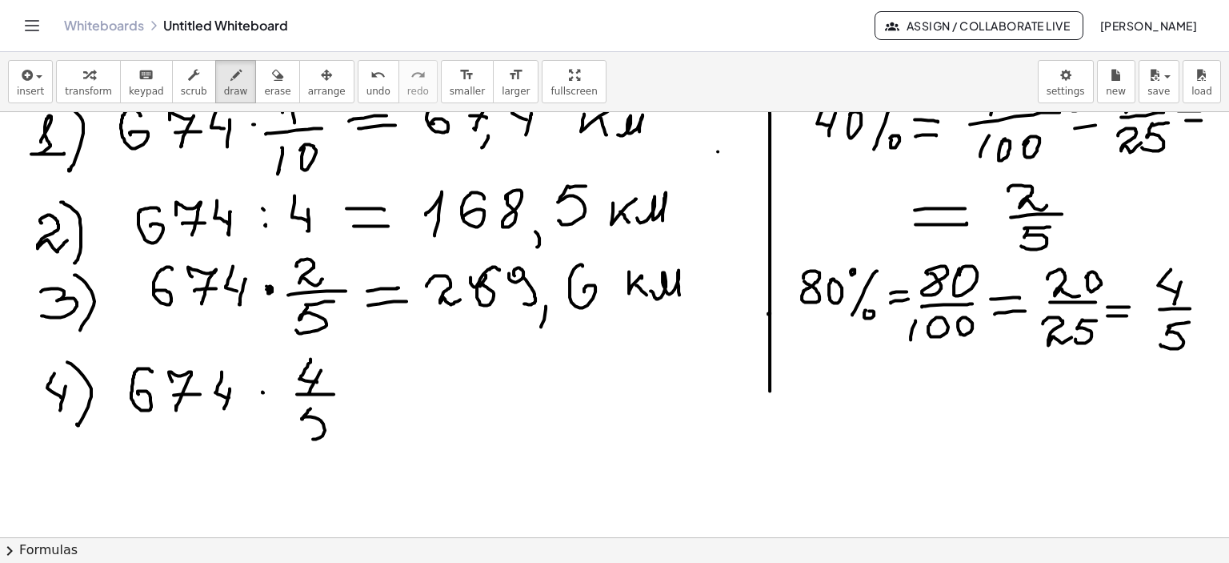
drag, startPoint x: 311, startPoint y: 407, endPoint x: 307, endPoint y: 425, distance: 18.1
drag, startPoint x: 352, startPoint y: 389, endPoint x: 387, endPoint y: 388, distance: 34.4
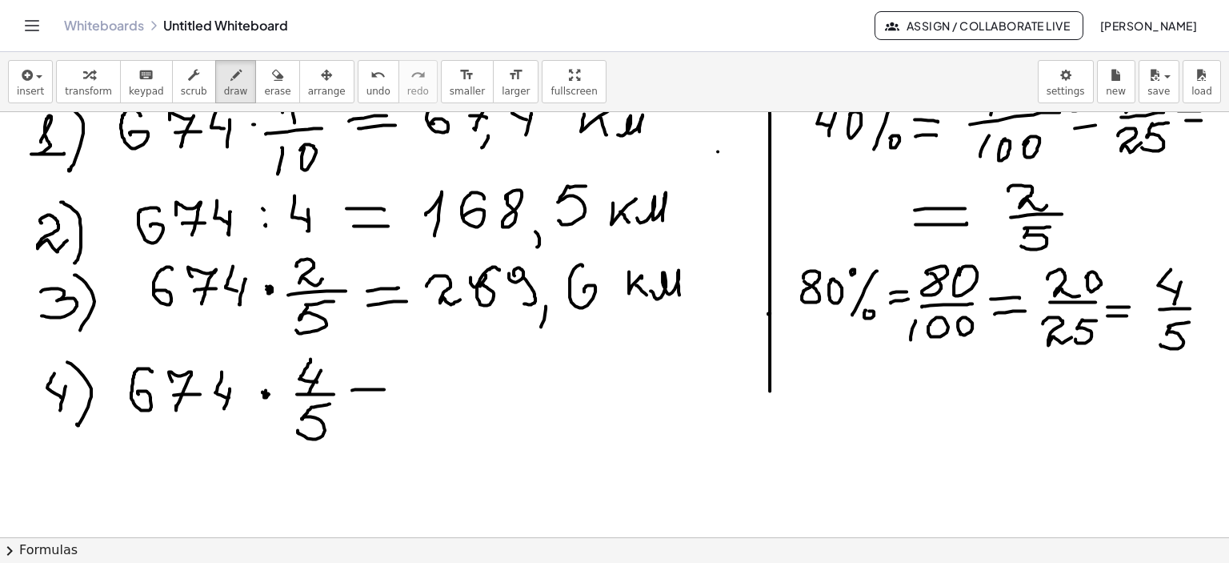
drag, startPoint x: 440, startPoint y: 371, endPoint x: 423, endPoint y: 402, distance: 35.5
drag, startPoint x: 437, startPoint y: 371, endPoint x: 472, endPoint y: 376, distance: 35.7
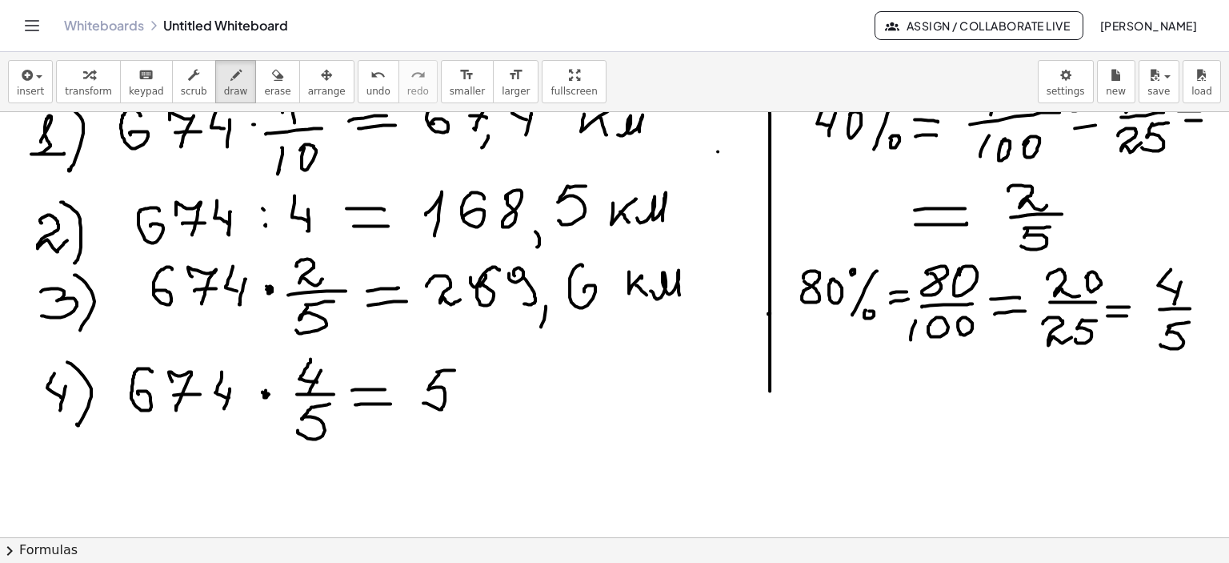
drag, startPoint x: 470, startPoint y: 376, endPoint x: 467, endPoint y: 395, distance: 19.4
drag, startPoint x: 517, startPoint y: 376, endPoint x: 529, endPoint y: 380, distance: 12.7
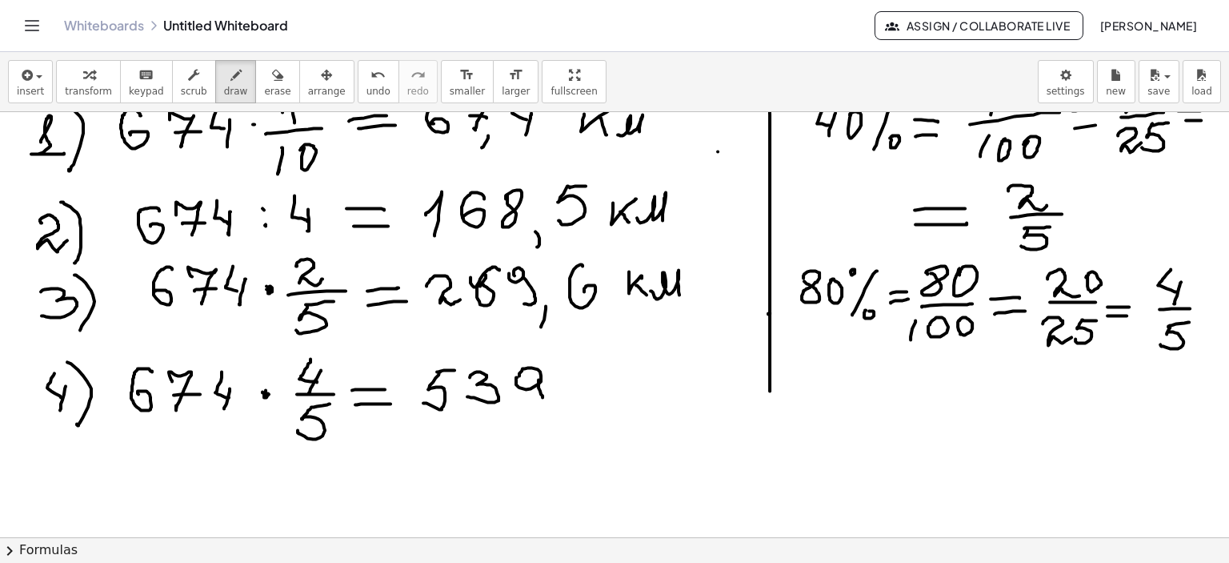
drag, startPoint x: 543, startPoint y: 395, endPoint x: 527, endPoint y: 396, distance: 16.1
drag, startPoint x: 543, startPoint y: 403, endPoint x: 539, endPoint y: 414, distance: 11.9
drag, startPoint x: 562, startPoint y: 375, endPoint x: 599, endPoint y: 390, distance: 39.5
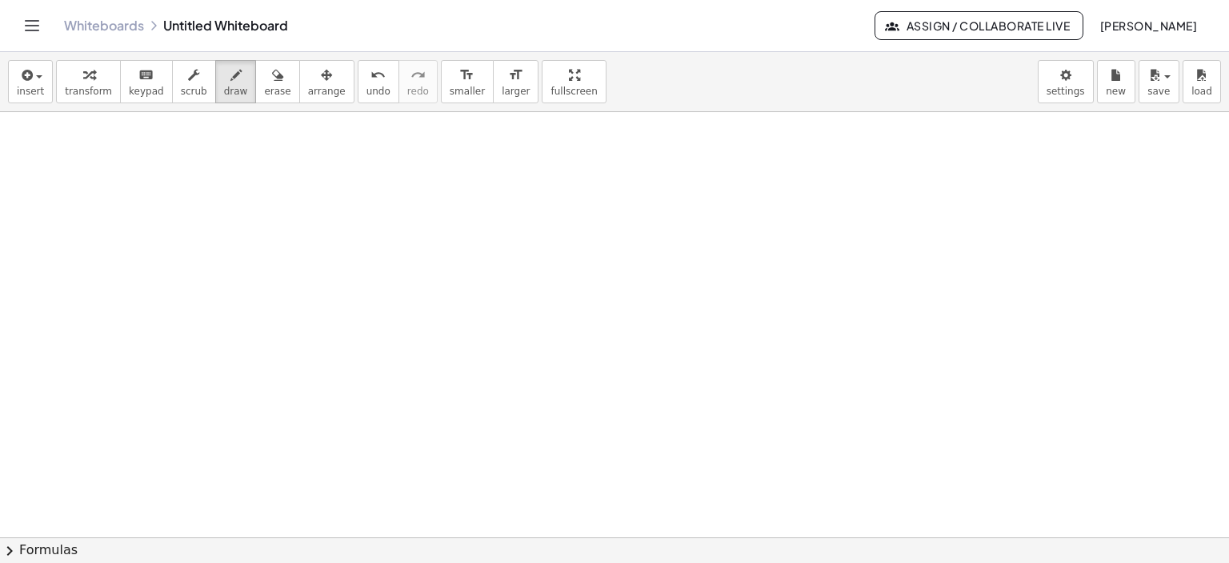
scroll to position [4684, 0]
drag, startPoint x: 56, startPoint y: 166, endPoint x: 80, endPoint y: 132, distance: 41.3
drag, startPoint x: 74, startPoint y: 129, endPoint x: 85, endPoint y: 198, distance: 69.6
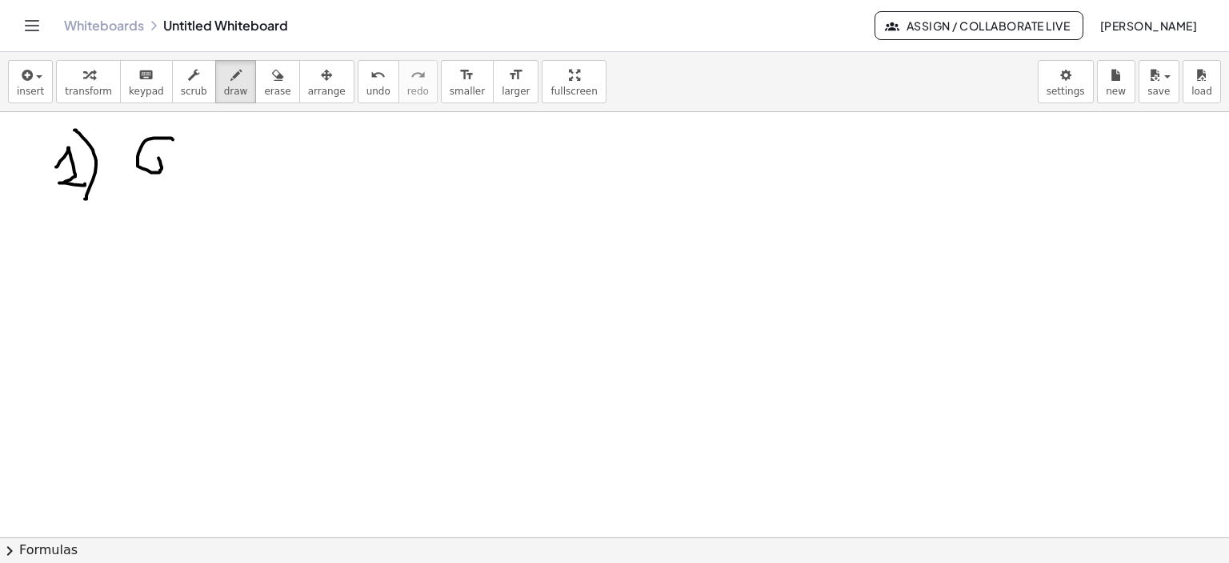
drag, startPoint x: 173, startPoint y: 138, endPoint x: 147, endPoint y: 156, distance: 31.1
drag, startPoint x: 234, startPoint y: 130, endPoint x: 218, endPoint y: 170, distance: 43.1
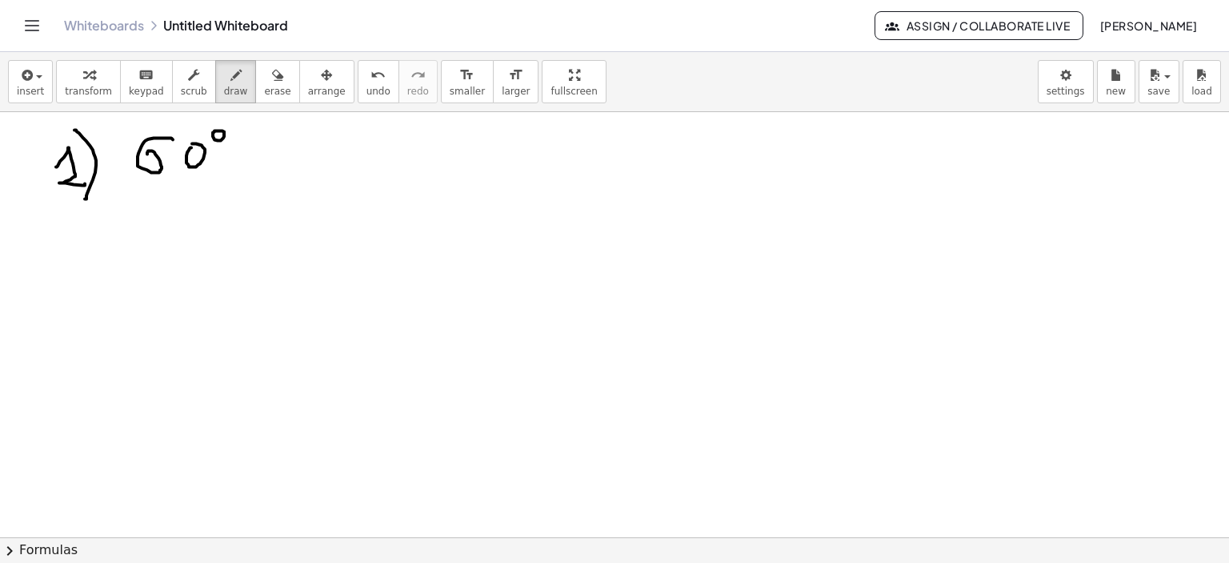
drag, startPoint x: 230, startPoint y: 166, endPoint x: 267, endPoint y: 168, distance: 36.1
drag, startPoint x: 274, startPoint y: 150, endPoint x: 317, endPoint y: 150, distance: 43.2
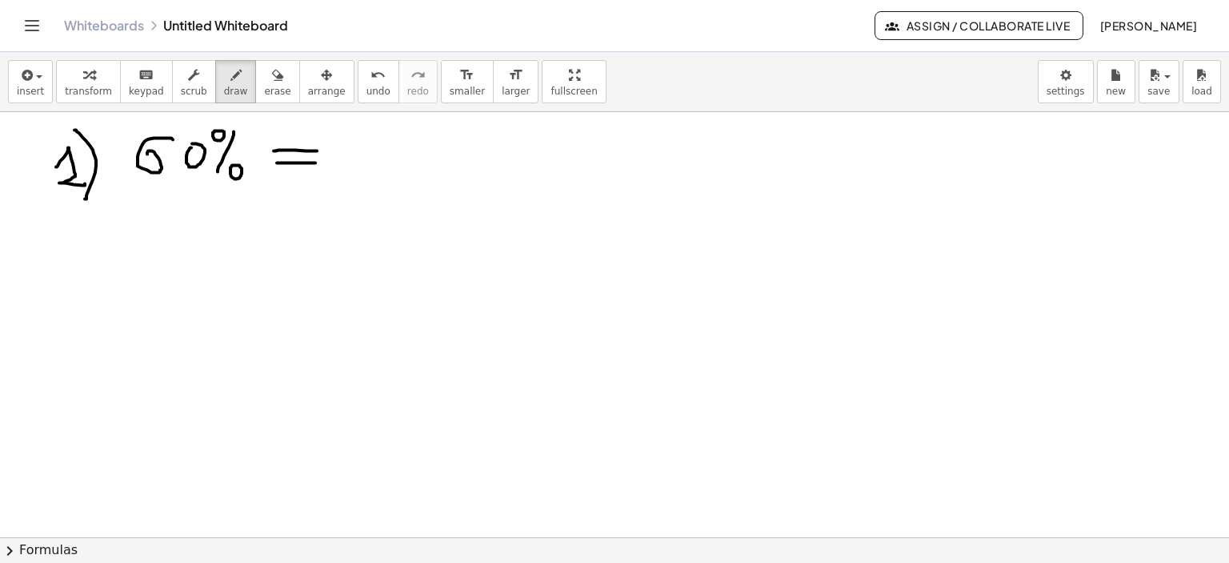
drag, startPoint x: 301, startPoint y: 162, endPoint x: 315, endPoint y: 162, distance: 14.4
drag, startPoint x: 377, startPoint y: 124, endPoint x: 355, endPoint y: 134, distance: 23.6
drag, startPoint x: 389, startPoint y: 140, endPoint x: 387, endPoint y: 154, distance: 14.6
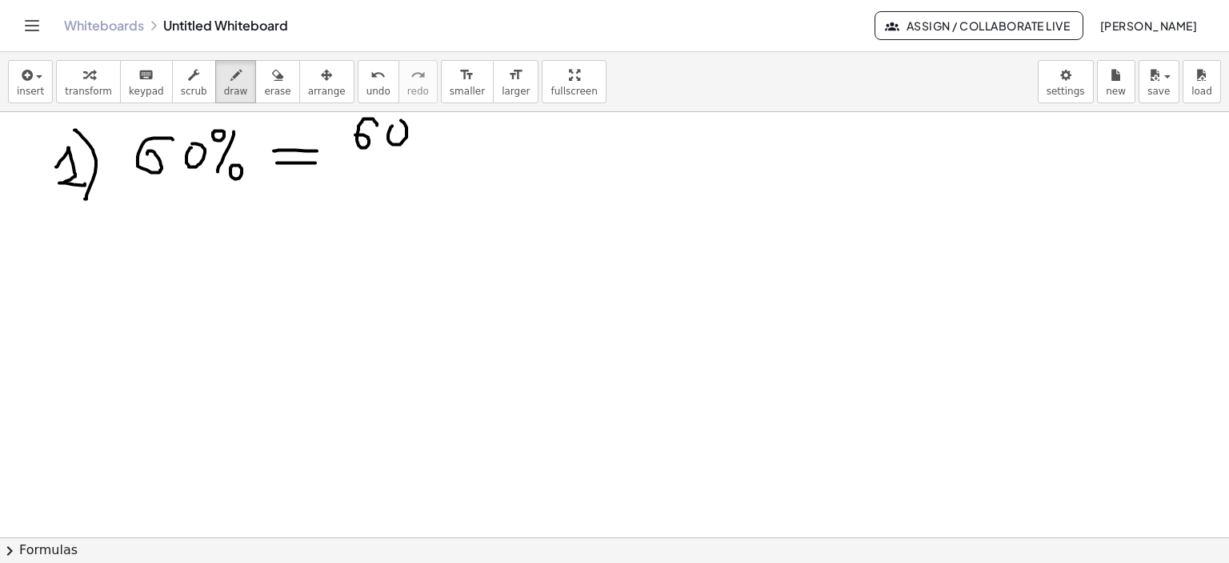
drag, startPoint x: 340, startPoint y: 152, endPoint x: 423, endPoint y: 154, distance: 82.5
drag, startPoint x: 343, startPoint y: 188, endPoint x: 346, endPoint y: 198, distance: 9.9
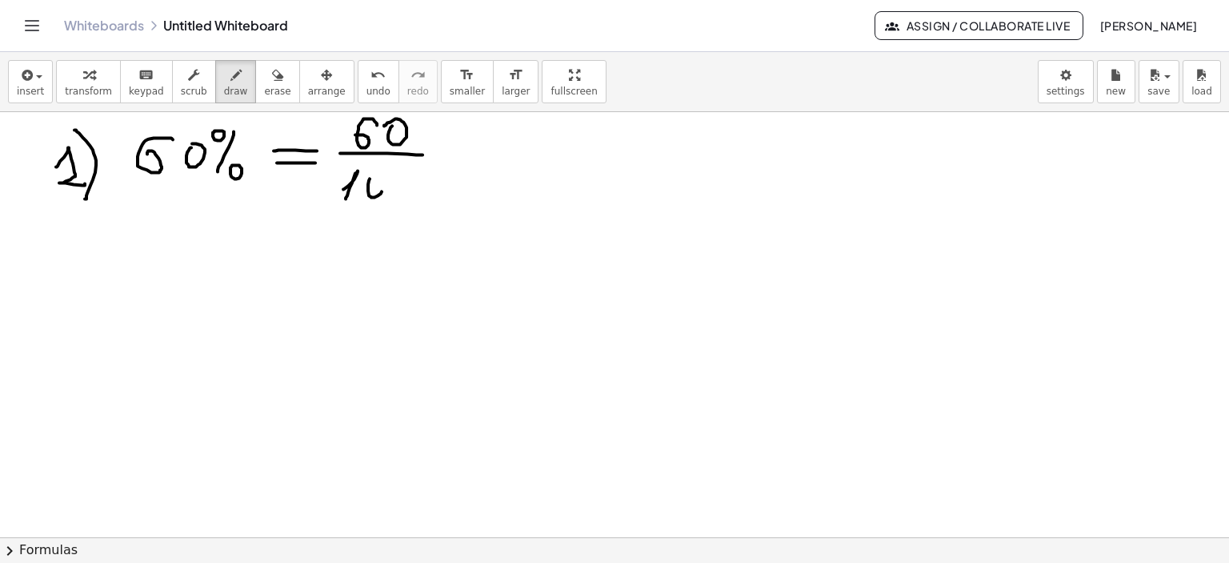
drag, startPoint x: 443, startPoint y: 146, endPoint x: 486, endPoint y: 146, distance: 43.2
drag, startPoint x: 450, startPoint y: 159, endPoint x: 491, endPoint y: 160, distance: 40.8
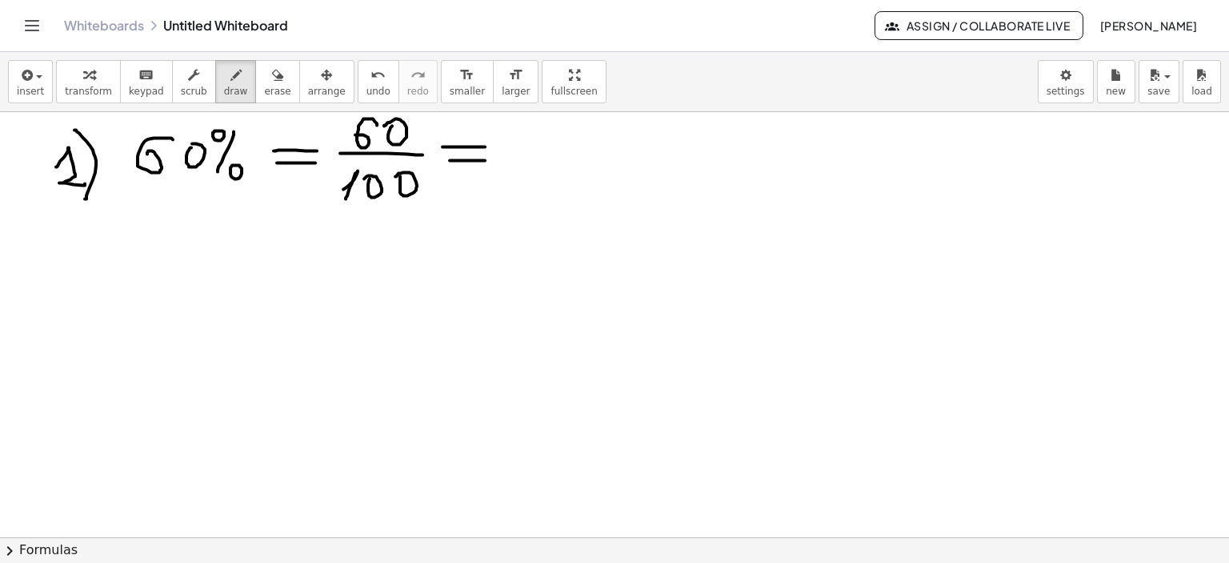
drag, startPoint x: 518, startPoint y: 131, endPoint x: 528, endPoint y: 150, distance: 21.1
drag, startPoint x: 517, startPoint y: 166, endPoint x: 574, endPoint y: 166, distance: 56.8
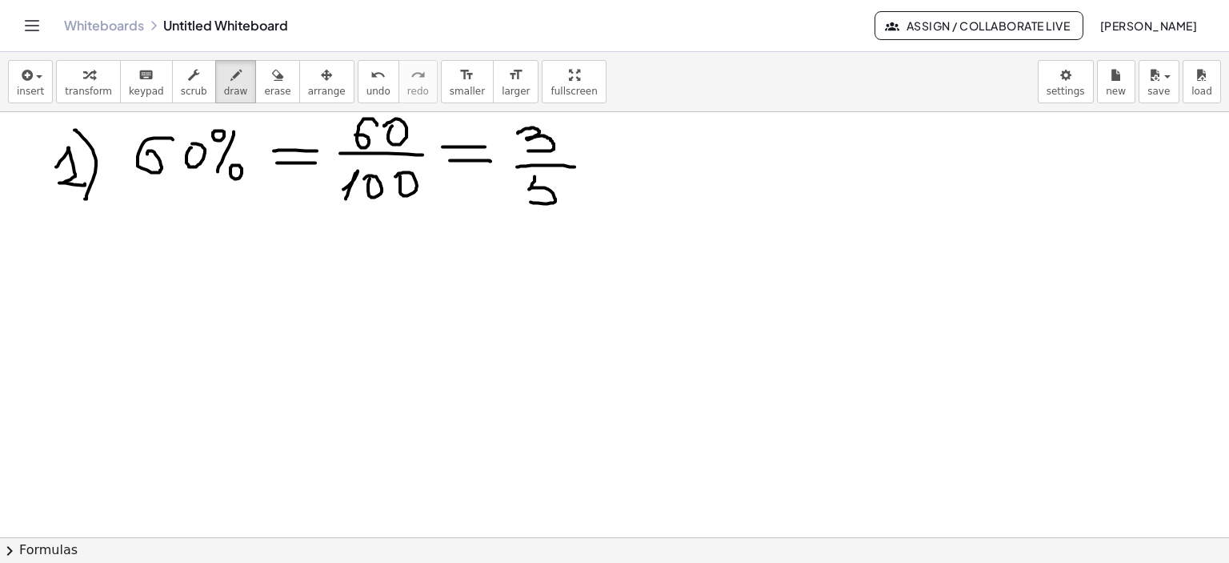
drag, startPoint x: 535, startPoint y: 175, endPoint x: 527, endPoint y: 199, distance: 25.3
drag, startPoint x: 535, startPoint y: 178, endPoint x: 561, endPoint y: 177, distance: 26.5
drag, startPoint x: 151, startPoint y: 230, endPoint x: 158, endPoint y: 263, distance: 33.6
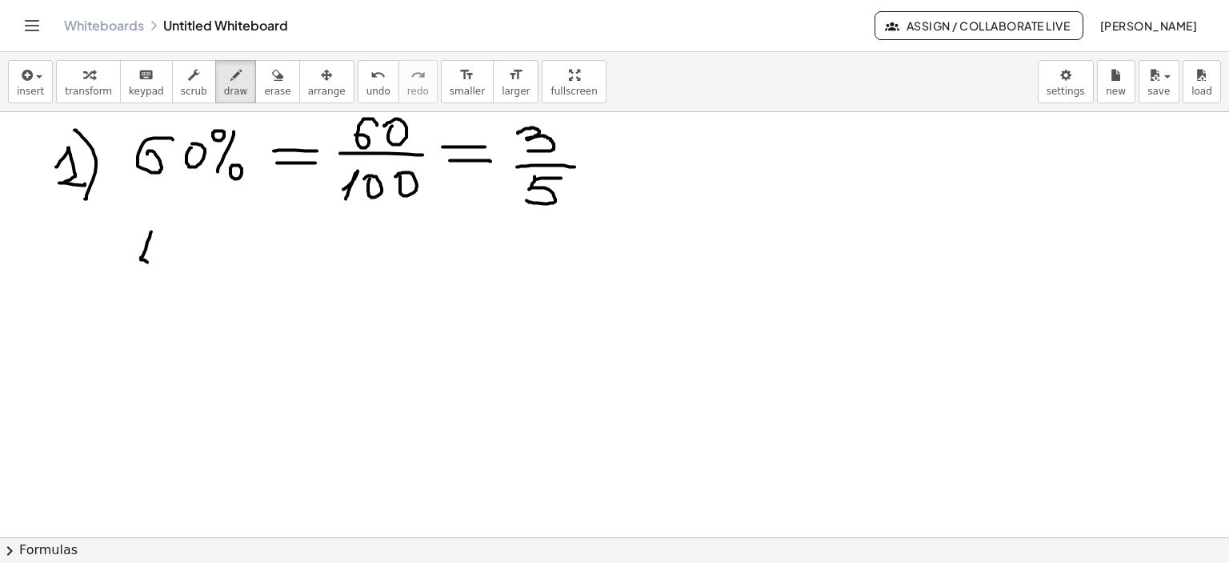
drag, startPoint x: 154, startPoint y: 268, endPoint x: 152, endPoint y: 278, distance: 9.7
drag, startPoint x: 186, startPoint y: 238, endPoint x: 176, endPoint y: 266, distance: 29.6
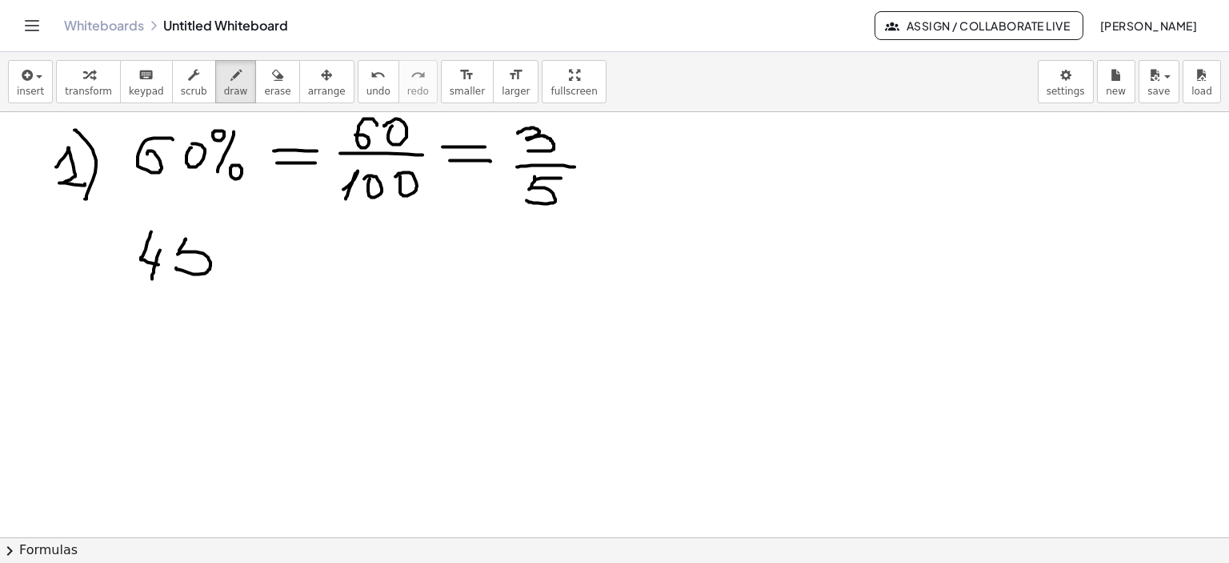
drag, startPoint x: 186, startPoint y: 238, endPoint x: 214, endPoint y: 238, distance: 28.8
drag, startPoint x: 308, startPoint y: 228, endPoint x: 314, endPoint y: 246, distance: 18.5
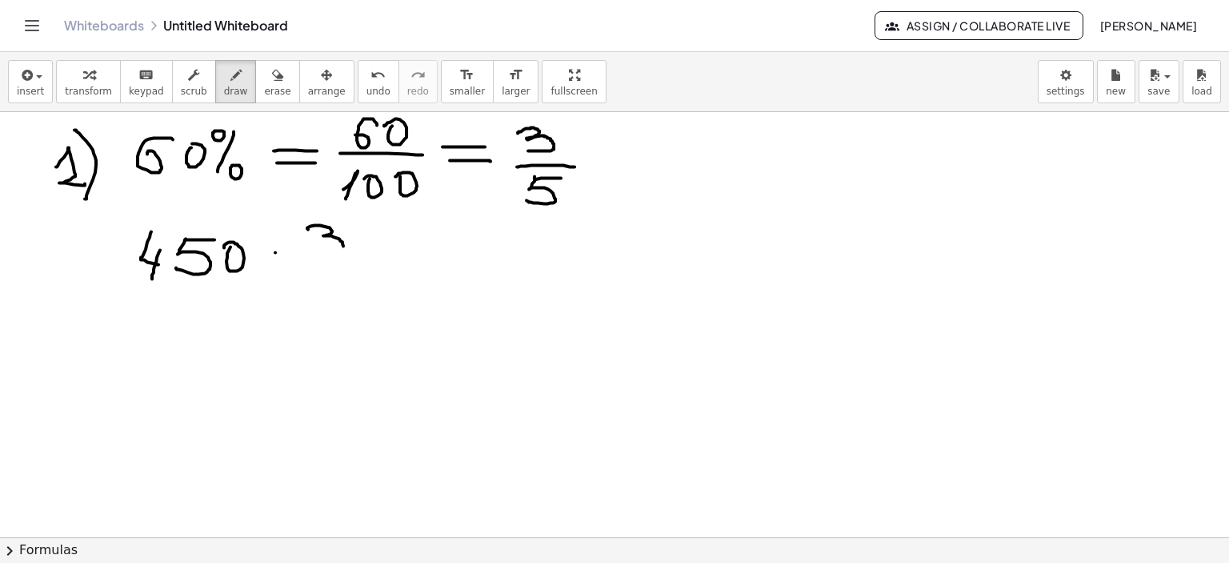
drag, startPoint x: 307, startPoint y: 258, endPoint x: 362, endPoint y: 268, distance: 55.4
drag, startPoint x: 347, startPoint y: 270, endPoint x: 339, endPoint y: 287, distance: 19.7
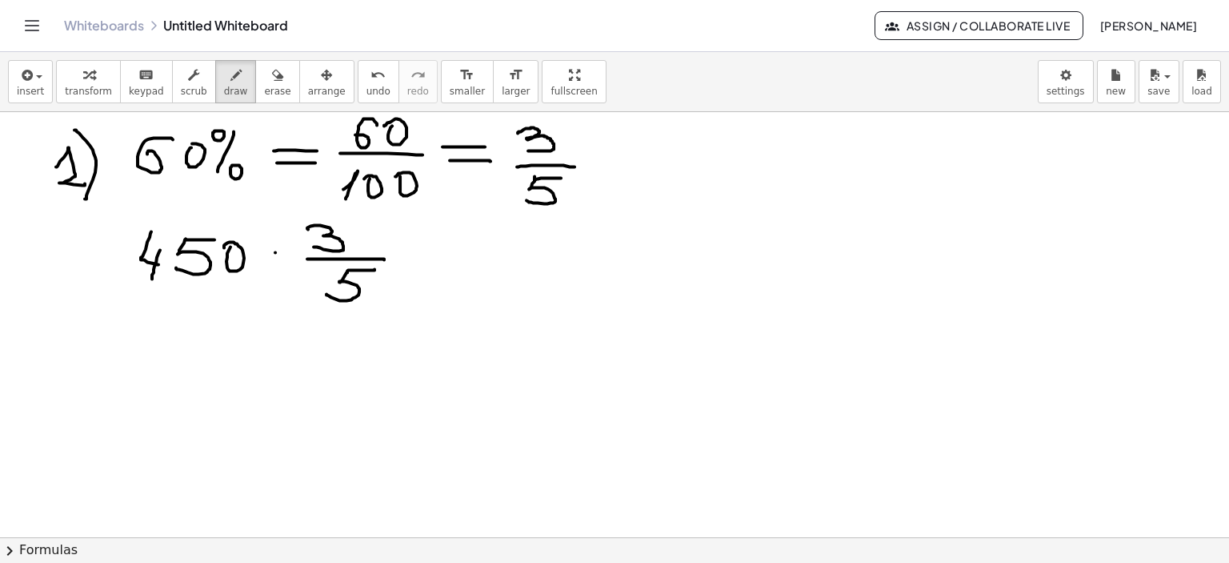
drag, startPoint x: 348, startPoint y: 269, endPoint x: 375, endPoint y: 268, distance: 26.4
drag, startPoint x: 278, startPoint y: 252, endPoint x: 375, endPoint y: 261, distance: 97.2
drag, startPoint x: 408, startPoint y: 256, endPoint x: 442, endPoint y: 256, distance: 33.6
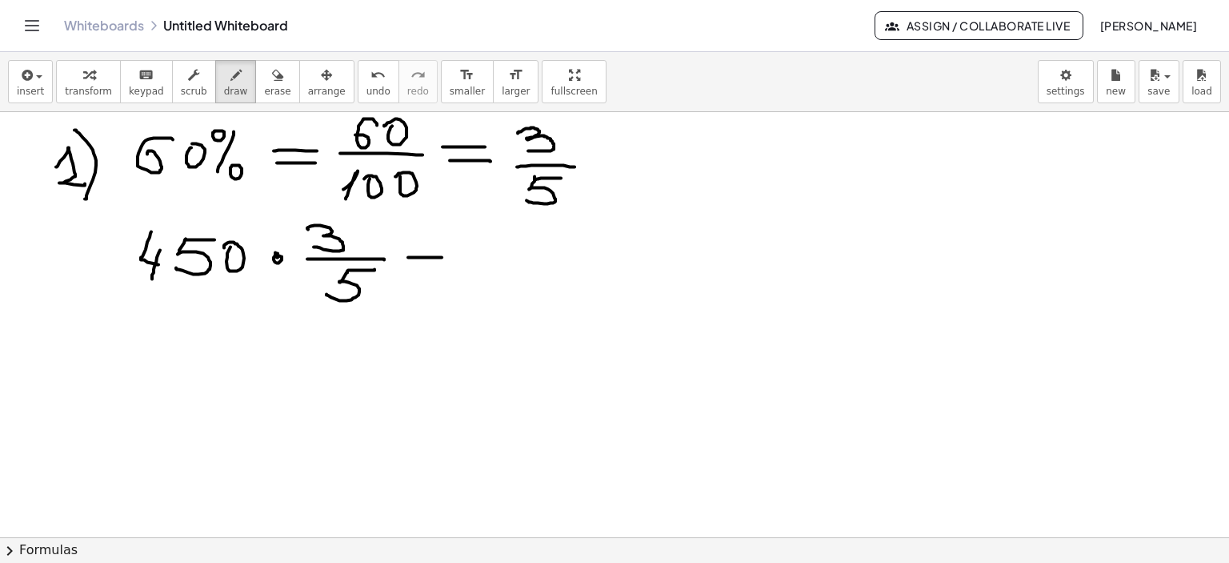
drag, startPoint x: 415, startPoint y: 271, endPoint x: 463, endPoint y: 271, distance: 48.0
drag, startPoint x: 506, startPoint y: 229, endPoint x: 512, endPoint y: 246, distance: 18.0
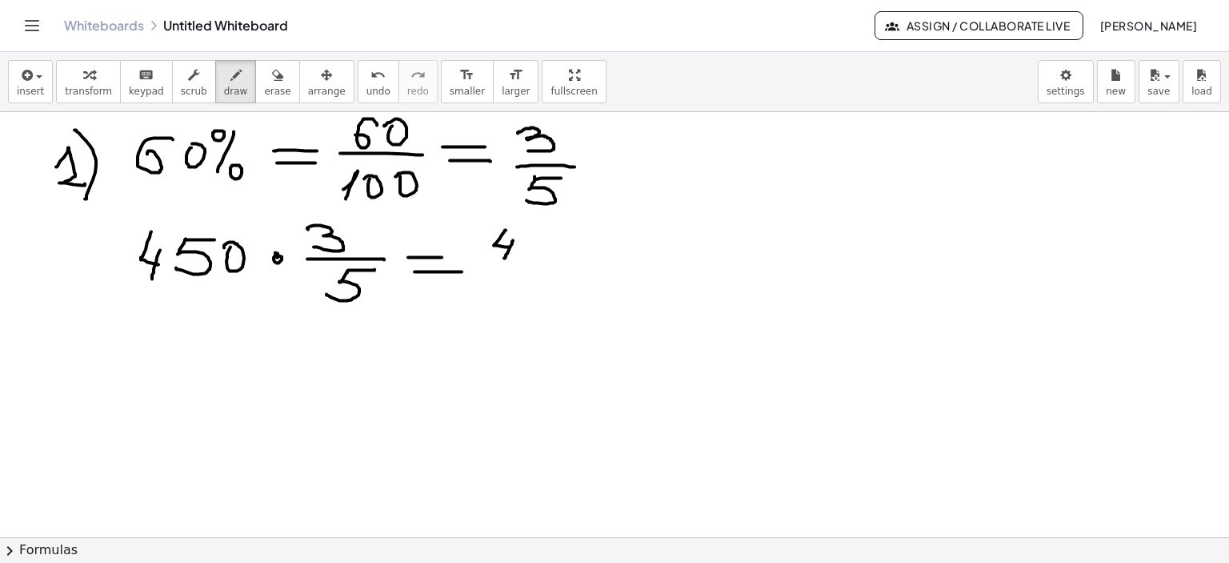
drag, startPoint x: 513, startPoint y: 239, endPoint x: 512, endPoint y: 255, distance: 16.0
drag, startPoint x: 532, startPoint y: 230, endPoint x: 530, endPoint y: 249, distance: 19.4
drag, startPoint x: 538, startPoint y: 226, endPoint x: 552, endPoint y: 224, distance: 14.5
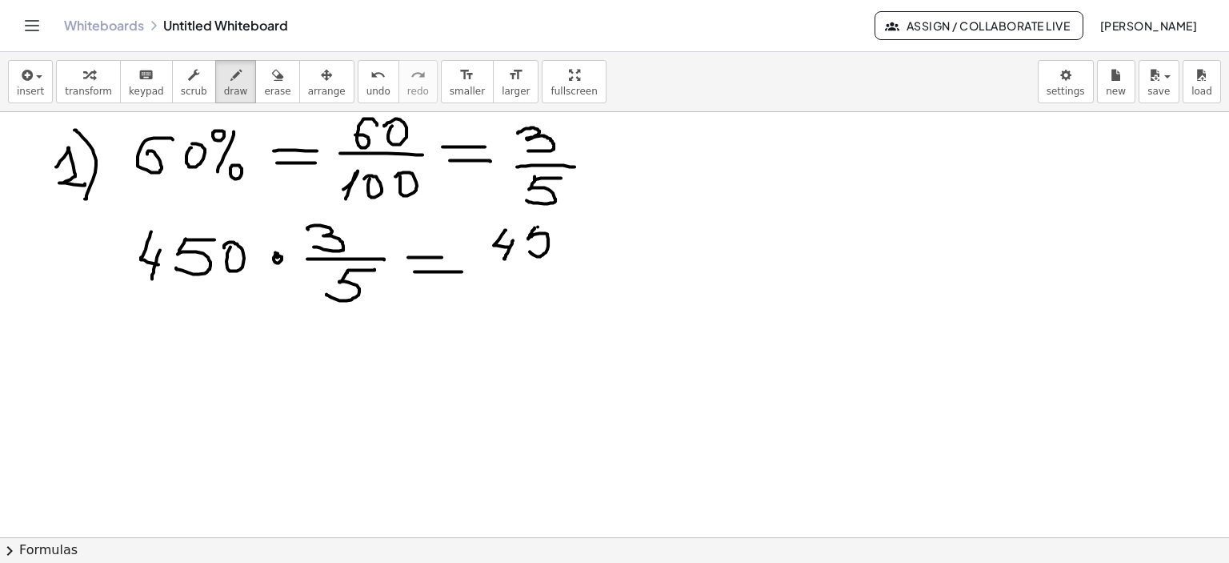
drag, startPoint x: 570, startPoint y: 229, endPoint x: 574, endPoint y: 240, distance: 11.9
drag, startPoint x: 623, startPoint y: 233, endPoint x: 628, endPoint y: 252, distance: 20.0
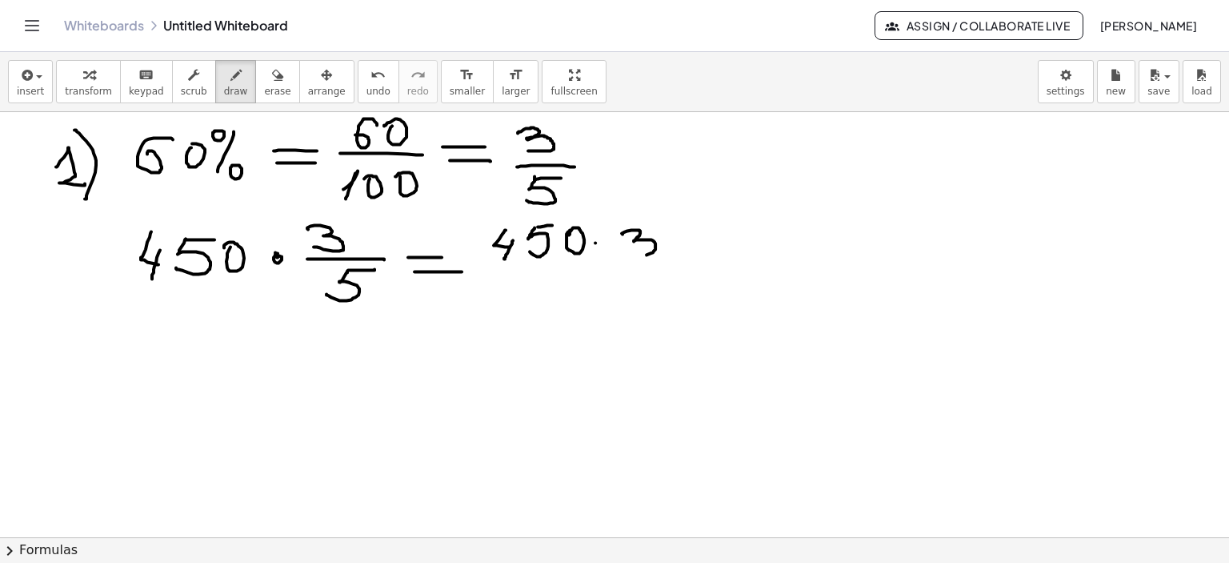
drag, startPoint x: 507, startPoint y: 275, endPoint x: 656, endPoint y: 272, distance: 149.7
drag, startPoint x: 579, startPoint y: 300, endPoint x: 577, endPoint y: 310, distance: 9.9
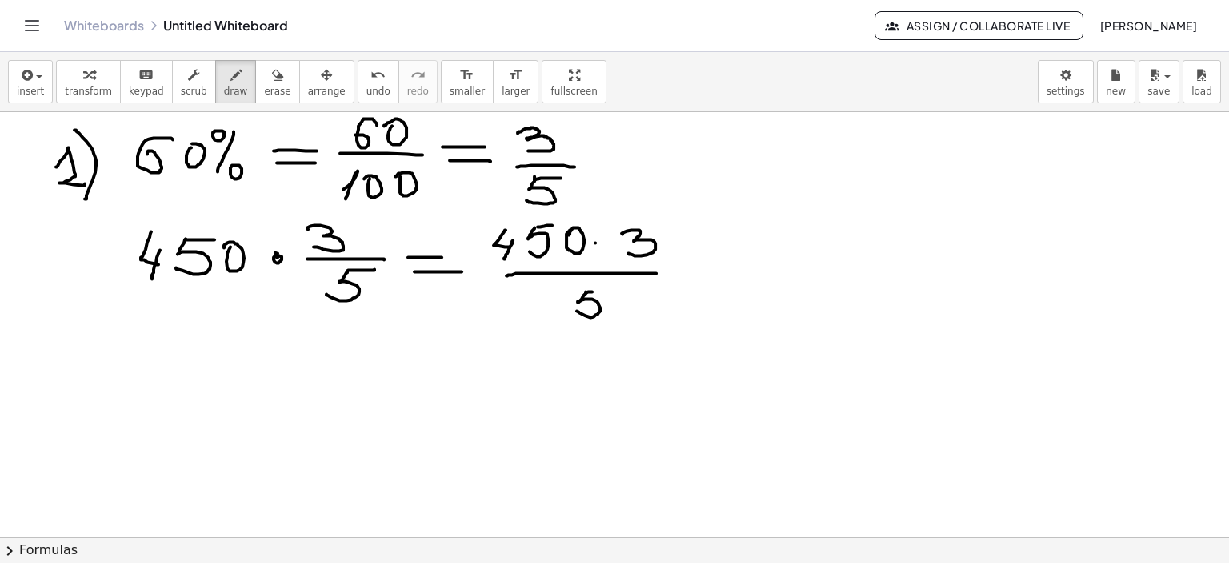
drag, startPoint x: 586, startPoint y: 291, endPoint x: 608, endPoint y: 289, distance: 22.5
drag, startPoint x: 679, startPoint y: 271, endPoint x: 701, endPoint y: 281, distance: 23.6
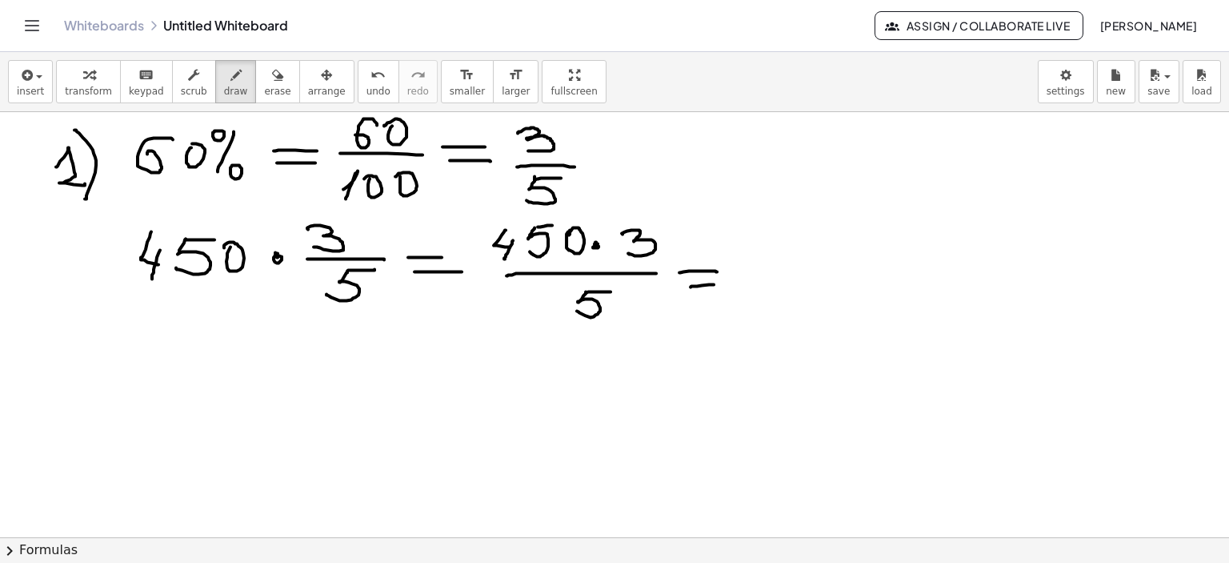
drag, startPoint x: 691, startPoint y: 286, endPoint x: 719, endPoint y: 283, distance: 29.0
drag, startPoint x: 759, startPoint y: 263, endPoint x: 802, endPoint y: 268, distance: 43.6
drag, startPoint x: 802, startPoint y: 263, endPoint x: 813, endPoint y: 287, distance: 27.2
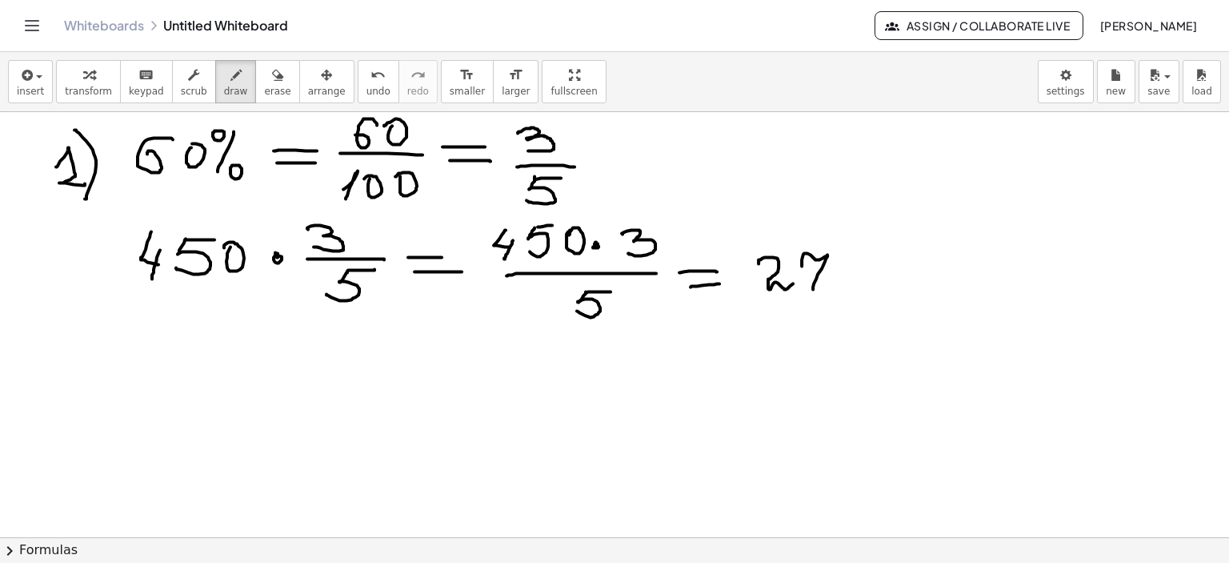
drag, startPoint x: 845, startPoint y: 261, endPoint x: 838, endPoint y: 274, distance: 14.7
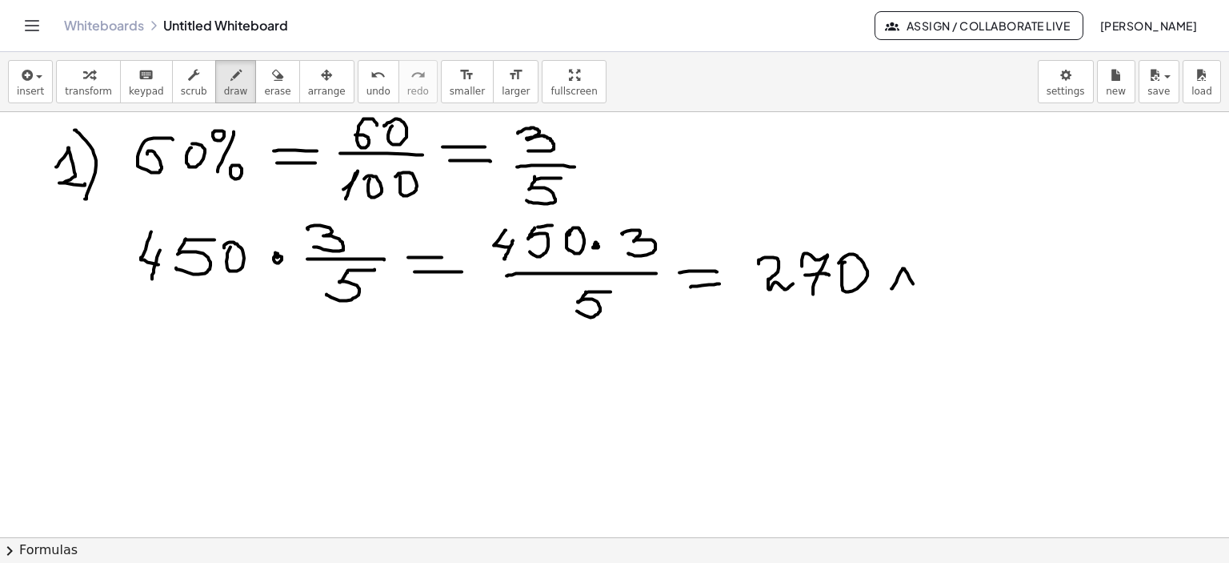
drag, startPoint x: 903, startPoint y: 267, endPoint x: 918, endPoint y: 292, distance: 29.1
drag, startPoint x: 65, startPoint y: 357, endPoint x: 106, endPoint y: 351, distance: 42.0
drag, startPoint x: 101, startPoint y: 332, endPoint x: 103, endPoint y: 399, distance: 66.5
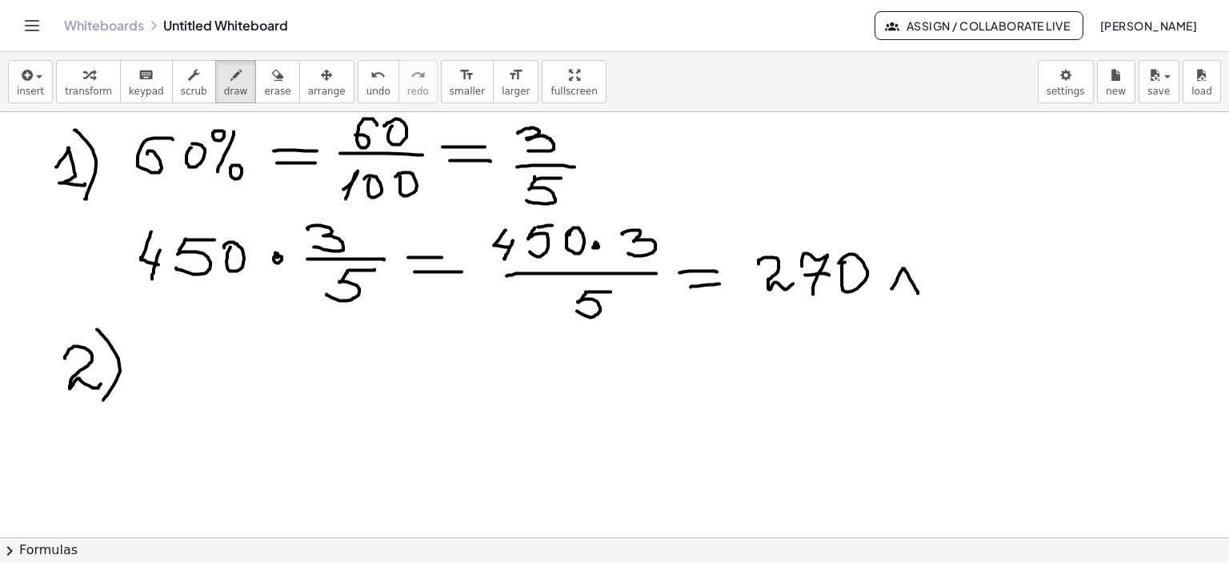
drag, startPoint x: 147, startPoint y: 339, endPoint x: 160, endPoint y: 370, distance: 33.7
drag, startPoint x: 164, startPoint y: 355, endPoint x: 170, endPoint y: 377, distance: 23.1
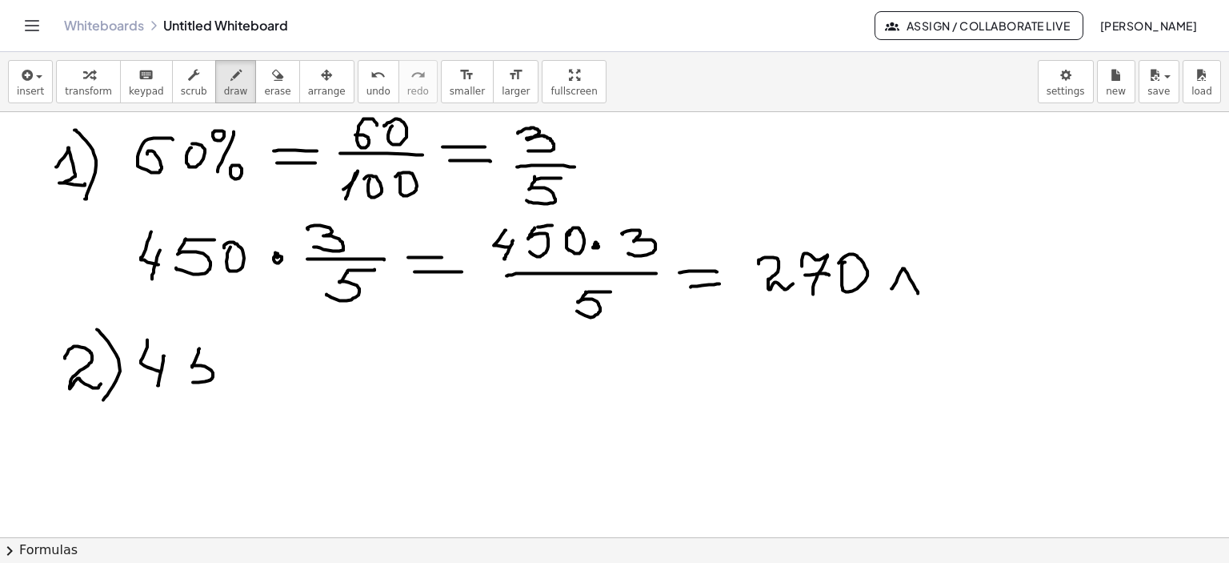
drag, startPoint x: 199, startPoint y: 347, endPoint x: 186, endPoint y: 378, distance: 33.3
drag, startPoint x: 204, startPoint y: 340, endPoint x: 234, endPoint y: 346, distance: 30.1
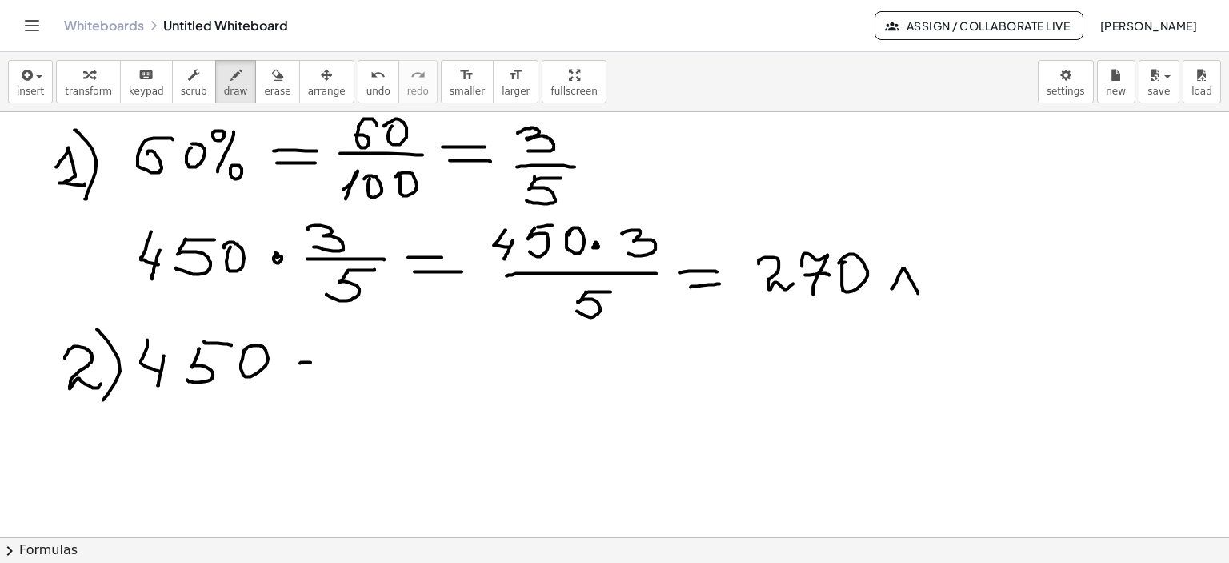
drag, startPoint x: 300, startPoint y: 362, endPoint x: 321, endPoint y: 360, distance: 20.9
drag, startPoint x: 359, startPoint y: 350, endPoint x: 412, endPoint y: 355, distance: 53.1
drag, startPoint x: 408, startPoint y: 351, endPoint x: 421, endPoint y: 376, distance: 27.9
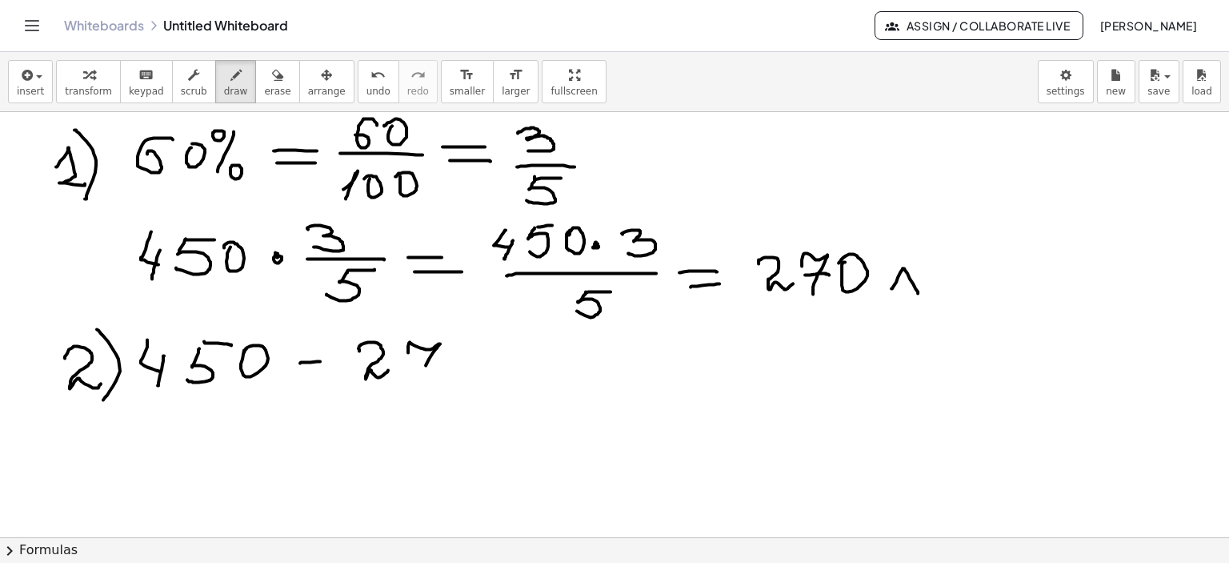
drag, startPoint x: 422, startPoint y: 363, endPoint x: 444, endPoint y: 363, distance: 22.4
drag, startPoint x: 509, startPoint y: 355, endPoint x: 541, endPoint y: 355, distance: 32.0
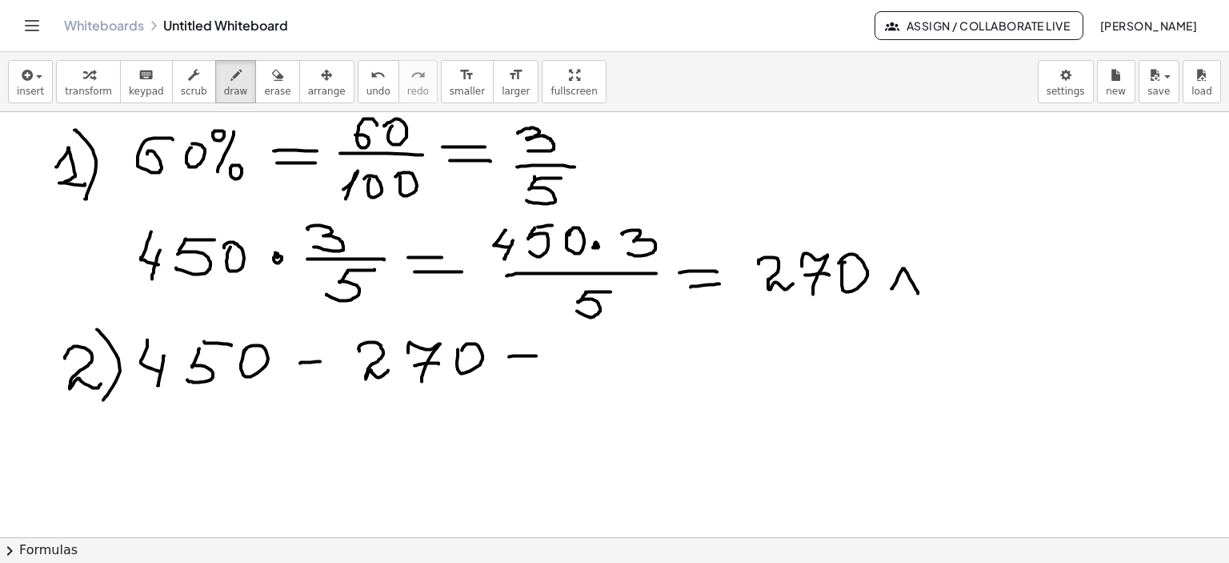
drag, startPoint x: 513, startPoint y: 367, endPoint x: 545, endPoint y: 364, distance: 32.2
drag, startPoint x: 576, startPoint y: 367, endPoint x: 587, endPoint y: 377, distance: 14.2
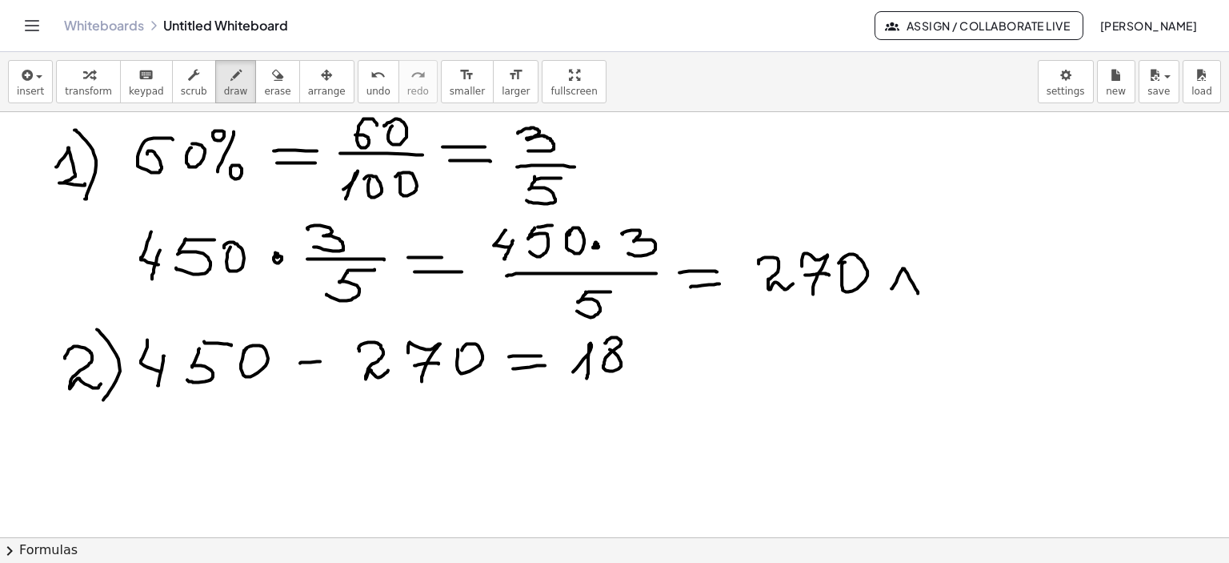
drag, startPoint x: 617, startPoint y: 336, endPoint x: 609, endPoint y: 341, distance: 9.3
drag, startPoint x: 634, startPoint y: 342, endPoint x: 643, endPoint y: 353, distance: 14.8
drag, startPoint x: 691, startPoint y: 360, endPoint x: 723, endPoint y: 375, distance: 35.1
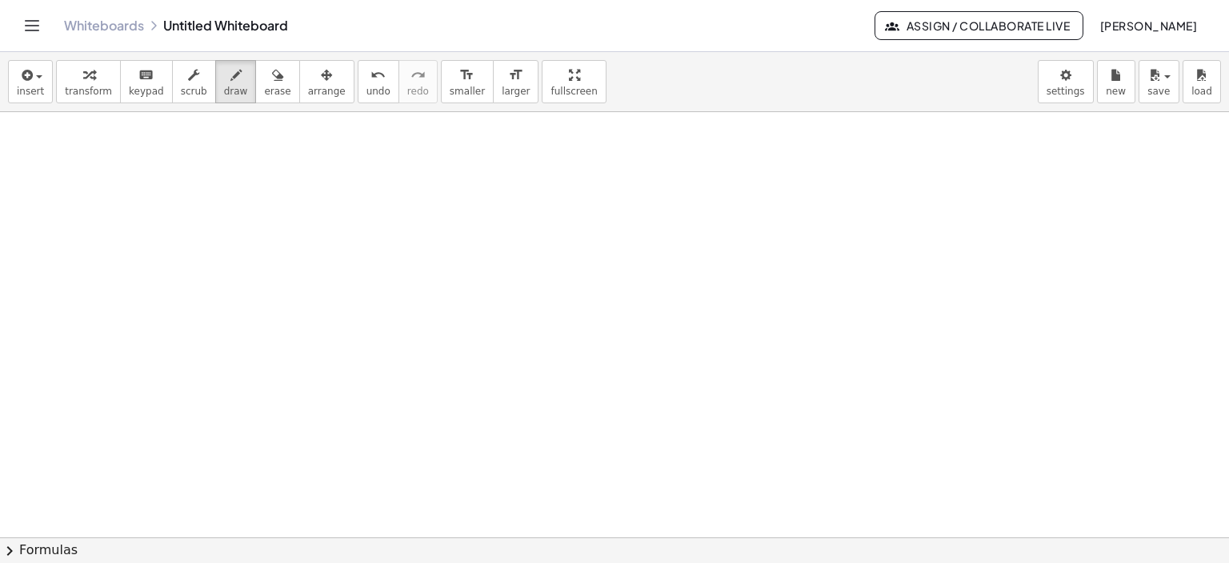
scroll to position [5109, 0]
drag, startPoint x: 155, startPoint y: 162, endPoint x: 157, endPoint y: 371, distance: 208.1
drag, startPoint x: 157, startPoint y: 164, endPoint x: 380, endPoint y: 149, distance: 223.8
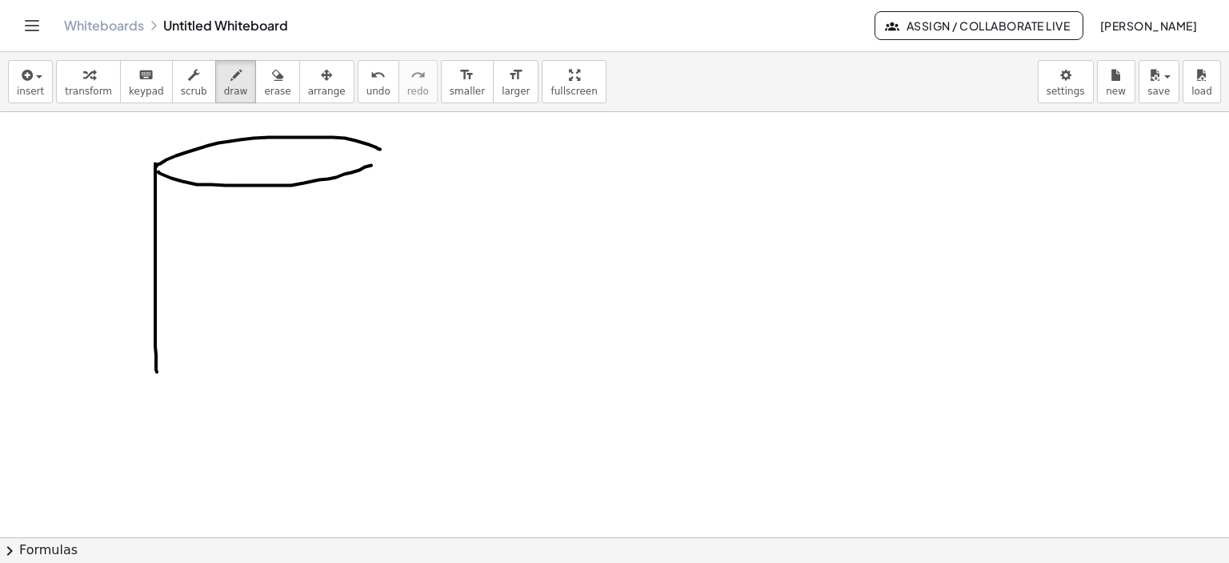
drag, startPoint x: 171, startPoint y: 177, endPoint x: 375, endPoint y: 162, distance: 203.9
drag, startPoint x: 377, startPoint y: 154, endPoint x: 382, endPoint y: 350, distance: 196.1
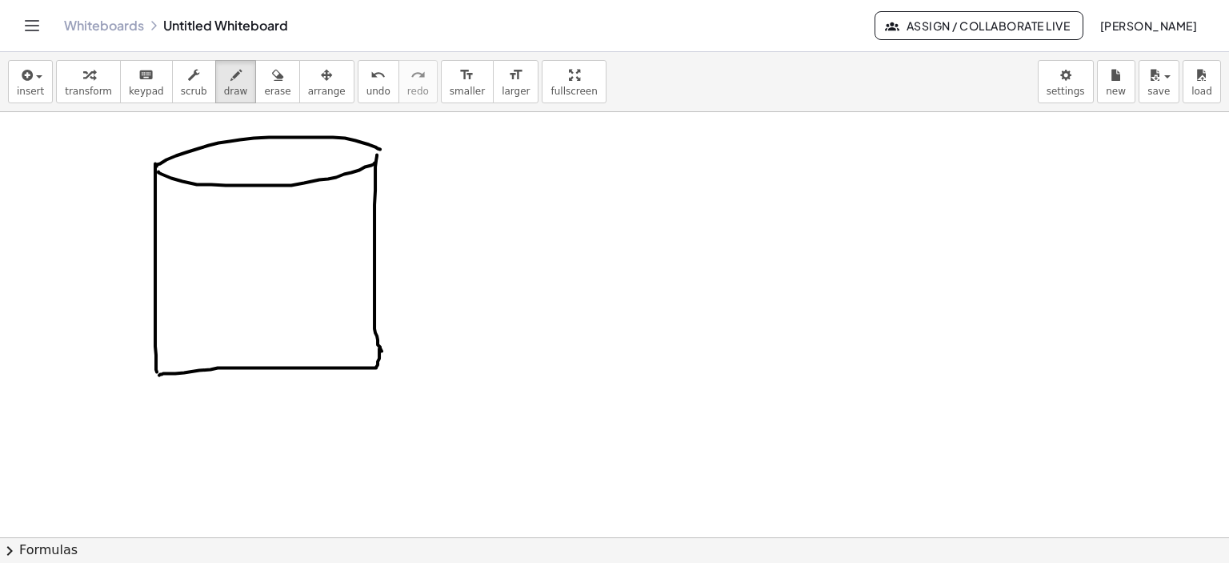
drag, startPoint x: 159, startPoint y: 374, endPoint x: 379, endPoint y: 347, distance: 221.7
drag, startPoint x: 238, startPoint y: 285, endPoint x: 239, endPoint y: 310, distance: 24.8
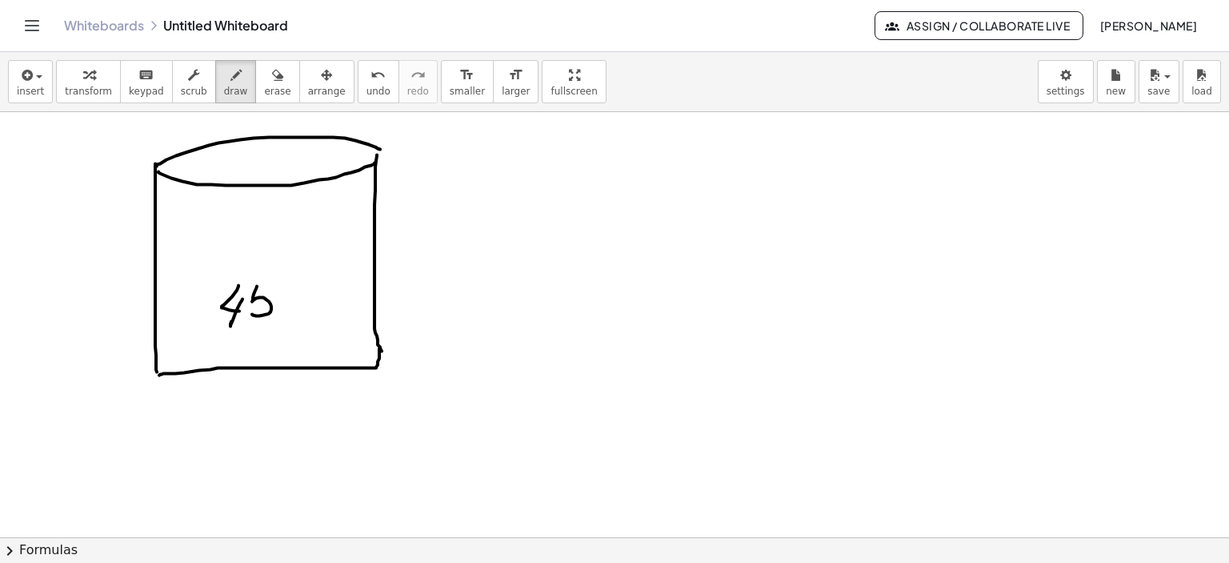
drag, startPoint x: 257, startPoint y: 285, endPoint x: 250, endPoint y: 310, distance: 25.8
drag, startPoint x: 258, startPoint y: 284, endPoint x: 279, endPoint y: 283, distance: 20.9
drag, startPoint x: 286, startPoint y: 284, endPoint x: 302, endPoint y: 300, distance: 22.6
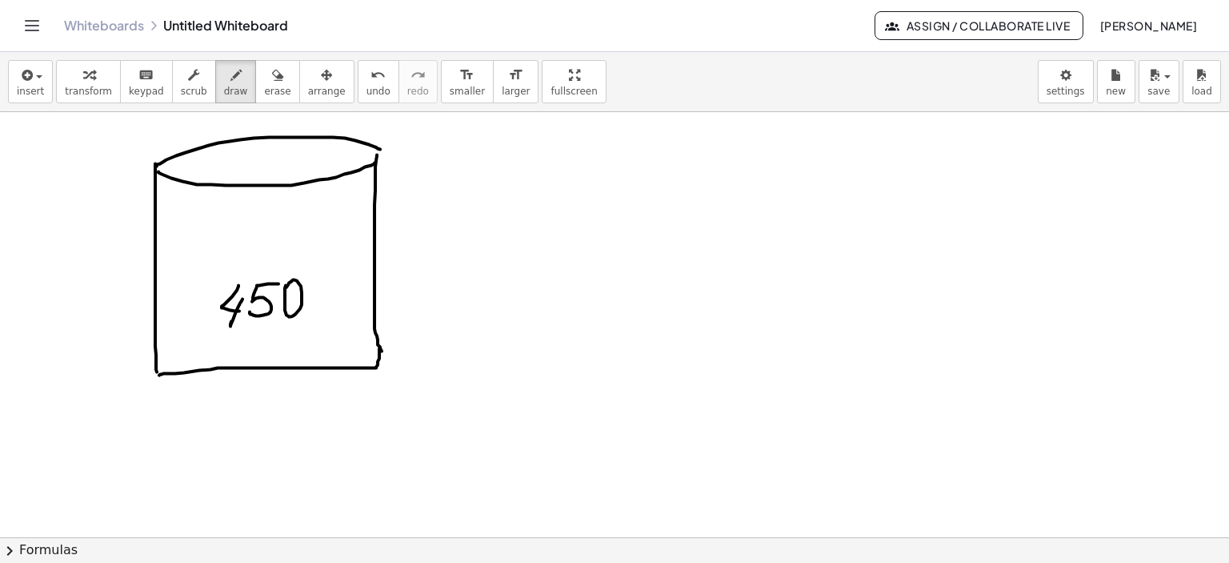
drag, startPoint x: 510, startPoint y: 198, endPoint x: 549, endPoint y: 180, distance: 43.0
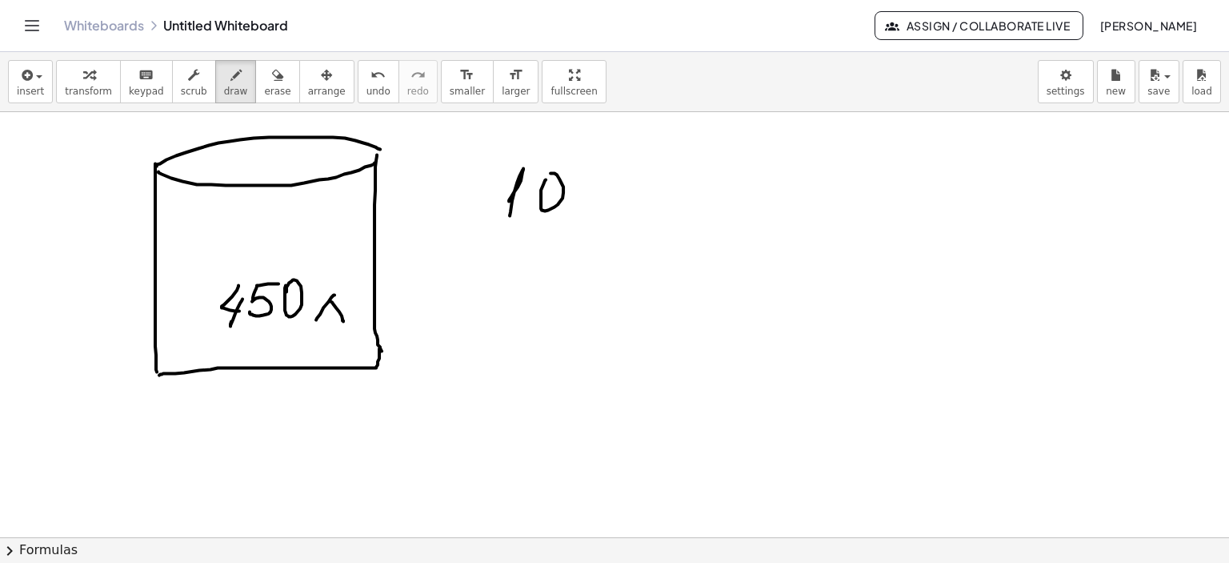
drag, startPoint x: 543, startPoint y: 183, endPoint x: 555, endPoint y: 191, distance: 13.8
drag, startPoint x: 580, startPoint y: 191, endPoint x: 627, endPoint y: 171, distance: 51.3
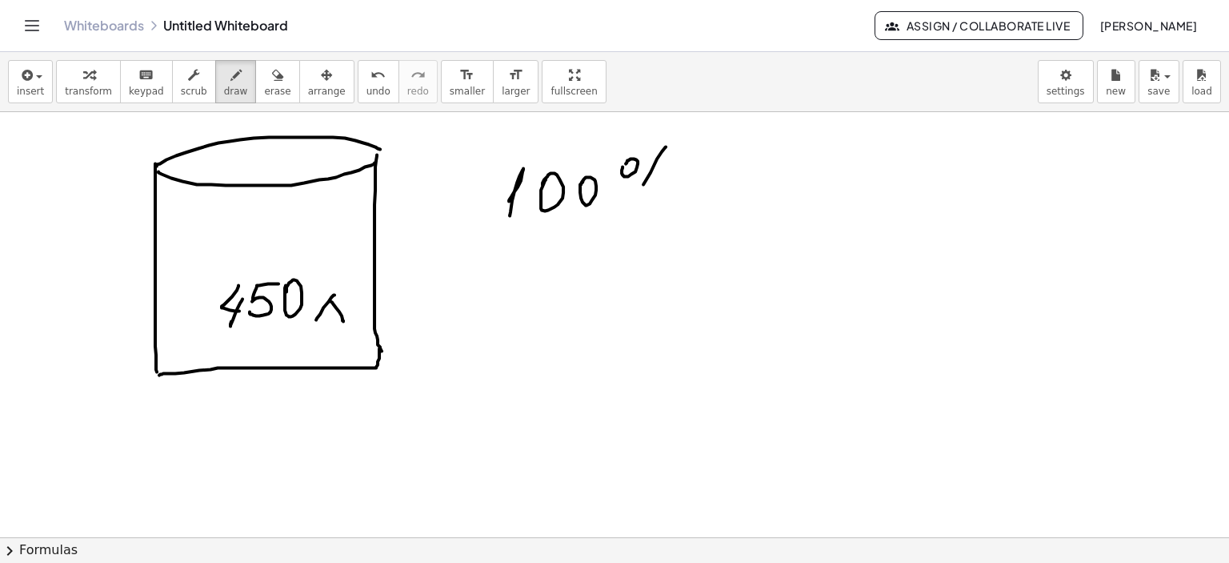
drag, startPoint x: 657, startPoint y: 158, endPoint x: 631, endPoint y: 215, distance: 63.4
drag, startPoint x: 661, startPoint y: 214, endPoint x: 659, endPoint y: 206, distance: 8.2
drag, startPoint x: 698, startPoint y: 192, endPoint x: 752, endPoint y: 188, distance: 54.6
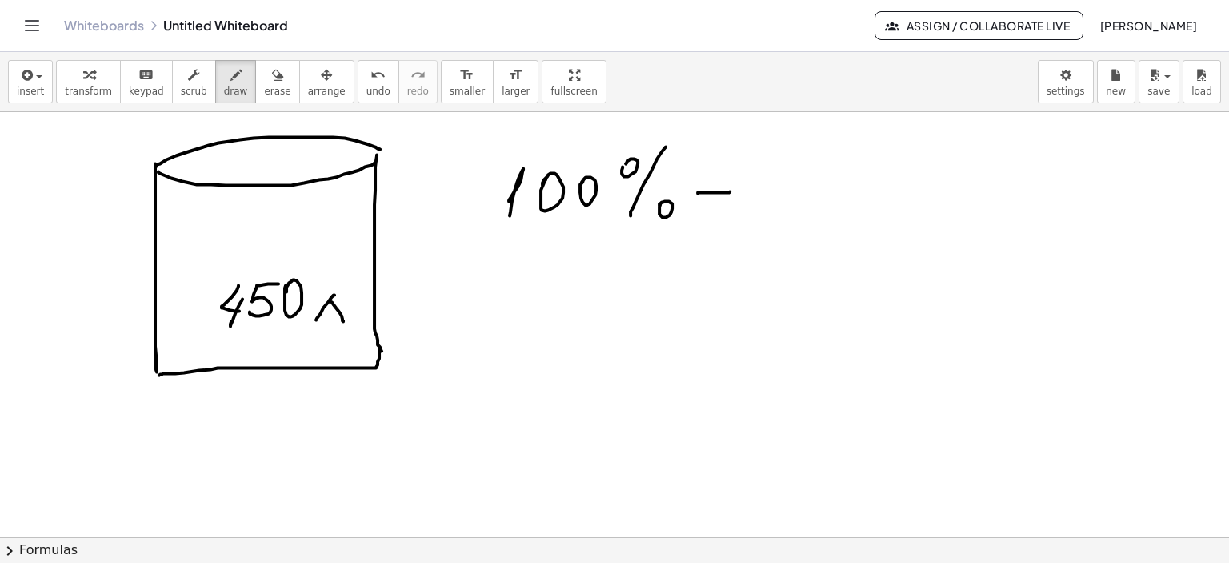
drag, startPoint x: 813, startPoint y: 167, endPoint x: 794, endPoint y: 194, distance: 33.3
drag, startPoint x: 820, startPoint y: 188, endPoint x: 824, endPoint y: 178, distance: 10.7
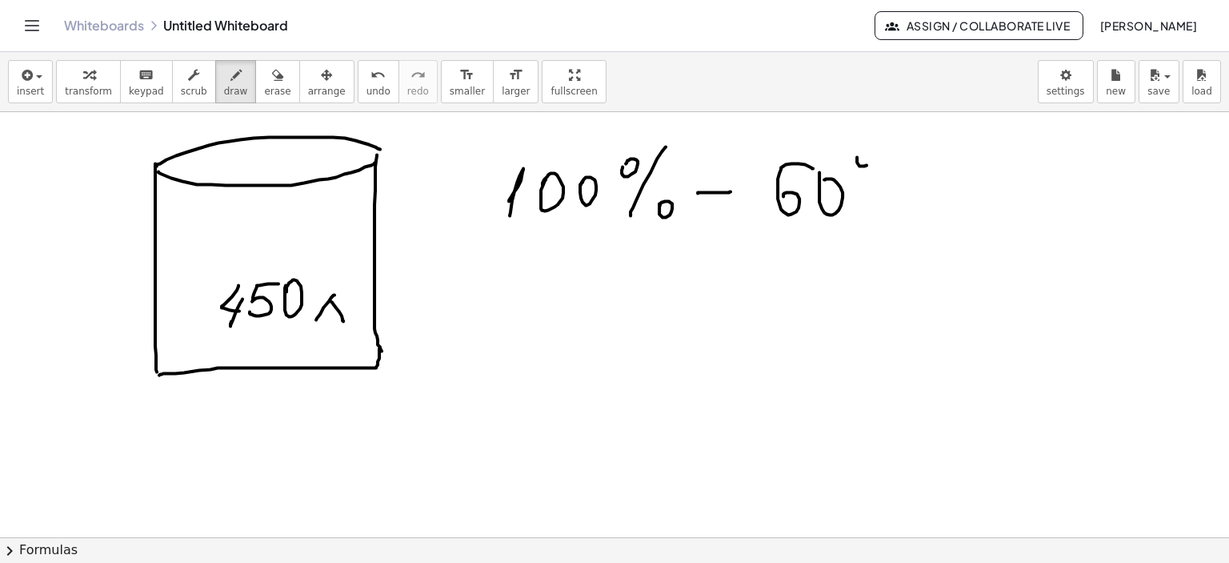
drag, startPoint x: 885, startPoint y: 154, endPoint x: 874, endPoint y: 207, distance: 54.0
drag, startPoint x: 884, startPoint y: 210, endPoint x: 885, endPoint y: 200, distance: 9.6
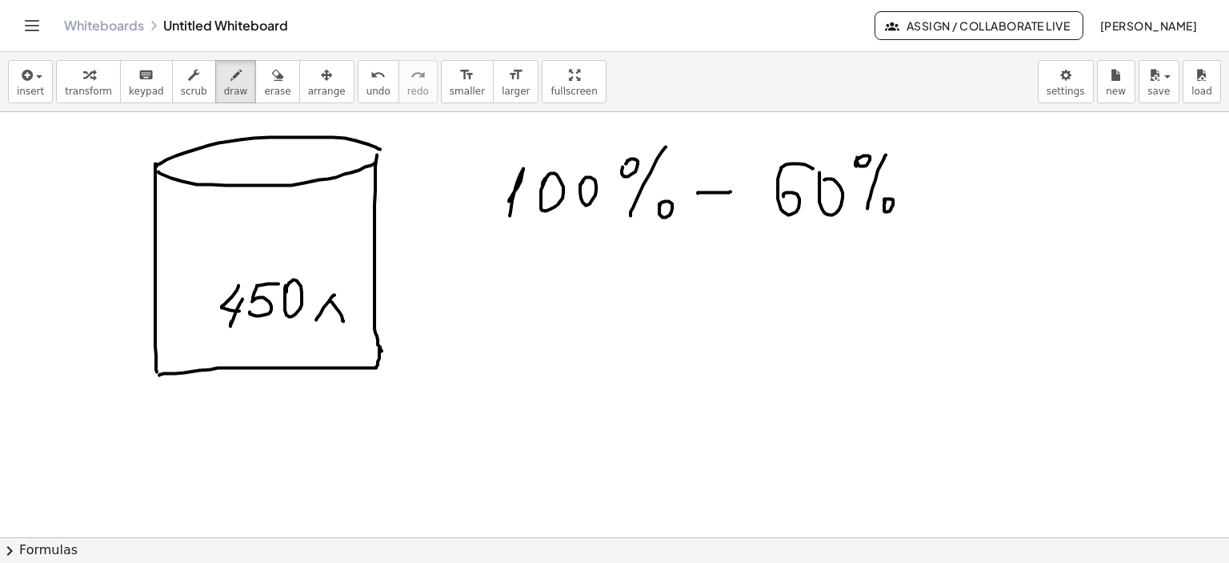
drag, startPoint x: 902, startPoint y: 179, endPoint x: 924, endPoint y: 178, distance: 21.6
drag, startPoint x: 903, startPoint y: 193, endPoint x: 922, endPoint y: 193, distance: 19.2
drag, startPoint x: 957, startPoint y: 159, endPoint x: 967, endPoint y: 194, distance: 36.5
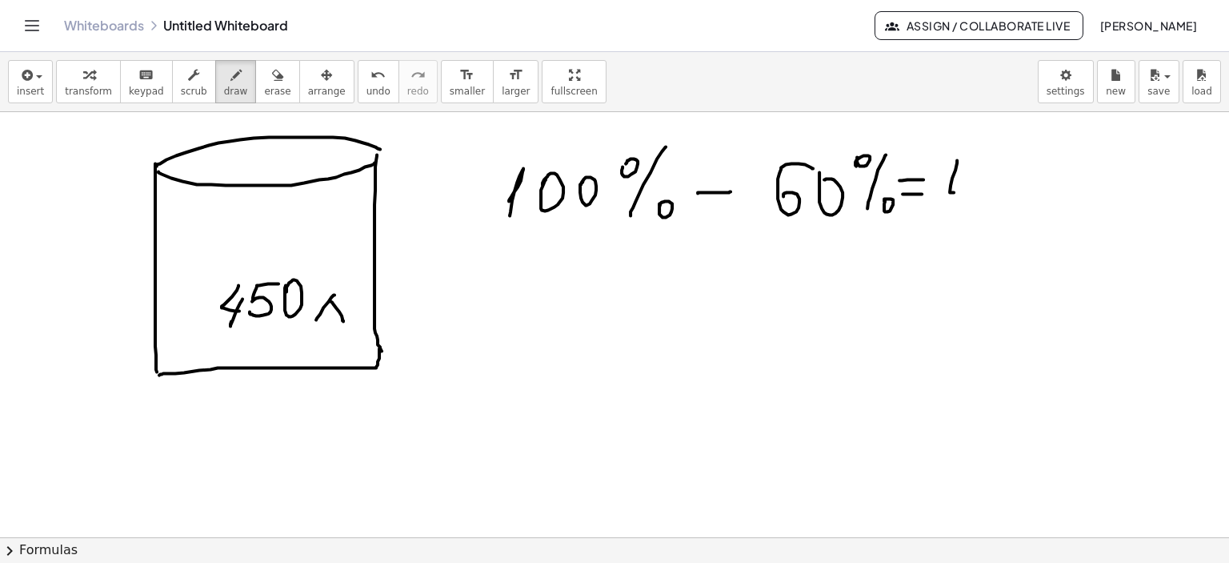
drag, startPoint x: 985, startPoint y: 204, endPoint x: 997, endPoint y: 172, distance: 34.2
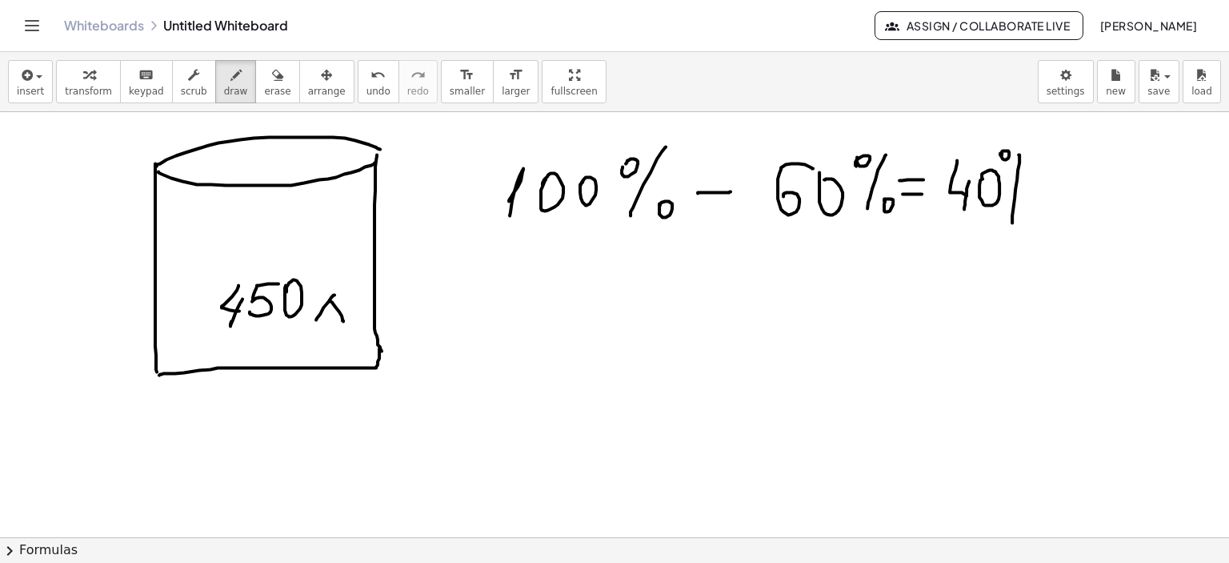
drag, startPoint x: 1019, startPoint y: 154, endPoint x: 1012, endPoint y: 222, distance: 68.3
drag, startPoint x: 1019, startPoint y: 223, endPoint x: 1035, endPoint y: 244, distance: 26.3
drag, startPoint x: 517, startPoint y: 284, endPoint x: 530, endPoint y: 315, distance: 33.7
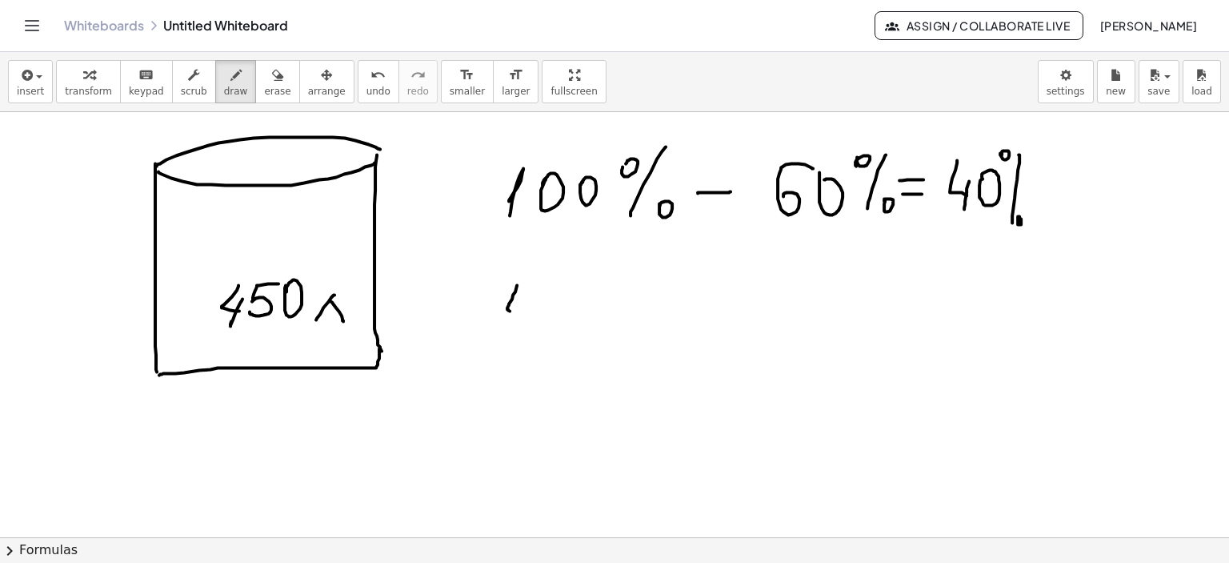
drag, startPoint x: 533, startPoint y: 302, endPoint x: 547, endPoint y: 319, distance: 22.3
drag, startPoint x: 595, startPoint y: 335, endPoint x: 608, endPoint y: 334, distance: 13.6
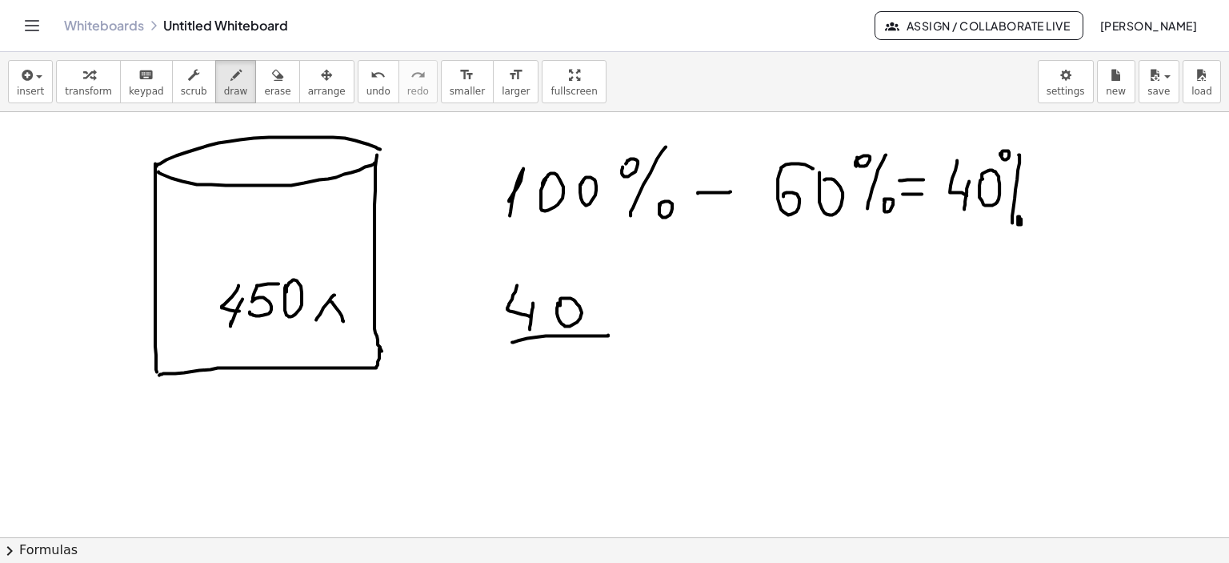
drag, startPoint x: 541, startPoint y: 352, endPoint x: 570, endPoint y: 366, distance: 31.9
drag, startPoint x: 603, startPoint y: 375, endPoint x: 604, endPoint y: 367, distance: 8.2
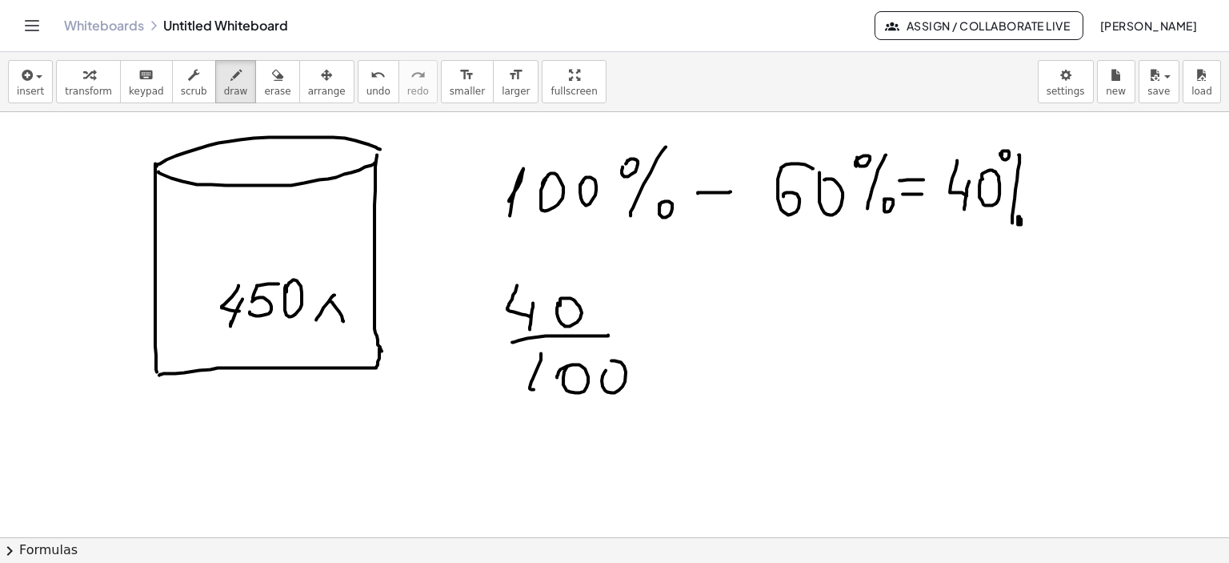
drag, startPoint x: 413, startPoint y: 316, endPoint x: 428, endPoint y: 345, distance: 32.6
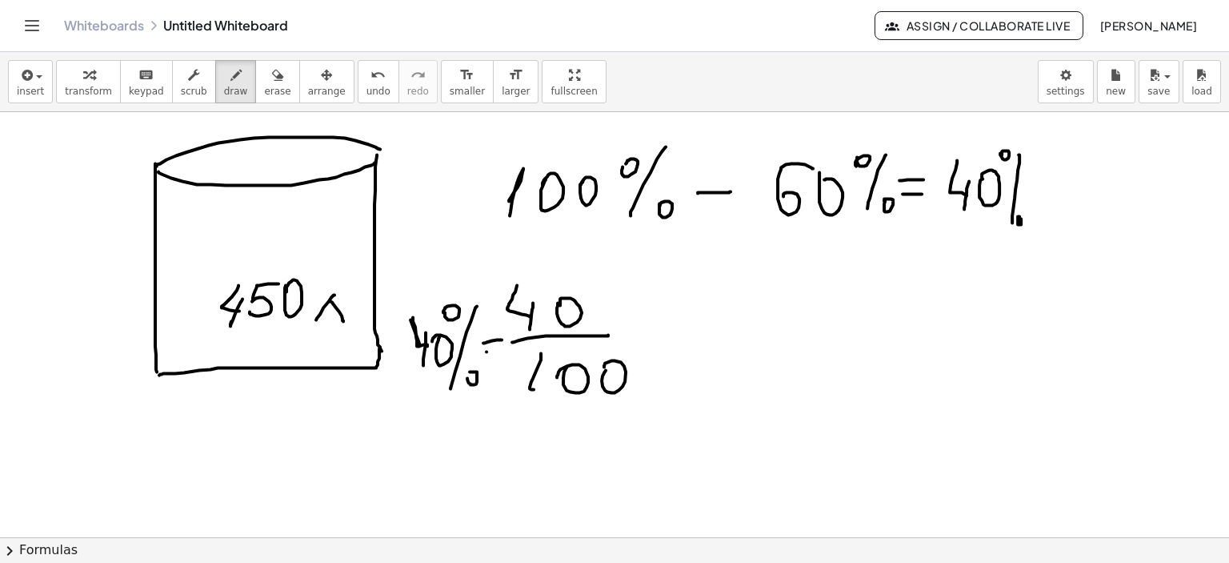
drag, startPoint x: 758, startPoint y: 274, endPoint x: 767, endPoint y: 300, distance: 27.8
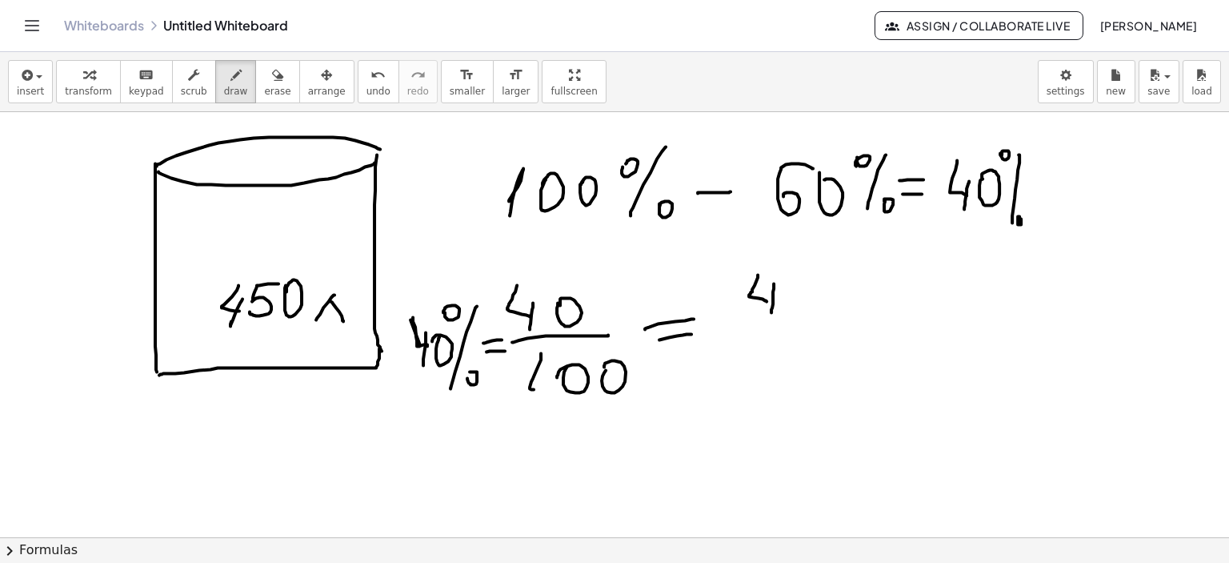
drag, startPoint x: 774, startPoint y: 283, endPoint x: 772, endPoint y: 311, distance: 28.9
drag, startPoint x: 752, startPoint y: 318, endPoint x: 776, endPoint y: 335, distance: 29.8
drag, startPoint x: 756, startPoint y: 347, endPoint x: 765, endPoint y: 359, distance: 16.0
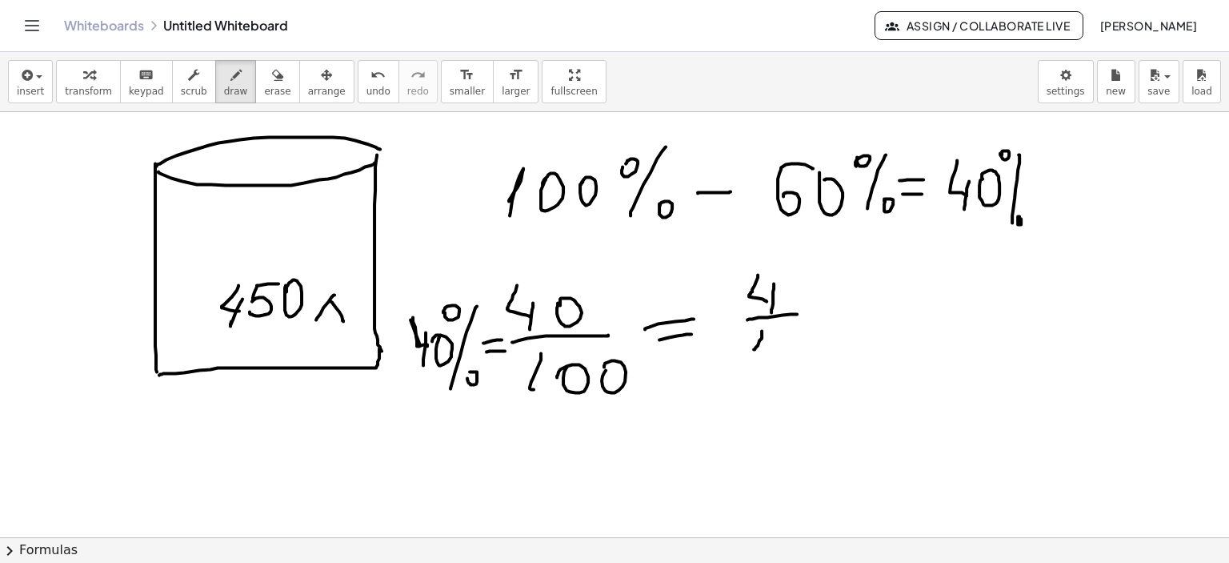
drag, startPoint x: 781, startPoint y: 353, endPoint x: 788, endPoint y: 346, distance: 9.6
drag, startPoint x: 154, startPoint y: 423, endPoint x: 174, endPoint y: 444, distance: 29.4
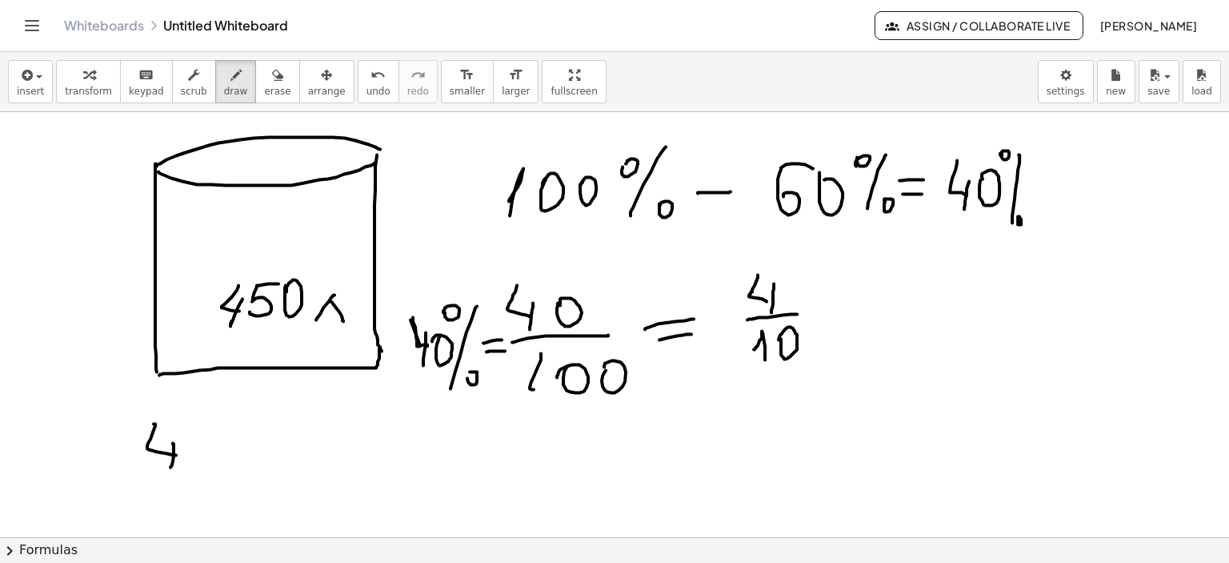
drag, startPoint x: 174, startPoint y: 443, endPoint x: 201, endPoint y: 434, distance: 28.6
drag, startPoint x: 199, startPoint y: 431, endPoint x: 189, endPoint y: 459, distance: 29.9
drag, startPoint x: 202, startPoint y: 432, endPoint x: 230, endPoint y: 435, distance: 28.9
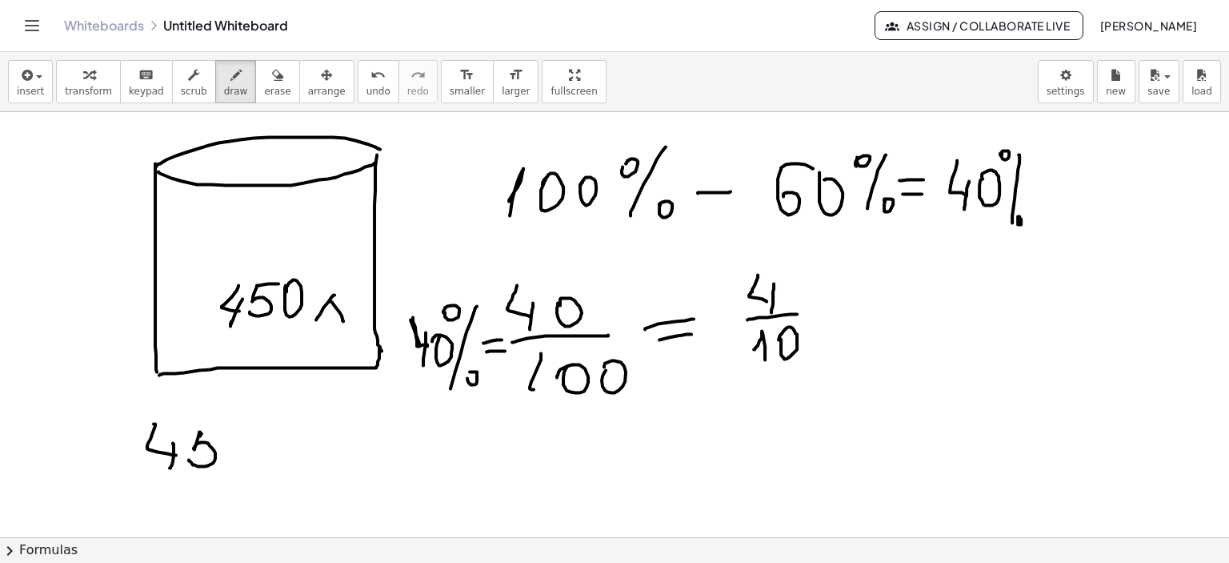
drag, startPoint x: 312, startPoint y: 390, endPoint x: 326, endPoint y: 422, distance: 34.8
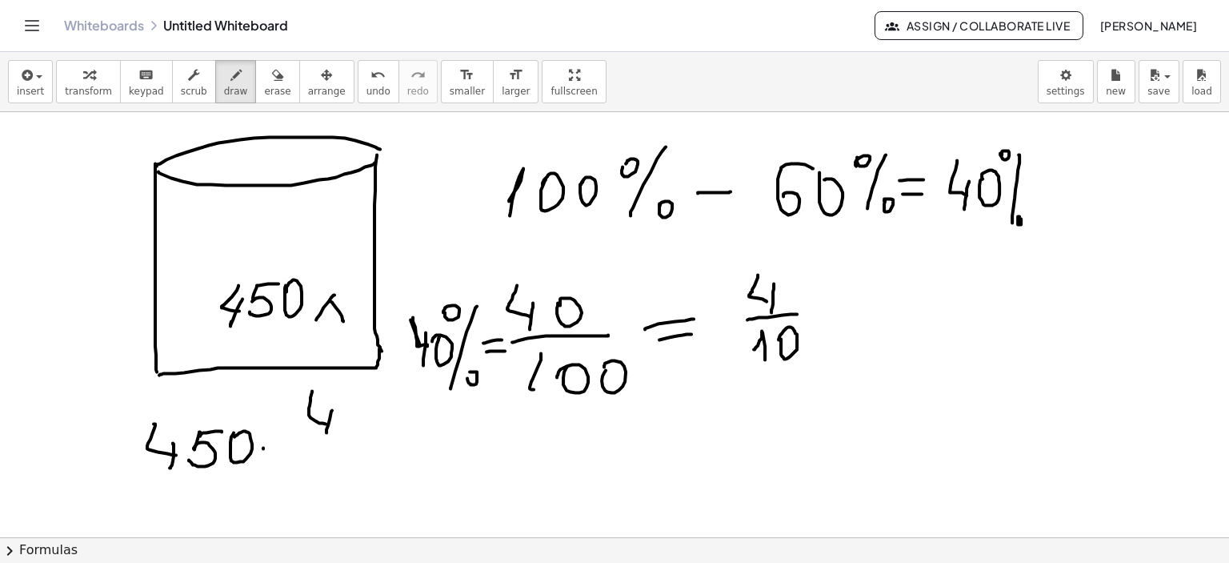
drag, startPoint x: 327, startPoint y: 431, endPoint x: 304, endPoint y: 444, distance: 25.8
drag, startPoint x: 301, startPoint y: 442, endPoint x: 335, endPoint y: 458, distance: 37.2
drag, startPoint x: 328, startPoint y: 454, endPoint x: 316, endPoint y: 481, distance: 29.7
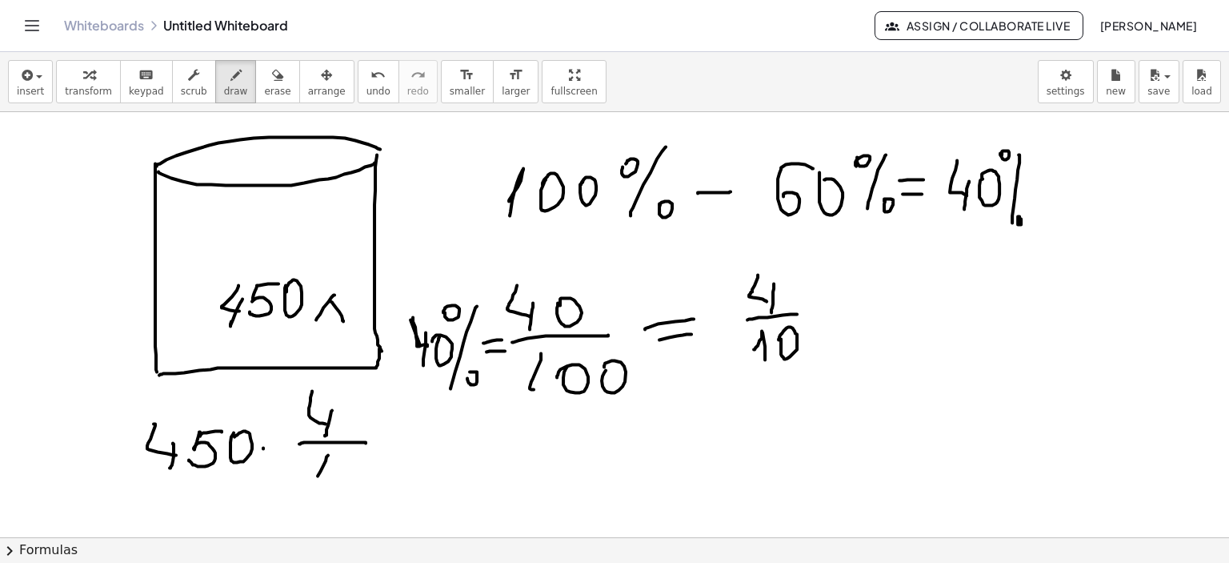
drag, startPoint x: 339, startPoint y: 477, endPoint x: 375, endPoint y: 463, distance: 38.5
drag, startPoint x: 387, startPoint y: 440, endPoint x: 423, endPoint y: 444, distance: 35.4
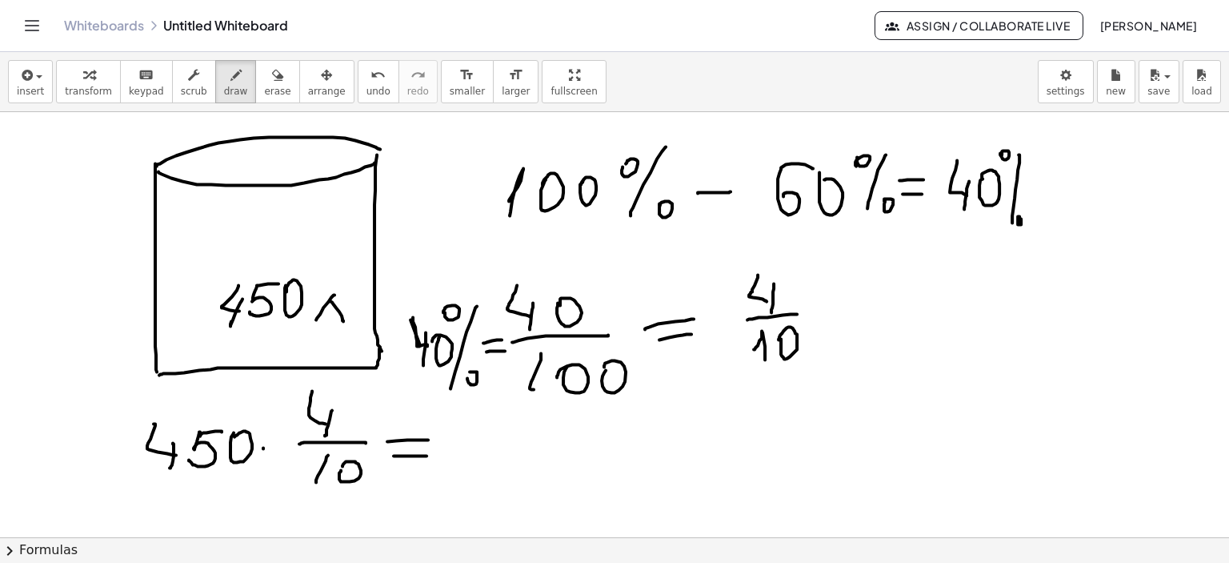
drag, startPoint x: 394, startPoint y: 455, endPoint x: 429, endPoint y: 455, distance: 35.2
drag, startPoint x: 267, startPoint y: 445, endPoint x: 608, endPoint y: 295, distance: 372.3
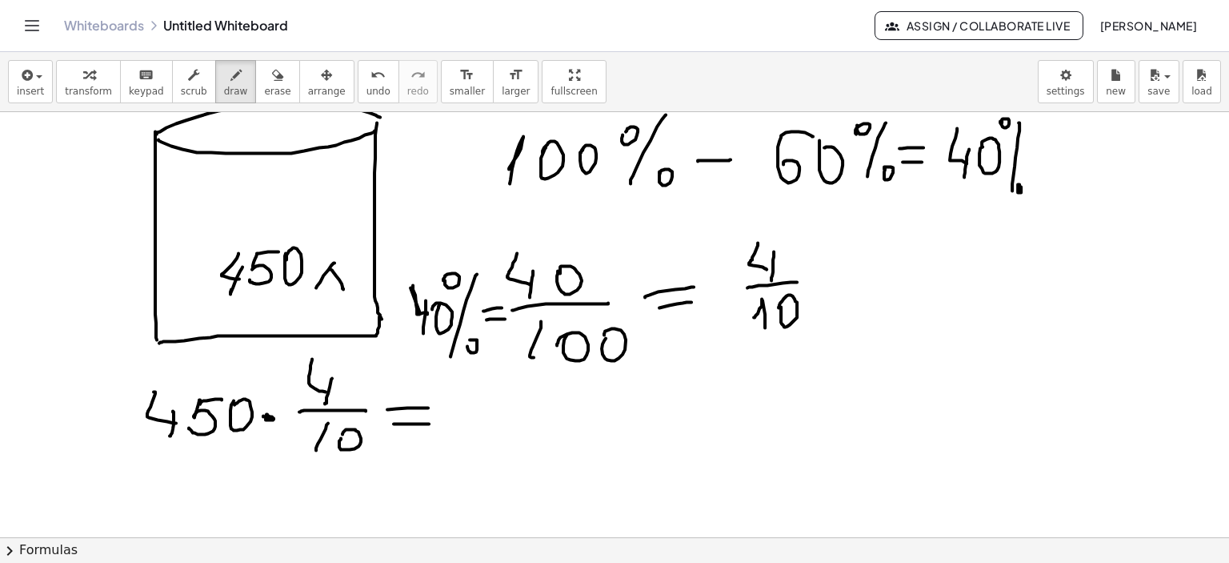
scroll to position [5173, 0]
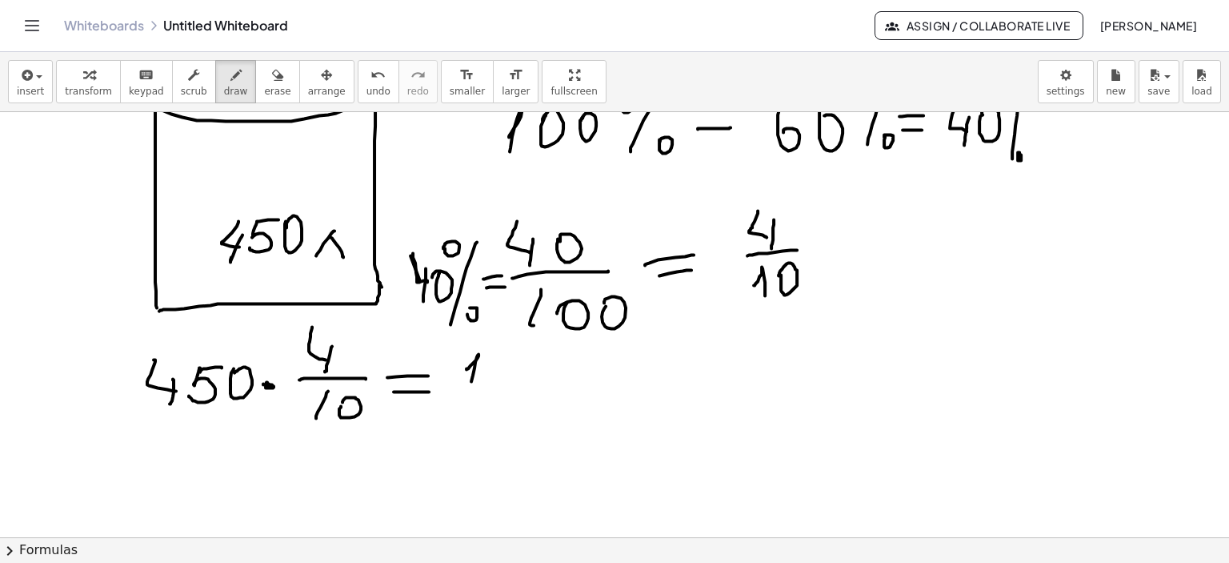
drag, startPoint x: 476, startPoint y: 359, endPoint x: 493, endPoint y: 367, distance: 19.0
drag, startPoint x: 492, startPoint y: 359, endPoint x: 503, endPoint y: 361, distance: 11.5
drag, startPoint x: 522, startPoint y: 366, endPoint x: 542, endPoint y: 369, distance: 20.3
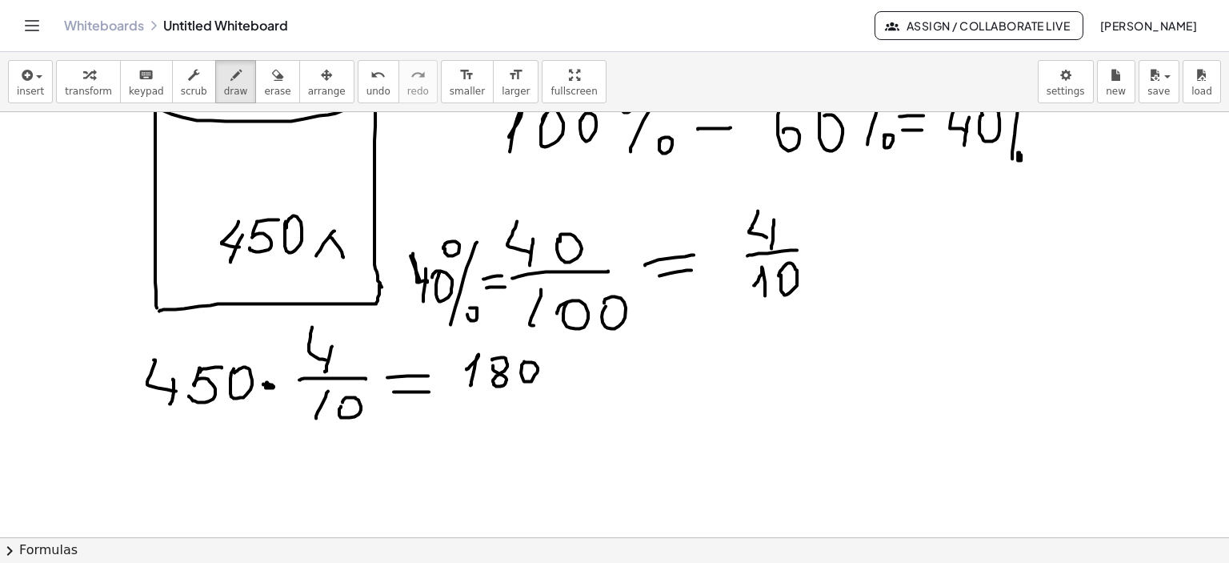
drag, startPoint x: 547, startPoint y: 361, endPoint x: 544, endPoint y: 375, distance: 13.8
drag, startPoint x: 477, startPoint y: 392, endPoint x: 570, endPoint y: 391, distance: 92.8
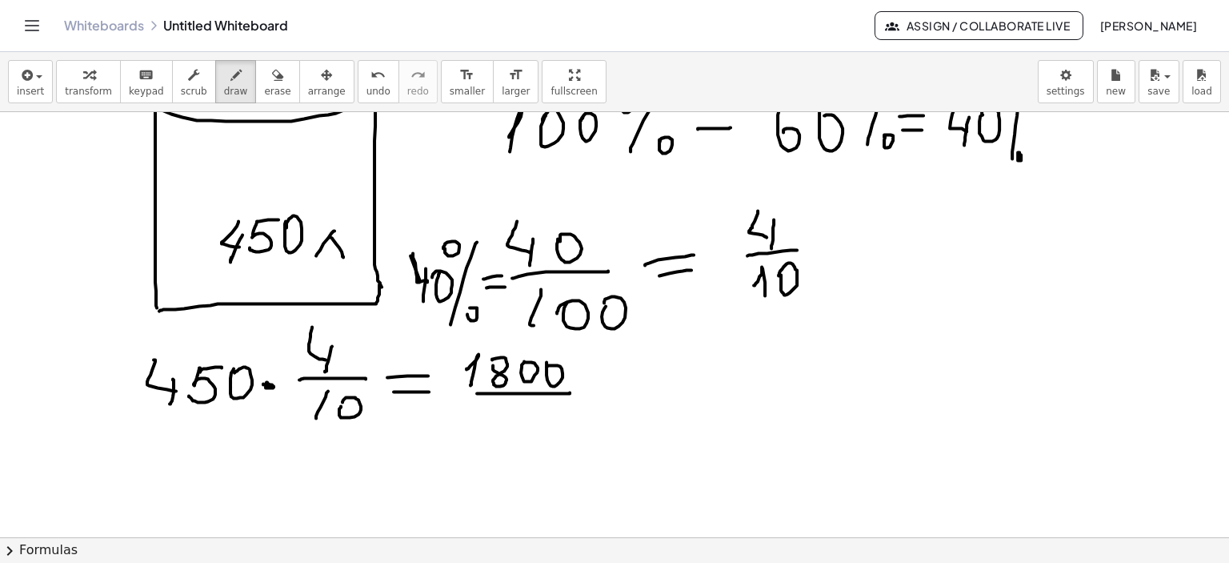
drag, startPoint x: 513, startPoint y: 403, endPoint x: 511, endPoint y: 426, distance: 23.3
drag, startPoint x: 530, startPoint y: 422, endPoint x: 590, endPoint y: 405, distance: 62.3
drag, startPoint x: 595, startPoint y: 390, endPoint x: 636, endPoint y: 395, distance: 41.9
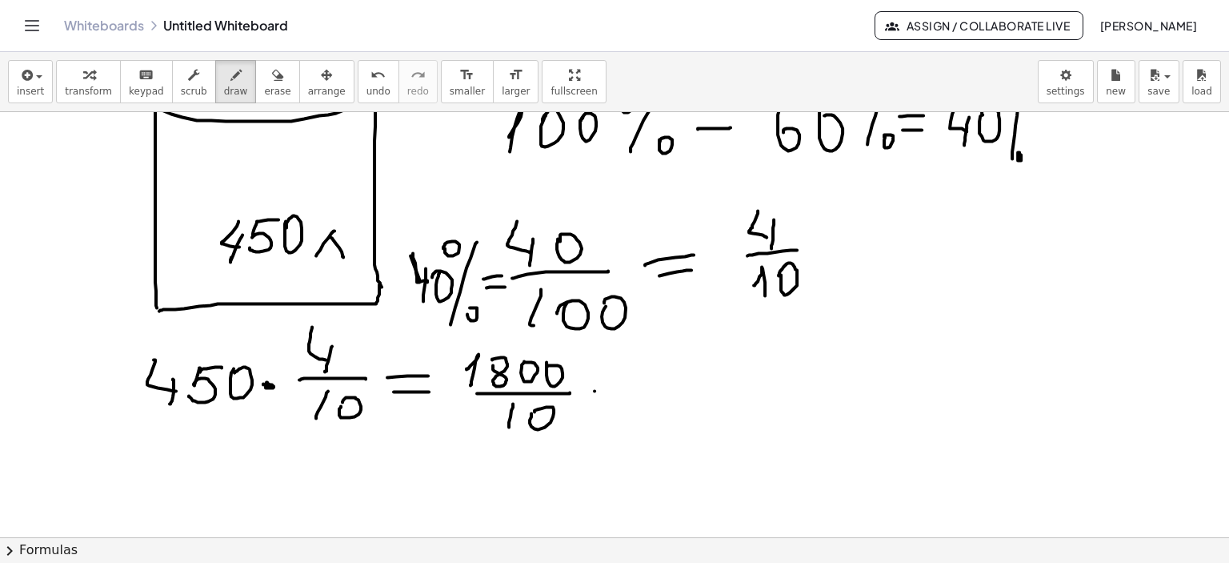
drag, startPoint x: 597, startPoint y: 407, endPoint x: 651, endPoint y: 407, distance: 53.6
drag, startPoint x: 667, startPoint y: 404, endPoint x: 685, endPoint y: 412, distance: 19.3
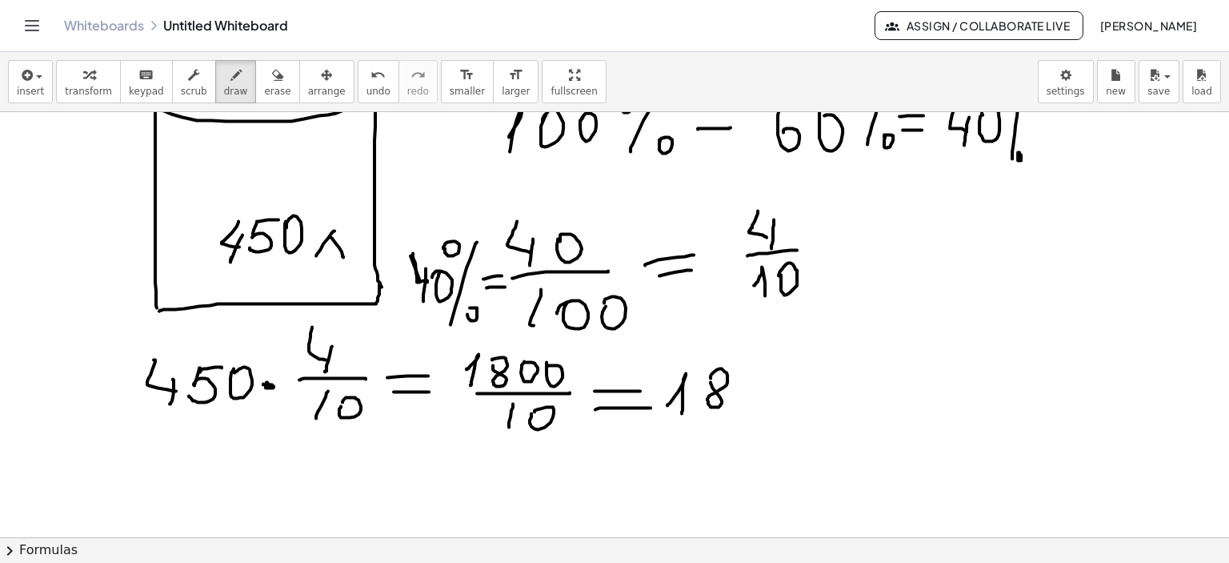
drag, startPoint x: 741, startPoint y: 376, endPoint x: 753, endPoint y: 390, distance: 18.1
drag, startPoint x: 785, startPoint y: 398, endPoint x: 804, endPoint y: 411, distance: 22.4
